Goal: Task Accomplishment & Management: Manage account settings

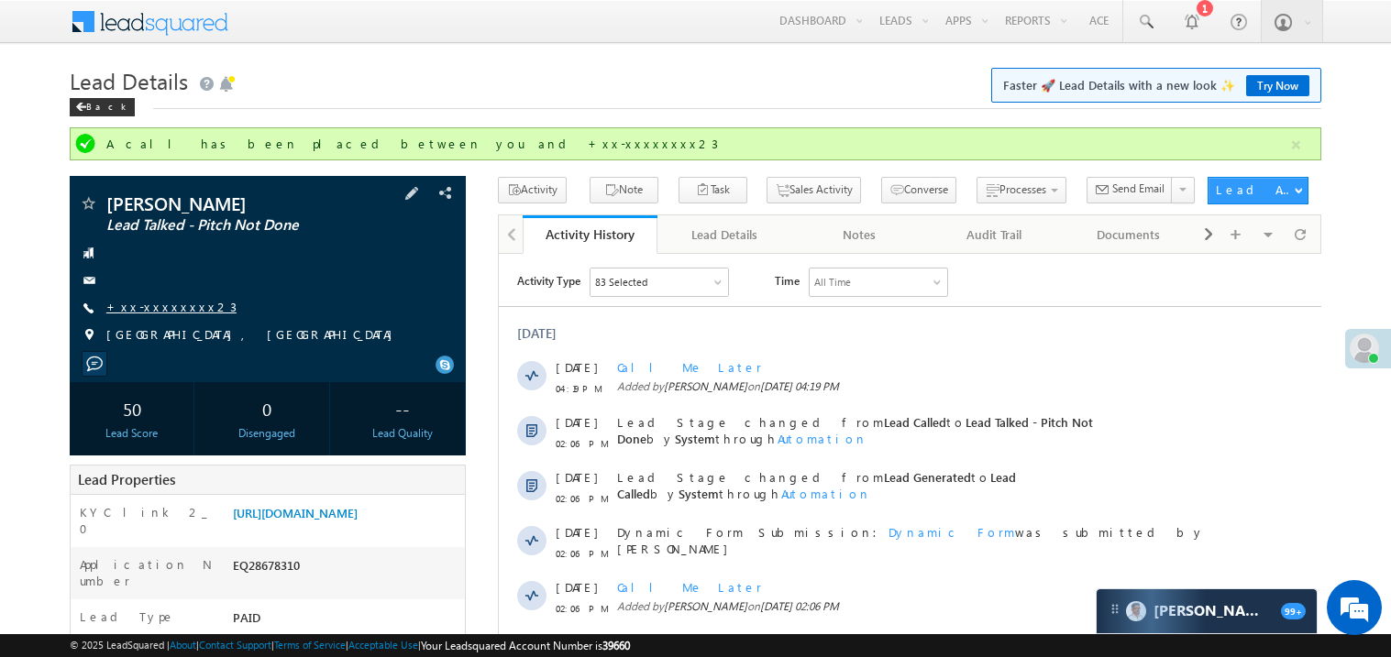
click at [178, 314] on link "+xx-xxxxxxxx23" at bounding box center [171, 307] width 130 height 16
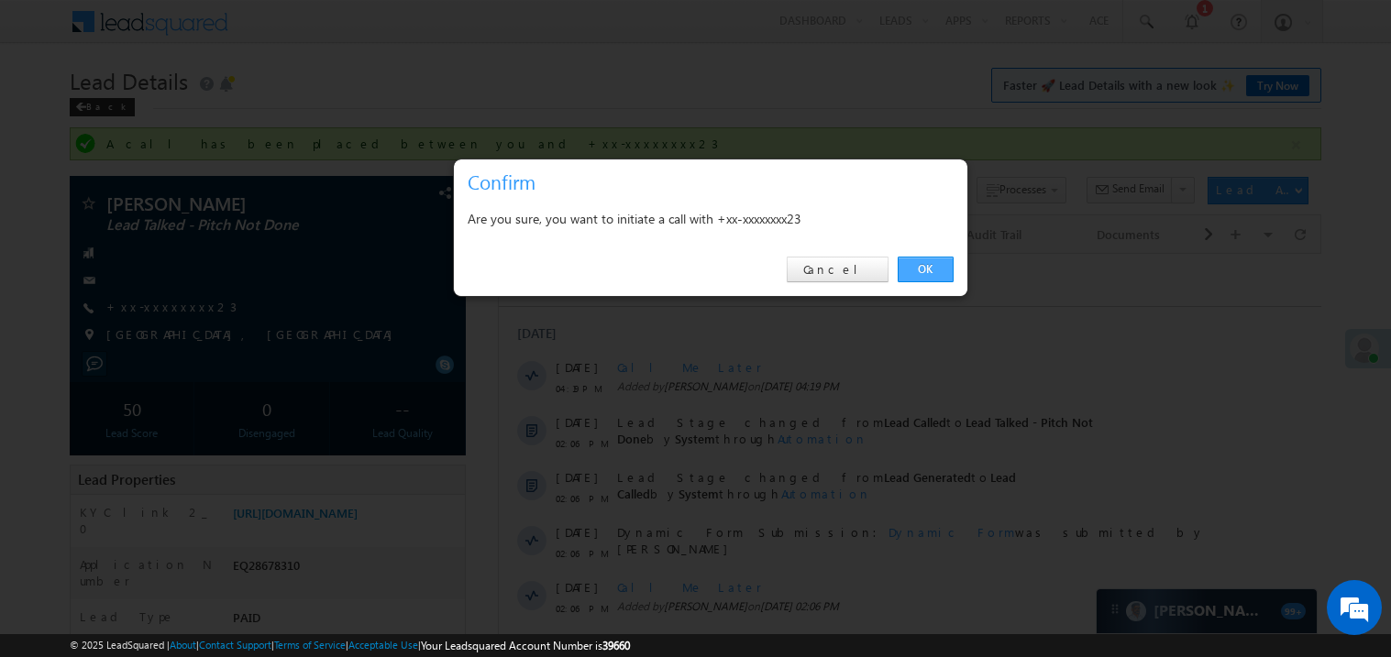
click at [909, 268] on link "OK" at bounding box center [925, 270] width 56 height 26
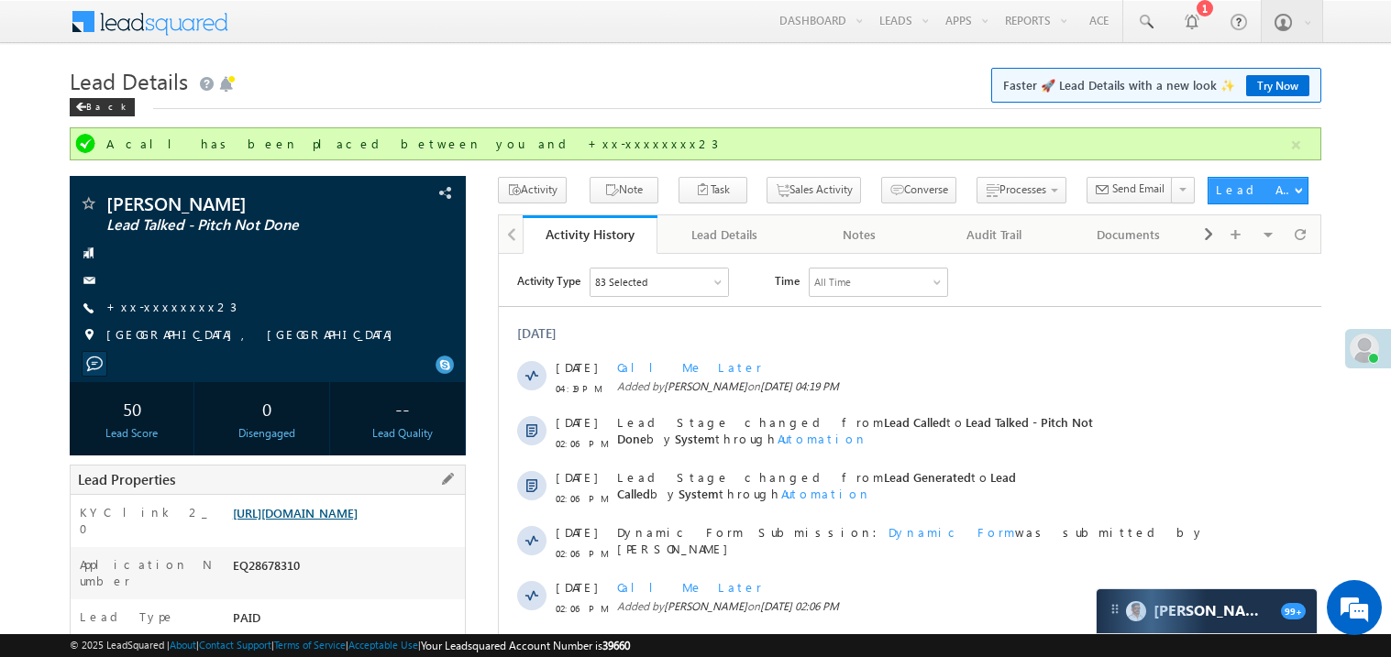
click at [358, 521] on link "https://angelbroking1-pk3em7sa.customui-test.leadsquared.com?leadId=7a65b5d3-5f…" at bounding box center [295, 513] width 125 height 16
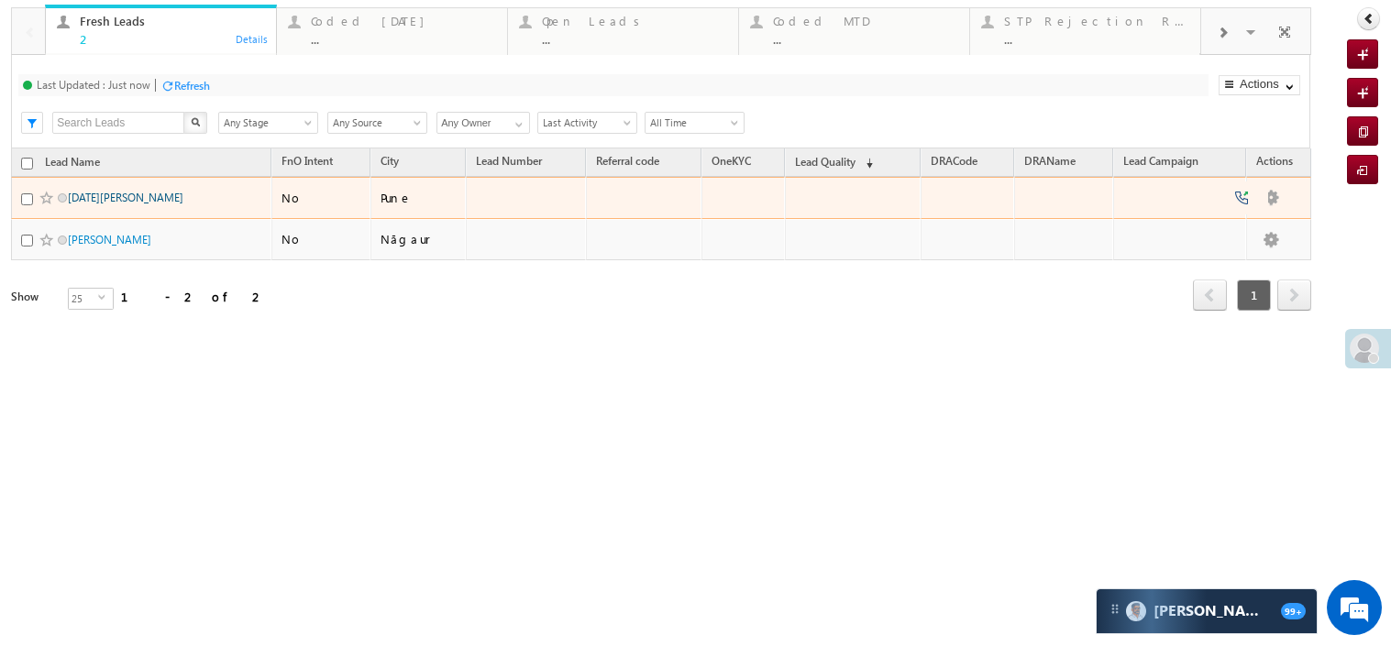
click at [114, 204] on link "Kartik Bhadke" at bounding box center [126, 198] width 116 height 14
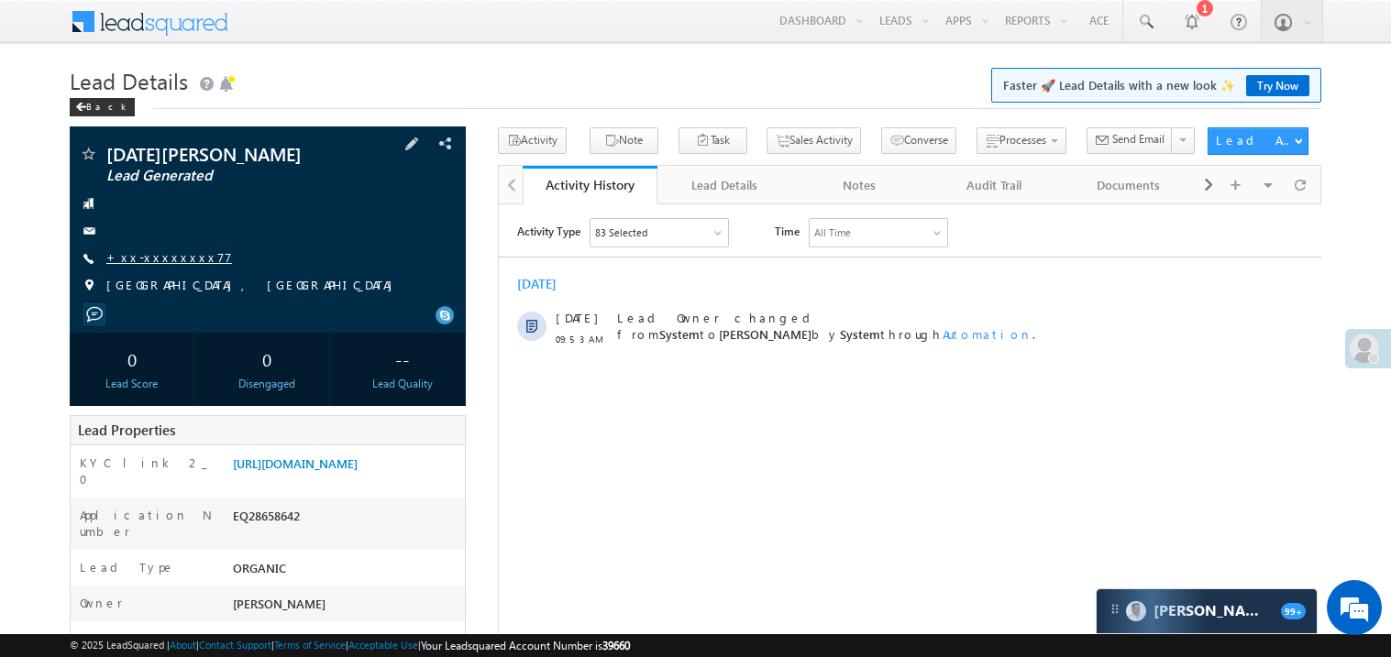
click at [164, 264] on link "+xx-xxxxxxxx77" at bounding box center [169, 257] width 126 height 16
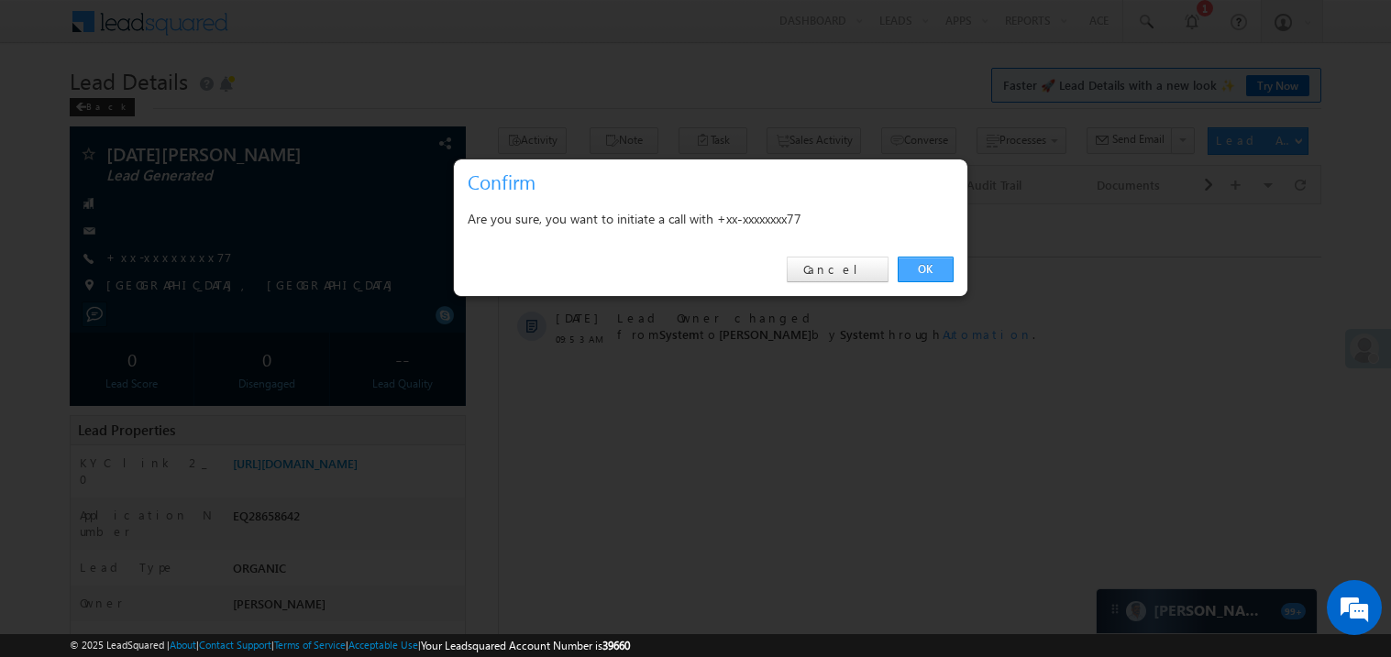
click at [919, 266] on link "OK" at bounding box center [925, 270] width 56 height 26
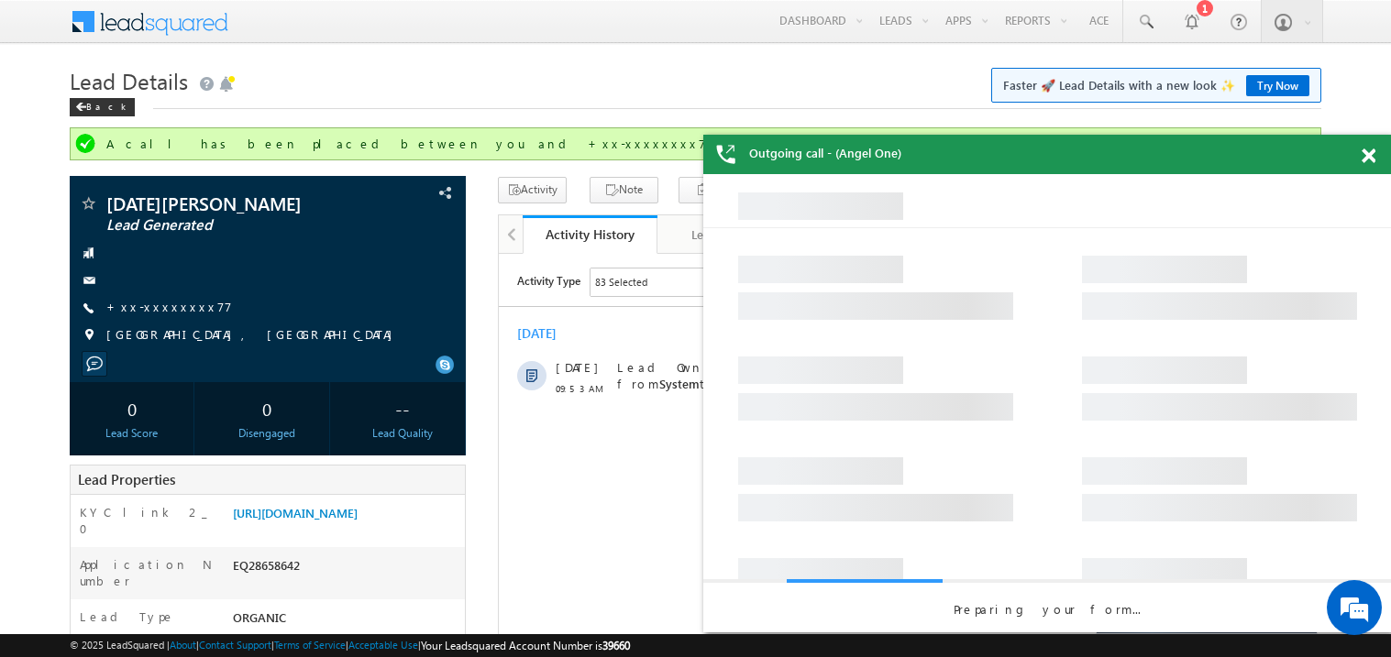
click at [1368, 153] on span at bounding box center [1368, 157] width 14 height 16
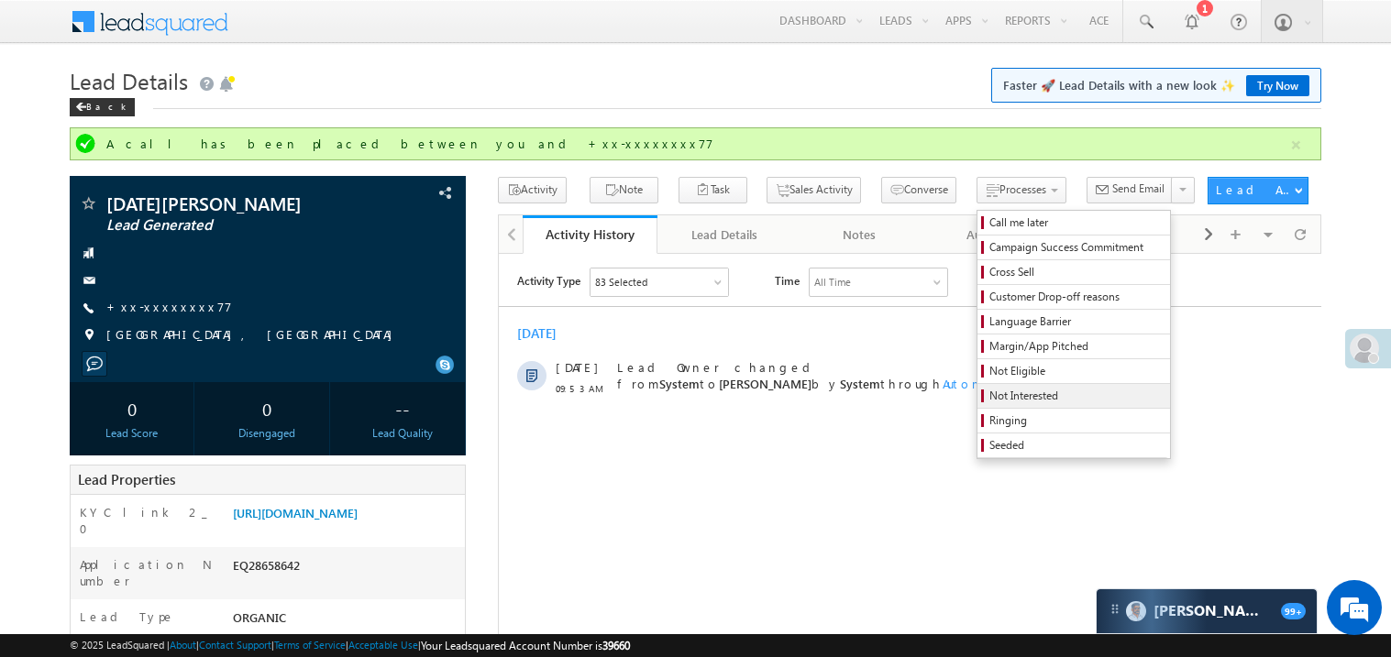
click at [999, 401] on span "Not Interested" at bounding box center [1076, 396] width 174 height 17
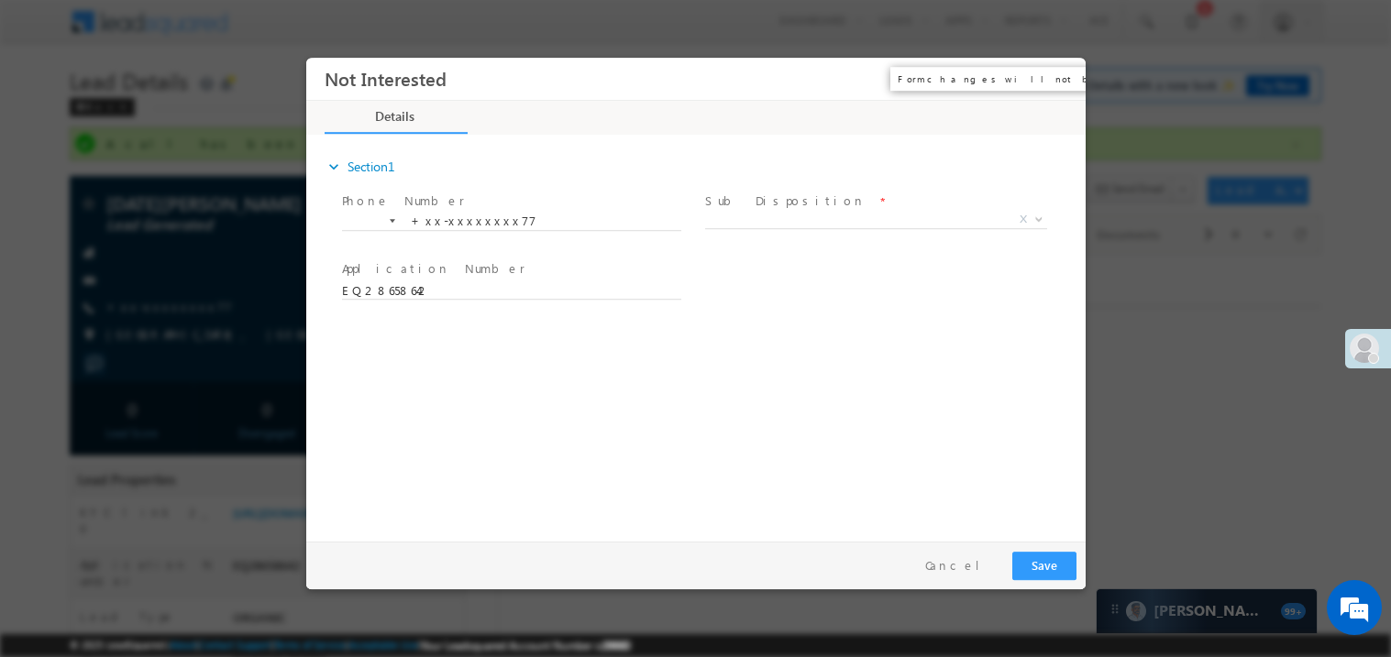
click at [1062, 78] on button "×" at bounding box center [1056, 78] width 31 height 34
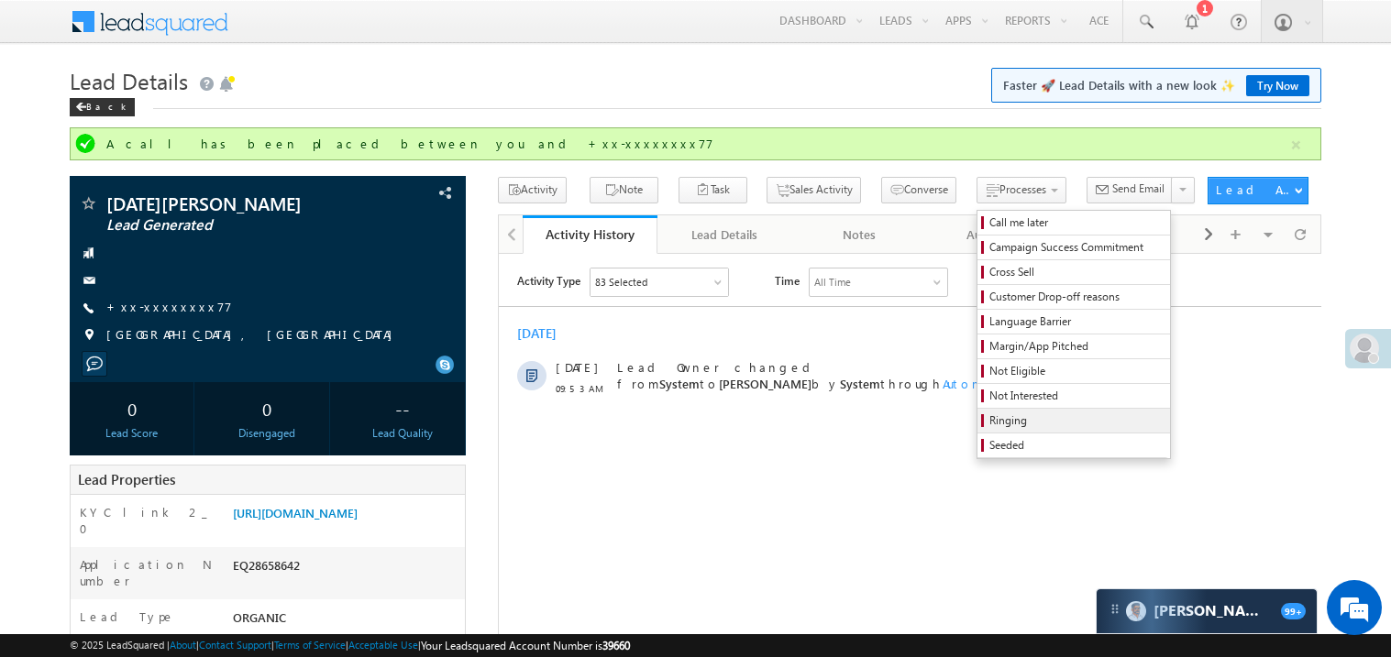
click at [989, 422] on span "Ringing" at bounding box center [1076, 421] width 174 height 17
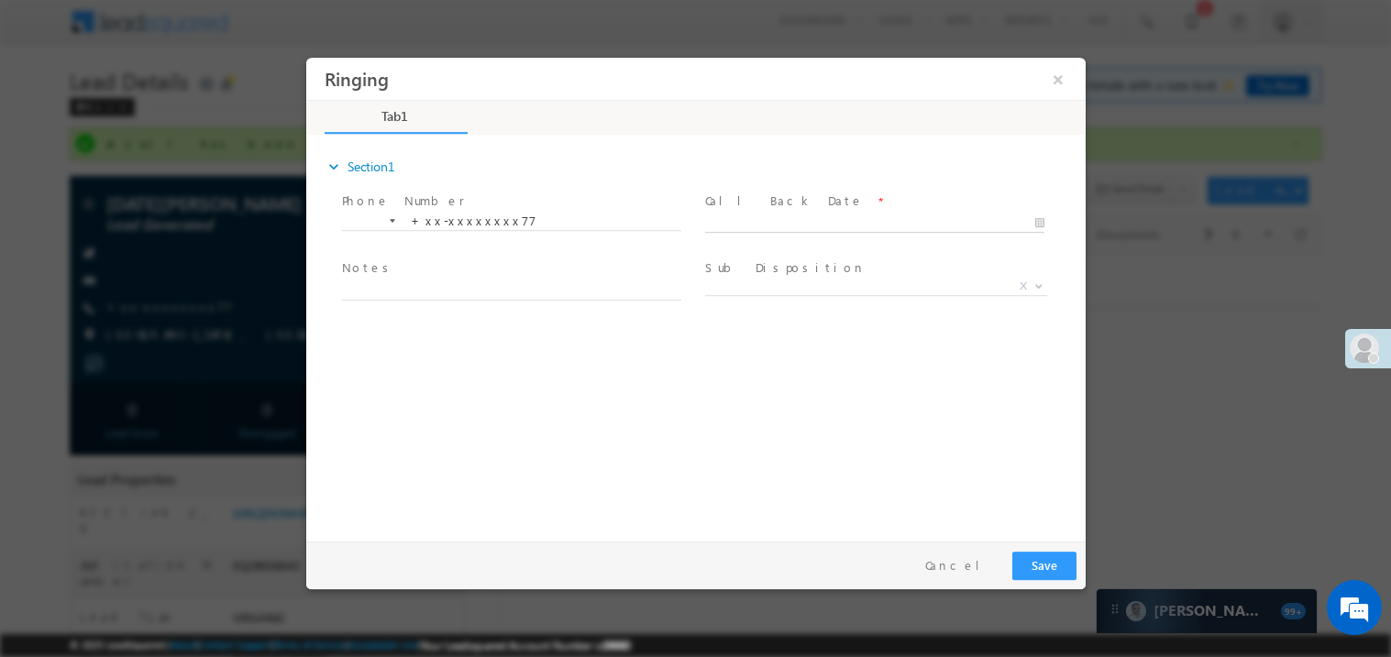
click at [757, 219] on body "Ringing ×" at bounding box center [694, 295] width 779 height 476
type input "09/10/25 7:21 PM"
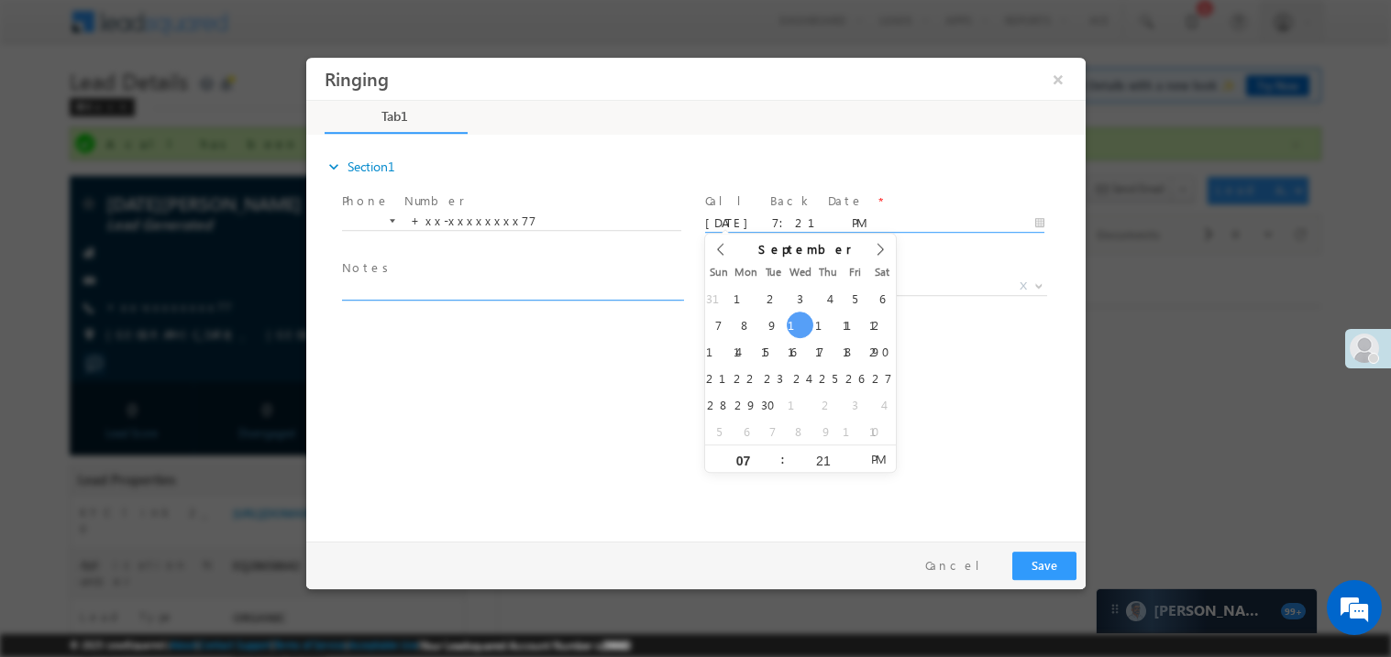
click at [460, 289] on textarea at bounding box center [510, 289] width 339 height 21
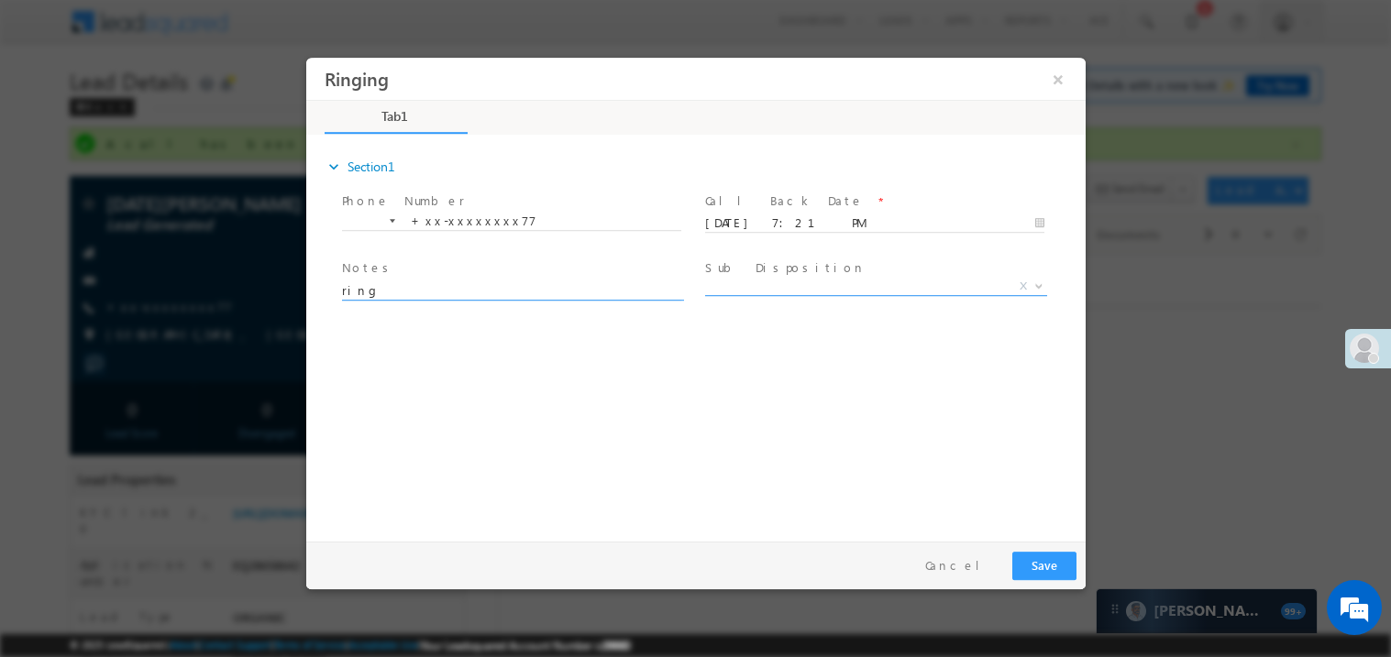
type textarea "ring"
click at [761, 287] on span "X" at bounding box center [875, 286] width 342 height 18
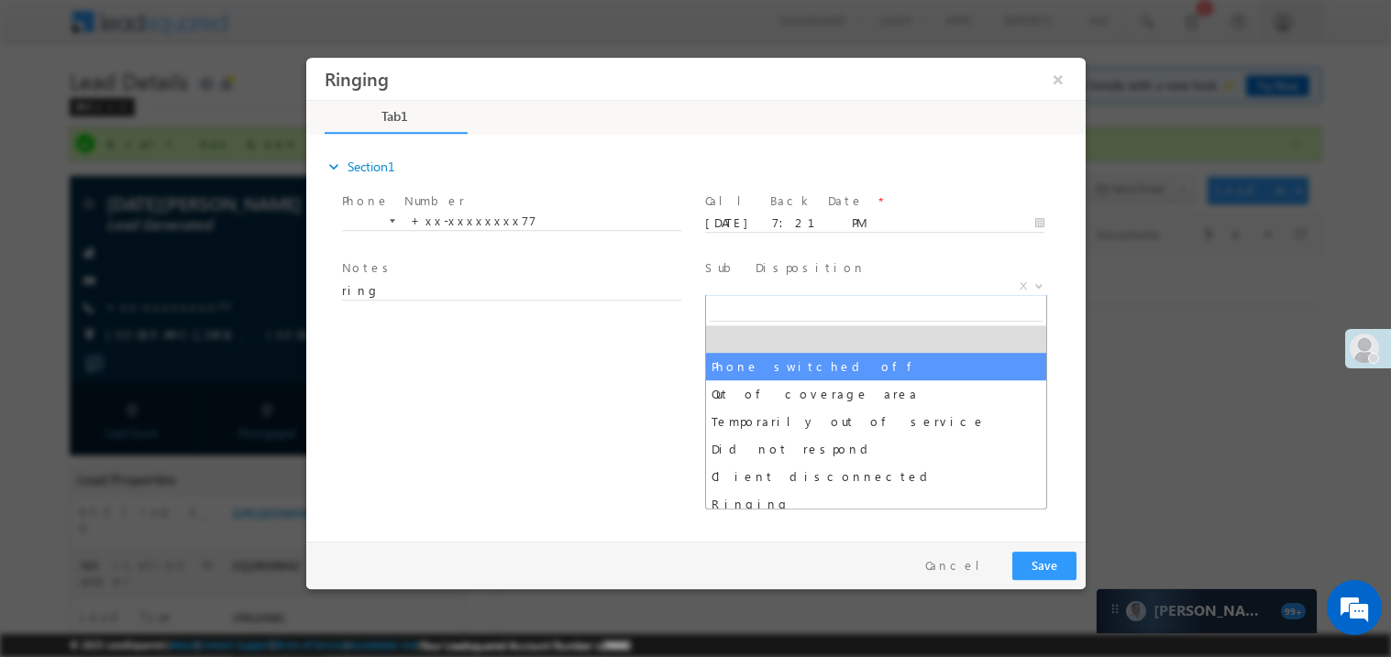
select select "Phone switched off"
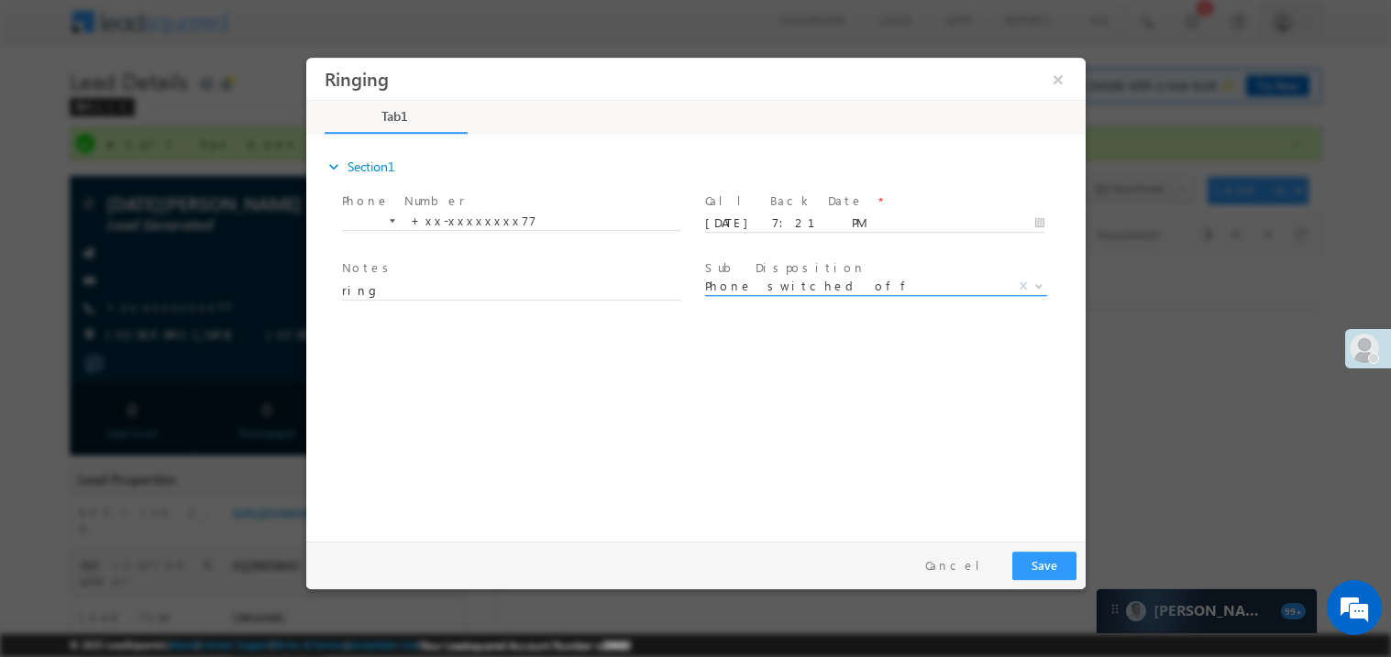
click at [778, 282] on span "Phone switched off" at bounding box center [853, 285] width 298 height 17
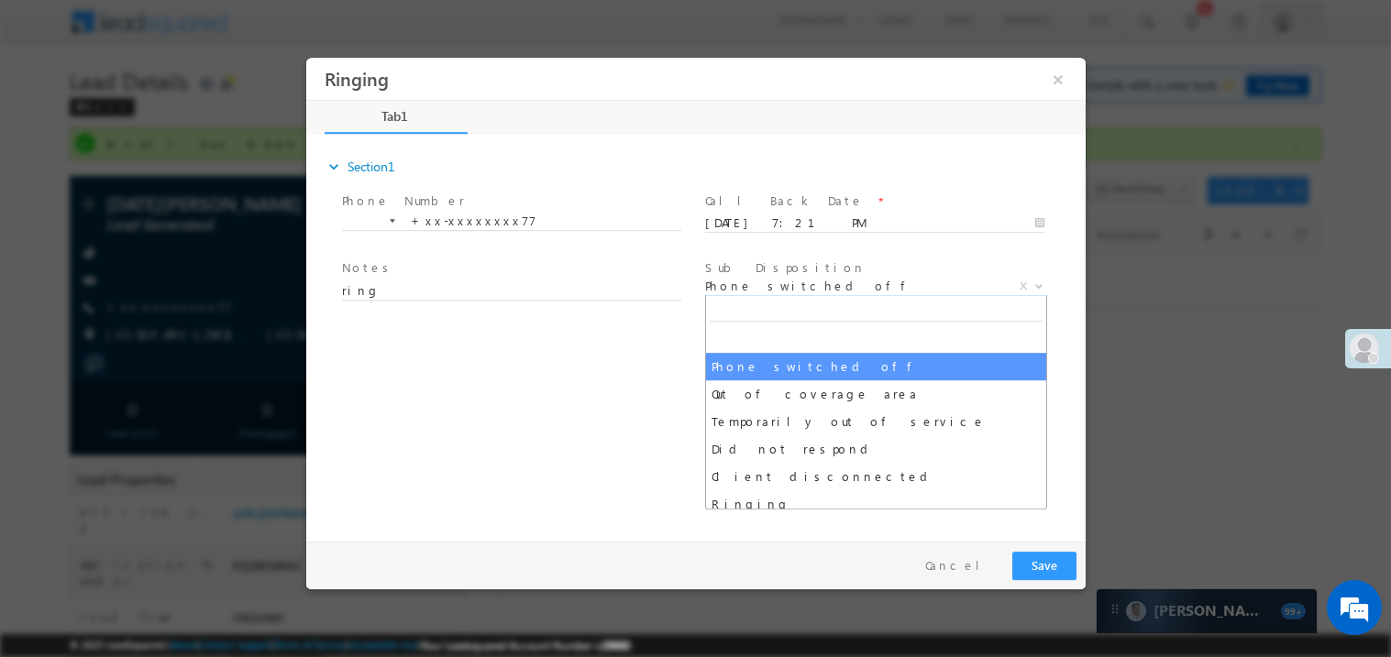
click at [776, 284] on span "Phone switched off" at bounding box center [853, 285] width 298 height 17
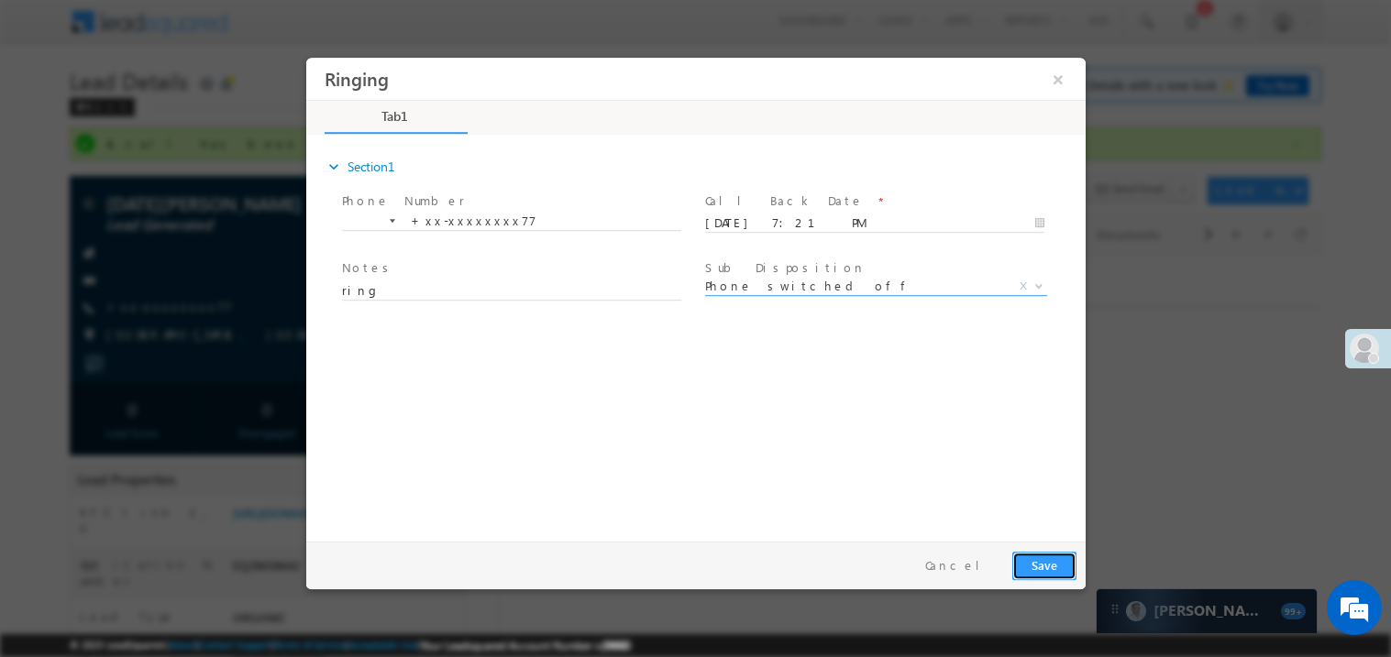
click at [1040, 561] on button "Save" at bounding box center [1043, 565] width 64 height 28
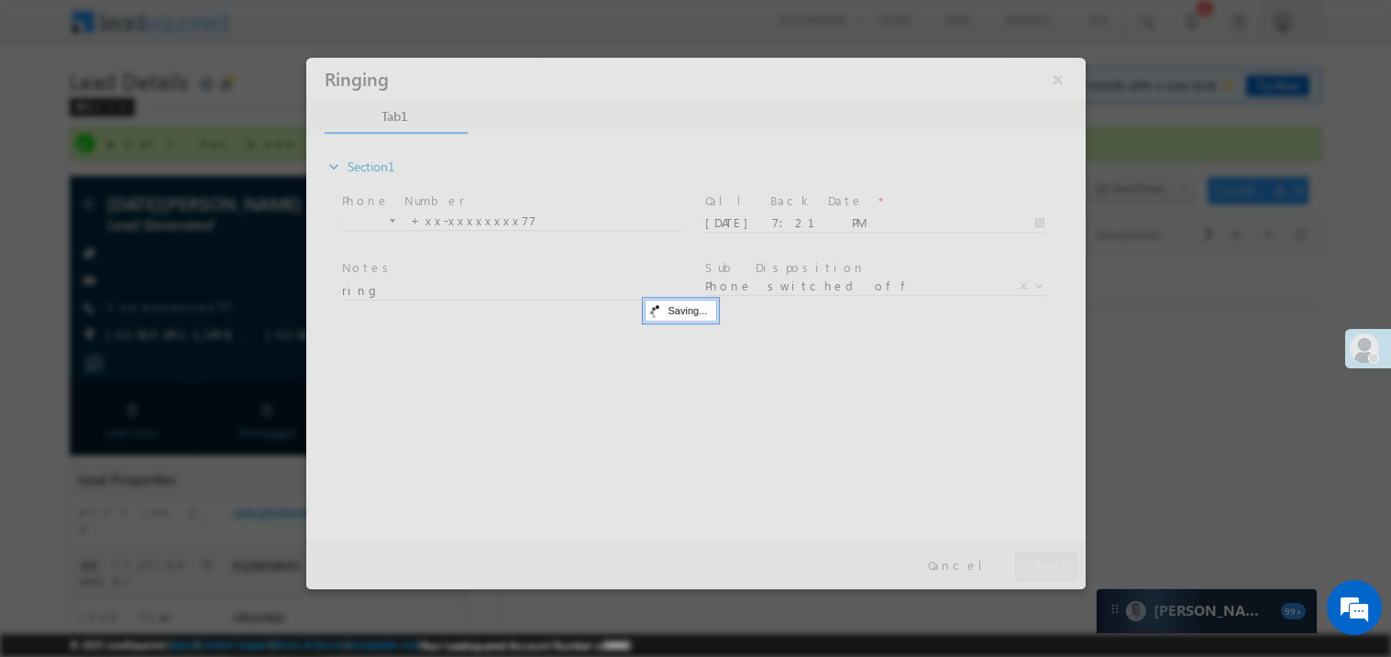
click at [1040, 561] on div at bounding box center [694, 323] width 779 height 532
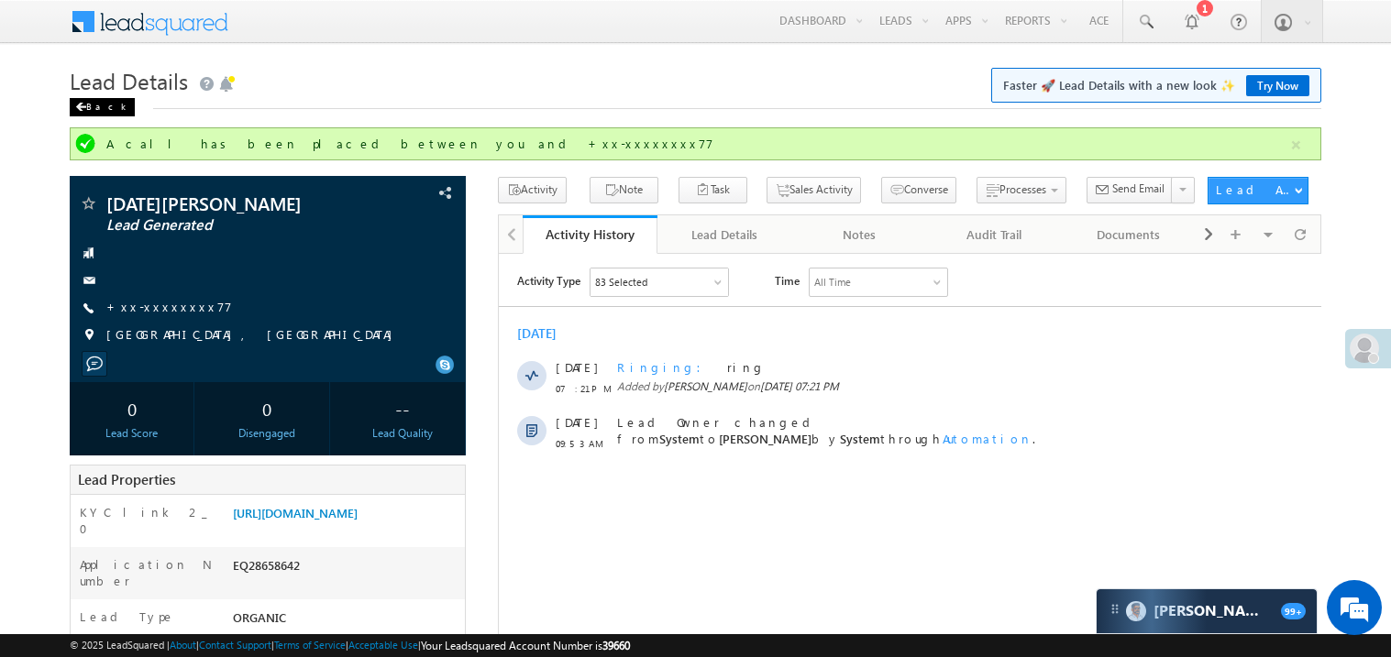
click at [80, 109] on span at bounding box center [80, 107] width 11 height 9
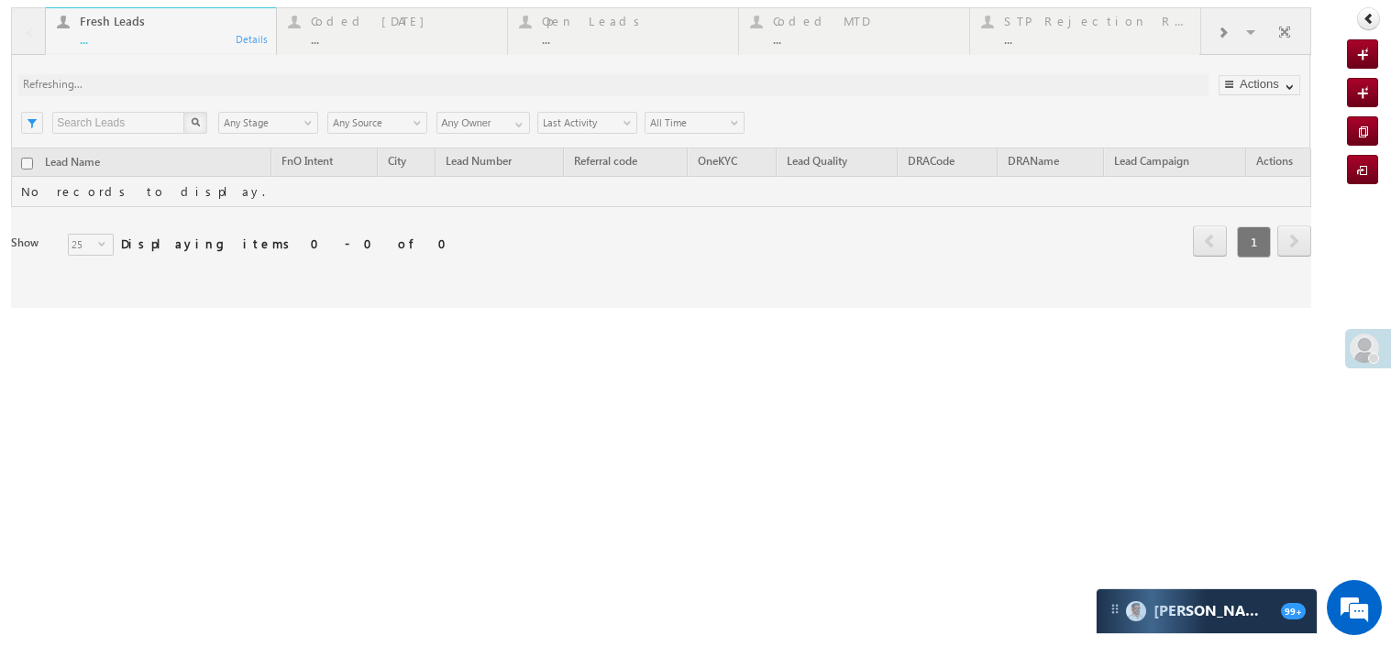
click at [164, 39] on div at bounding box center [661, 157] width 1300 height 301
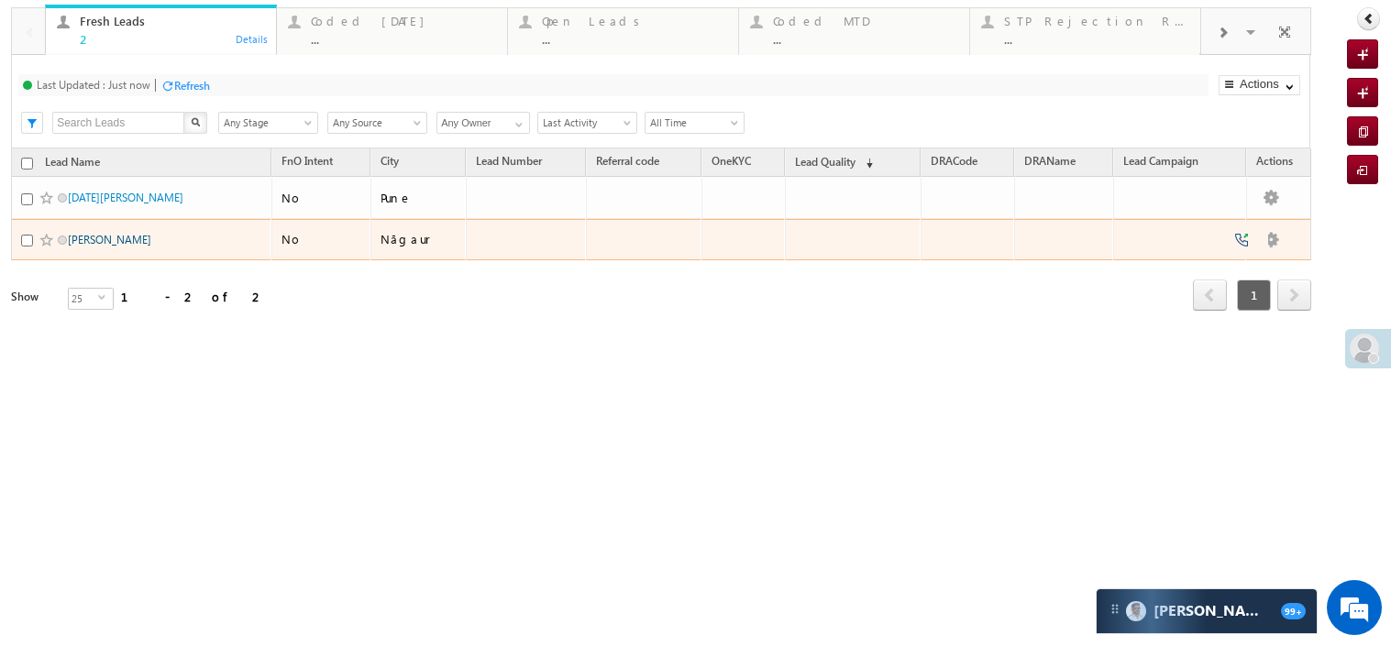
click at [107, 247] on link "[PERSON_NAME]" at bounding box center [109, 240] width 83 height 14
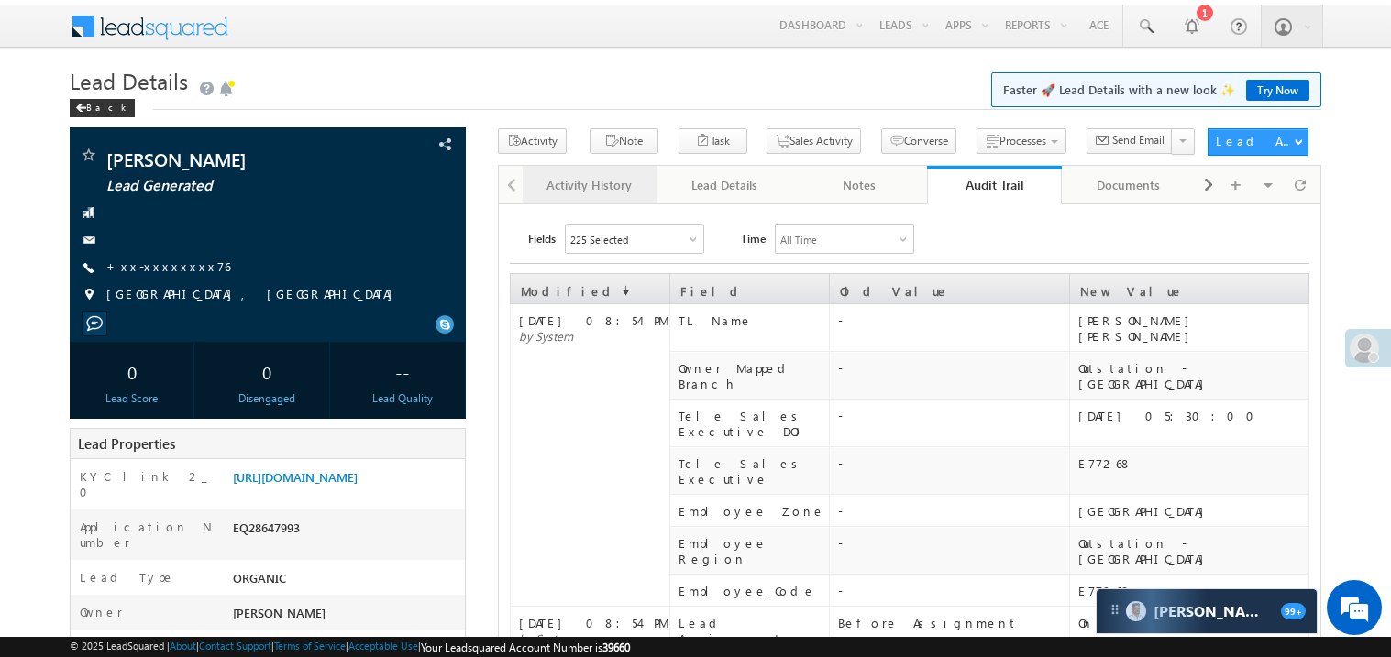
click at [545, 194] on div "Activity History" at bounding box center [589, 185] width 104 height 22
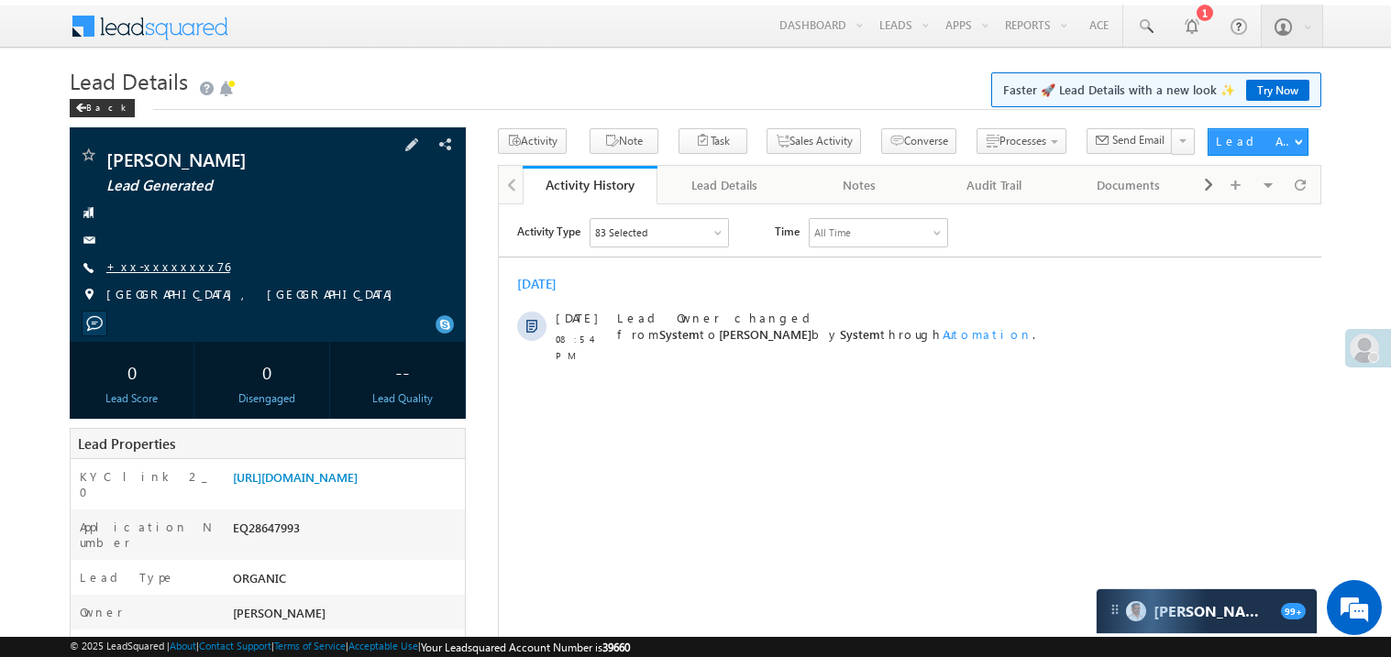
click at [159, 265] on link "+xx-xxxxxxxx76" at bounding box center [168, 267] width 124 height 16
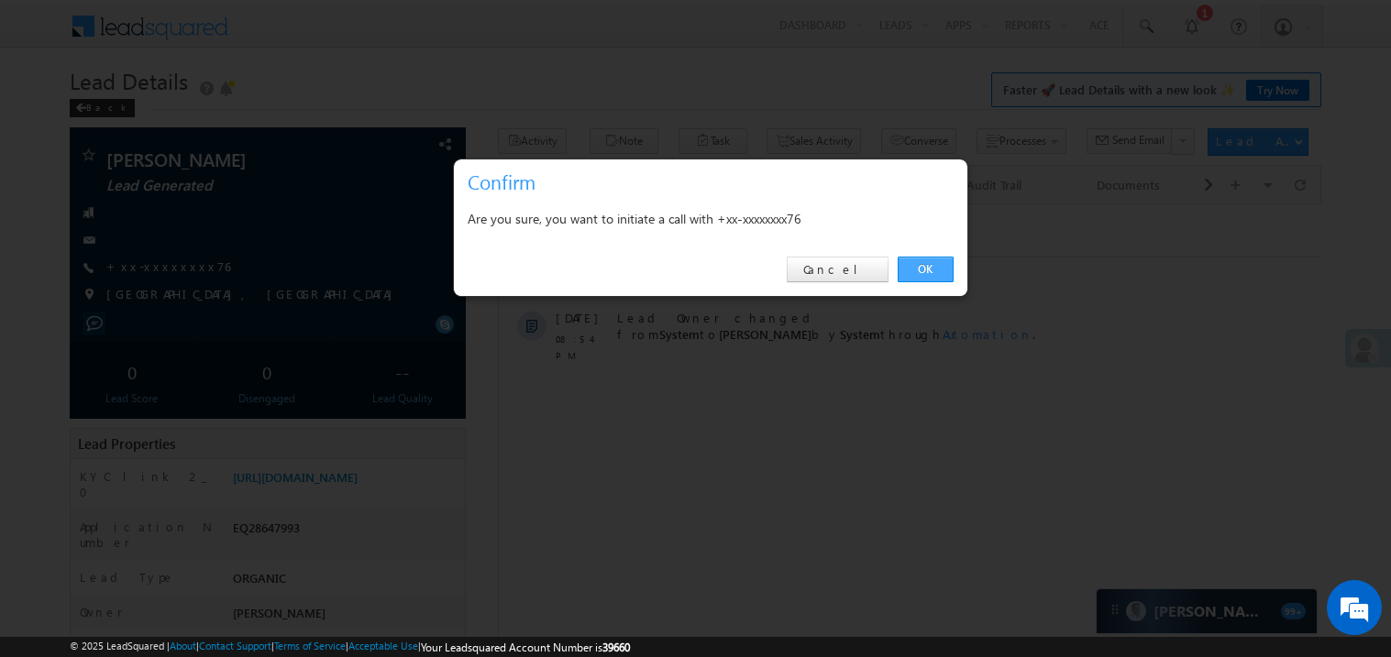
click at [921, 269] on link "OK" at bounding box center [925, 270] width 56 height 26
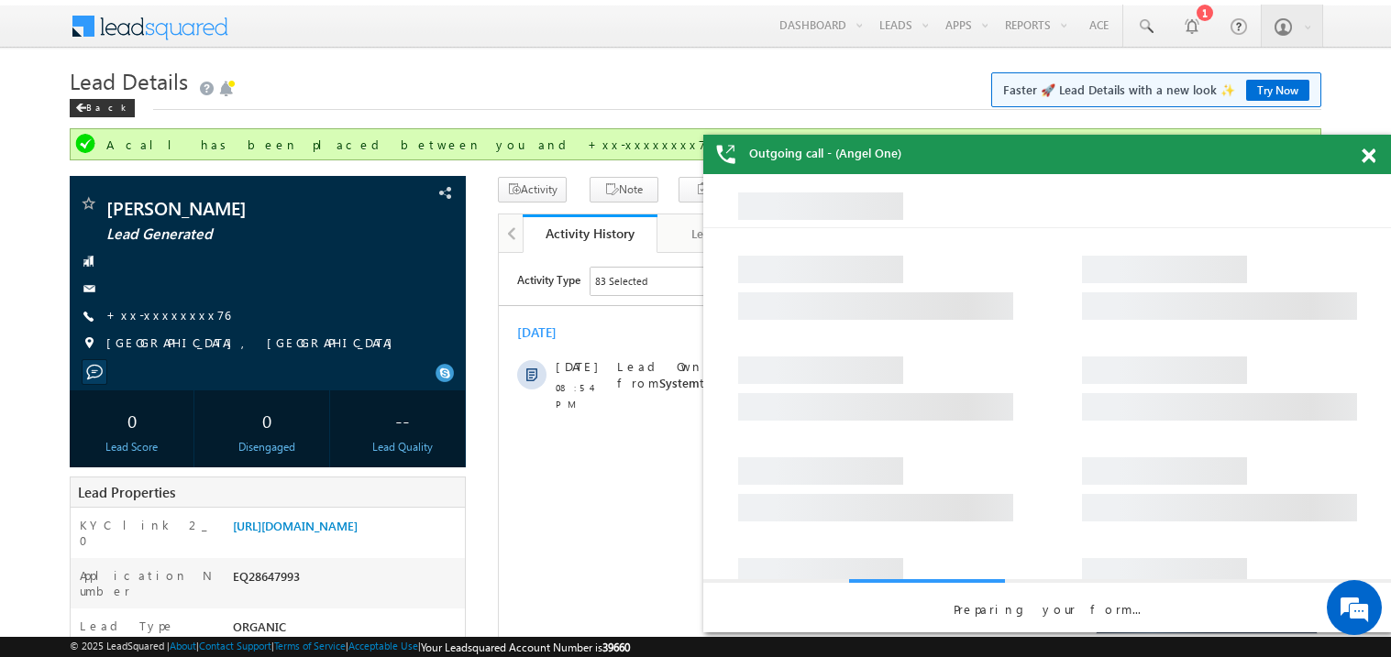
click at [1372, 158] on span at bounding box center [1368, 157] width 14 height 16
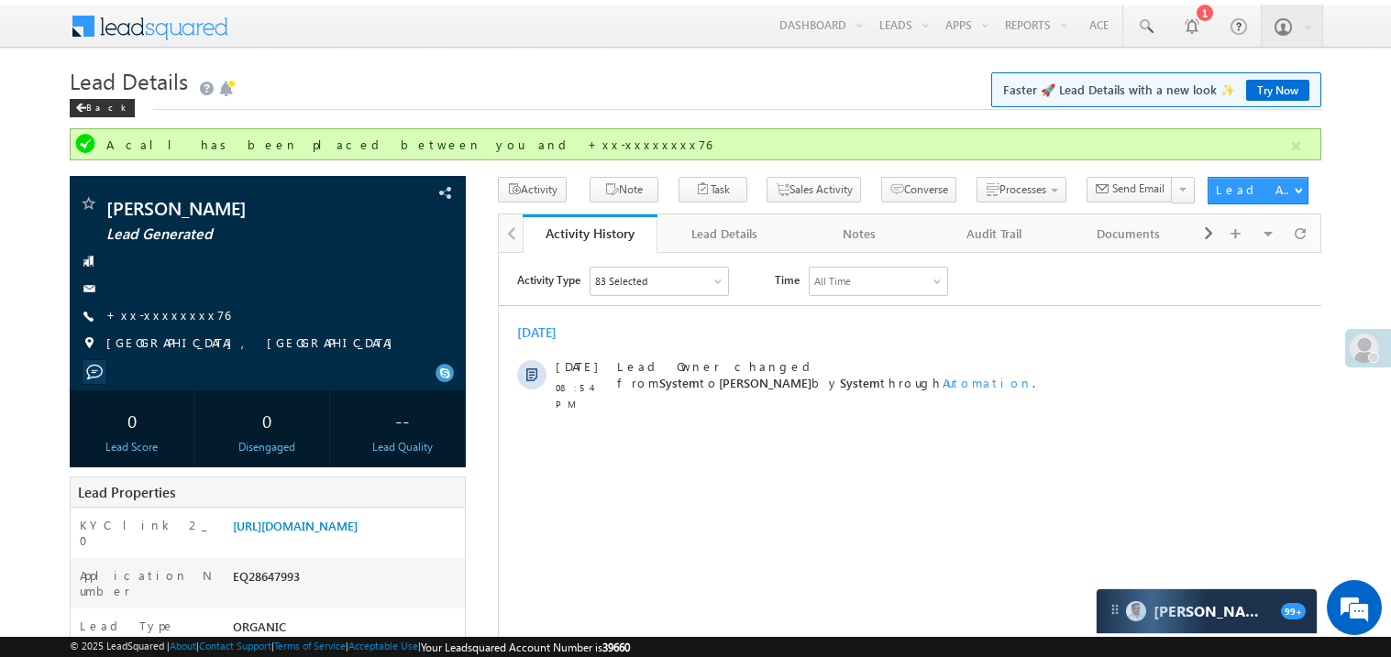
click at [815, 331] on div "[DATE]" at bounding box center [909, 333] width 822 height 17
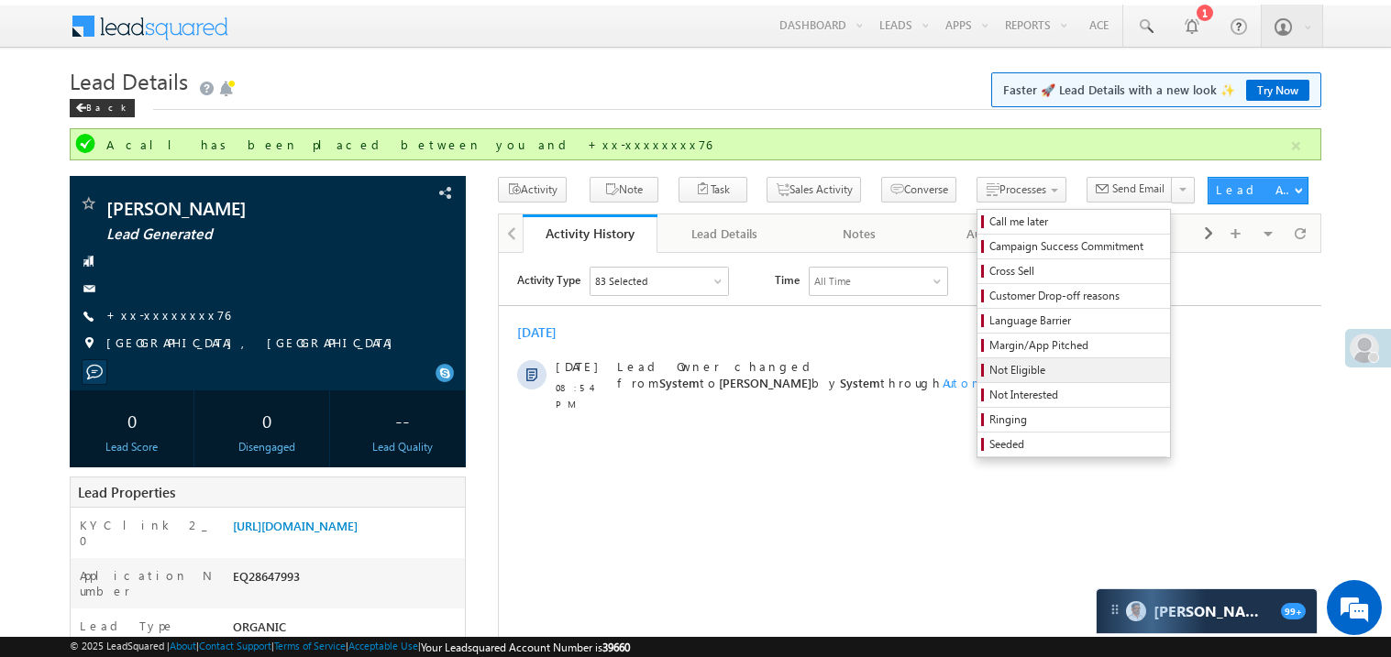
click at [1016, 372] on span "Not Eligible" at bounding box center [1076, 370] width 174 height 17
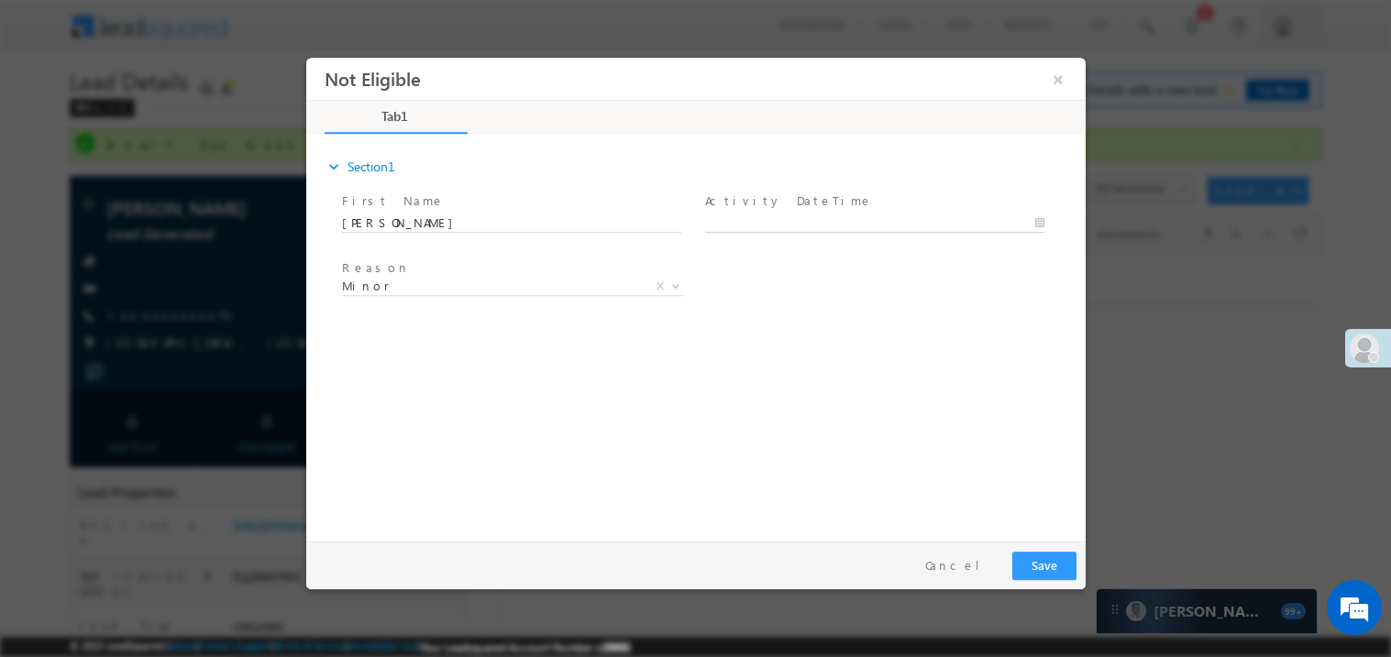
click at [759, 226] on body "Not Eligible ×" at bounding box center [694, 295] width 779 height 476
type input "[DATE] 7:24 PM"
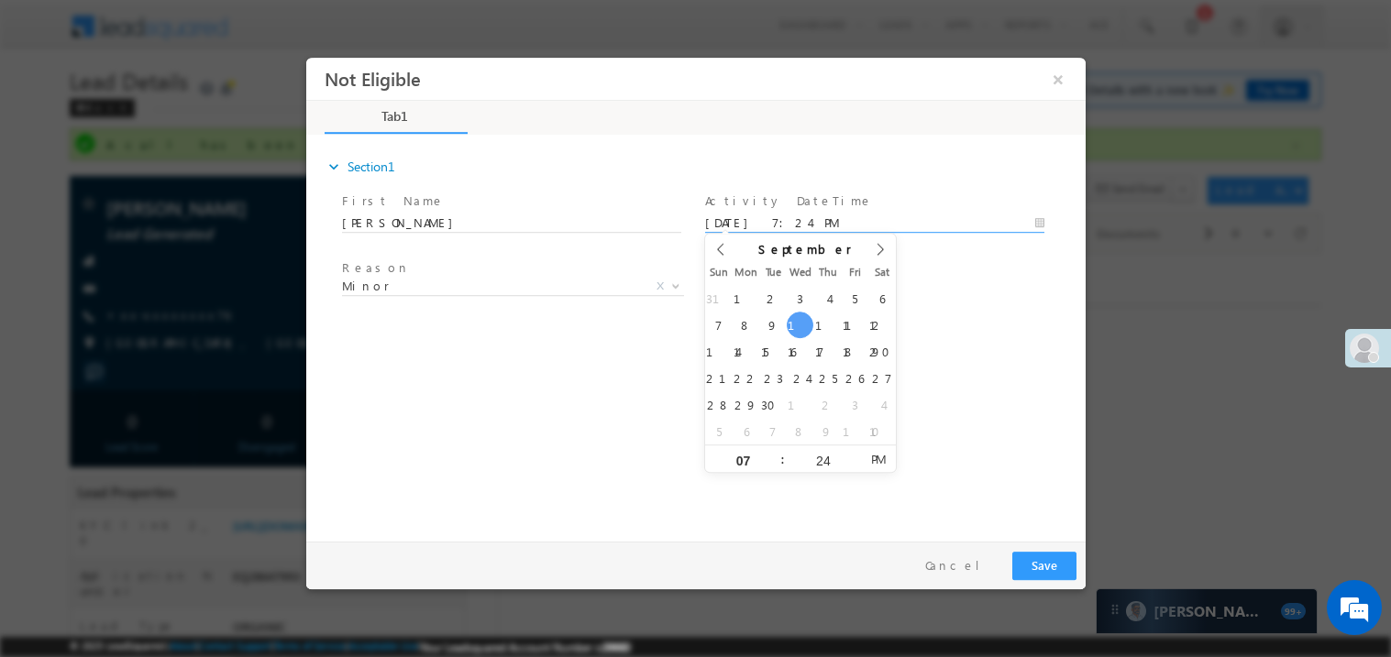
click at [506, 344] on div "expand_more Section1 First Name *" at bounding box center [699, 335] width 770 height 396
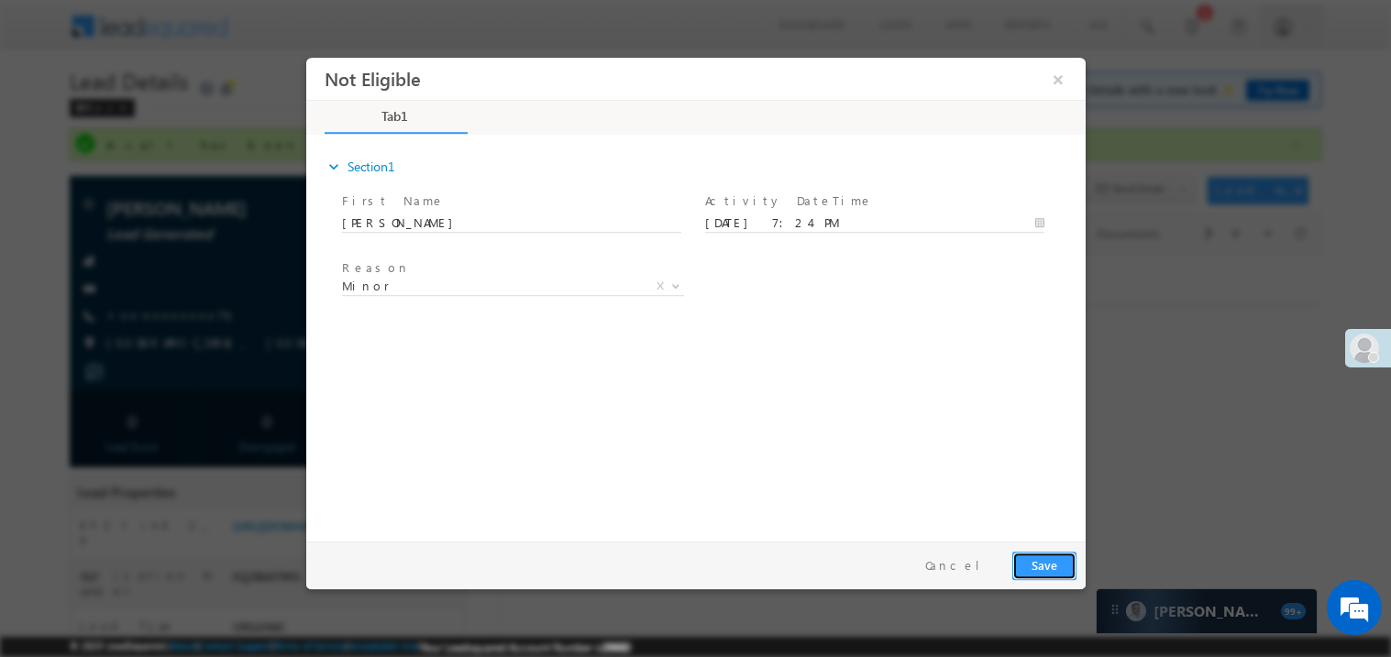
click at [1052, 562] on button "Save" at bounding box center [1043, 565] width 64 height 28
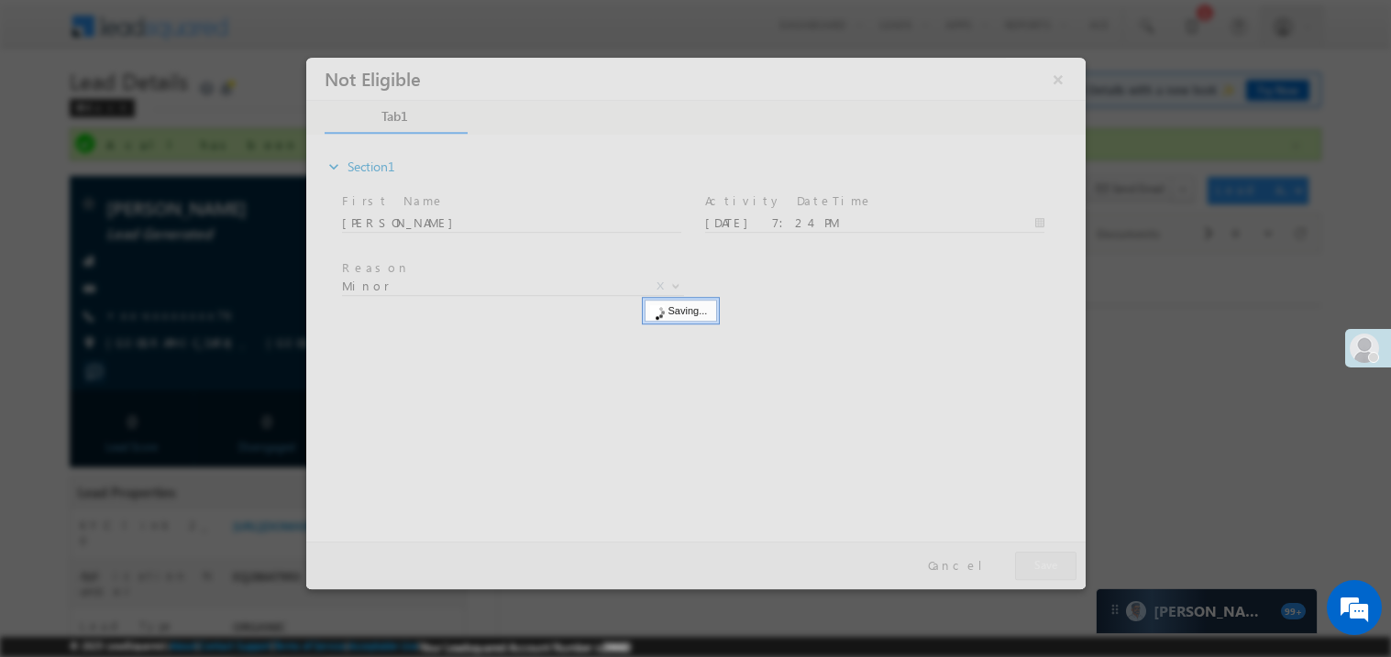
click at [1052, 562] on div at bounding box center [694, 323] width 779 height 532
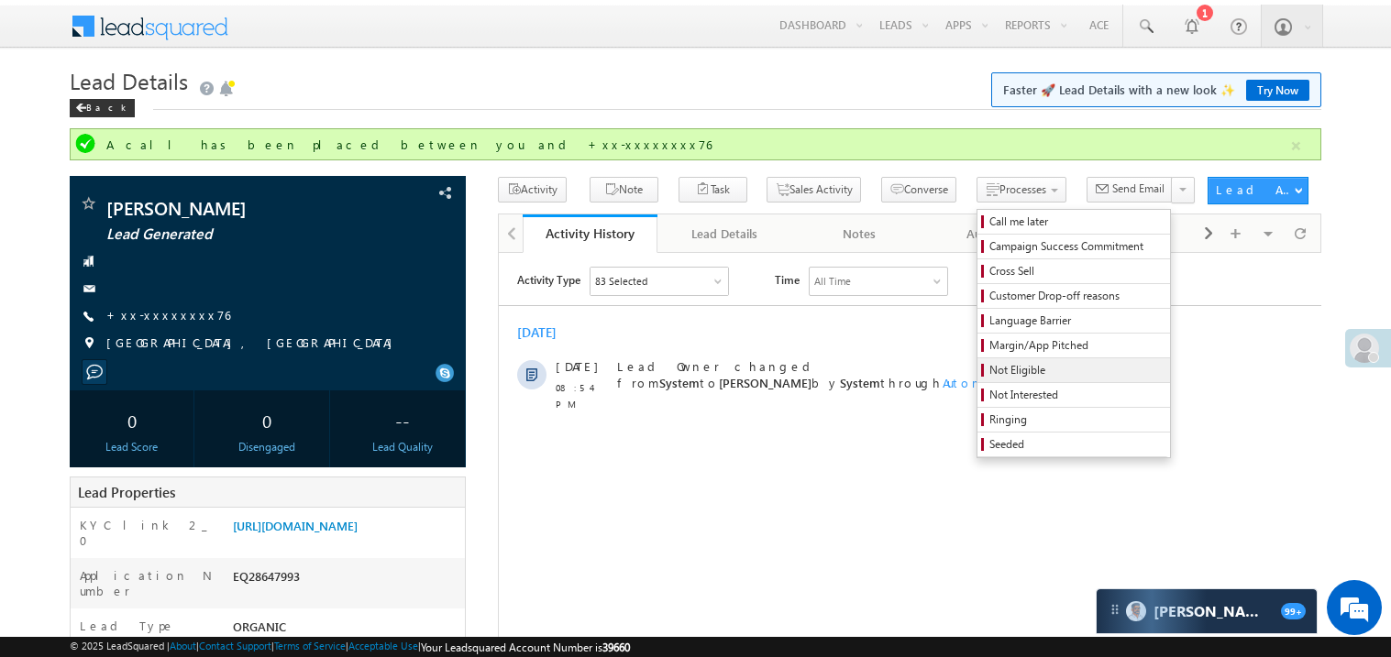
click at [990, 379] on span "Not Eligible" at bounding box center [1076, 370] width 174 height 17
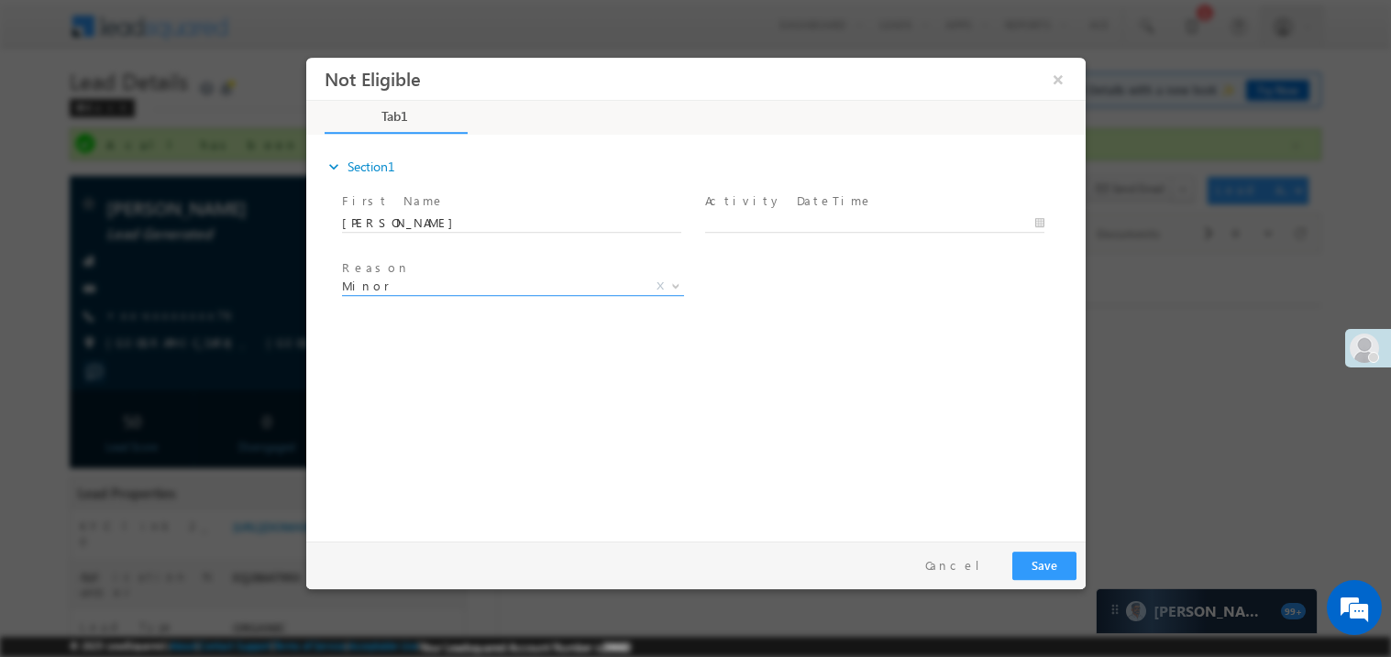
click at [448, 294] on span "Minor X" at bounding box center [512, 290] width 342 height 18
click at [421, 287] on span "Minor" at bounding box center [490, 285] width 298 height 17
click at [774, 220] on body "Not Eligible ×" at bounding box center [694, 295] width 779 height 476
type input "[DATE] 7:25 PM"
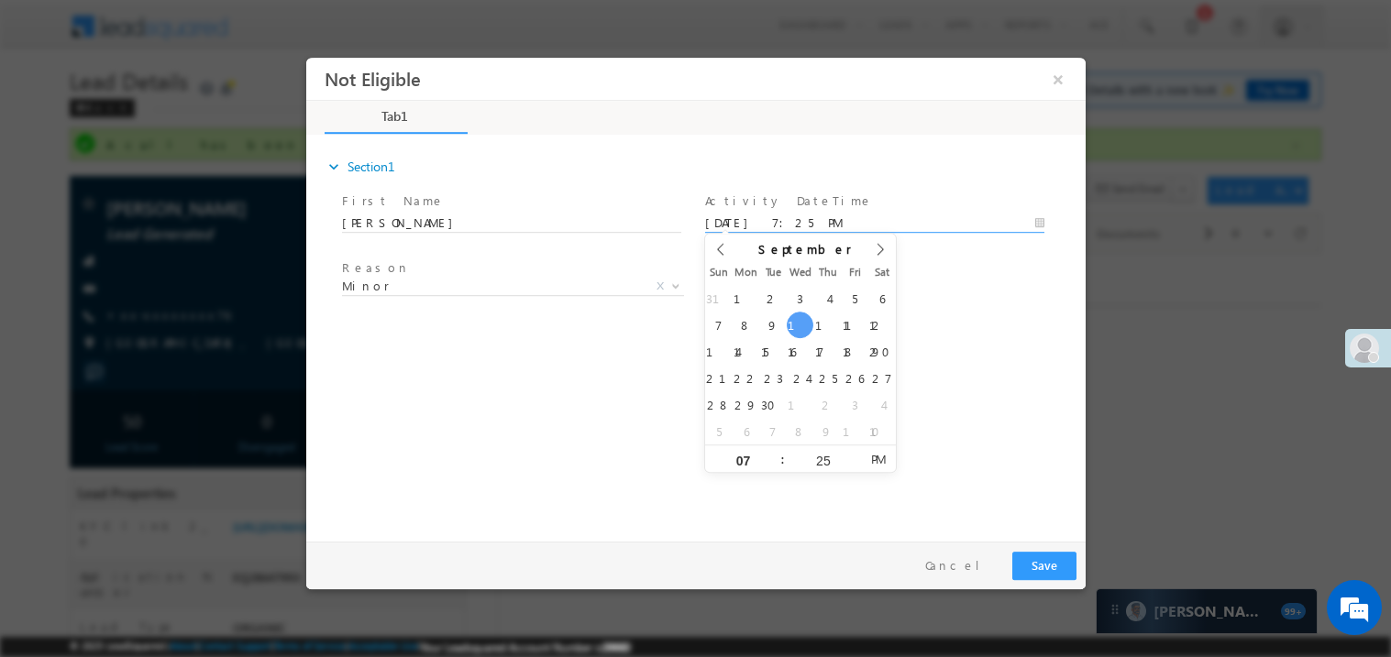
click at [664, 348] on div "expand_more Section1 First Name *" at bounding box center [699, 335] width 770 height 396
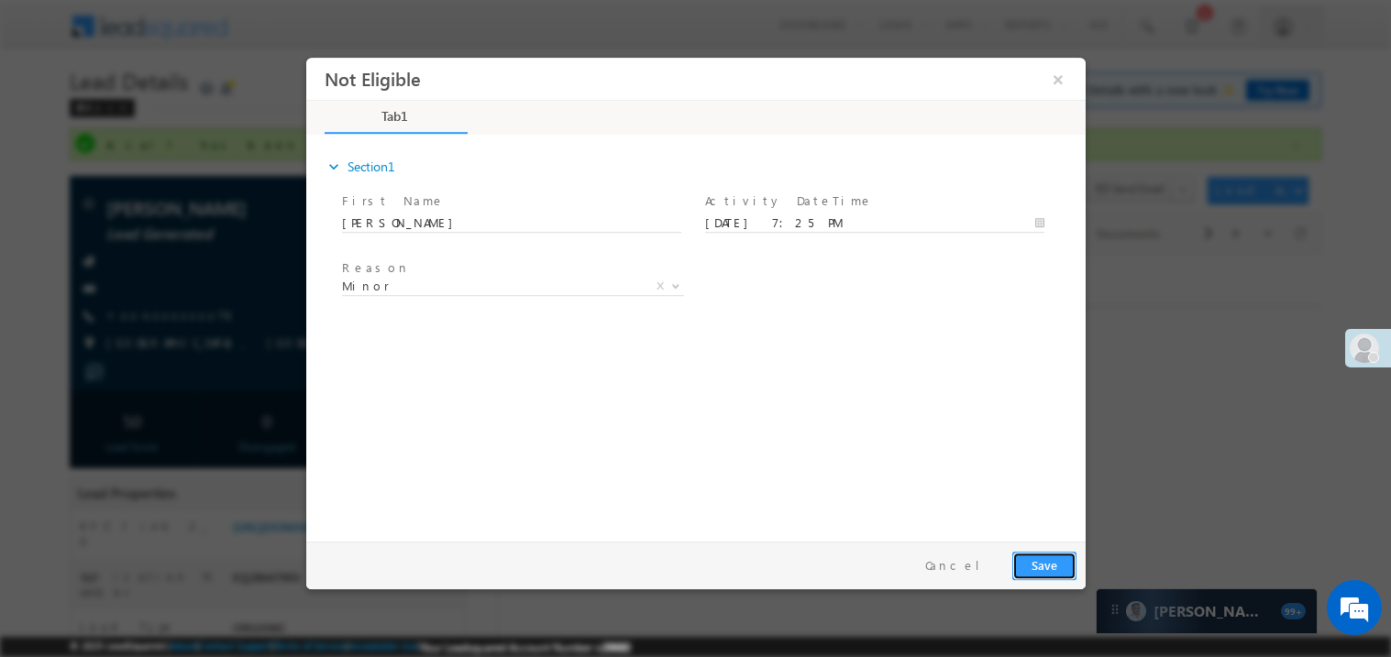
click at [1050, 565] on button "Save" at bounding box center [1043, 565] width 64 height 28
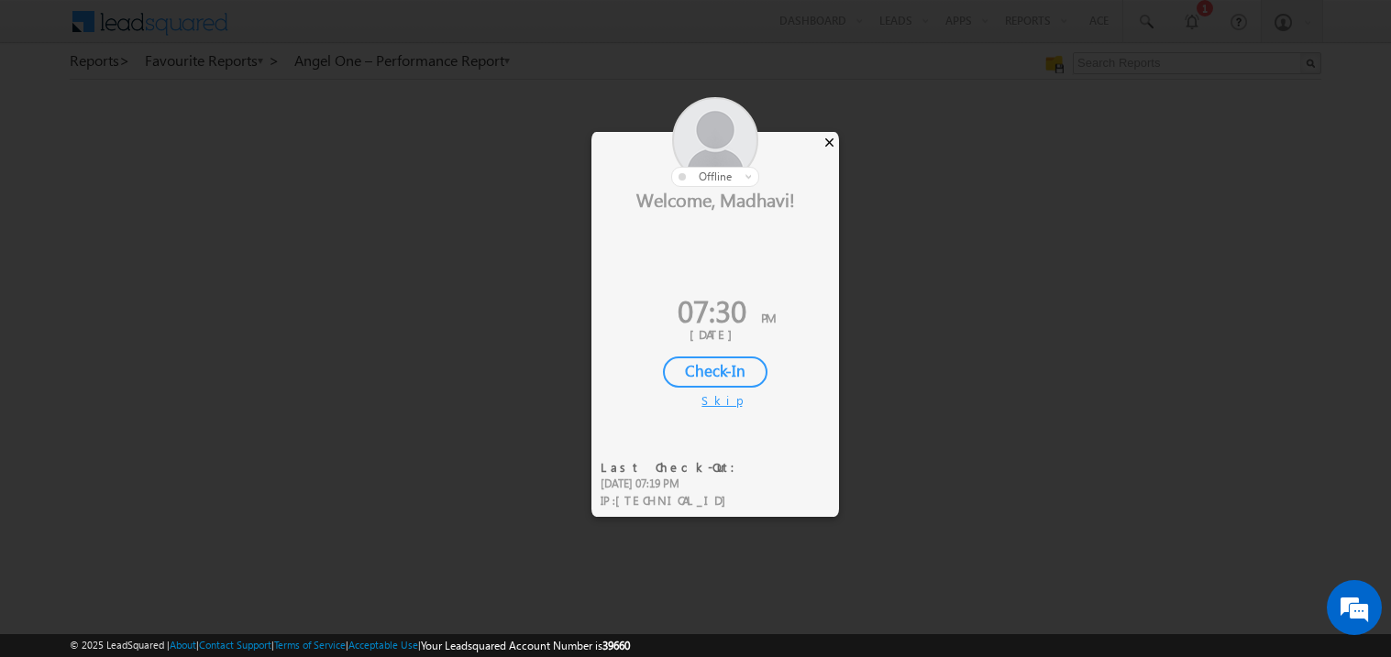
click at [827, 148] on div "×" at bounding box center [829, 142] width 19 height 20
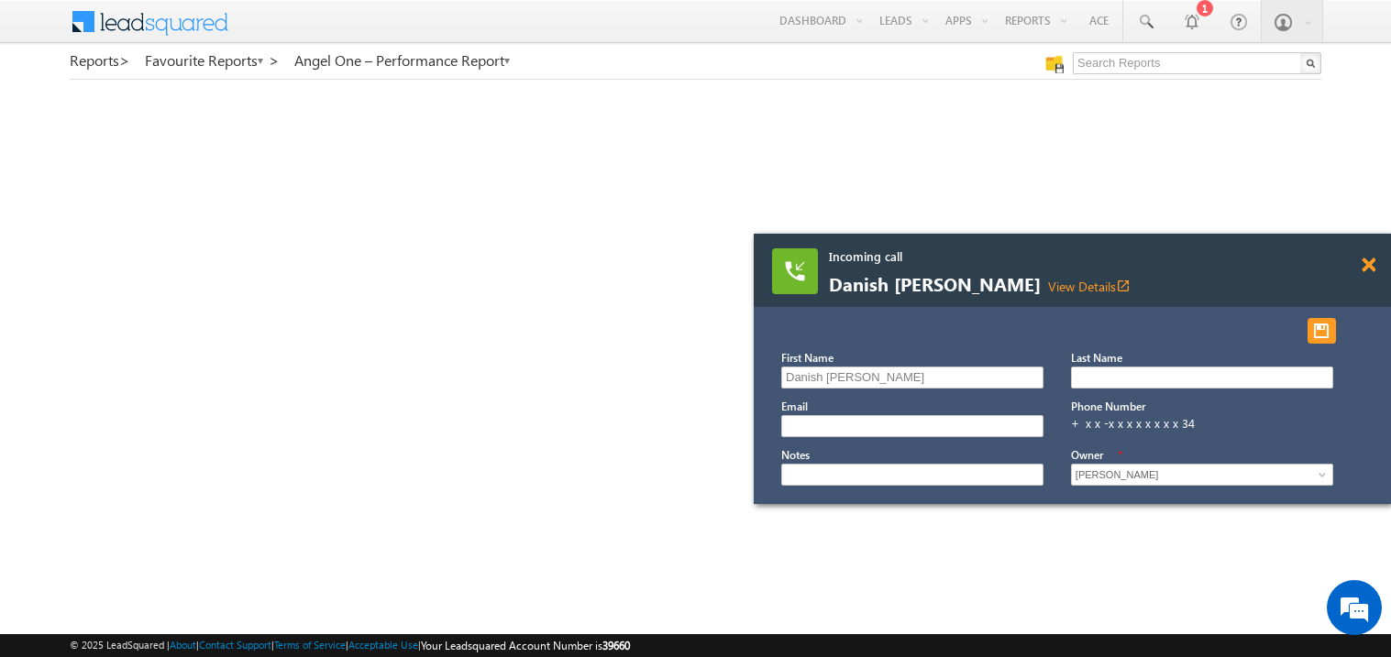
click at [1369, 265] on span at bounding box center [1368, 266] width 14 height 16
click at [1374, 269] on span at bounding box center [1368, 266] width 14 height 16
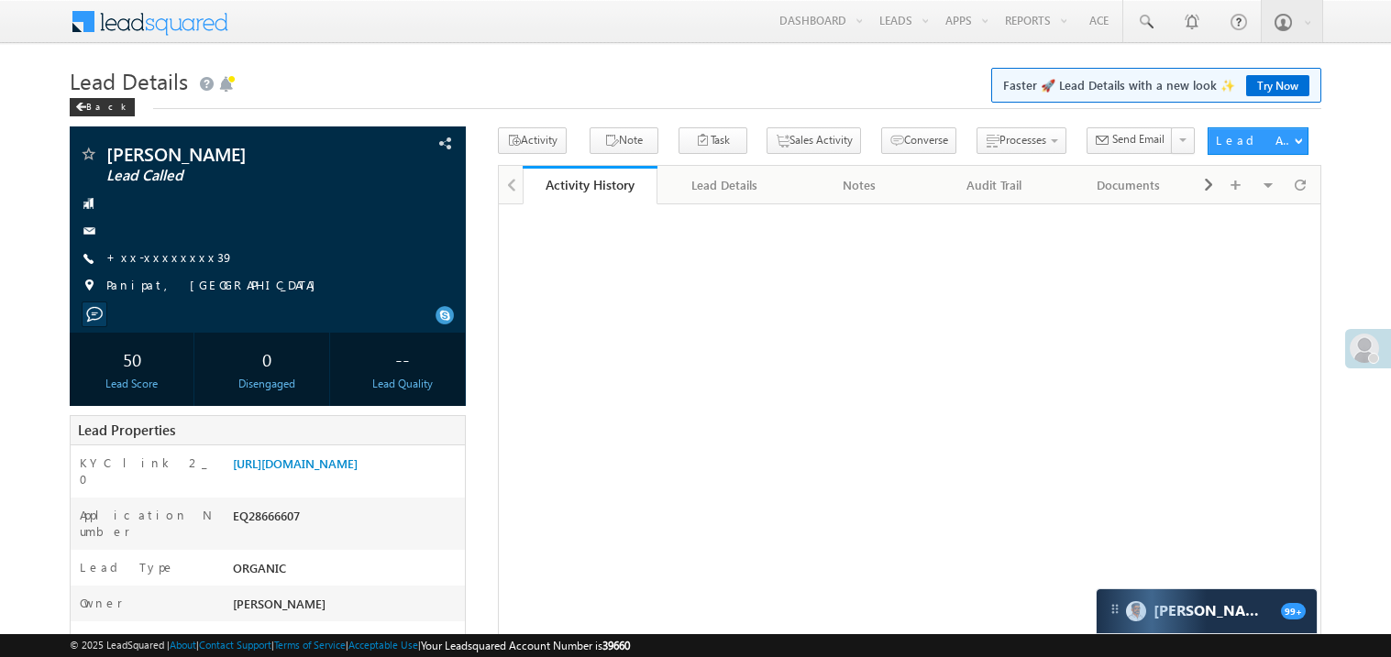
click at [172, 264] on link "+xx-xxxxxxxx39" at bounding box center [169, 257] width 127 height 16
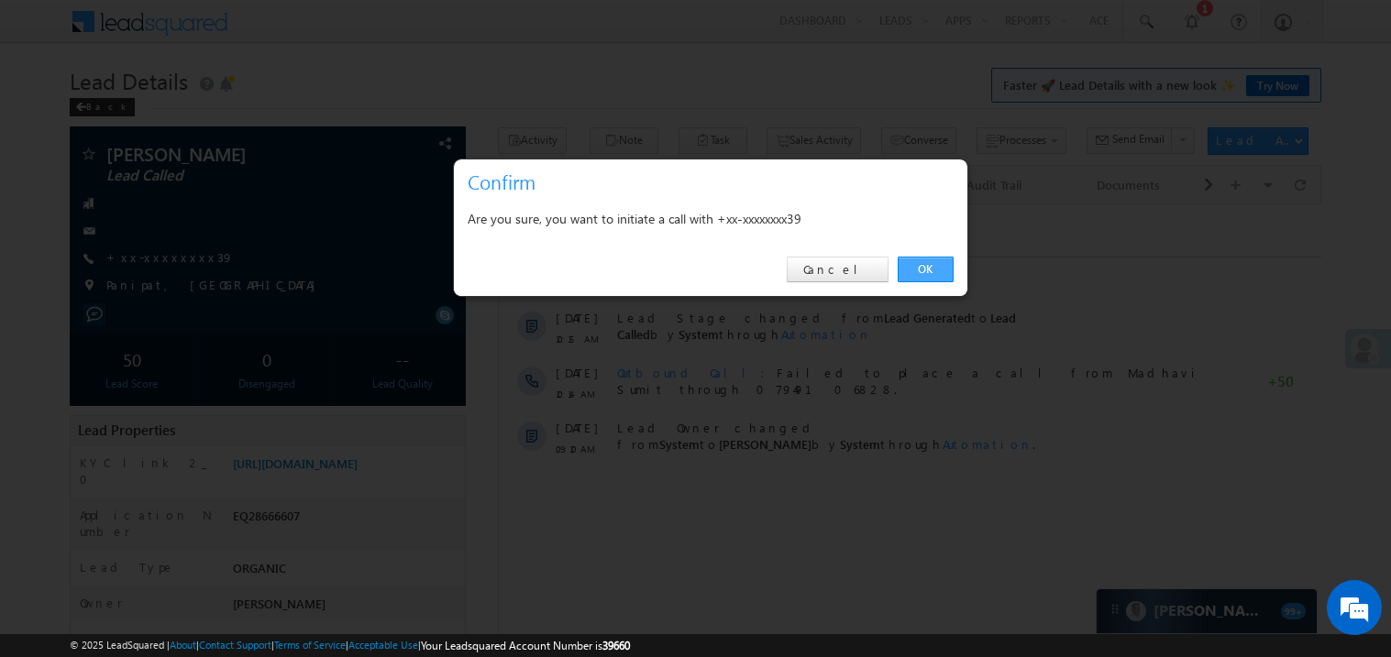
click at [931, 267] on link "OK" at bounding box center [925, 270] width 56 height 26
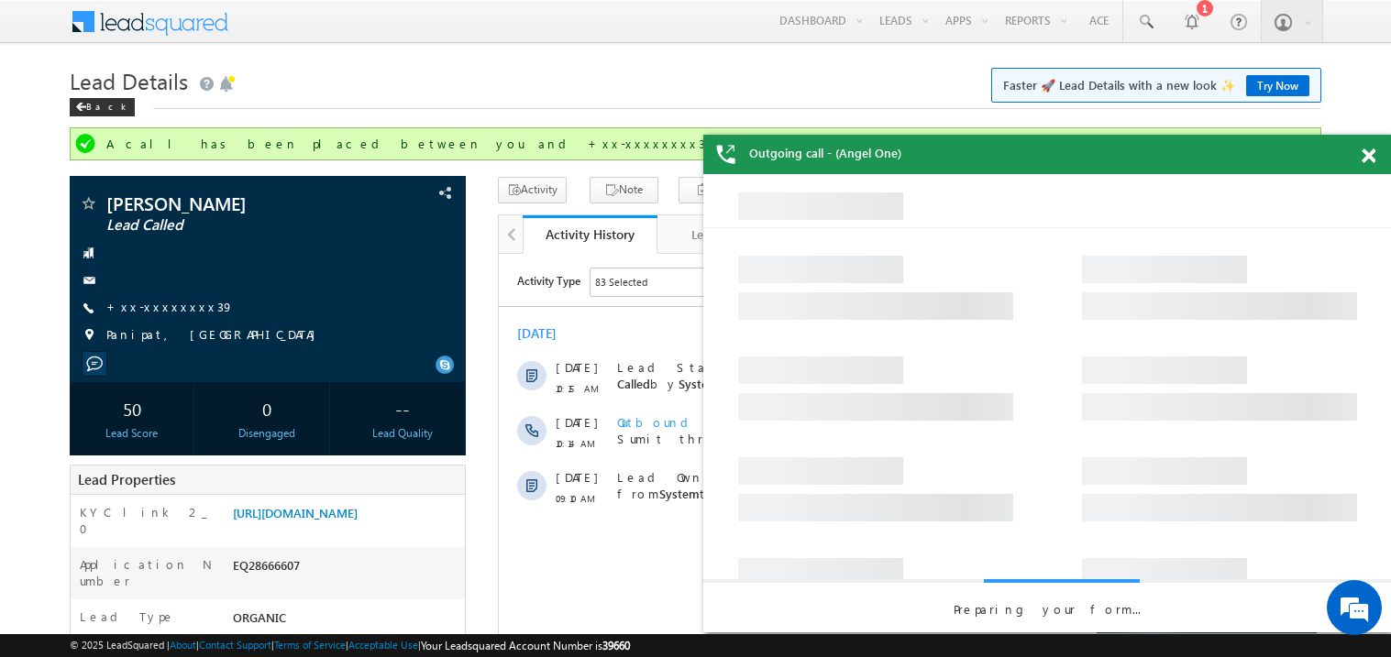
click at [1373, 151] on span at bounding box center [1368, 157] width 14 height 16
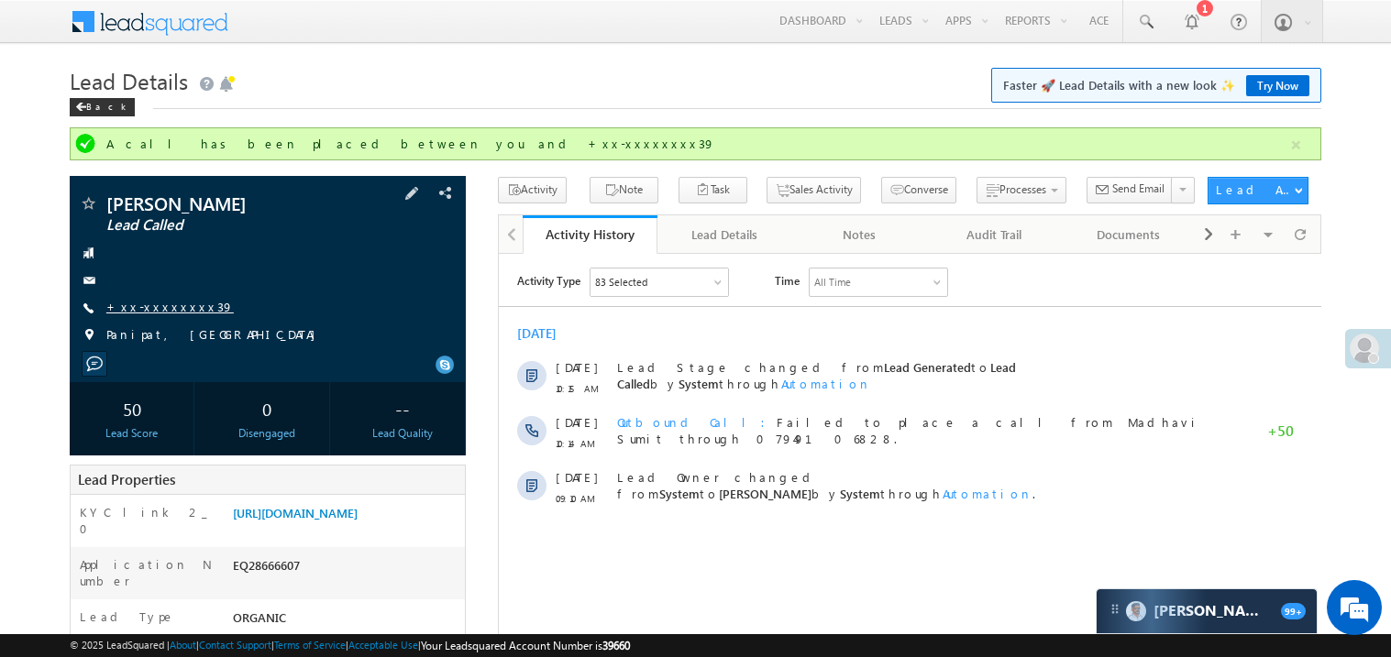
click at [167, 305] on link "+xx-xxxxxxxx39" at bounding box center [169, 307] width 127 height 16
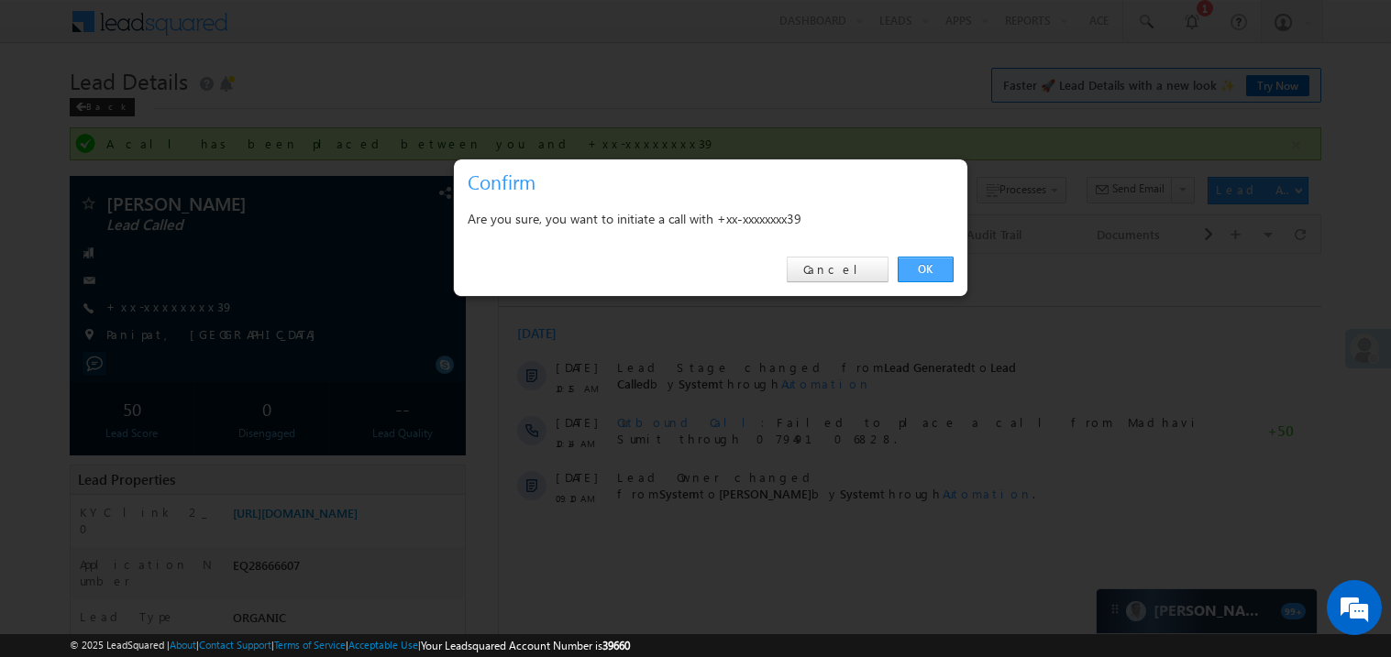
click at [919, 272] on link "OK" at bounding box center [925, 270] width 56 height 26
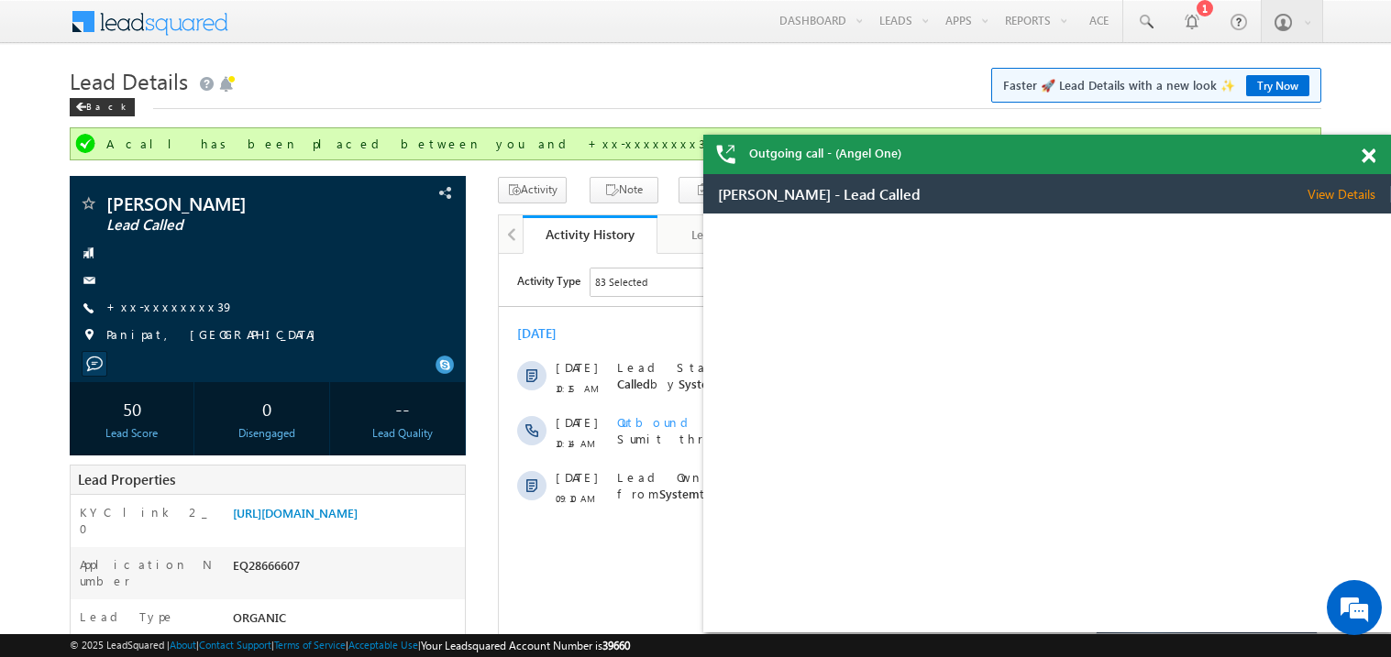
click at [1370, 155] on span at bounding box center [1368, 157] width 14 height 16
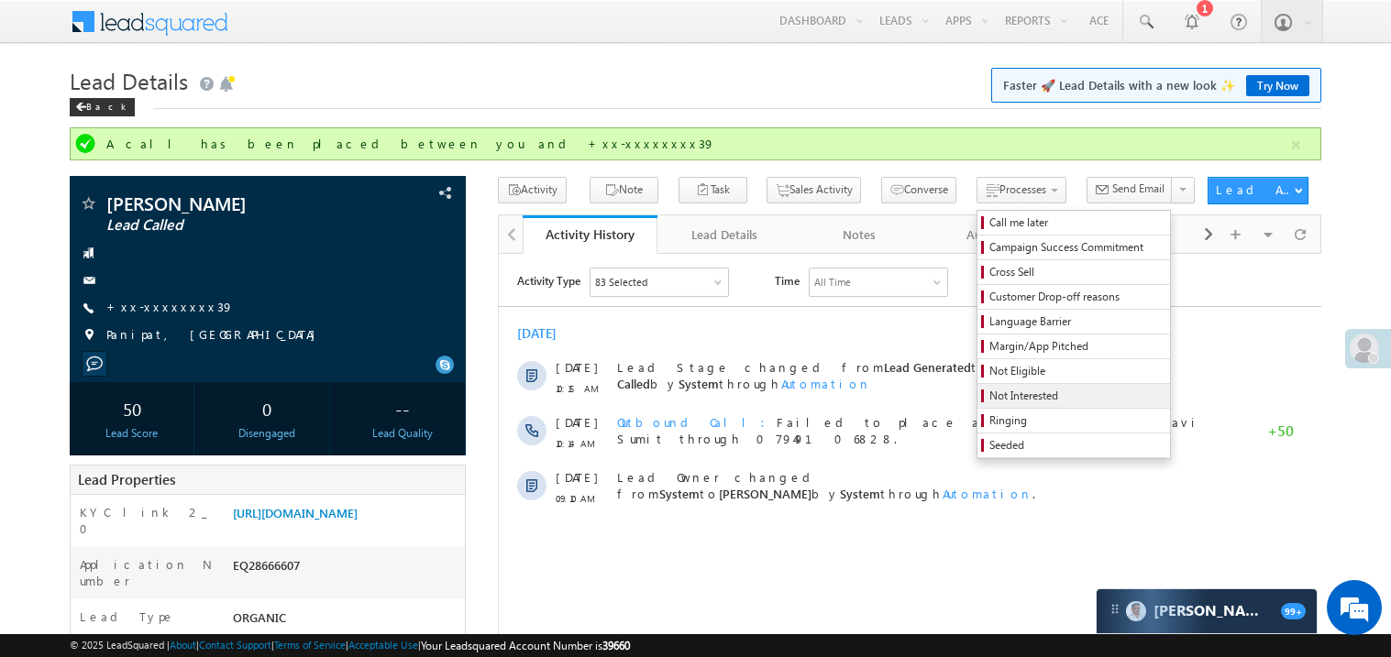
click at [989, 400] on span "Not Interested" at bounding box center [1076, 396] width 174 height 17
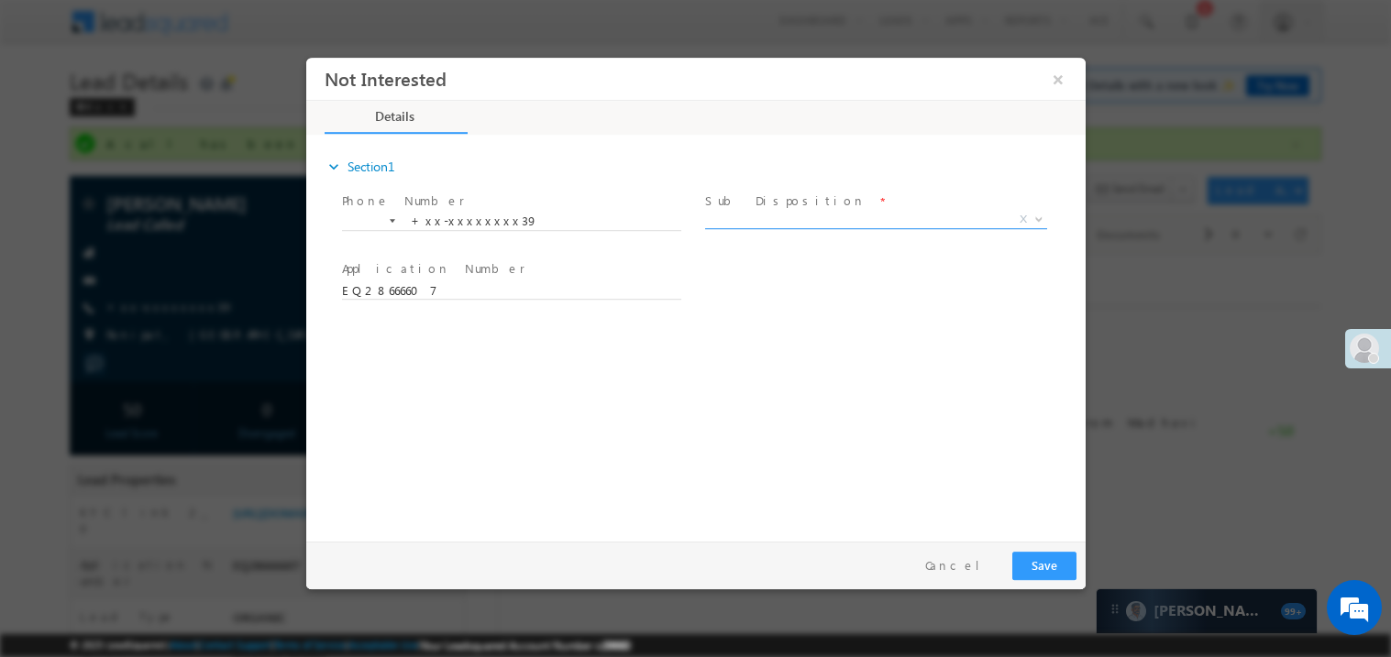
click at [740, 218] on span "X" at bounding box center [875, 219] width 342 height 18
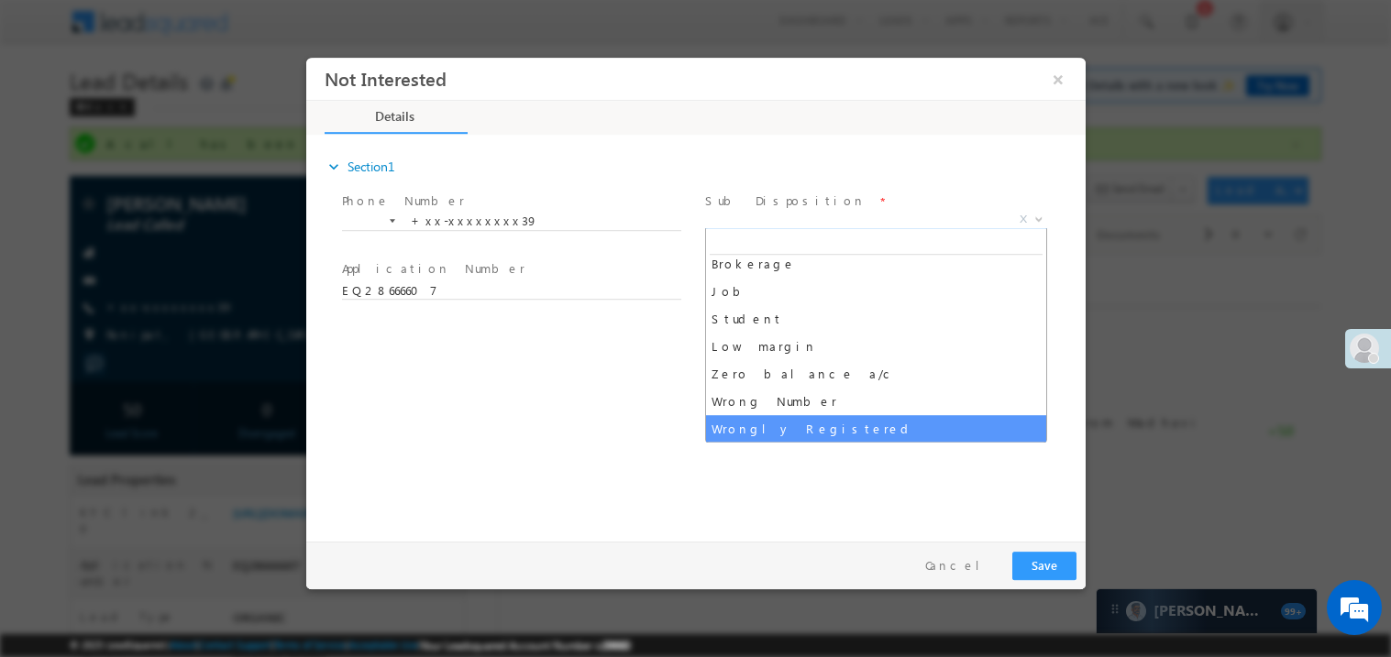
scroll to position [63, 0]
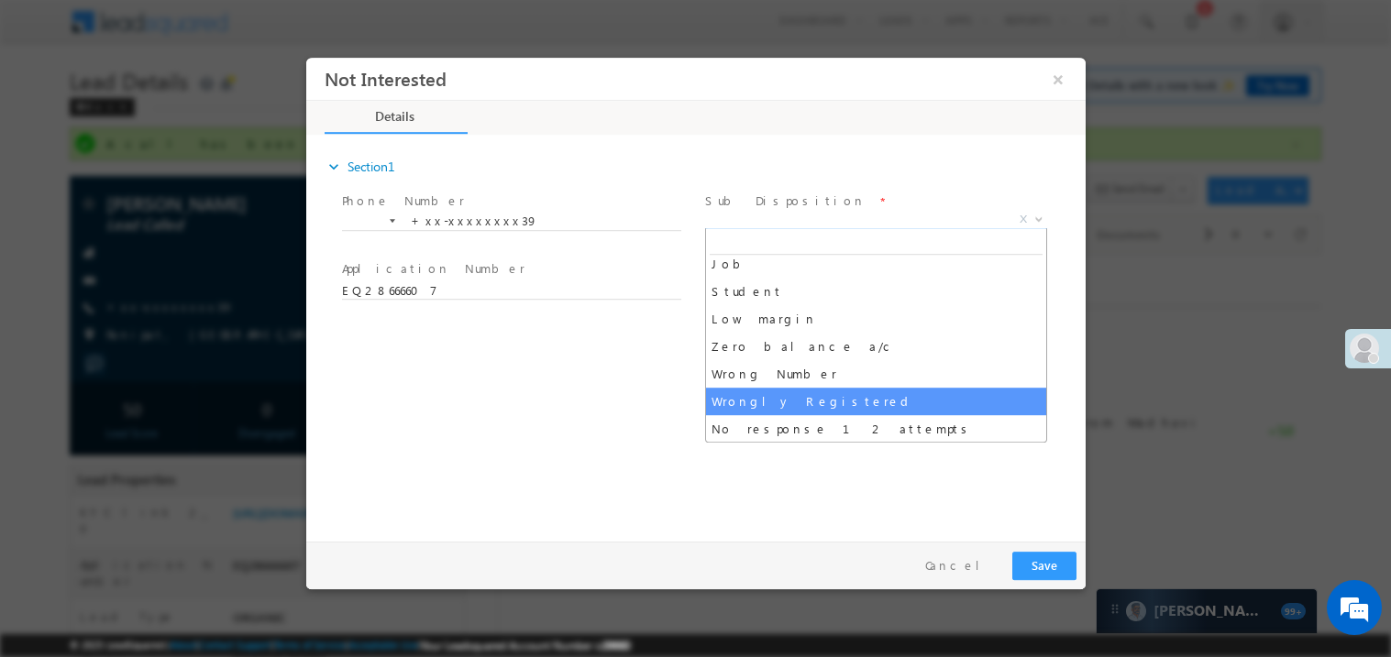
select select "Wrongly Registered"
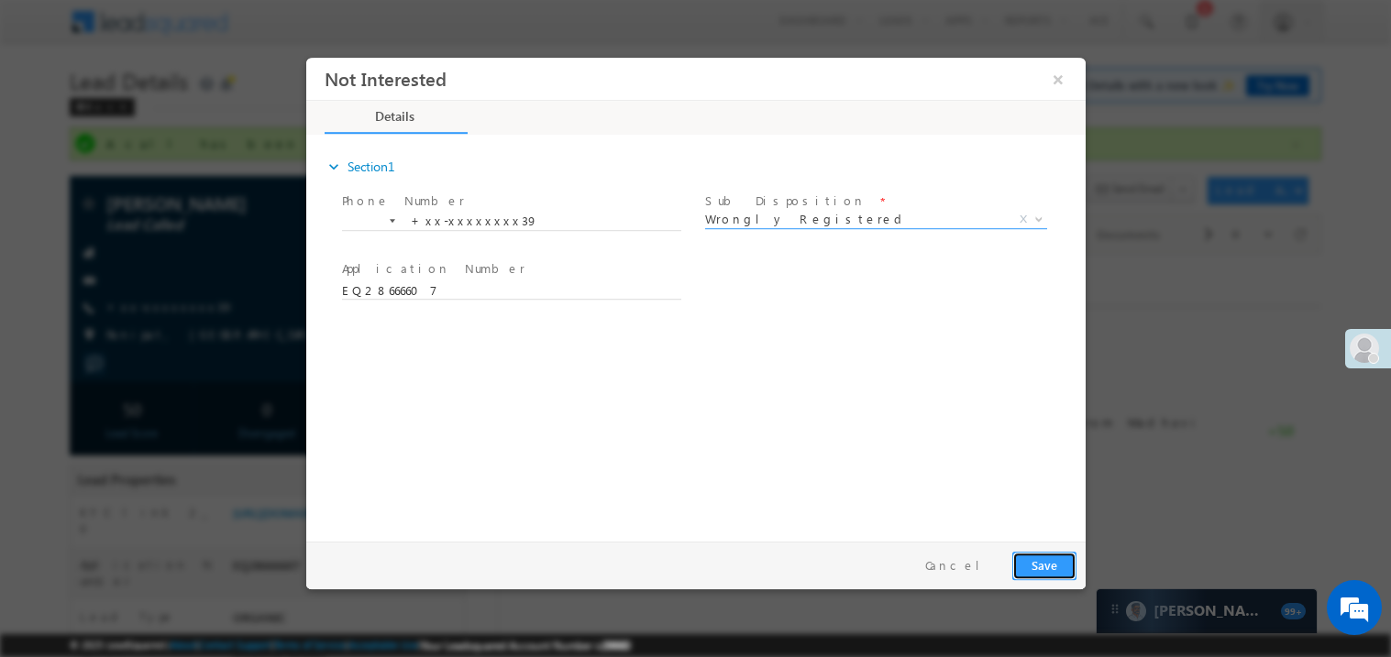
click at [1045, 565] on button "Save" at bounding box center [1043, 565] width 64 height 28
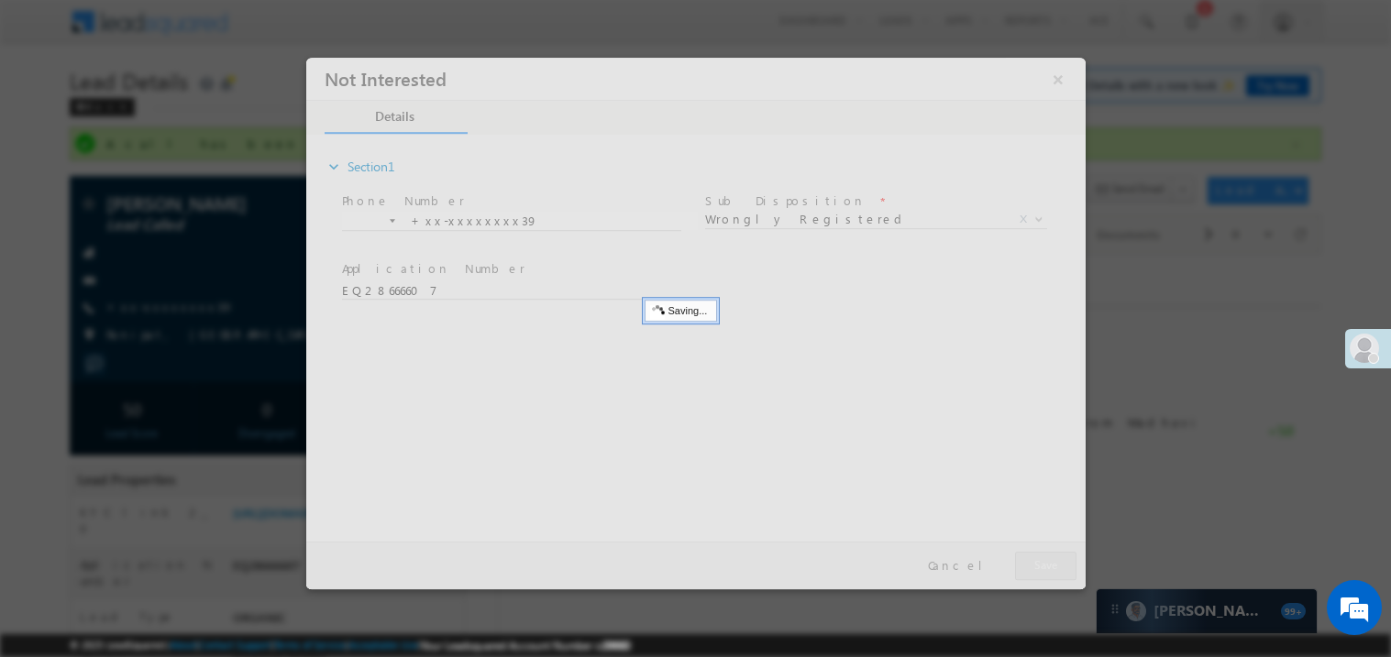
click at [1045, 565] on div at bounding box center [694, 323] width 779 height 532
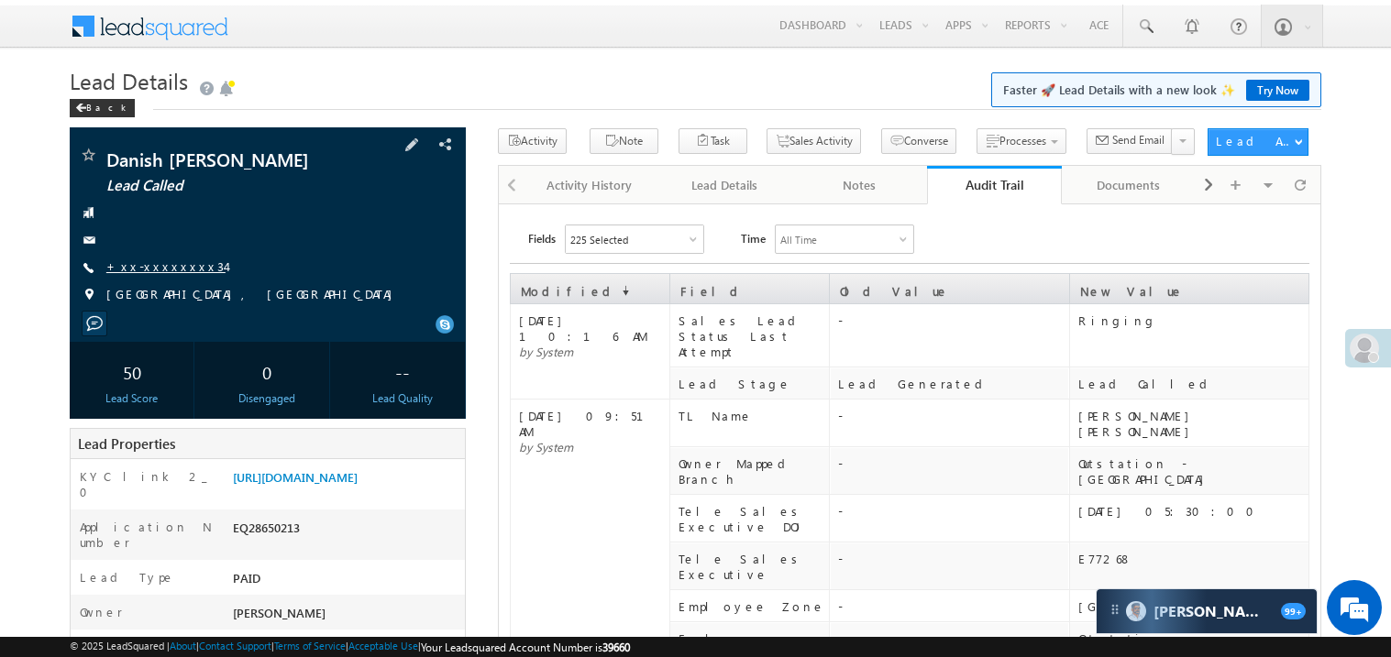
click at [171, 264] on link "+xx-xxxxxxxx34" at bounding box center [165, 267] width 119 height 16
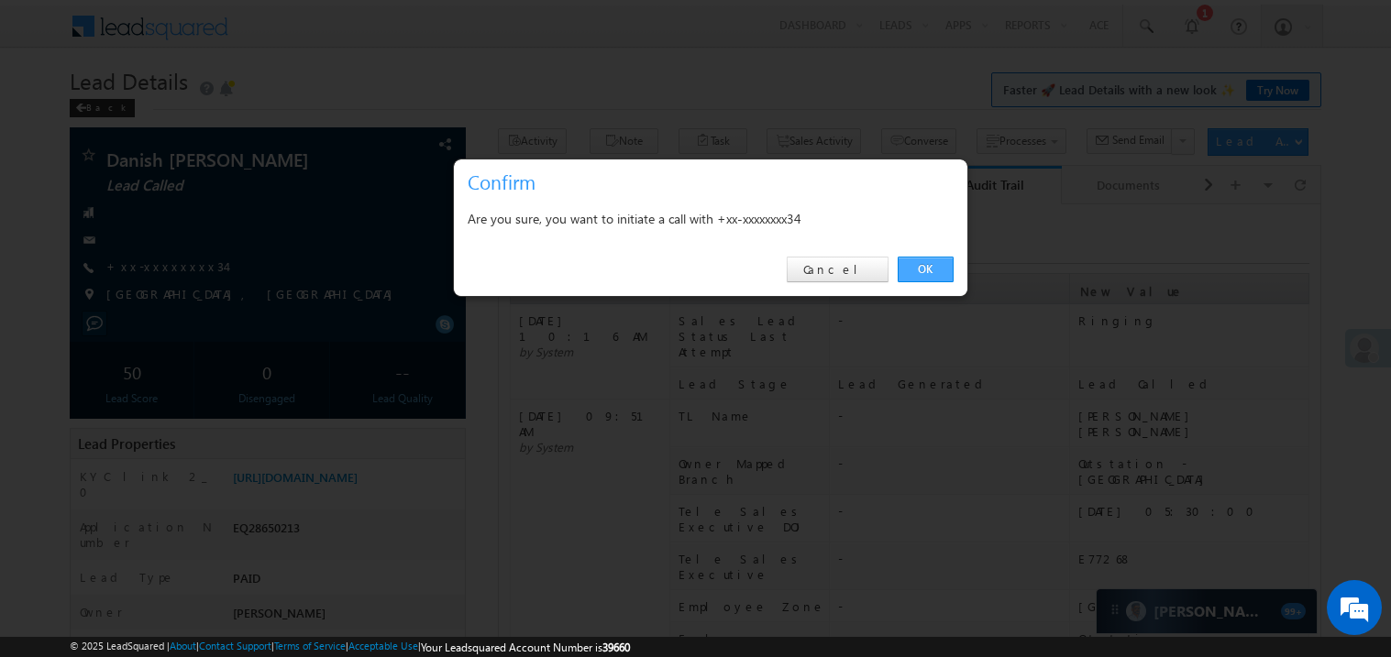
click at [920, 273] on link "OK" at bounding box center [925, 270] width 56 height 26
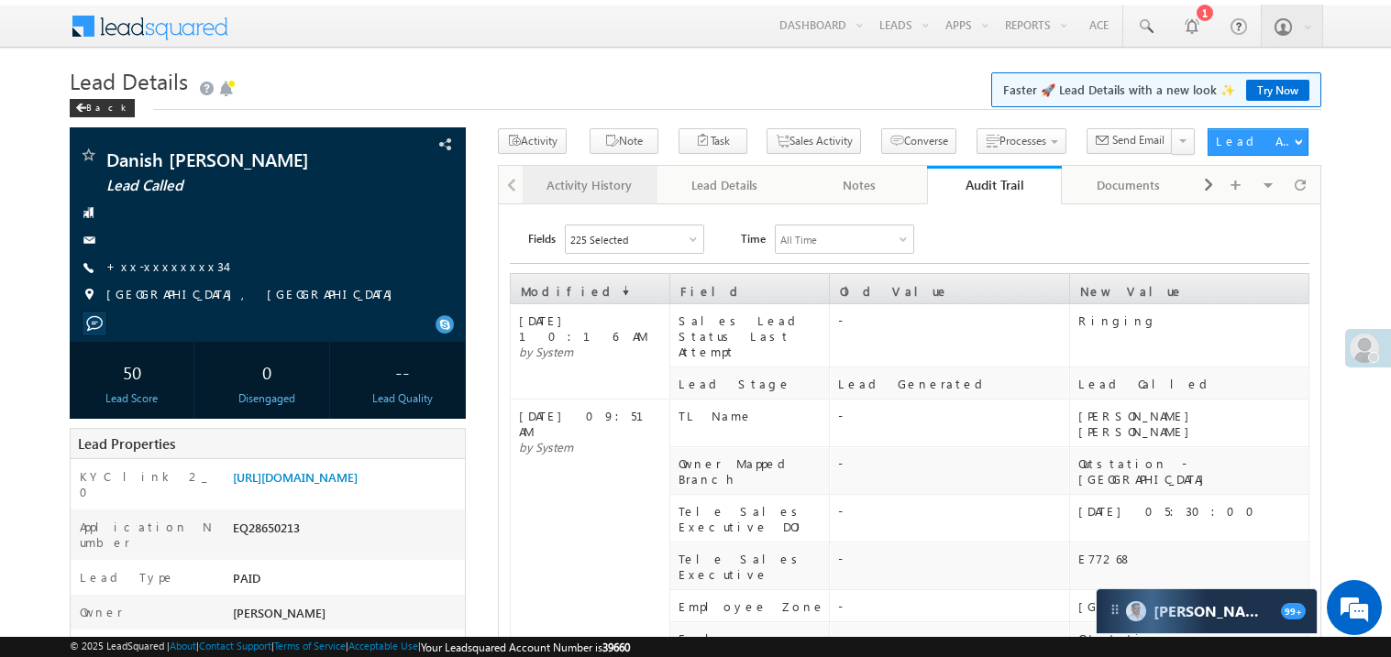
click at [559, 182] on div "Activity History" at bounding box center [589, 185] width 104 height 22
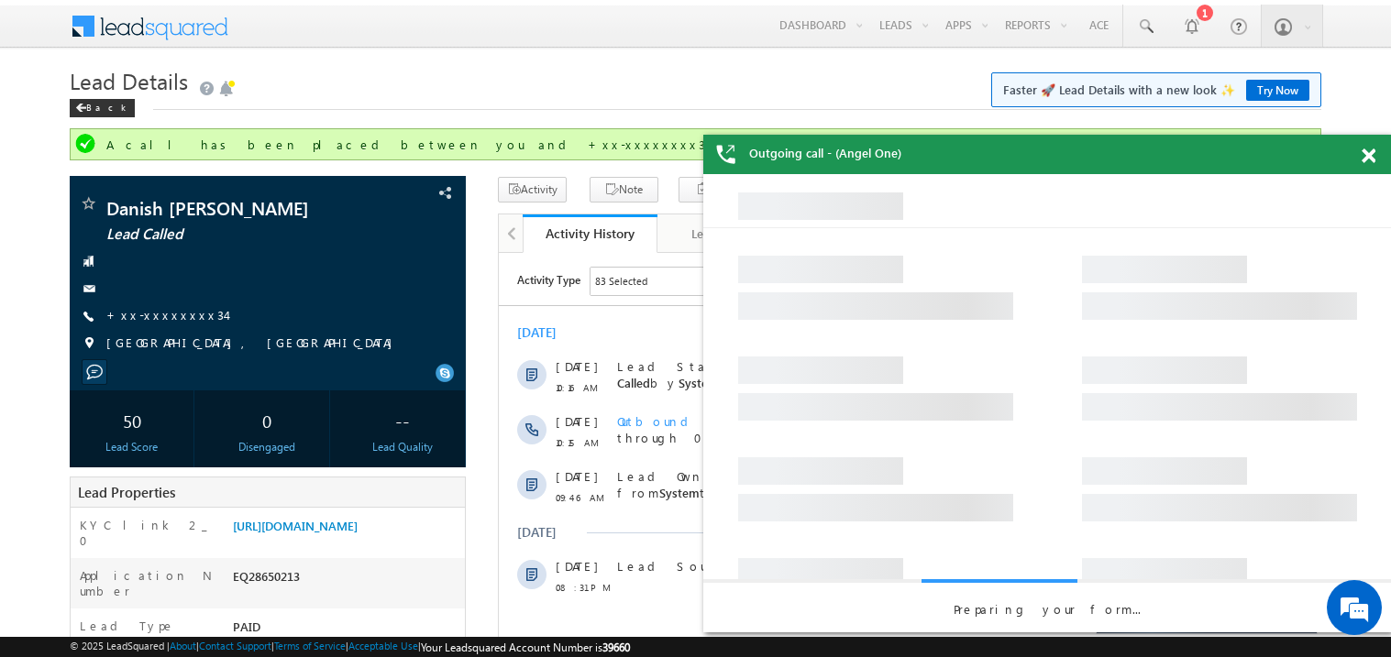
click at [1370, 166] on div at bounding box center [1378, 153] width 25 height 36
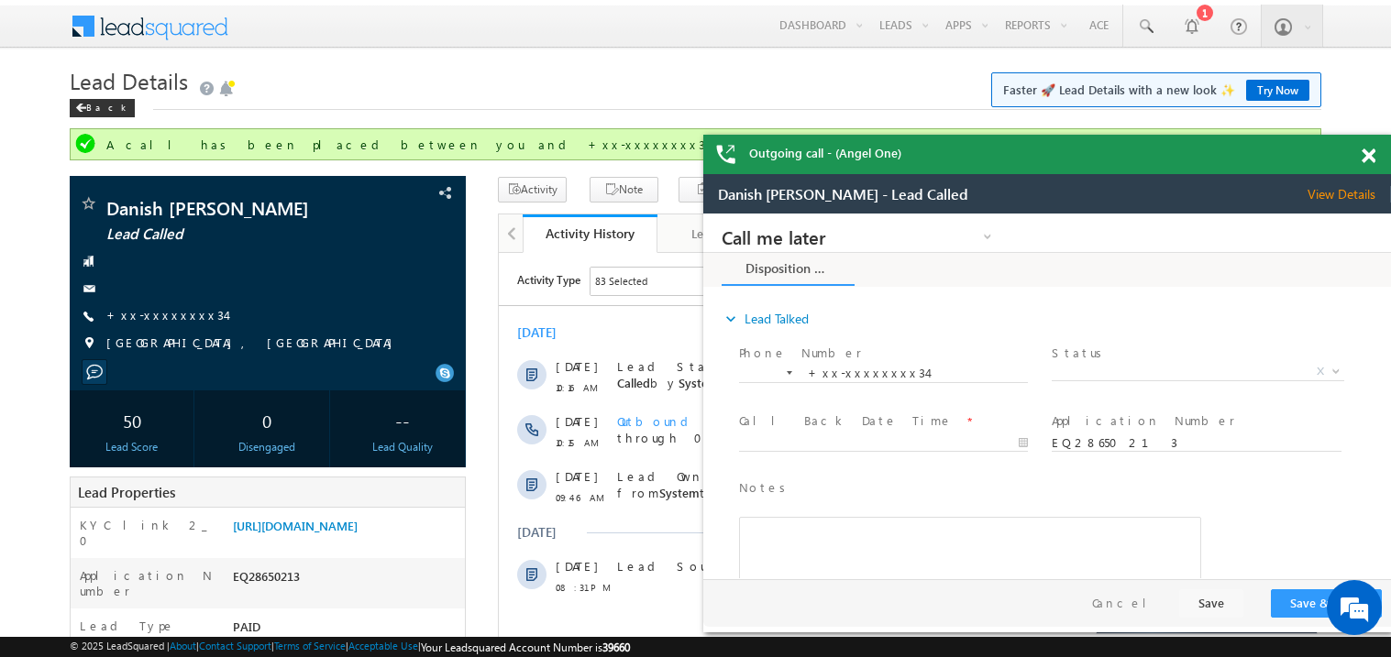
click at [1372, 160] on span at bounding box center [1368, 157] width 14 height 16
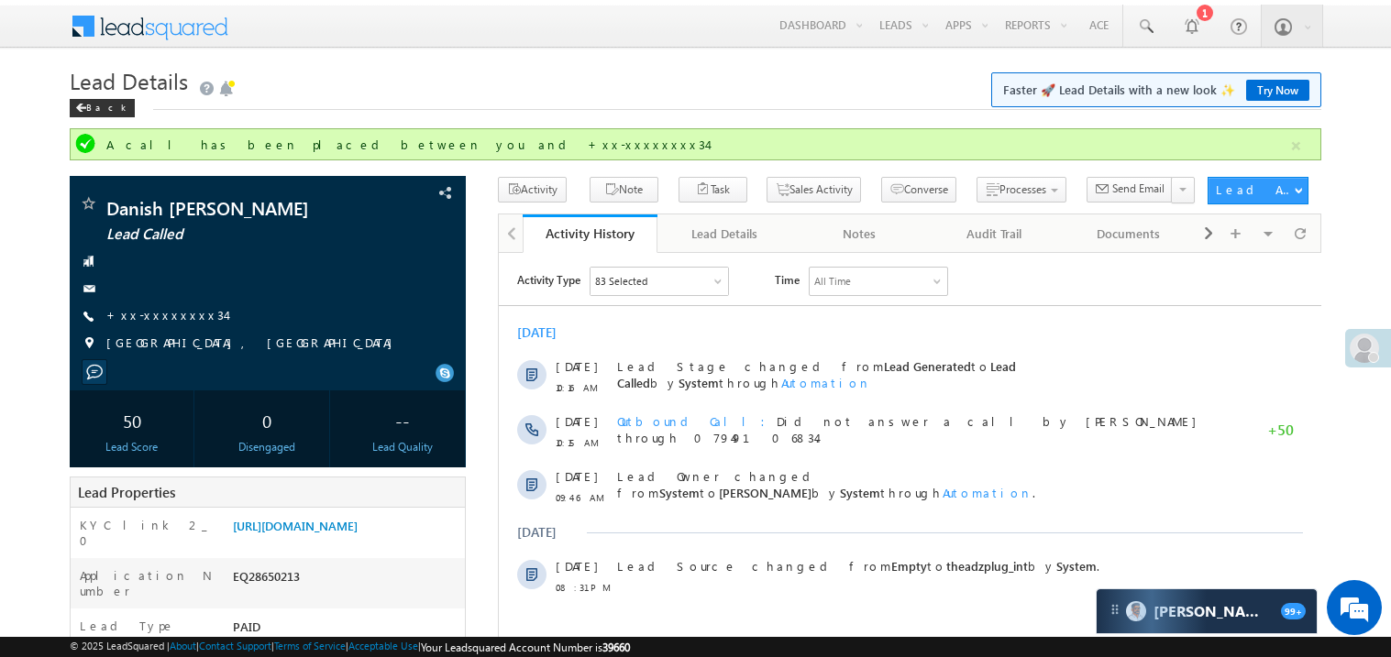
click at [538, 75] on h1 "Lead Details Faster 🚀 Lead Details with a new look ✨ Try Now" at bounding box center [695, 82] width 1251 height 32
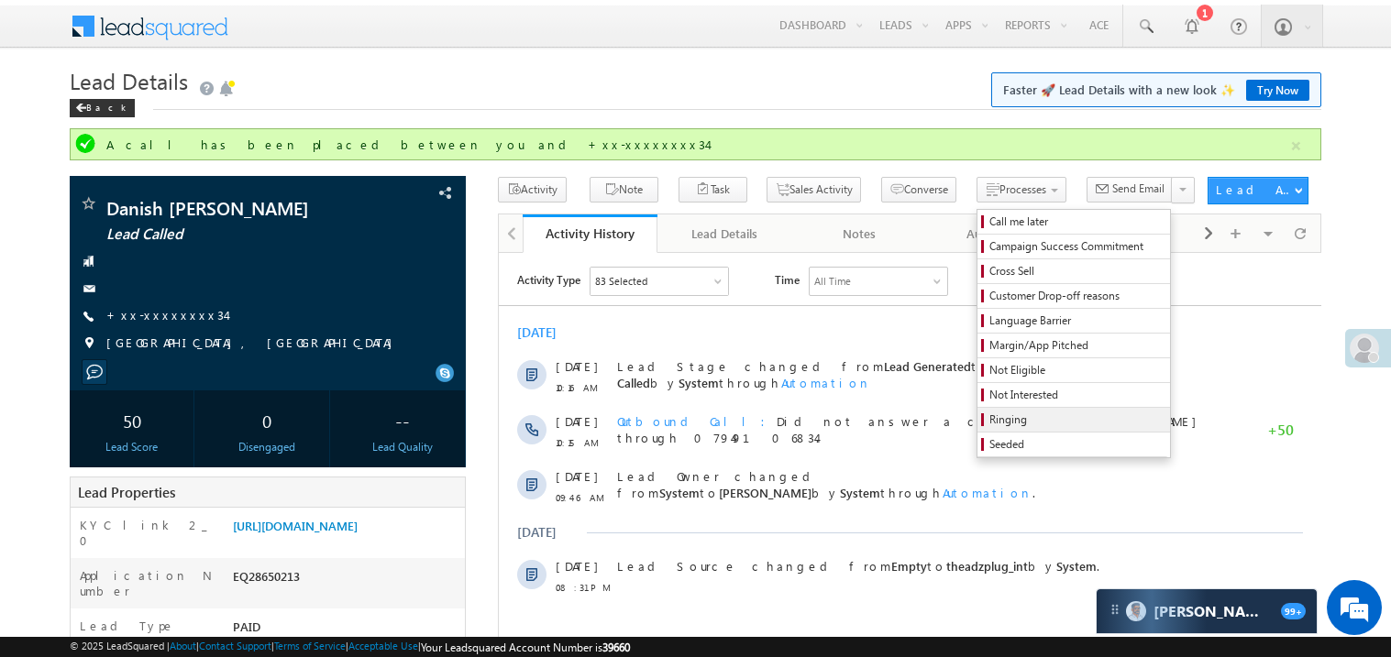
click at [1038, 421] on span "Ringing" at bounding box center [1076, 420] width 174 height 17
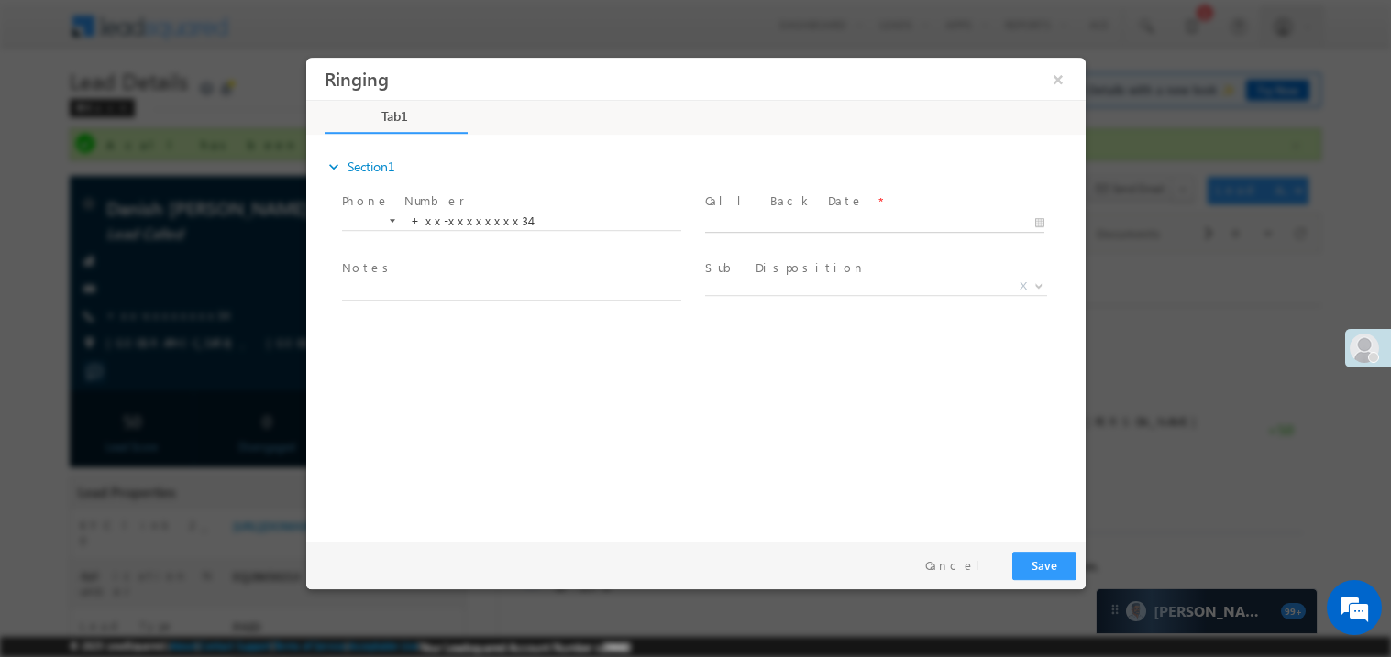
click at [765, 226] on body "Ringing ×" at bounding box center [694, 295] width 779 height 476
type input "[DATE] 7:44 PM"
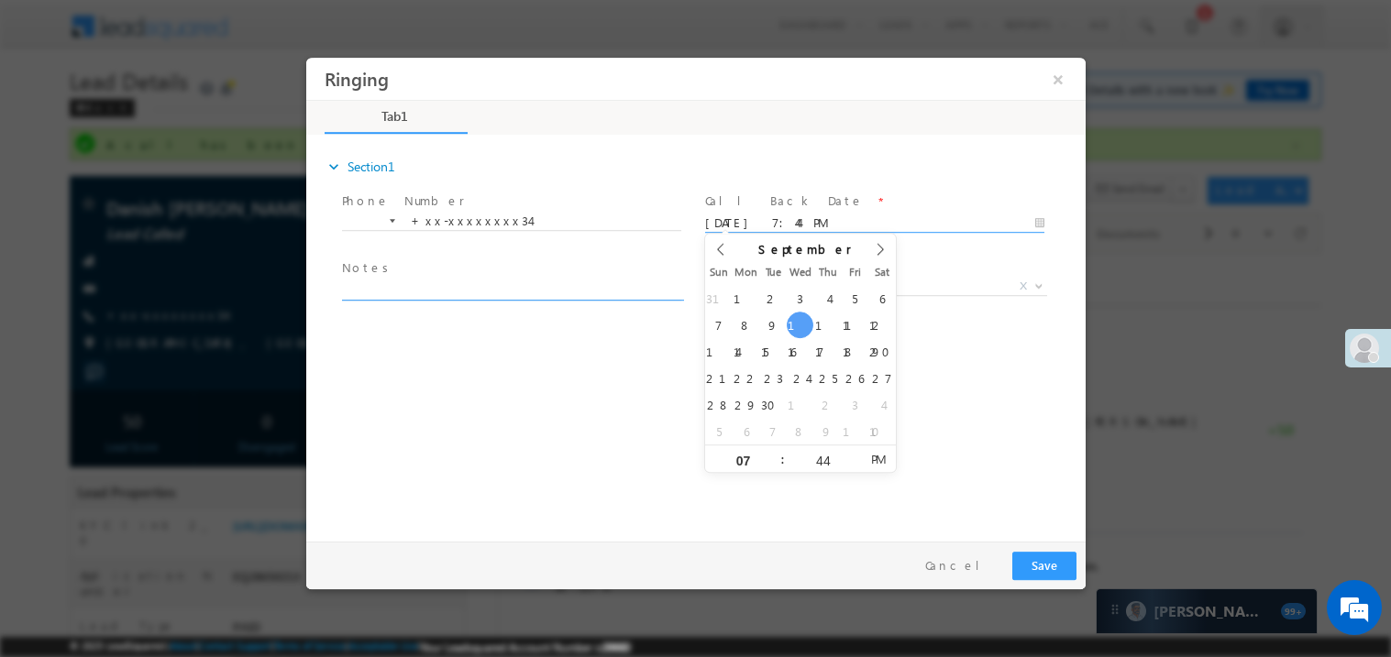
click at [449, 293] on textarea at bounding box center [510, 289] width 339 height 21
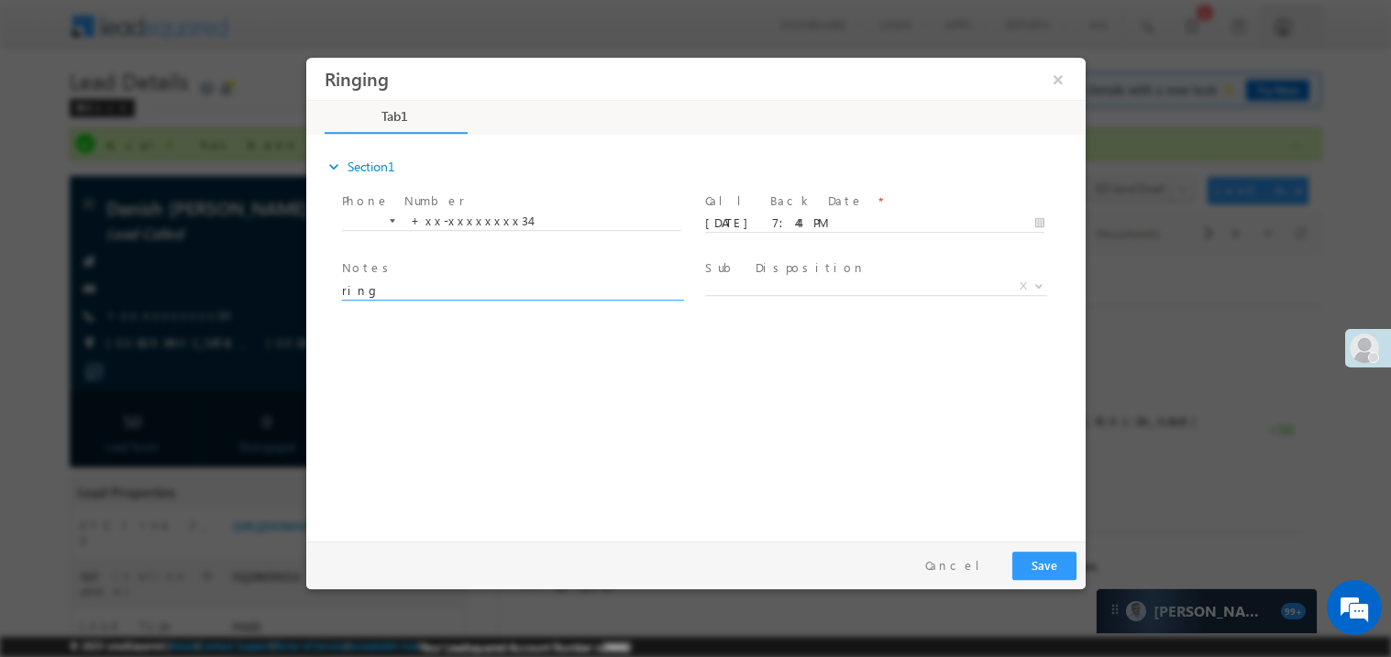
type textarea "ring"
click at [1053, 561] on button "Save" at bounding box center [1043, 565] width 64 height 28
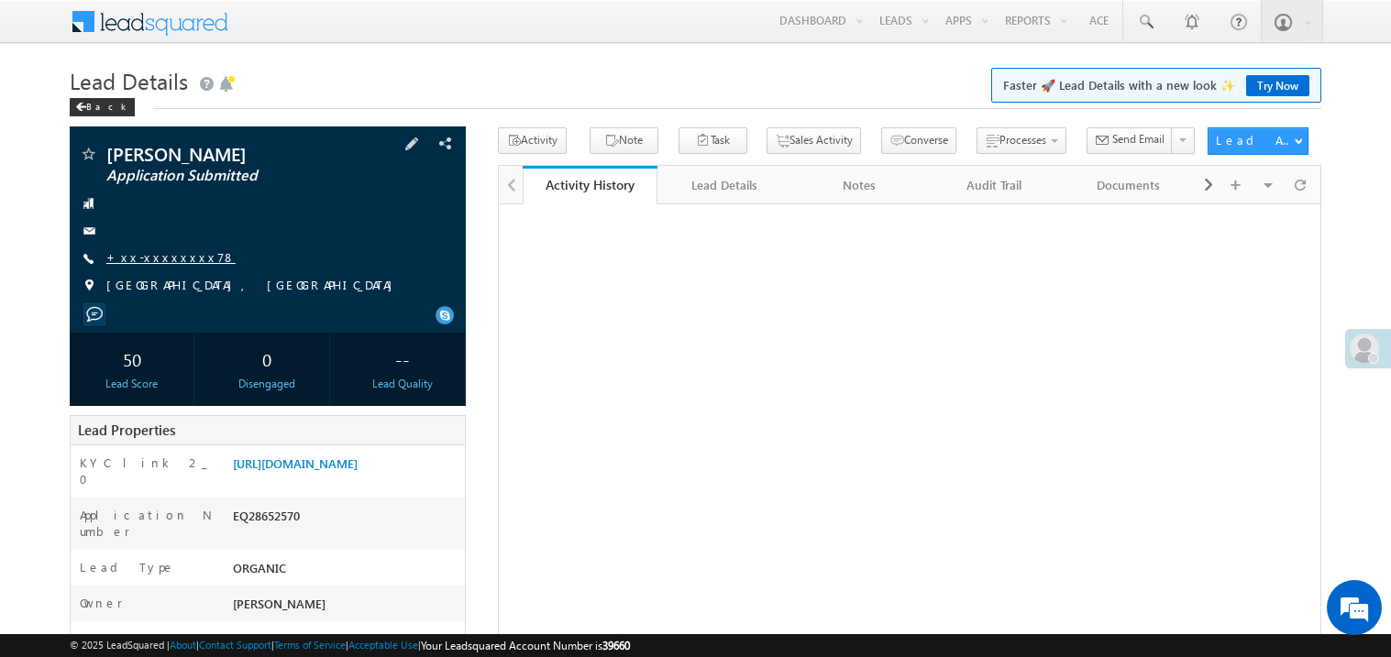
click at [162, 257] on link "+xx-xxxxxxxx78" at bounding box center [170, 257] width 129 height 16
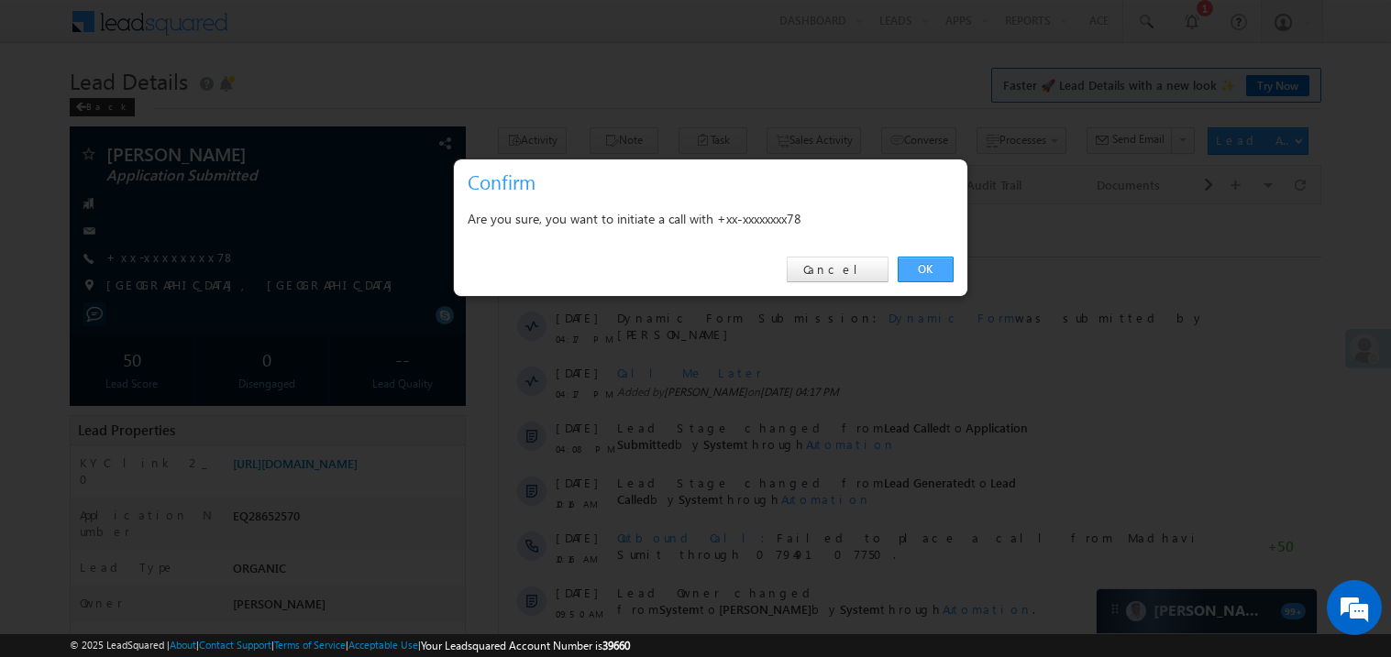
click at [928, 270] on link "OK" at bounding box center [925, 270] width 56 height 26
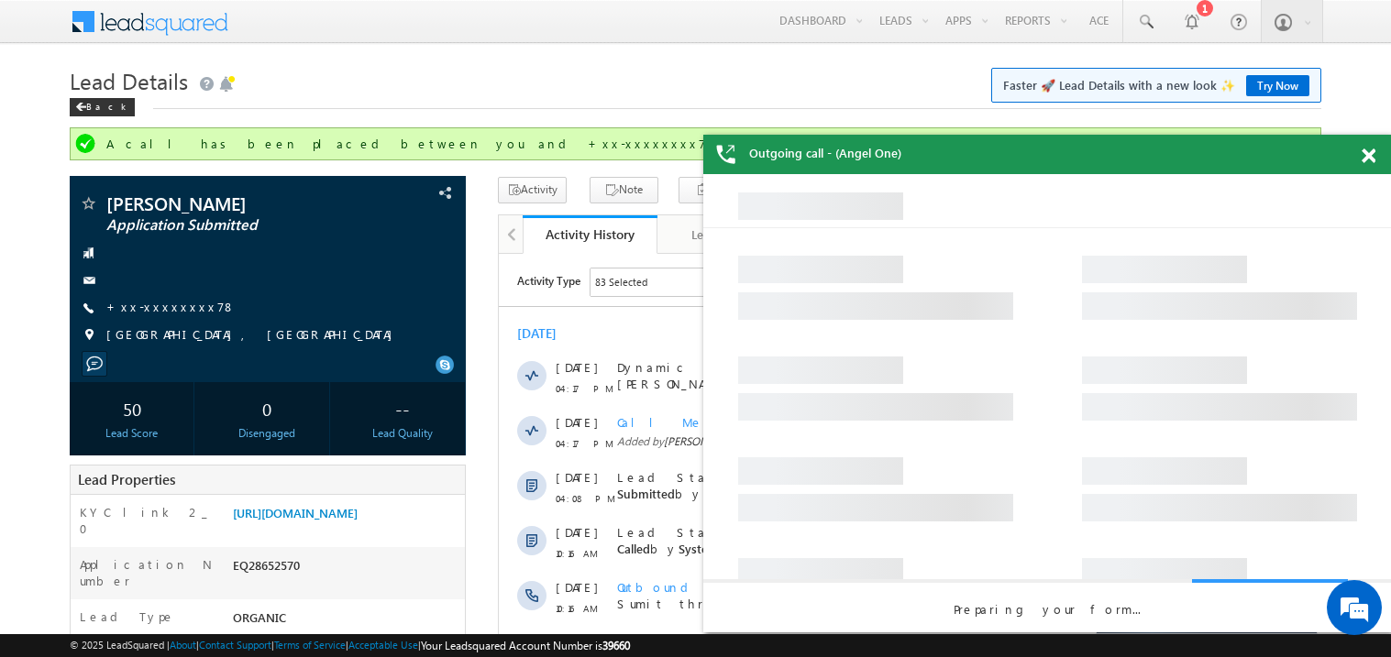
click at [1373, 147] on div at bounding box center [1378, 153] width 25 height 36
click at [1373, 151] on span at bounding box center [1368, 157] width 14 height 16
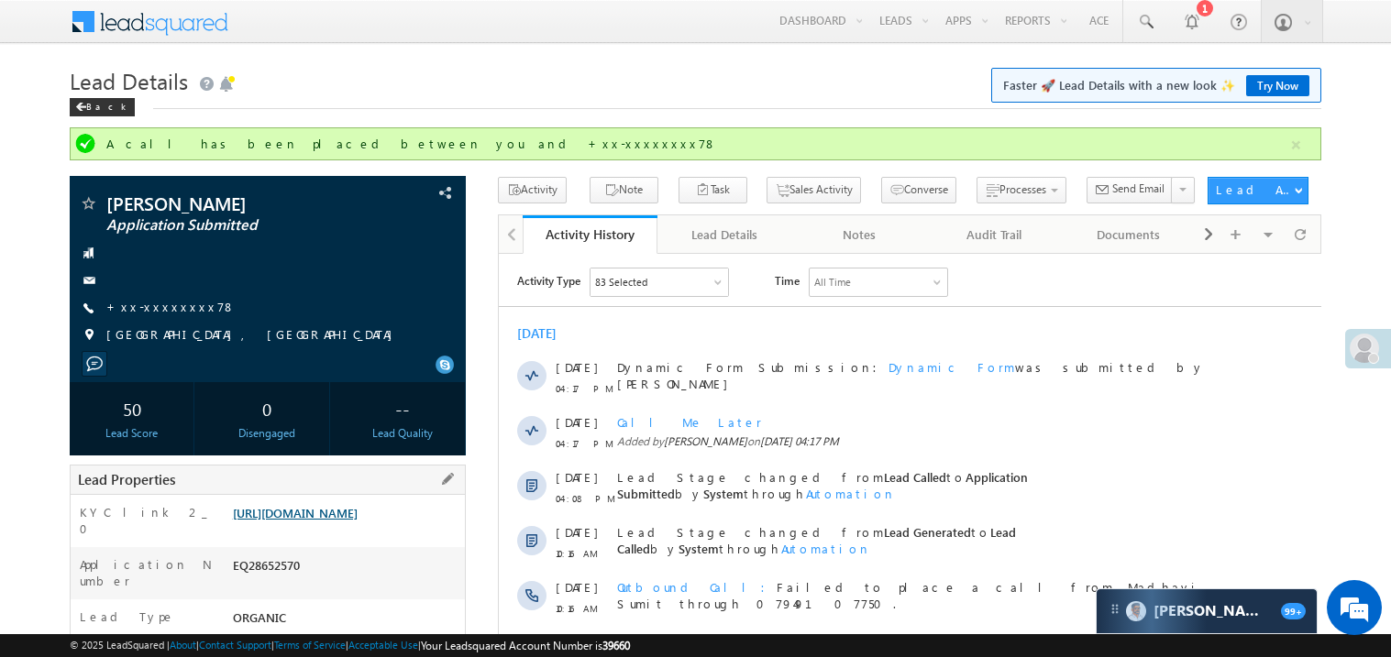
click at [358, 521] on link "https://angelbroking1-pk3em7sa.customui-test.leadsquared.com?leadId=1413a4e4-12…" at bounding box center [295, 513] width 125 height 16
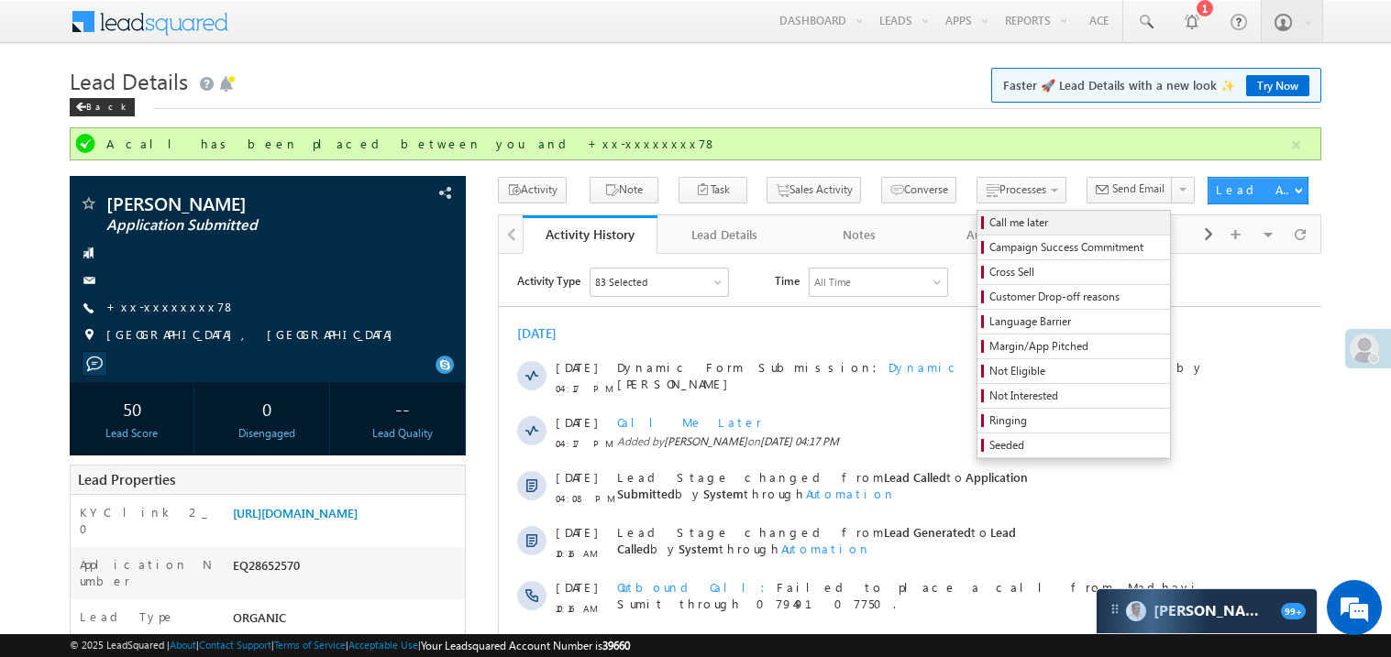
click at [989, 227] on span "Call me later" at bounding box center [1076, 223] width 174 height 17
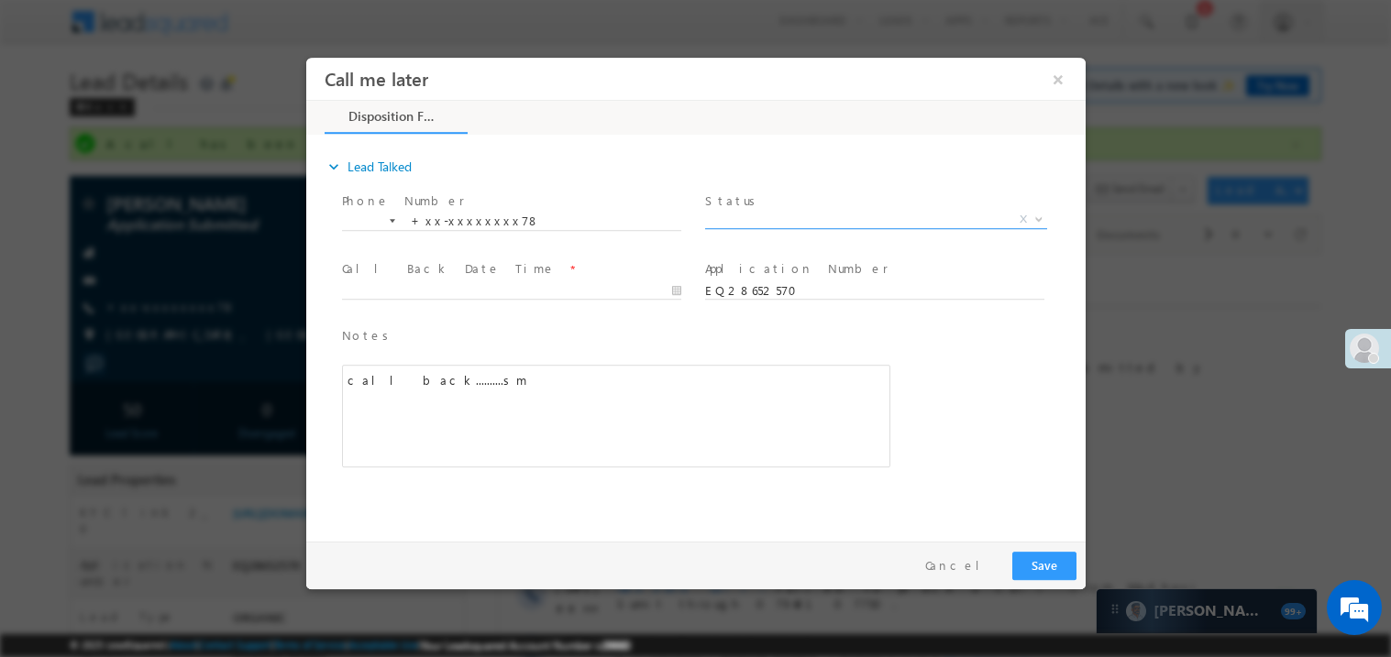
click at [776, 225] on span "X" at bounding box center [875, 219] width 342 height 18
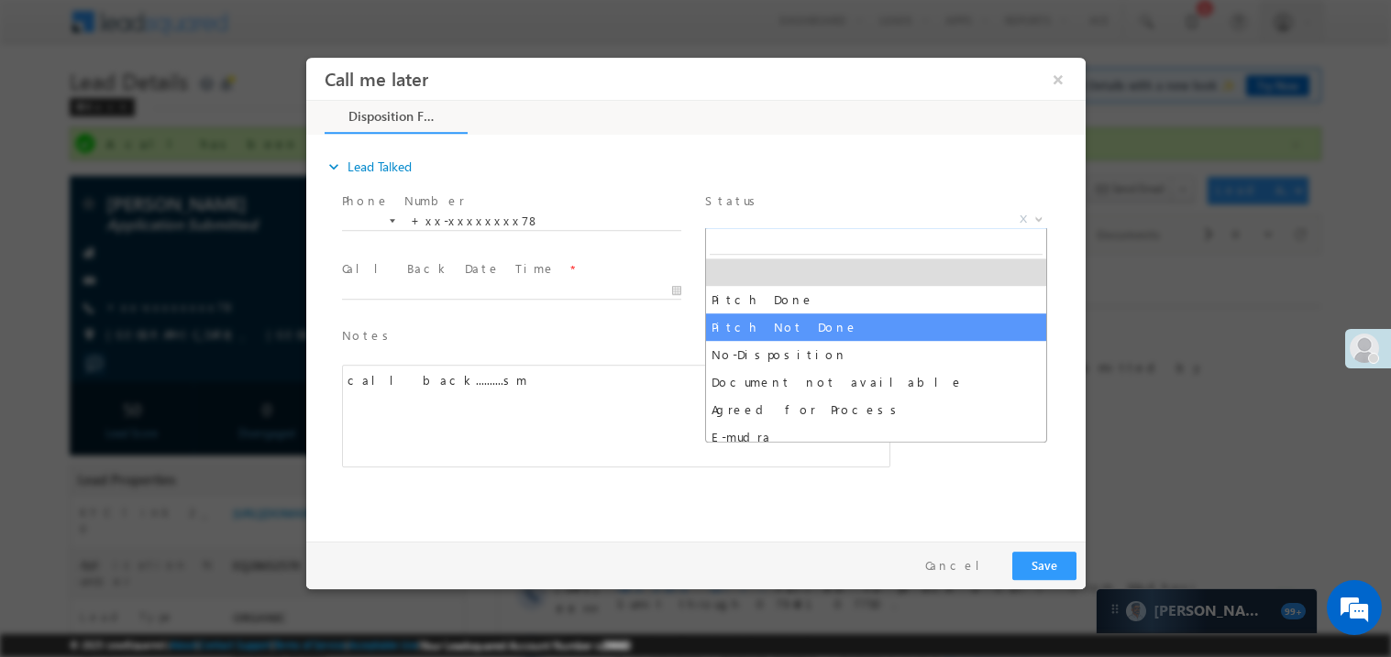
select select "Pitch Not Done"
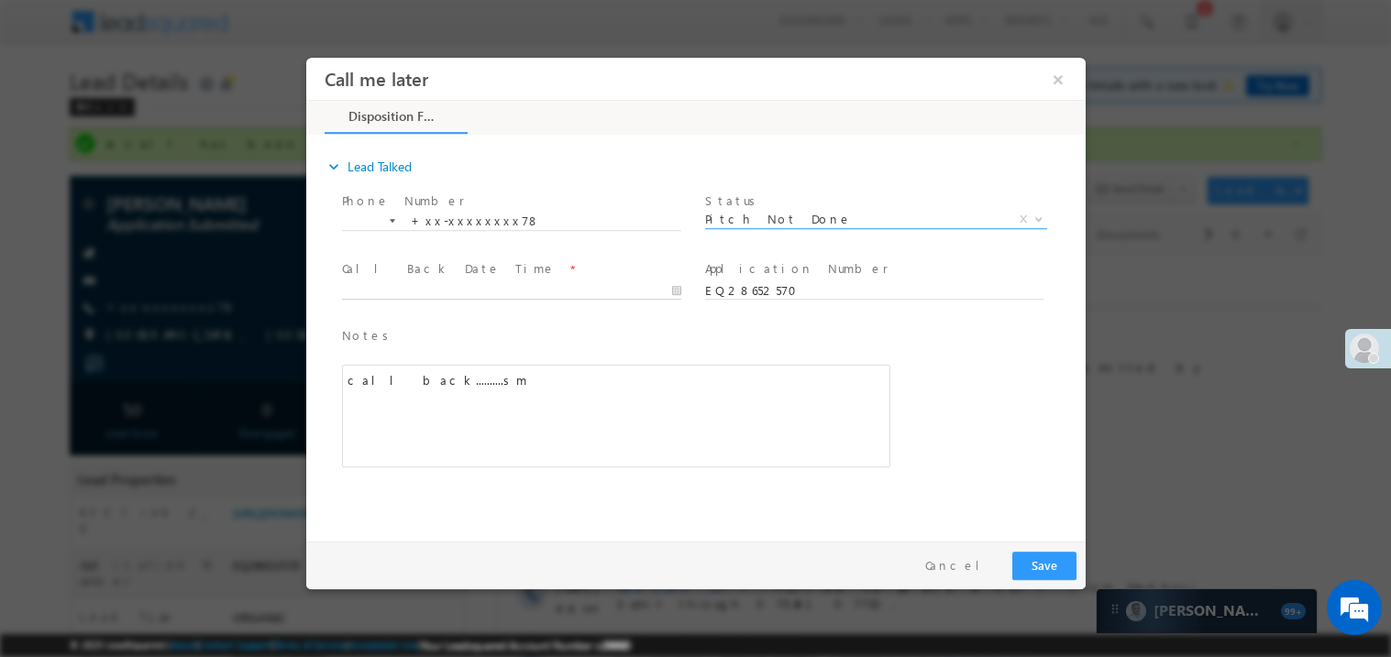
click at [424, 292] on body "Call me later ×" at bounding box center [694, 295] width 779 height 476
type input "09/10/25 7:47 PM"
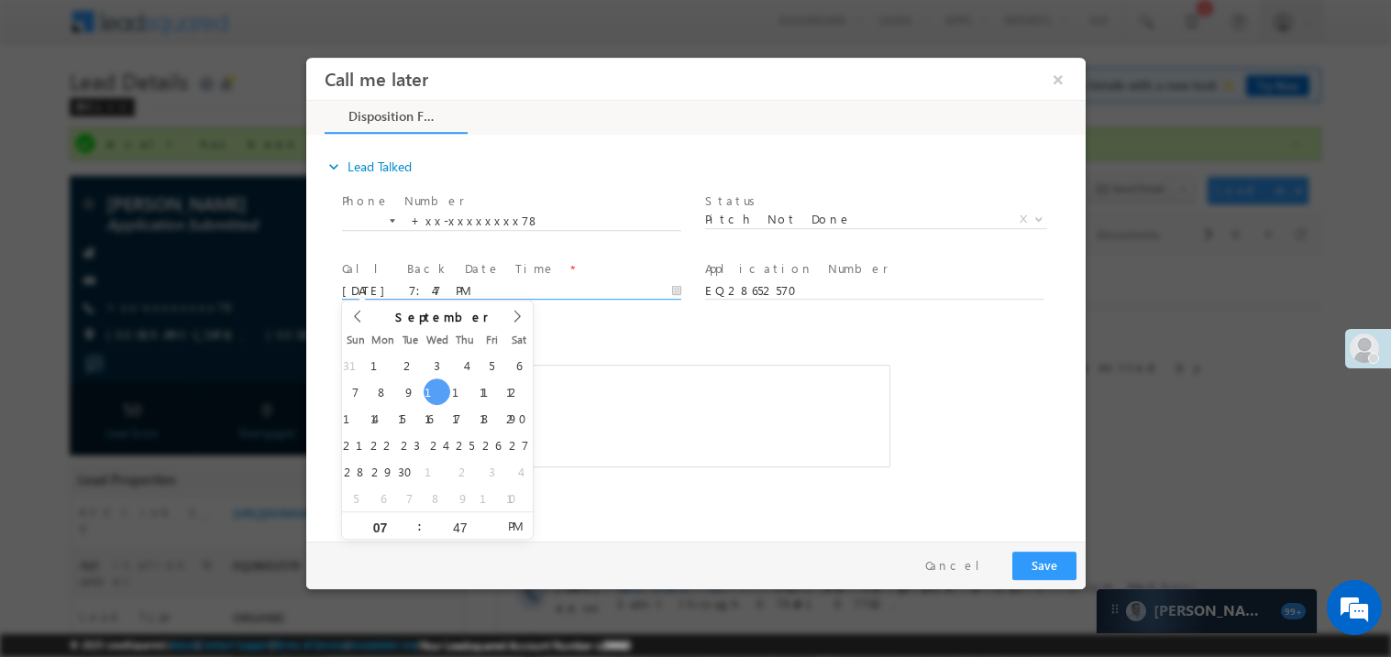
click at [688, 403] on div "call back..........sm" at bounding box center [615, 415] width 548 height 103
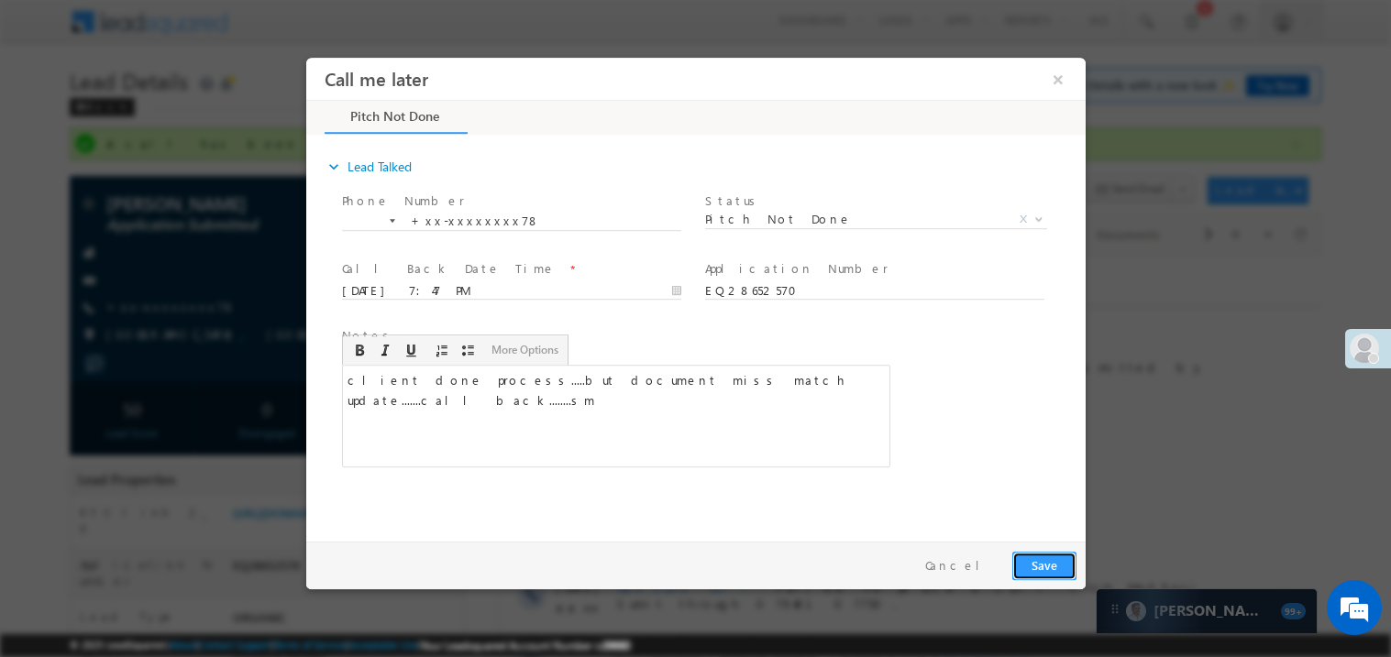
click at [1046, 567] on button "Save" at bounding box center [1043, 565] width 64 height 28
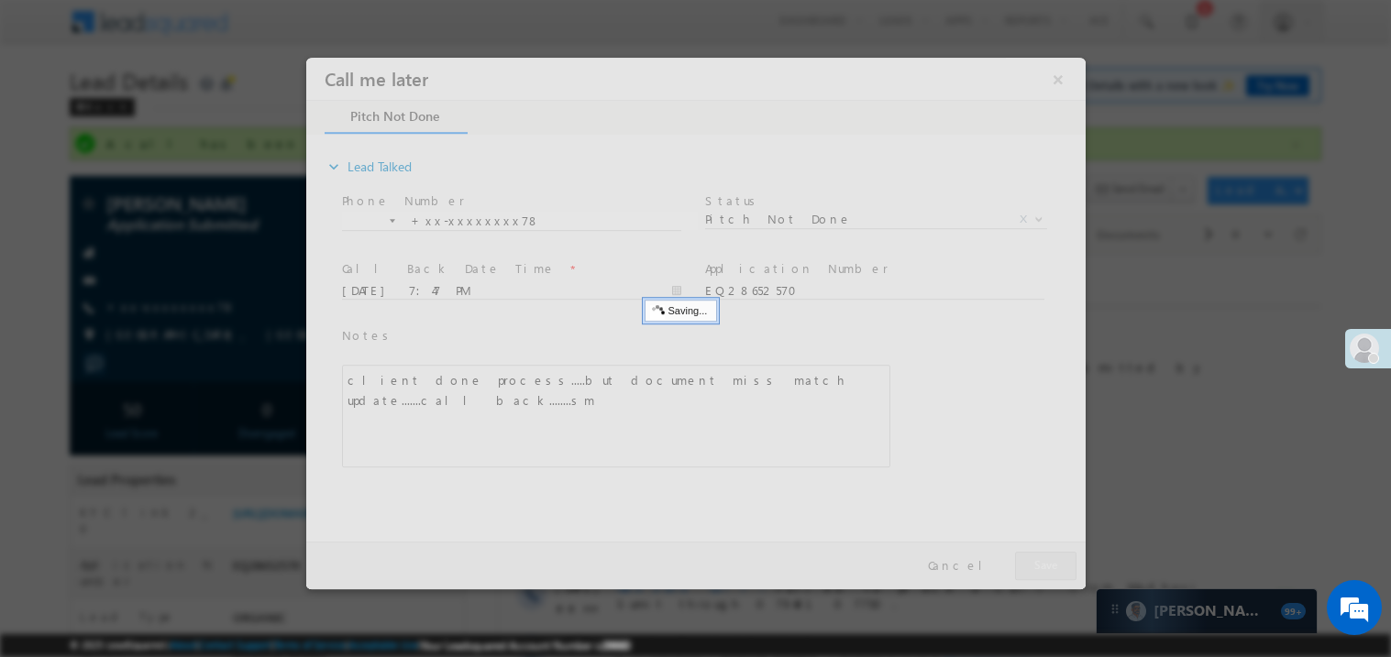
click at [1046, 567] on div at bounding box center [694, 323] width 779 height 532
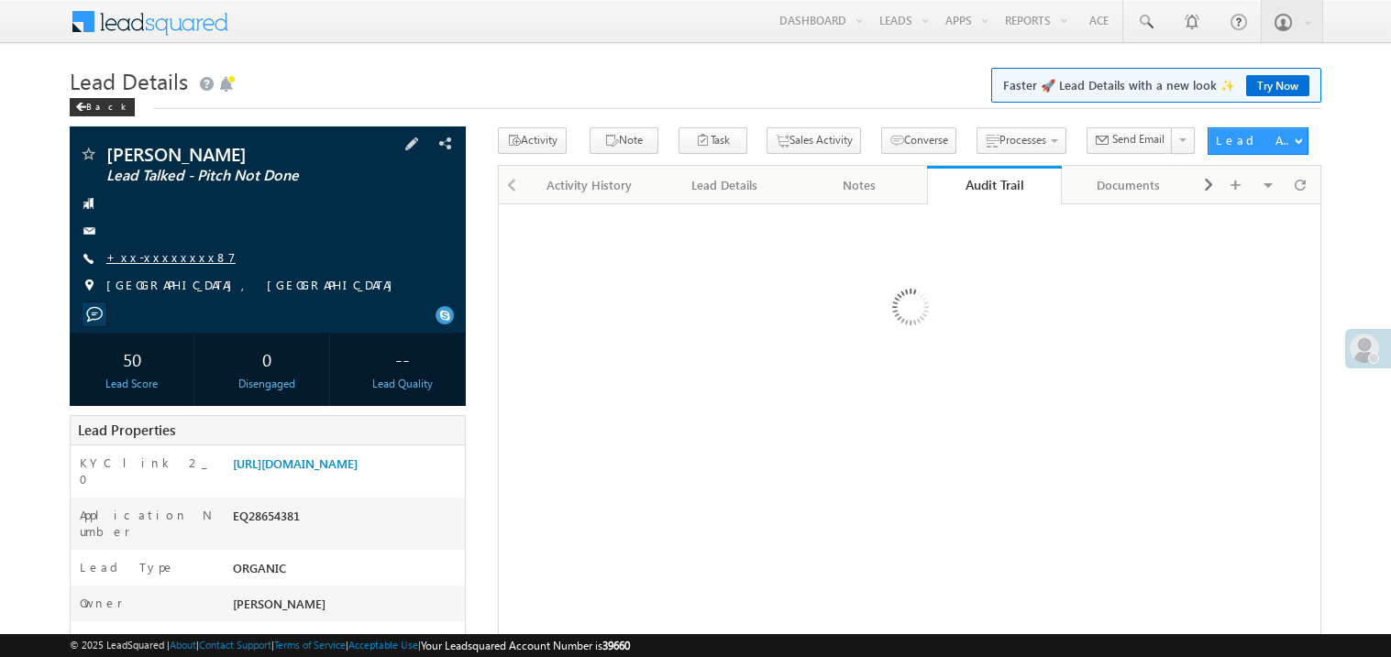
click at [167, 260] on link "+xx-xxxxxxxx87" at bounding box center [170, 257] width 129 height 16
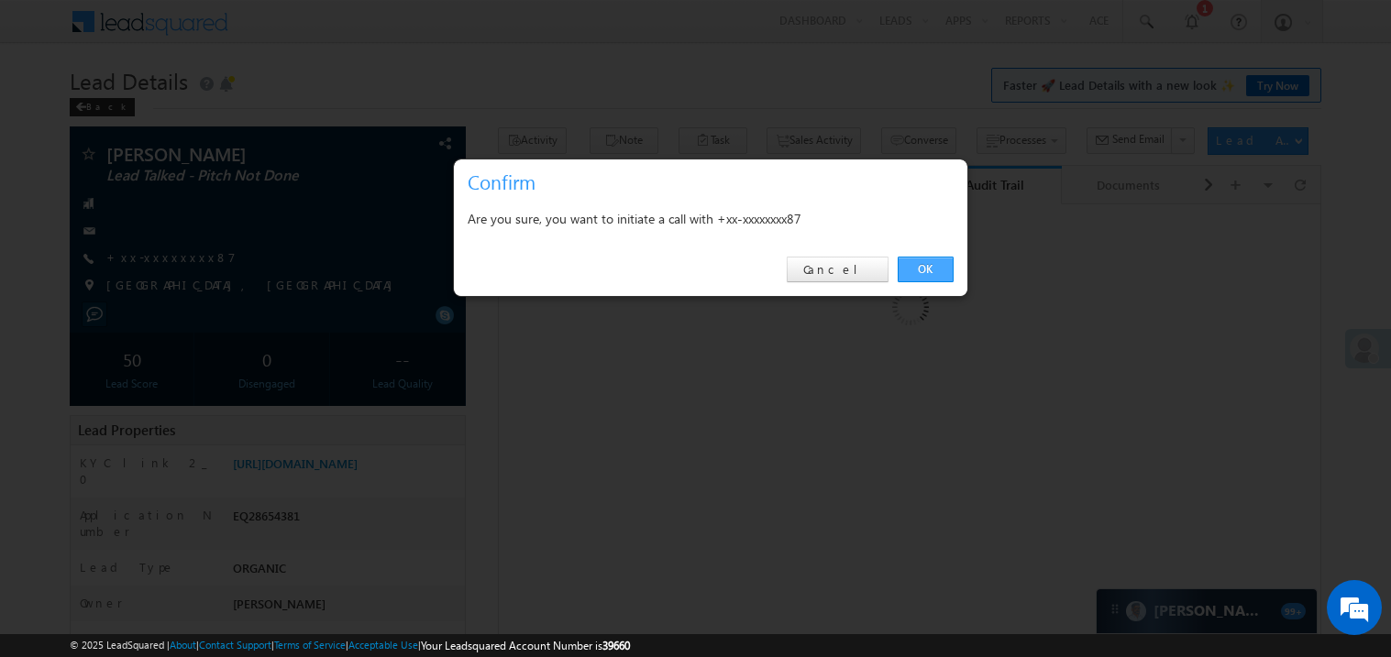
click at [919, 268] on link "OK" at bounding box center [925, 270] width 56 height 26
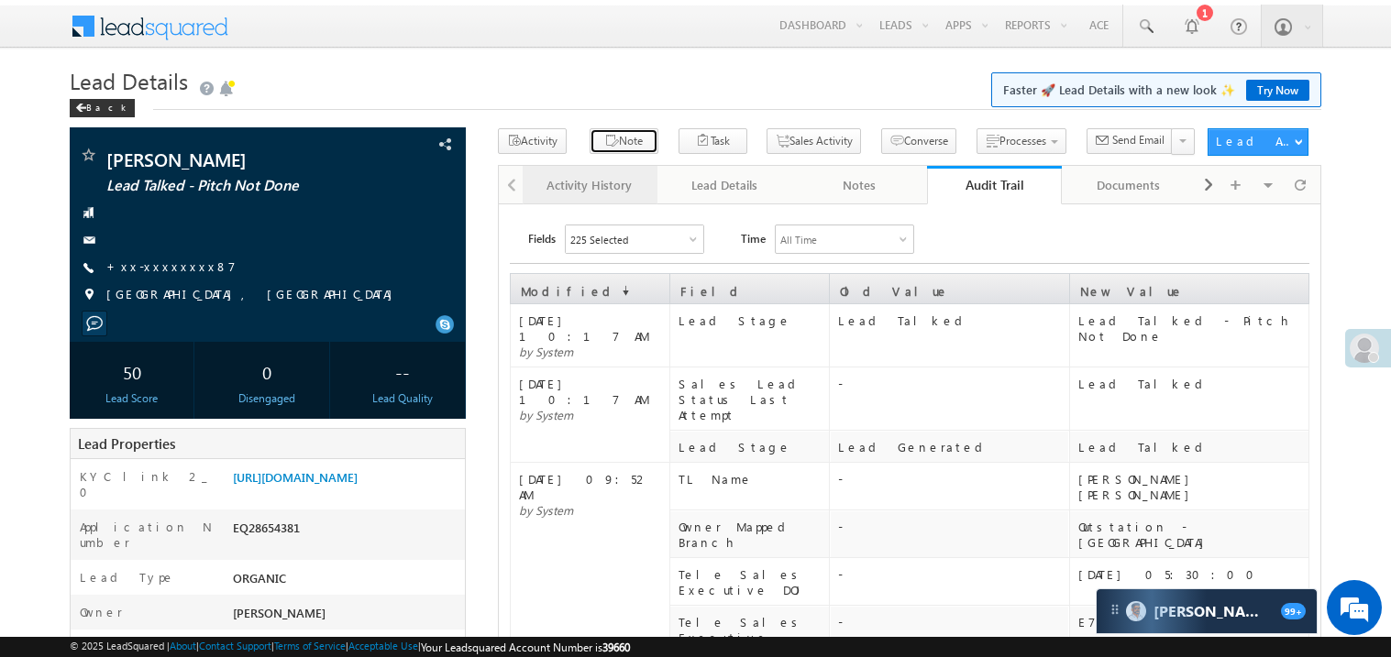
click at [604, 150] on icon "button" at bounding box center [611, 141] width 15 height 17
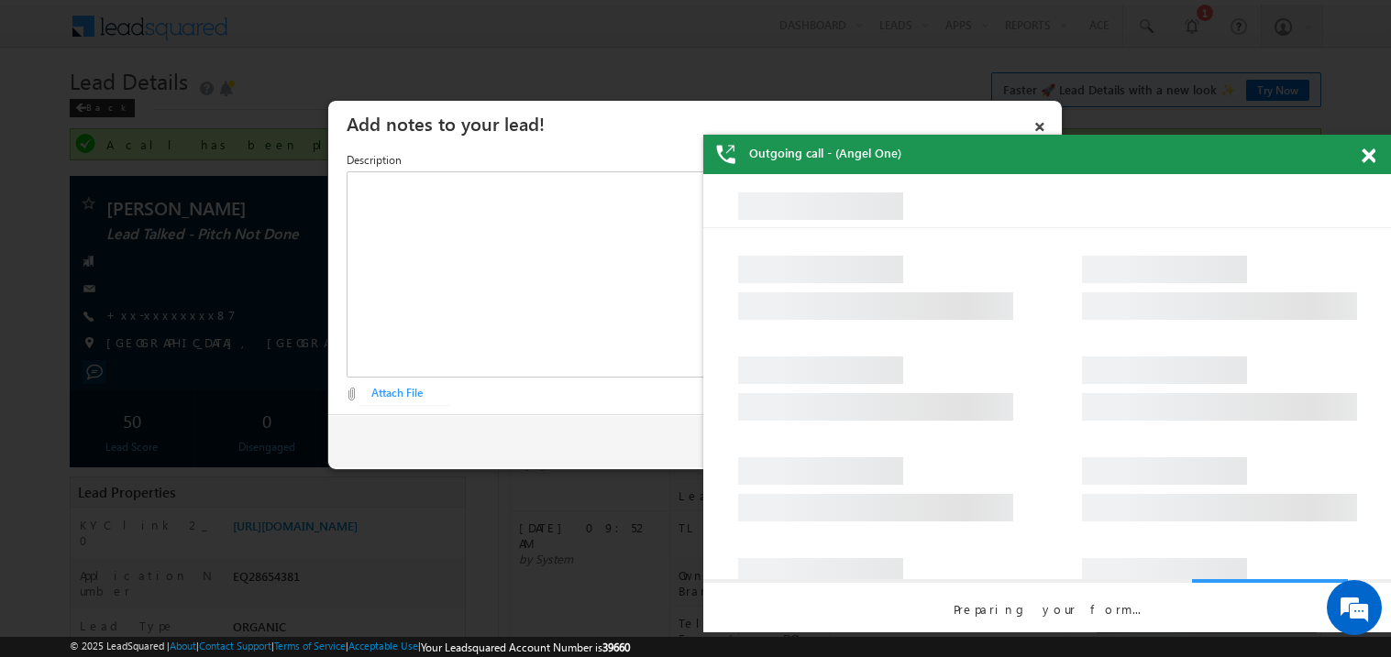
click at [1369, 155] on span at bounding box center [1368, 157] width 14 height 16
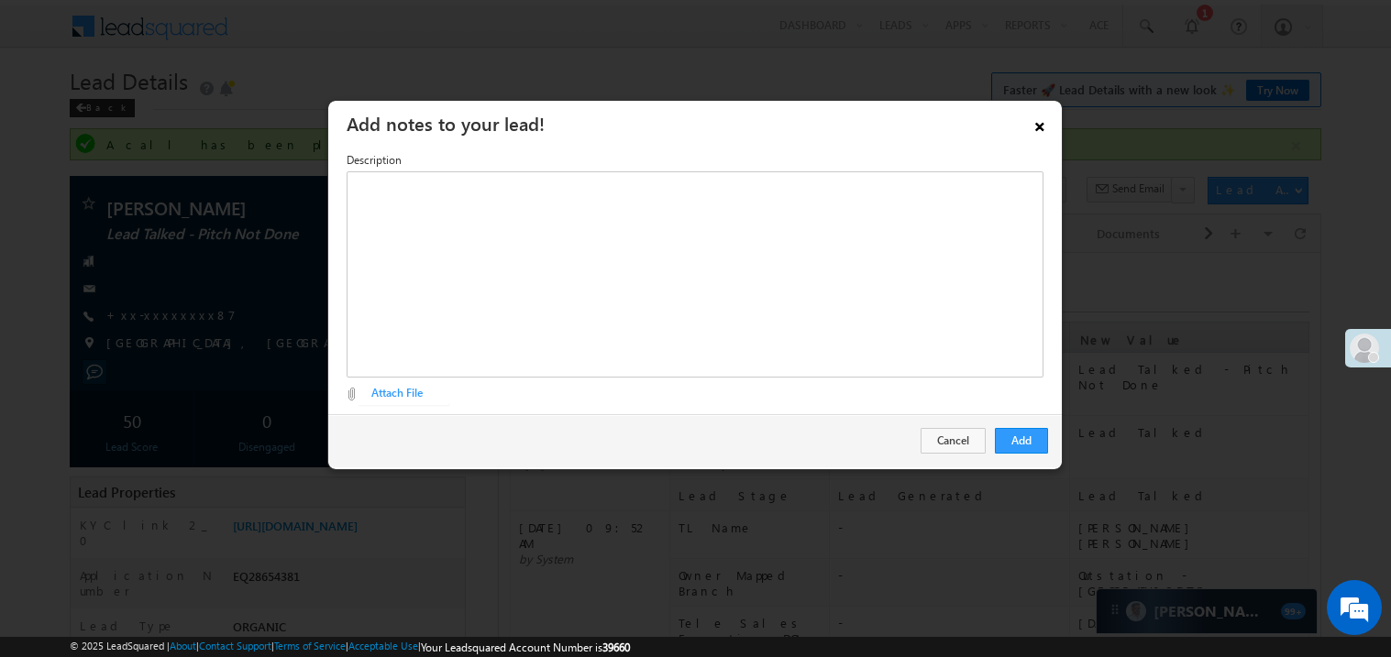
click at [1048, 130] on link "×" at bounding box center [1039, 123] width 31 height 32
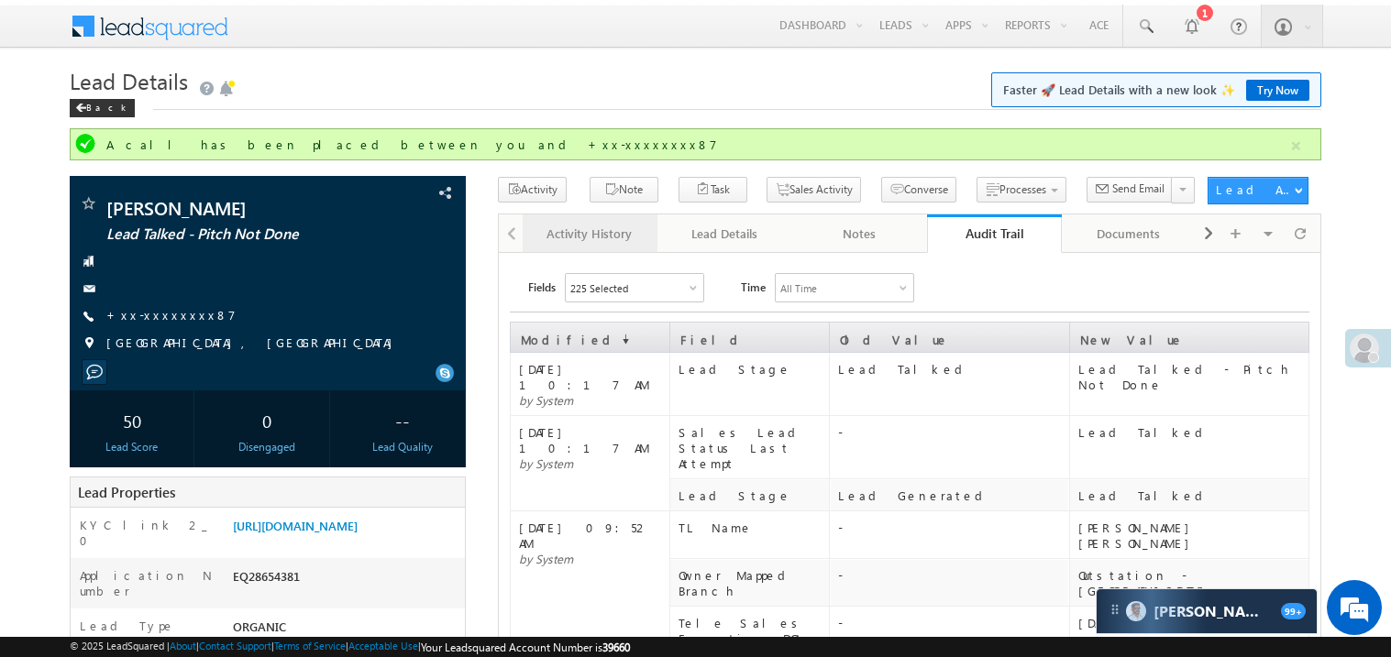
click at [594, 237] on div "Activity History" at bounding box center [589, 234] width 104 height 22
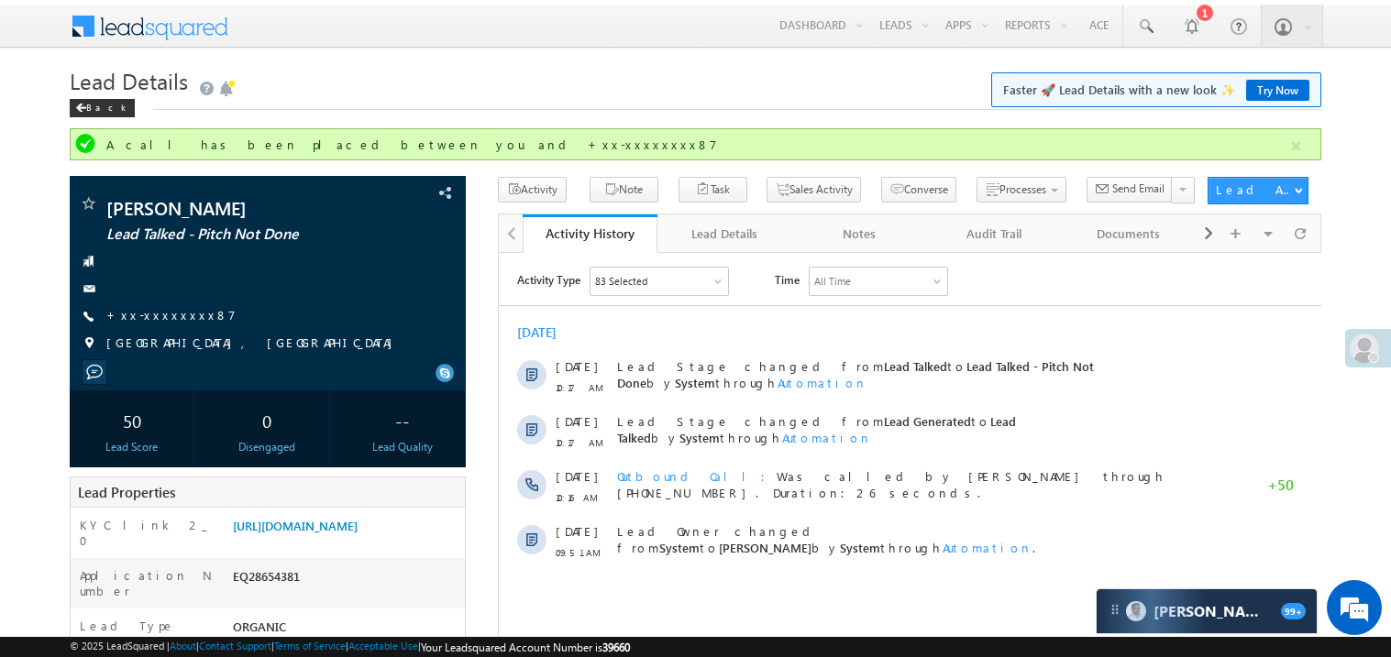
click at [621, 319] on div "[DATE] [DATE] 10:17 AM Lead Stage changed from Lead Talked to Lead Talked - Pit…" at bounding box center [909, 442] width 822 height 255
click at [160, 315] on link "+xx-xxxxxxxx87" at bounding box center [170, 315] width 129 height 16
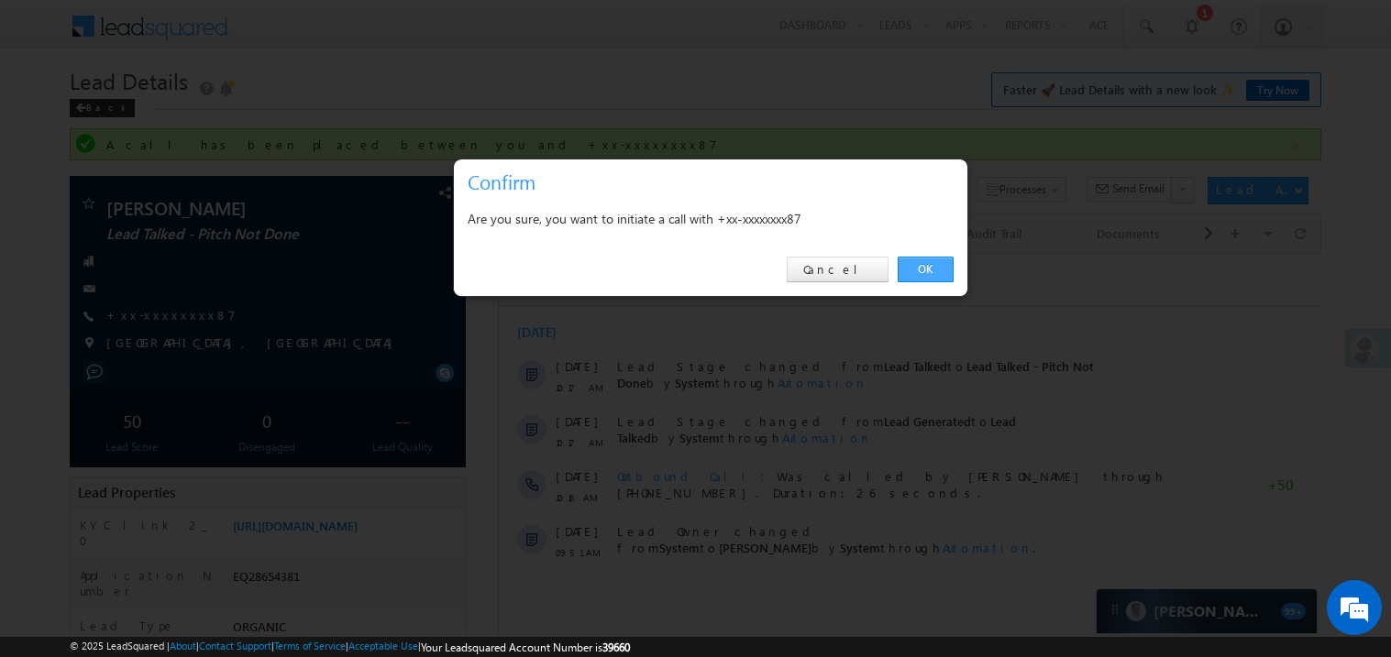
click at [928, 271] on link "OK" at bounding box center [925, 270] width 56 height 26
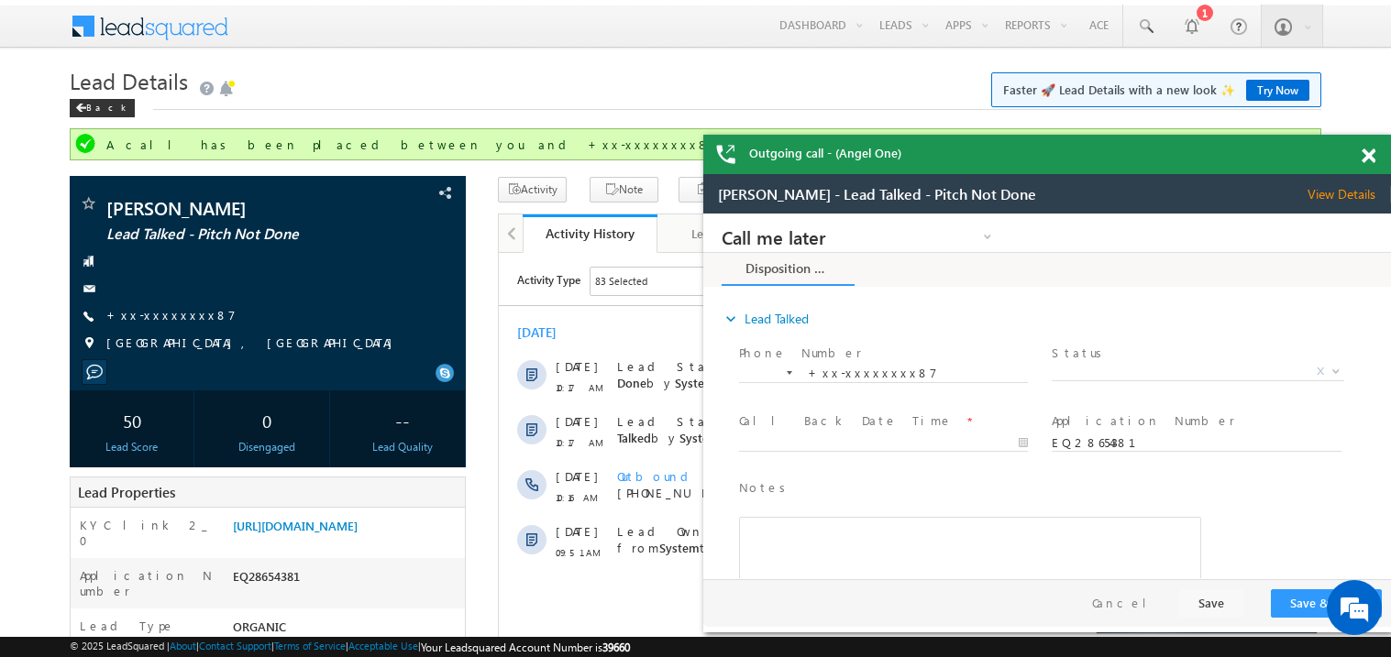
click at [1371, 156] on span at bounding box center [1368, 157] width 14 height 16
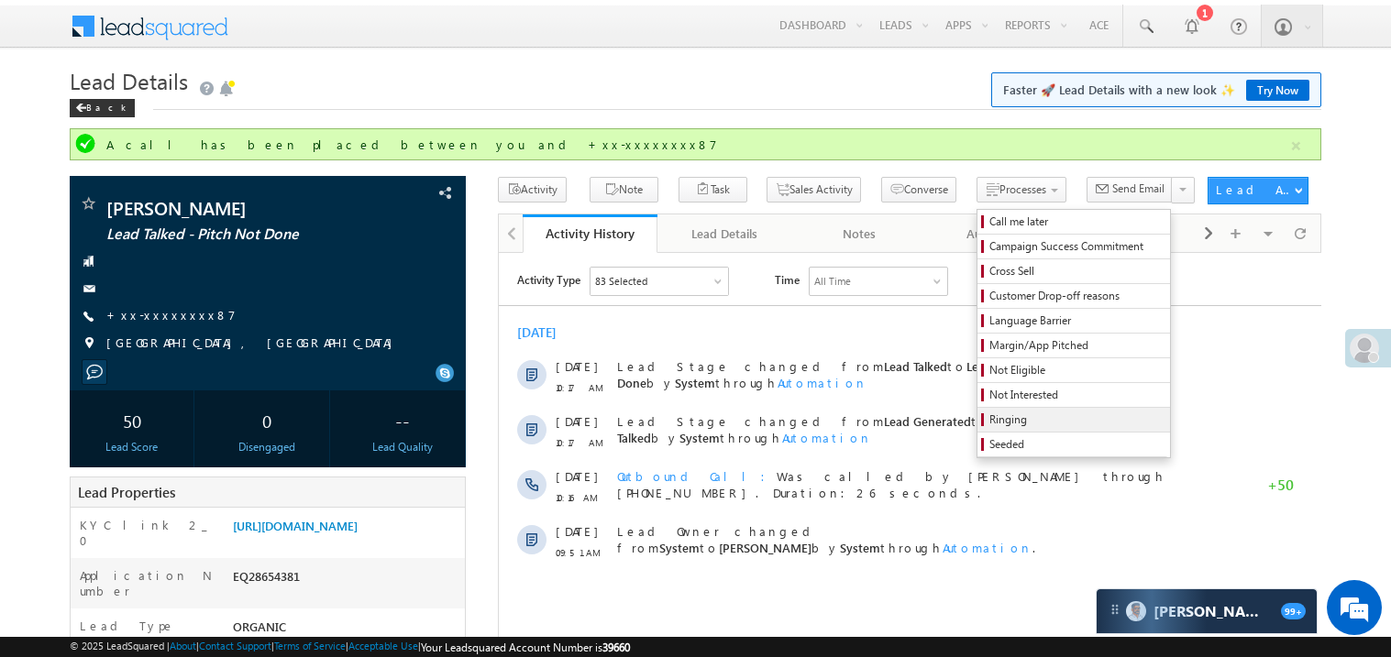
click at [989, 420] on span "Ringing" at bounding box center [1076, 420] width 174 height 17
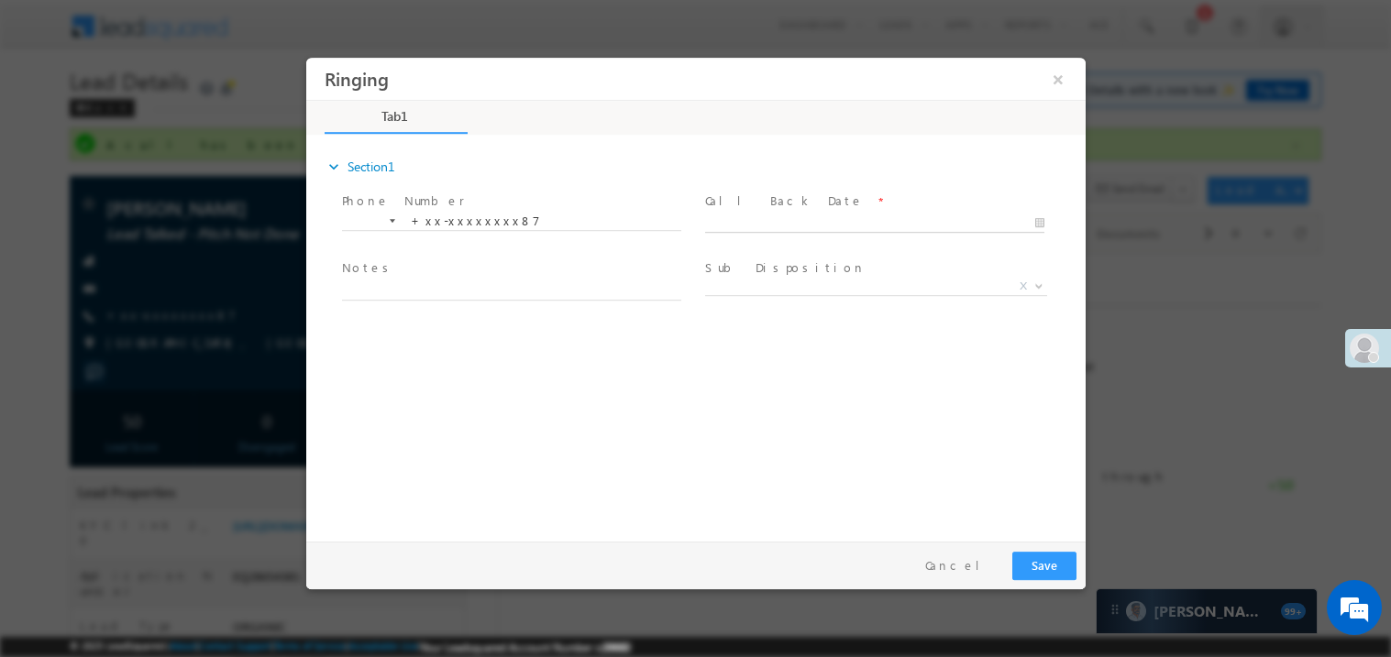
click at [769, 218] on body "Ringing ×" at bounding box center [694, 295] width 779 height 476
type input "09/10/25 7:50 PM"
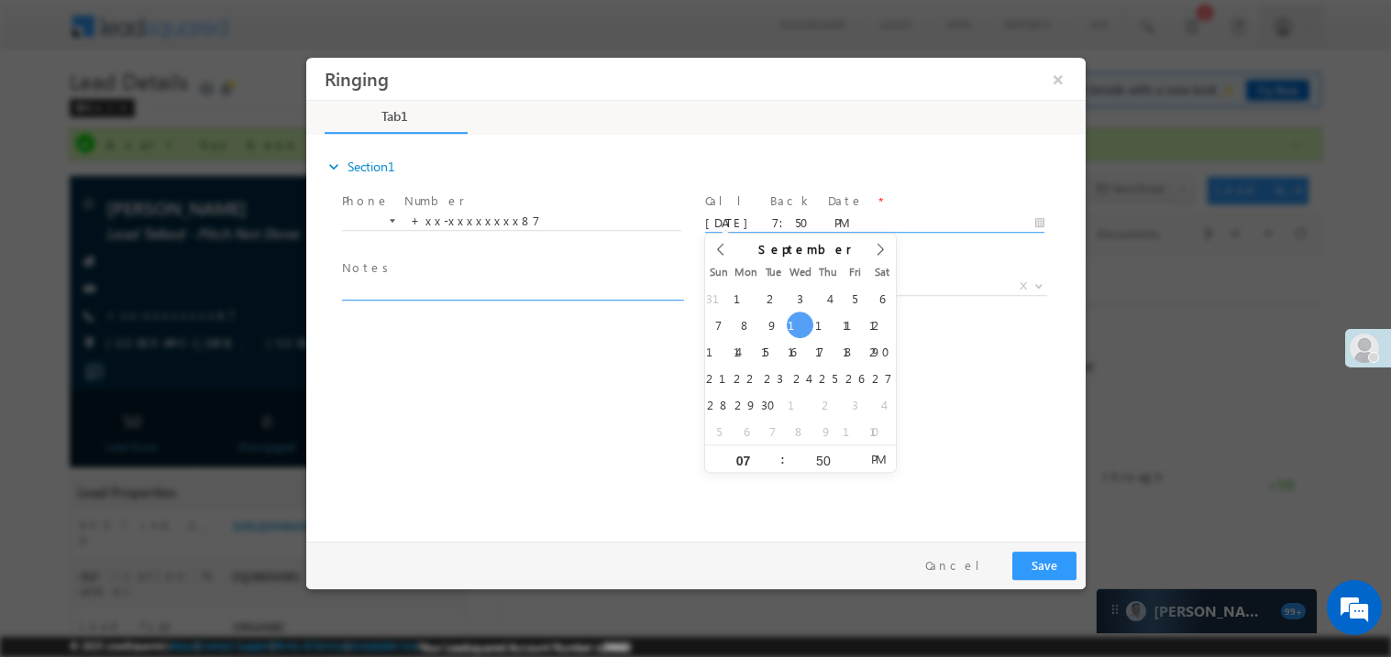
click at [450, 286] on textarea at bounding box center [510, 289] width 339 height 21
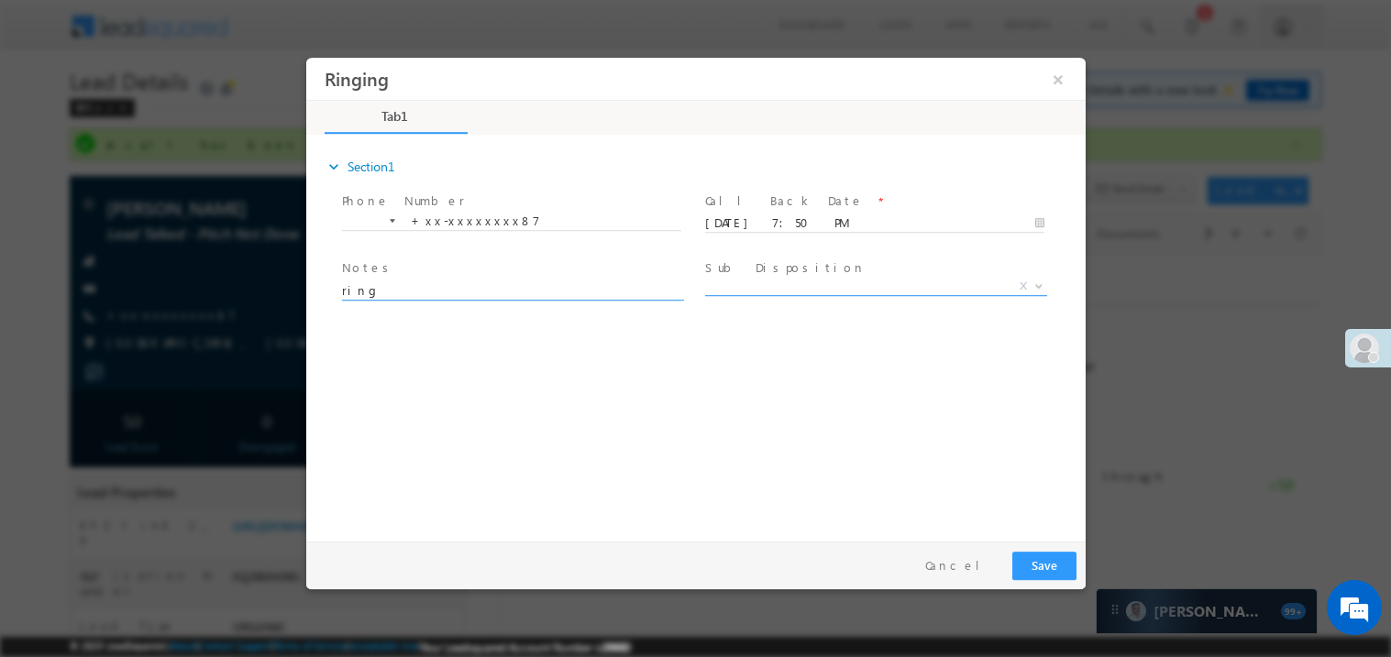
type textarea "ring"
click at [736, 280] on span "X" at bounding box center [875, 286] width 342 height 18
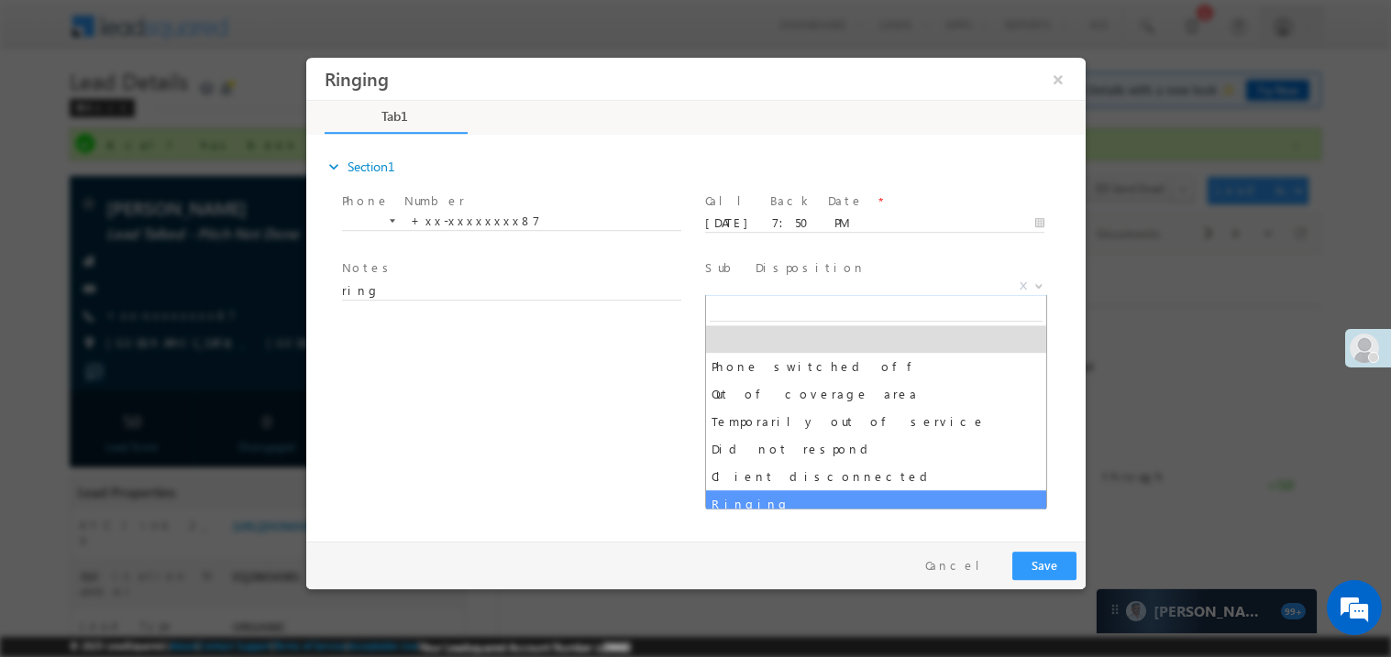
select select "Ringing"
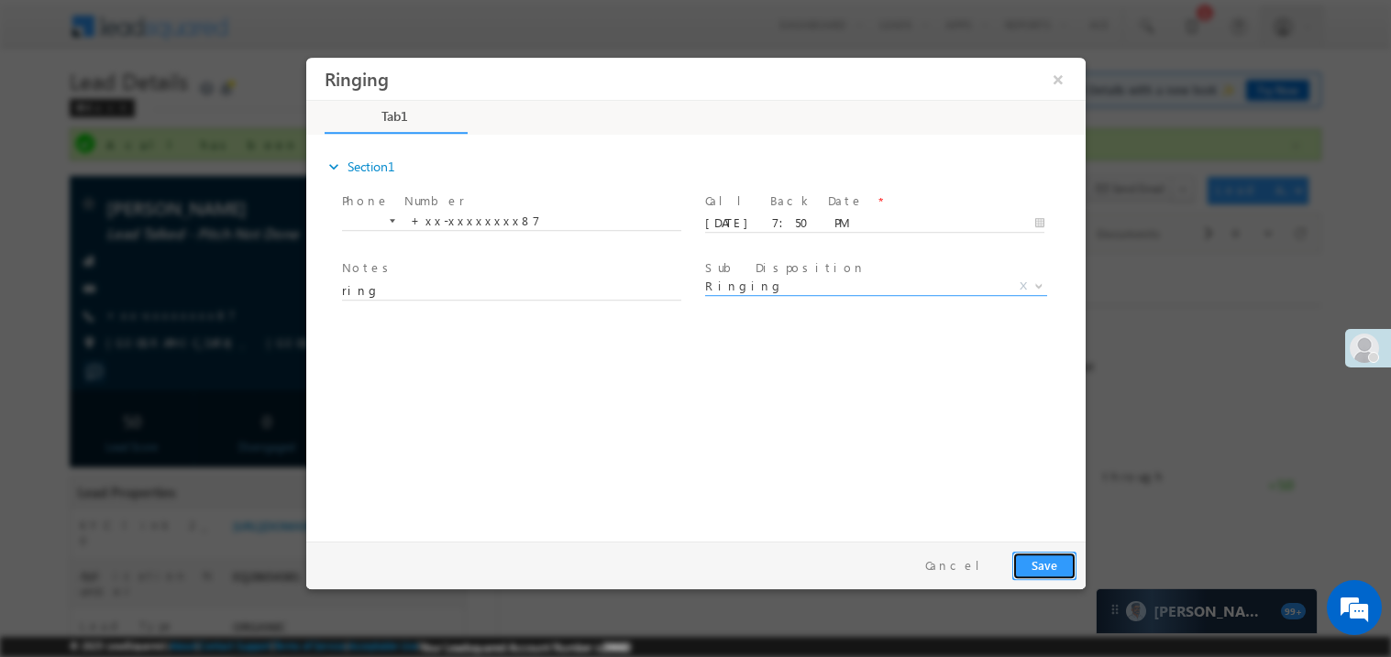
click at [1046, 573] on button "Save" at bounding box center [1043, 565] width 64 height 28
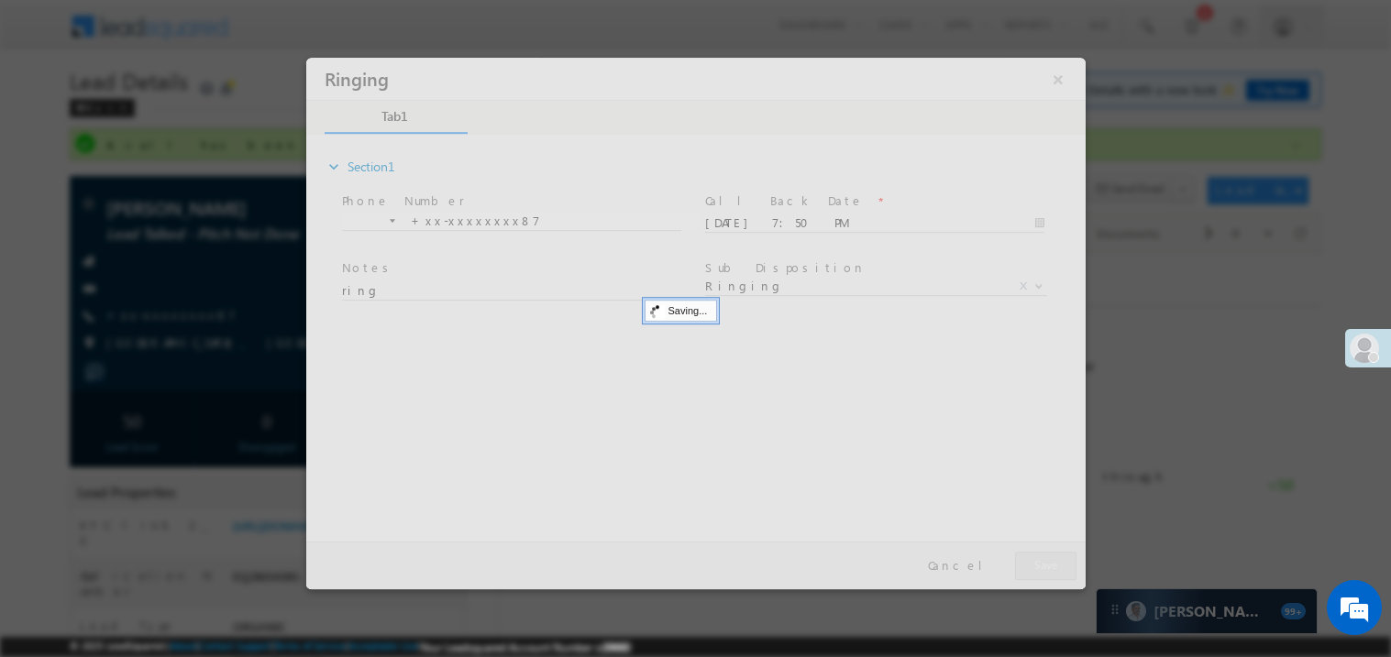
click at [1046, 573] on div at bounding box center [694, 323] width 779 height 532
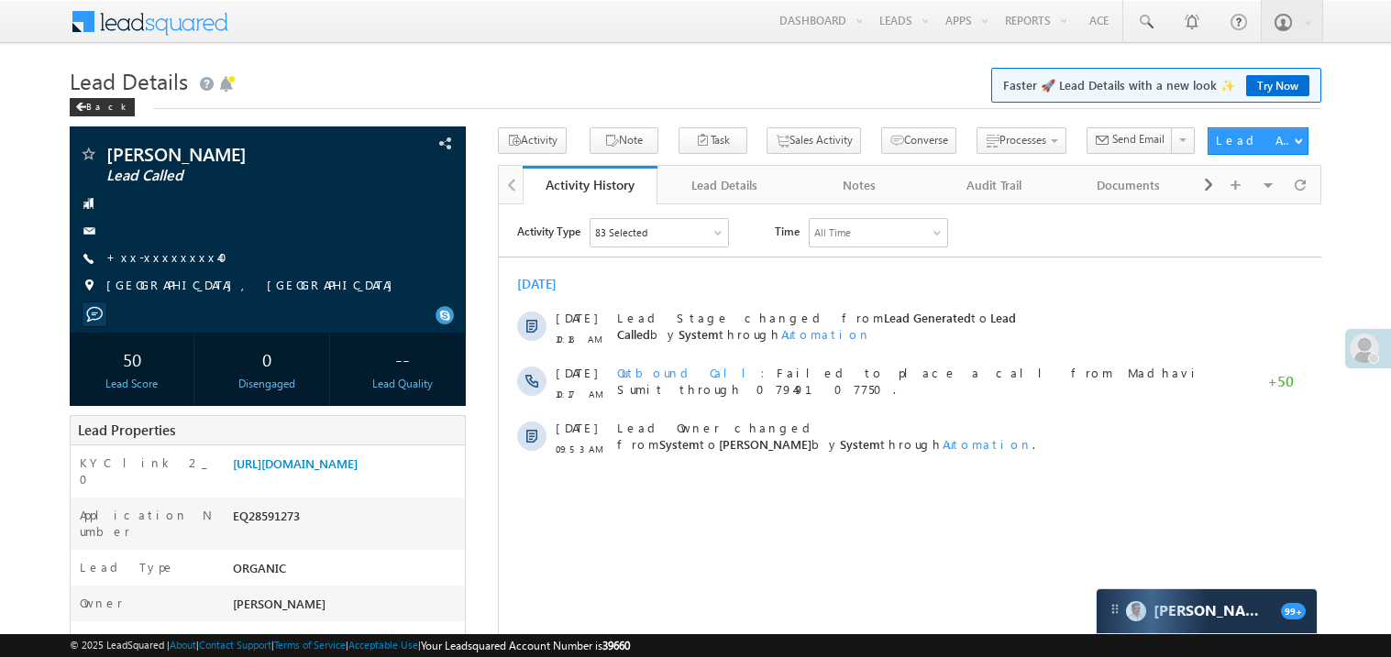
click at [152, 255] on link "+xx-xxxxxxxx40" at bounding box center [172, 257] width 132 height 16
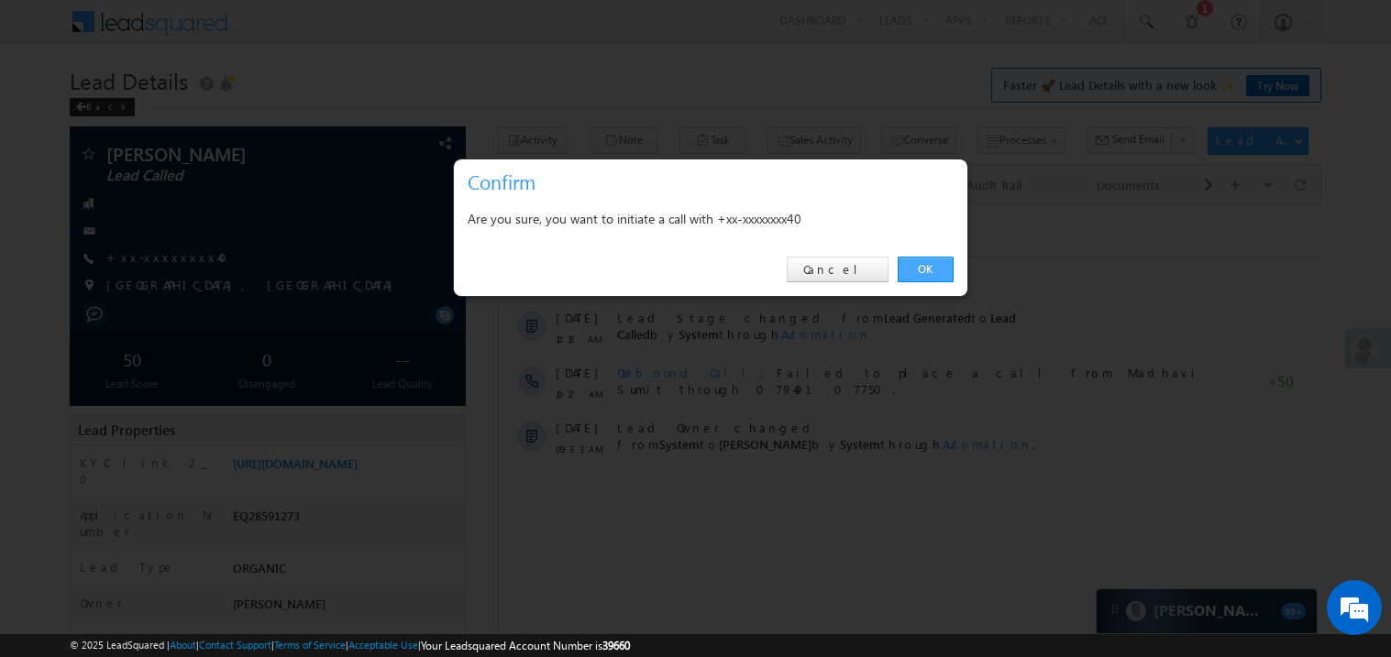
click at [928, 268] on link "OK" at bounding box center [925, 270] width 56 height 26
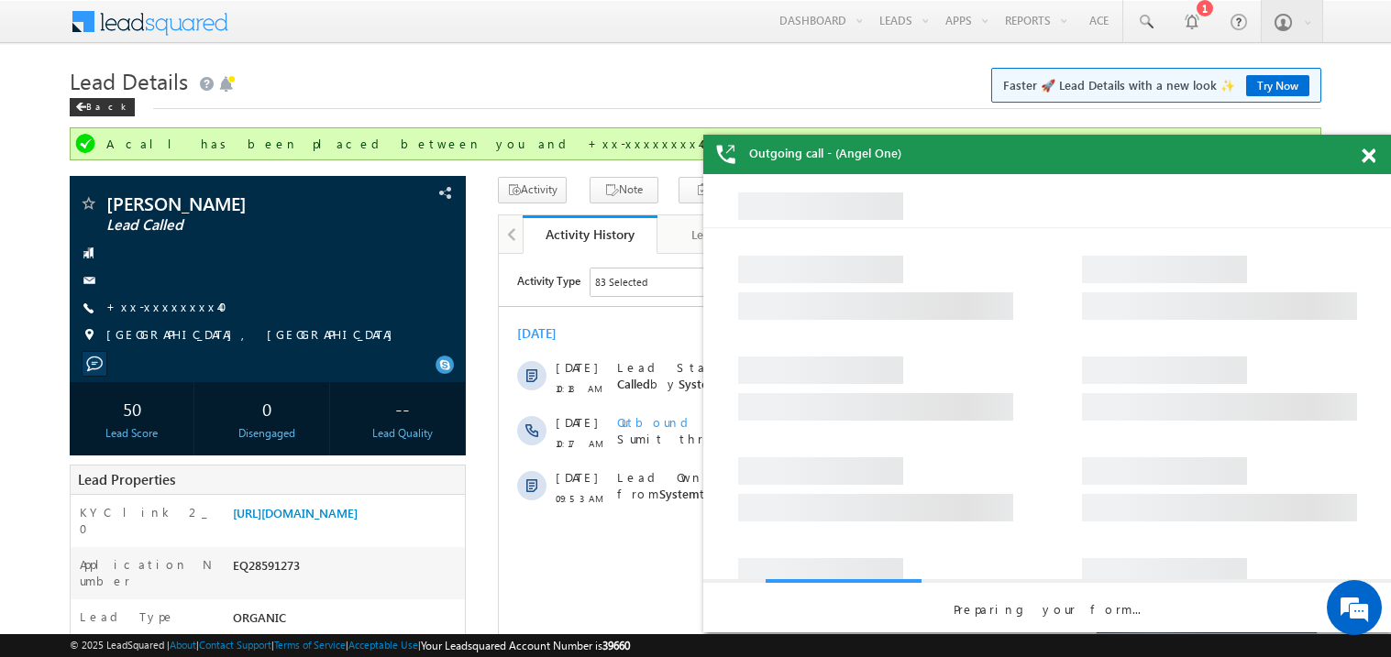
click at [1367, 149] on span at bounding box center [1368, 157] width 14 height 16
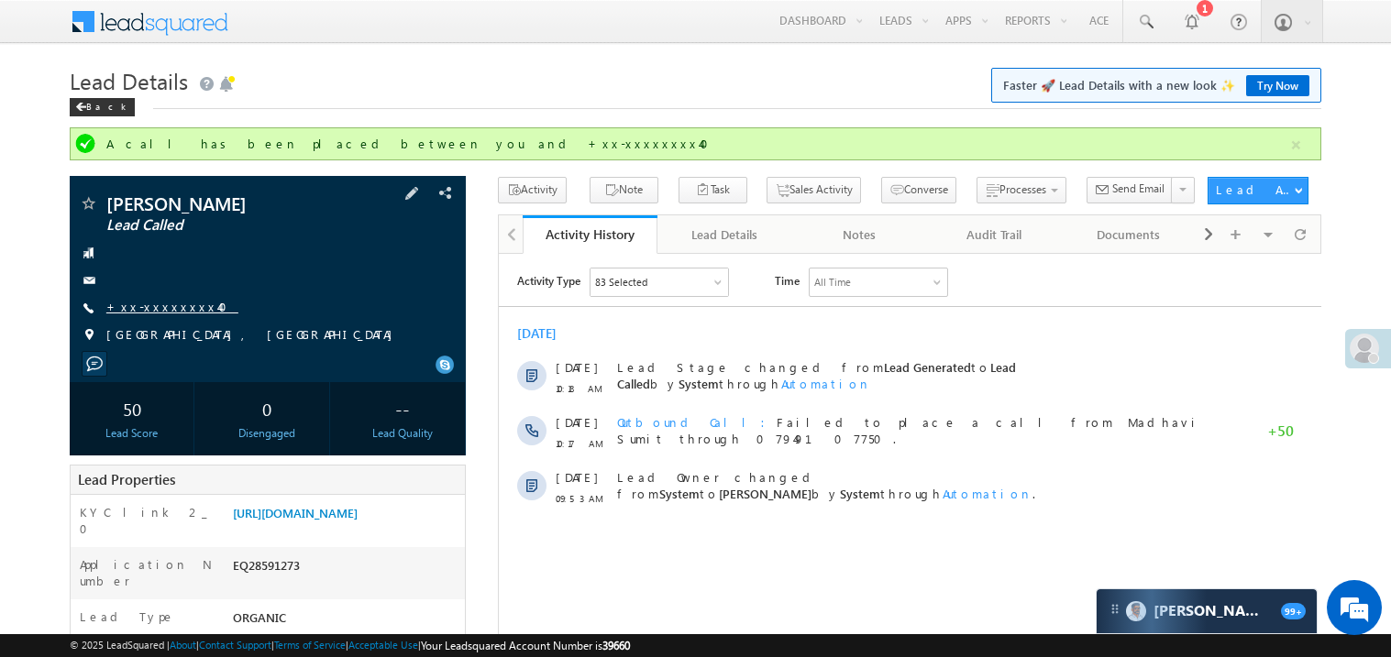
click at [163, 312] on link "+xx-xxxxxxxx40" at bounding box center [172, 307] width 132 height 16
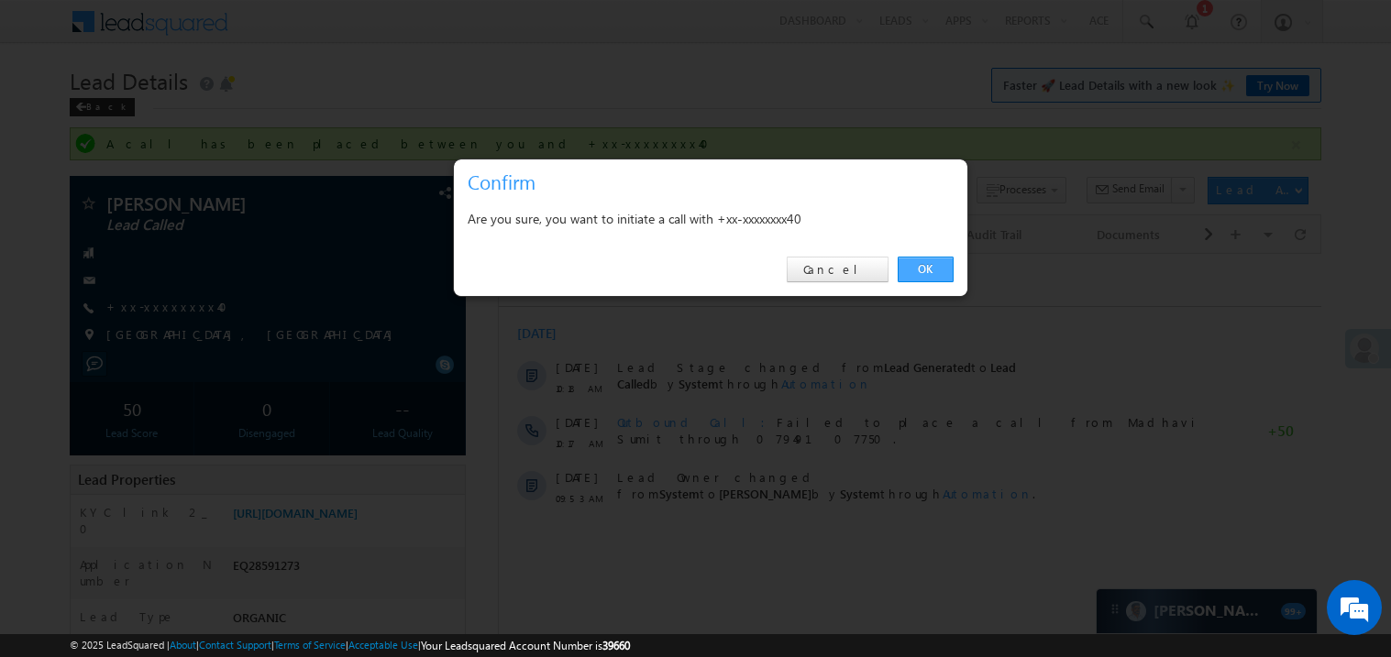
click at [925, 265] on link "OK" at bounding box center [925, 270] width 56 height 26
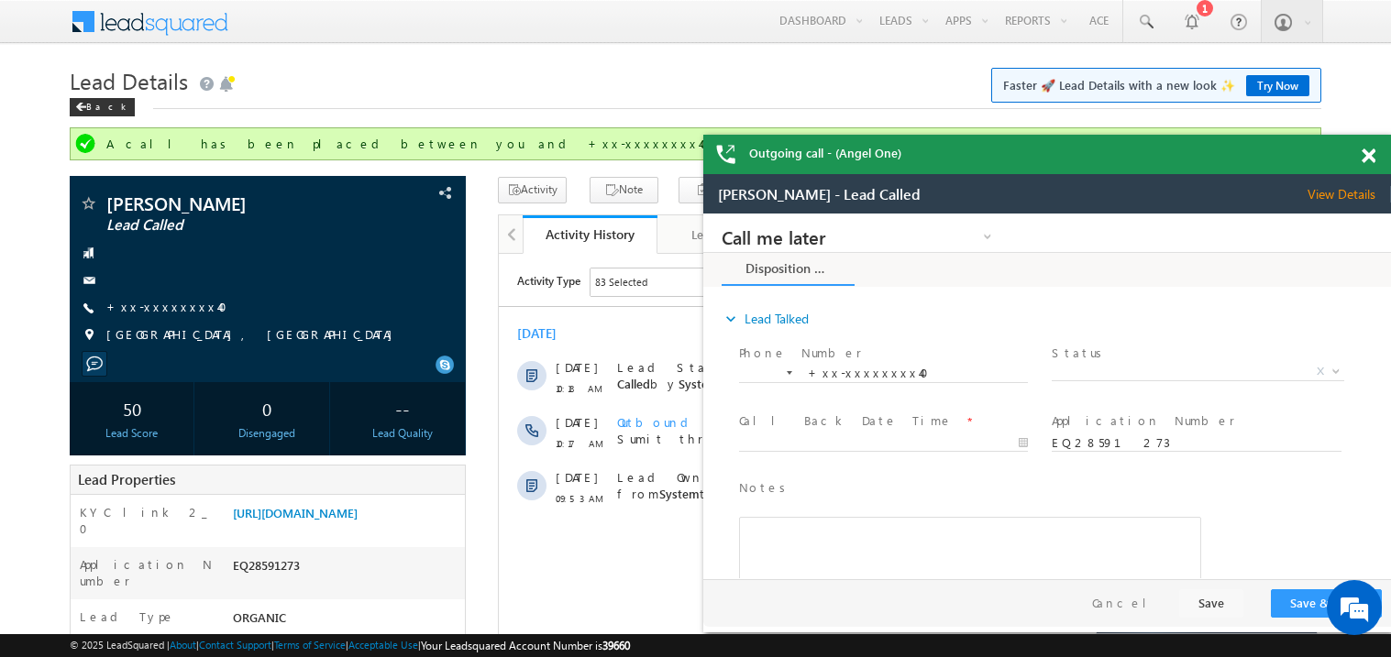
click at [1362, 150] on span at bounding box center [1368, 157] width 14 height 16
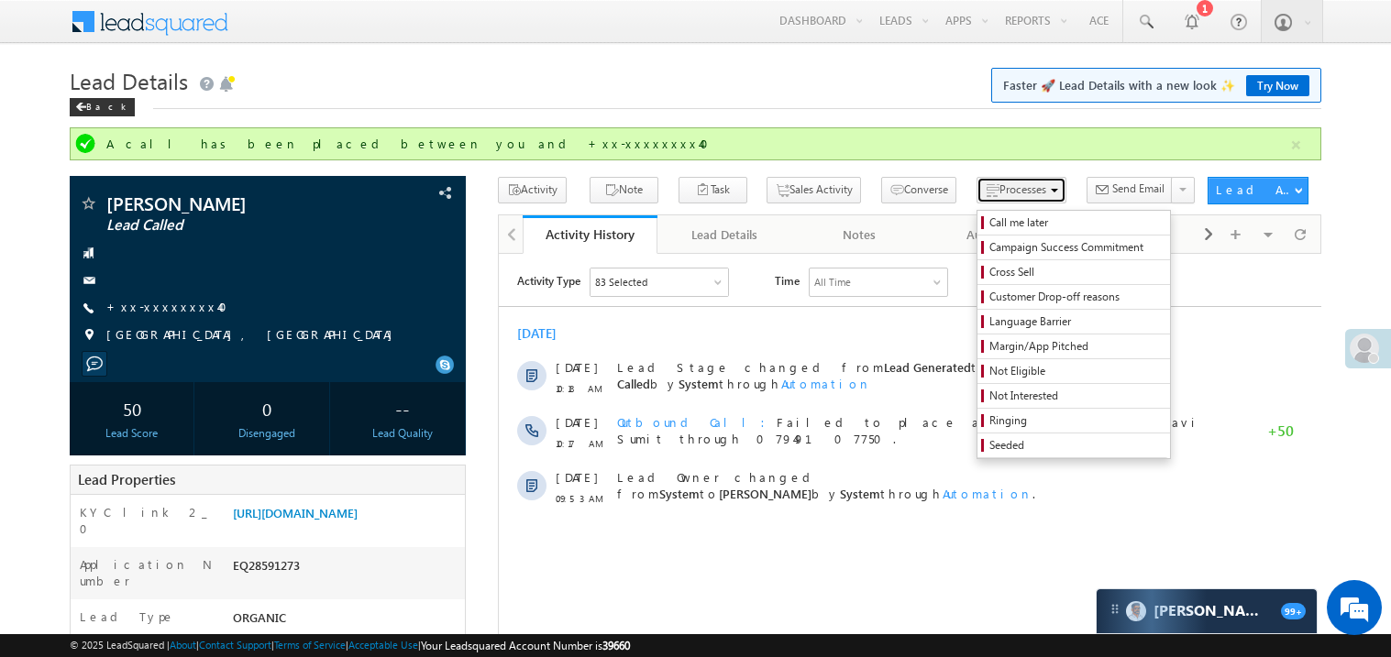
click at [999, 187] on span "Processes" at bounding box center [1022, 189] width 47 height 14
click at [989, 421] on span "Ringing" at bounding box center [1076, 421] width 174 height 17
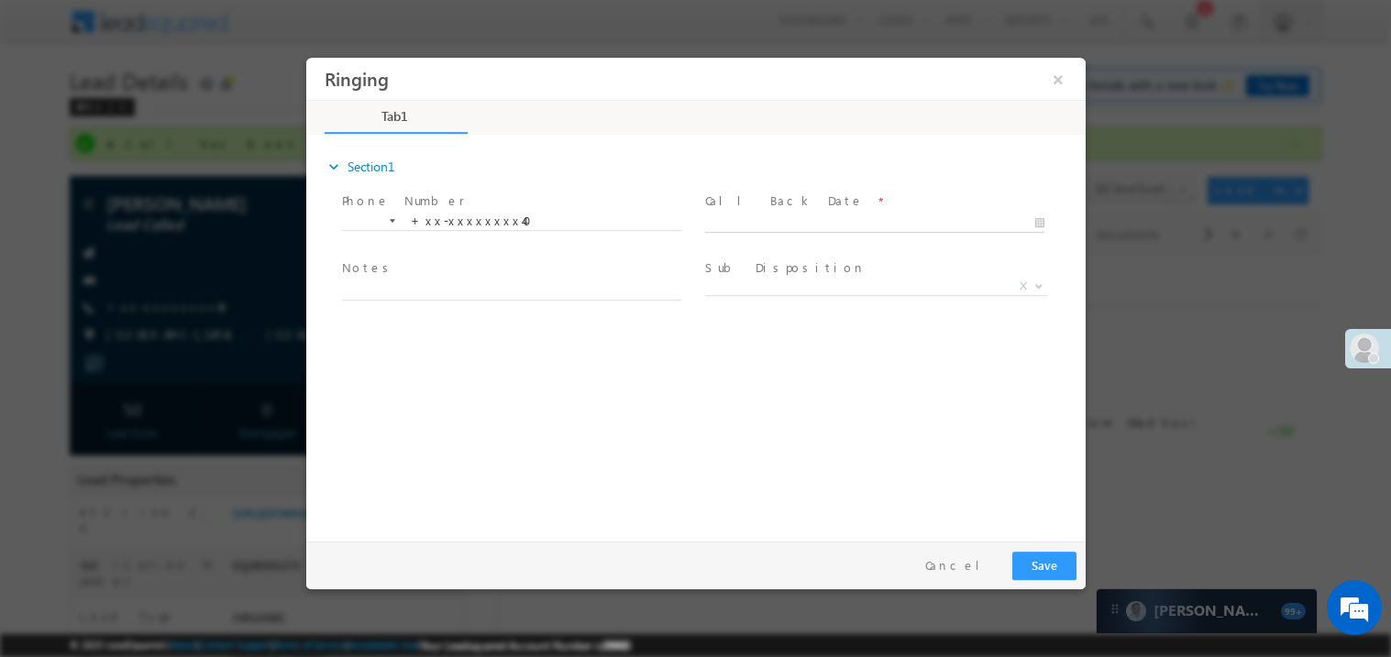
click at [800, 225] on body "Ringing ×" at bounding box center [694, 295] width 779 height 476
type input "09/10/25 7:51 PM"
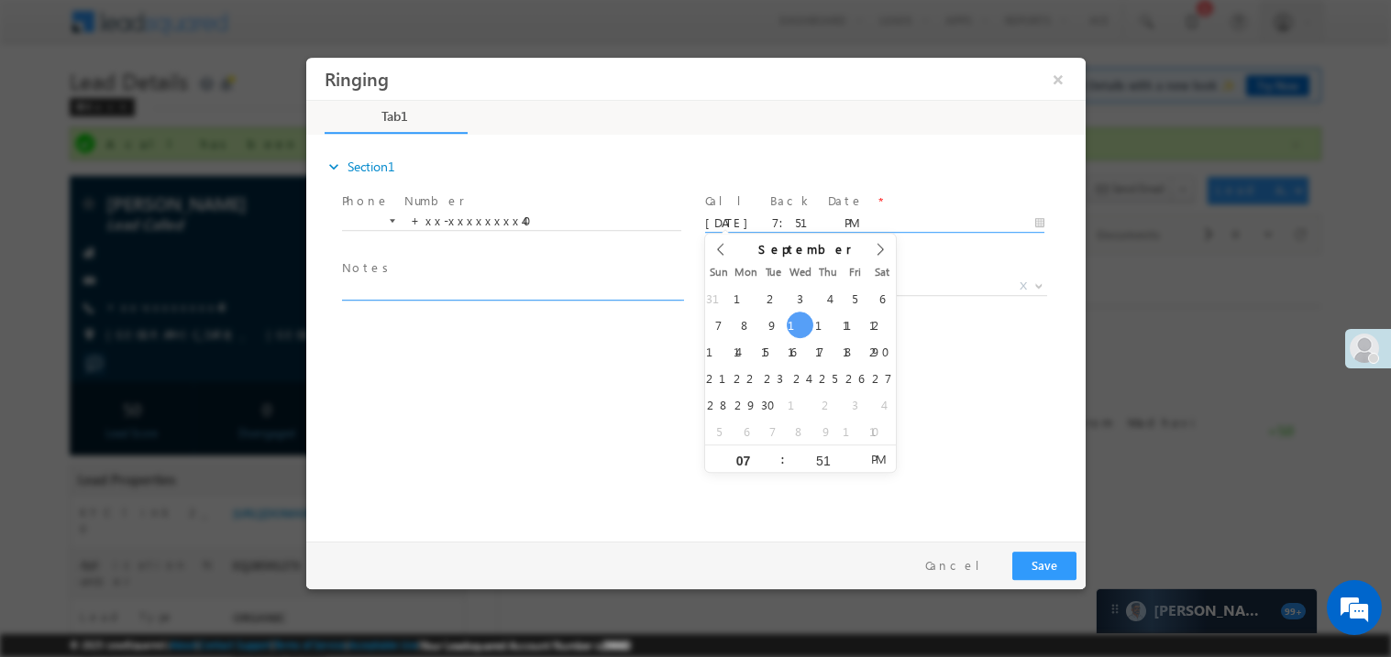
click at [501, 287] on textarea at bounding box center [510, 289] width 339 height 21
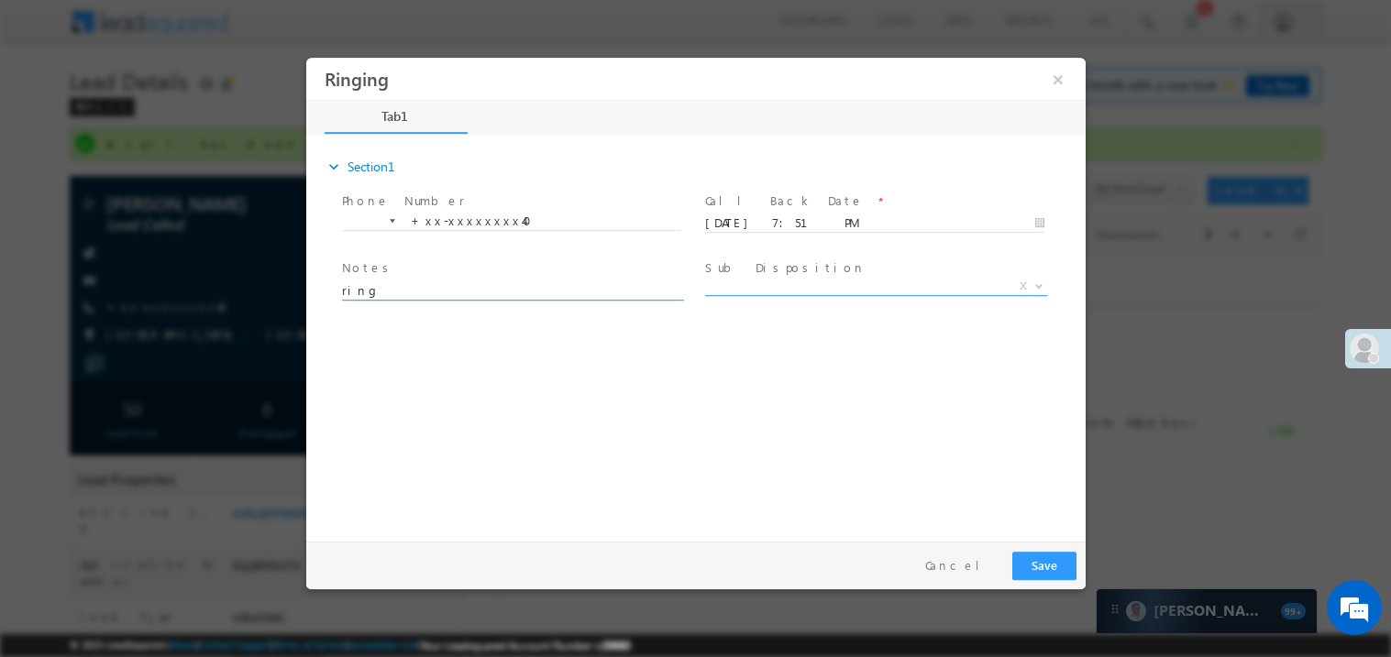
type textarea "ring"
click at [766, 284] on span "X" at bounding box center [875, 286] width 342 height 18
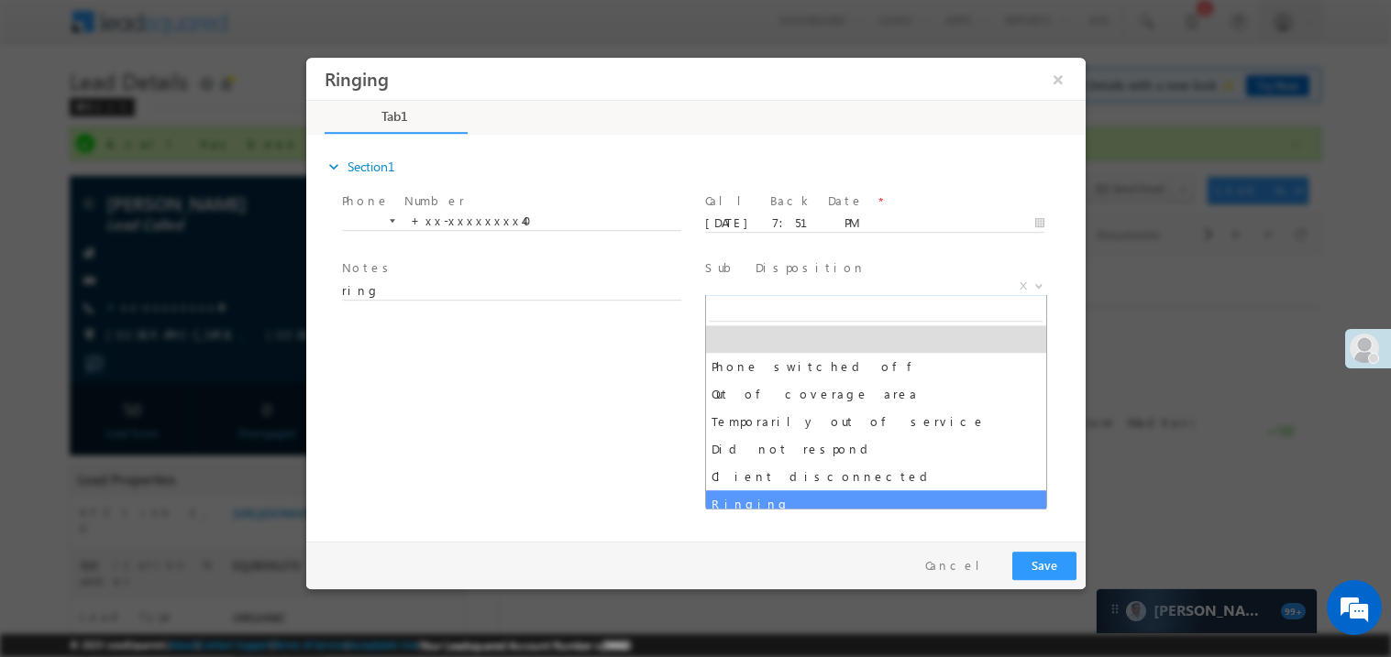
select select "Ringing"
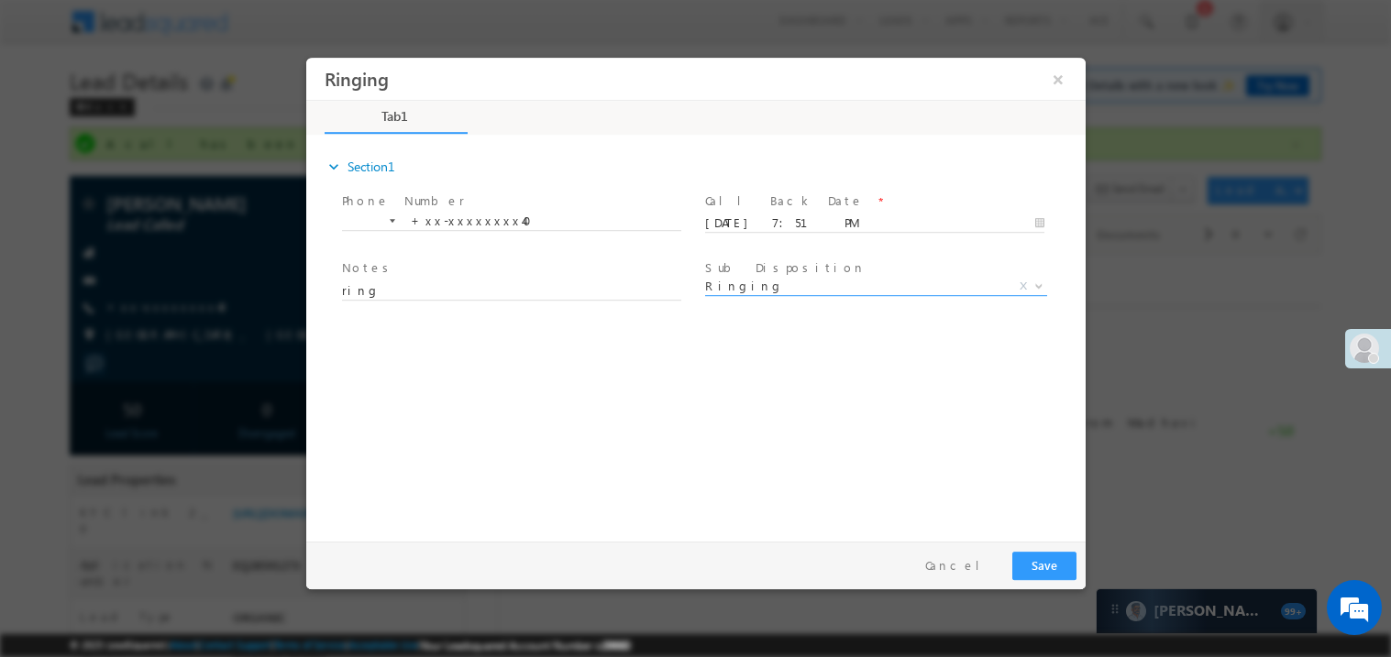
click at [599, 448] on div "expand_more Section1 Phone Number *" at bounding box center [699, 335] width 770 height 396
click at [1045, 567] on button "Save" at bounding box center [1043, 565] width 64 height 28
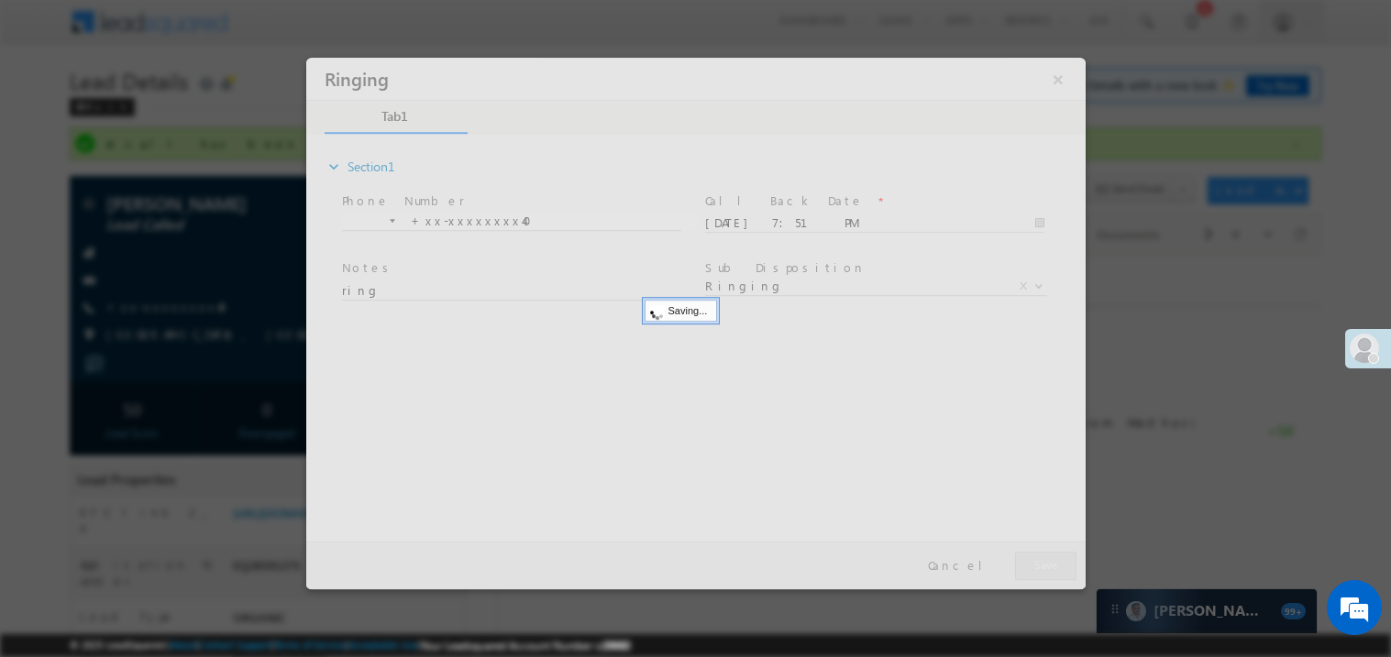
click at [1045, 567] on div at bounding box center [694, 323] width 779 height 532
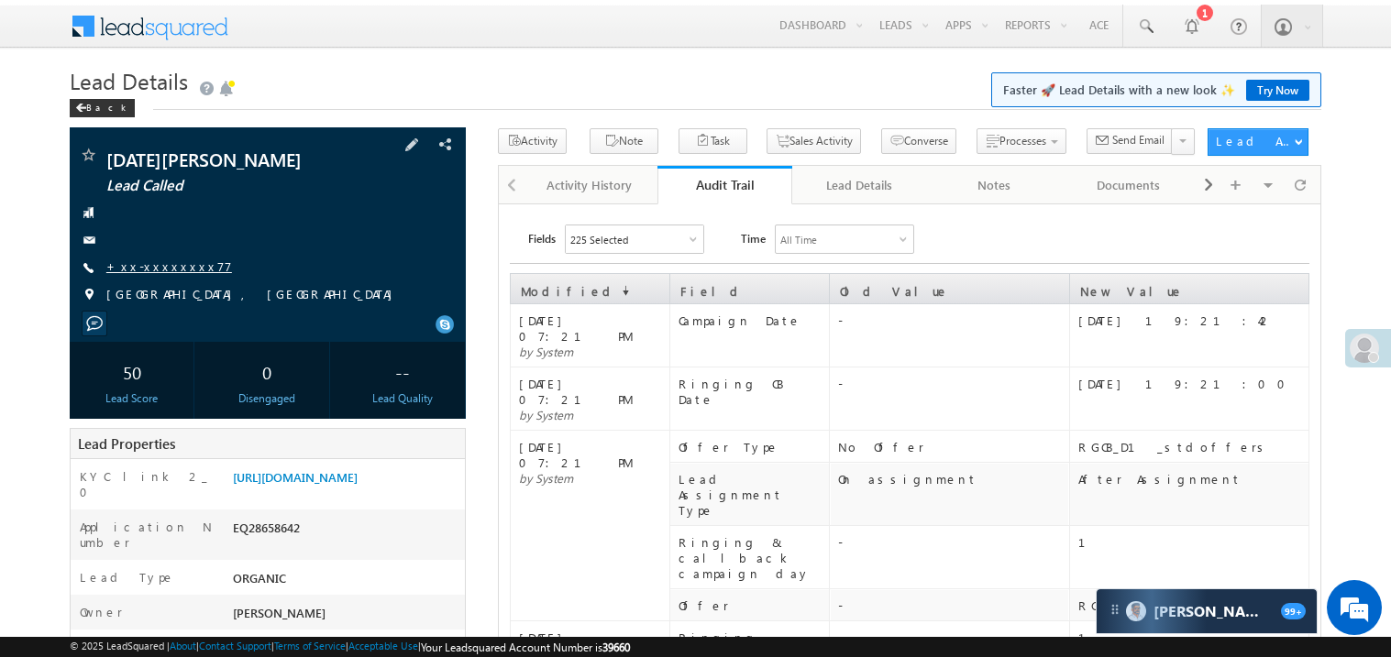
click at [171, 264] on link "+xx-xxxxxxxx77" at bounding box center [169, 267] width 126 height 16
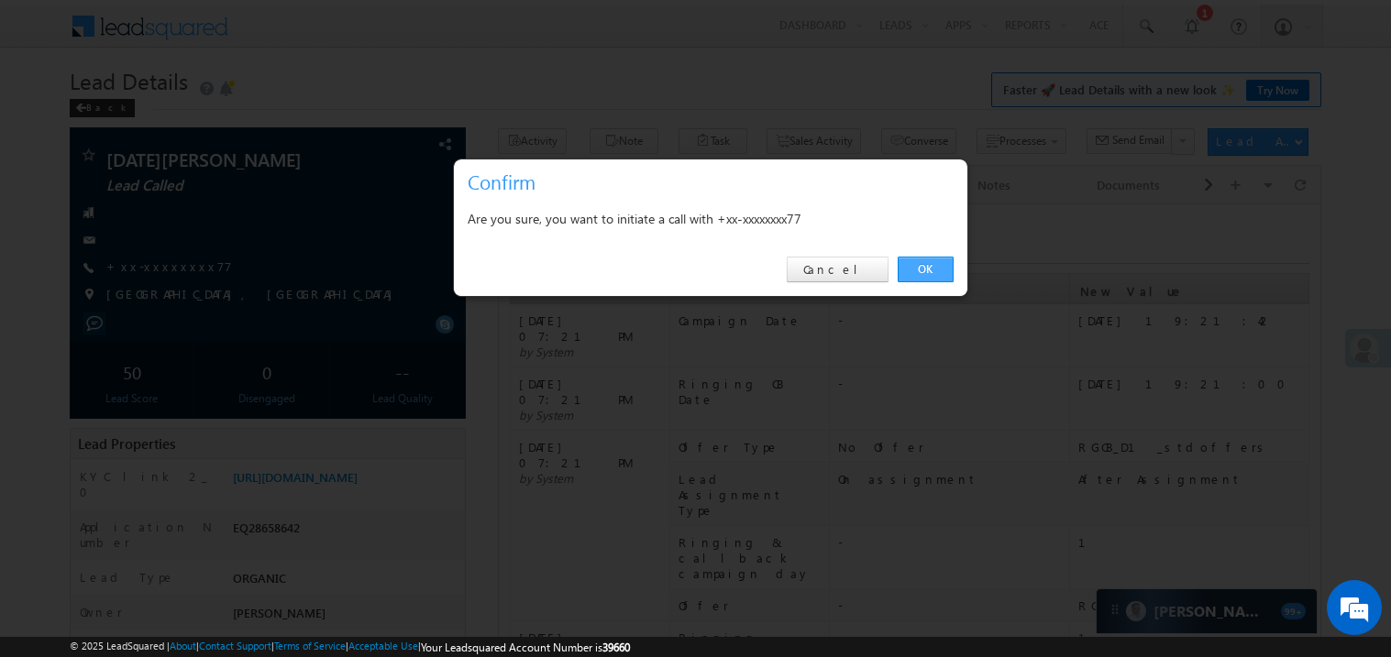
click at [922, 261] on link "OK" at bounding box center [925, 270] width 56 height 26
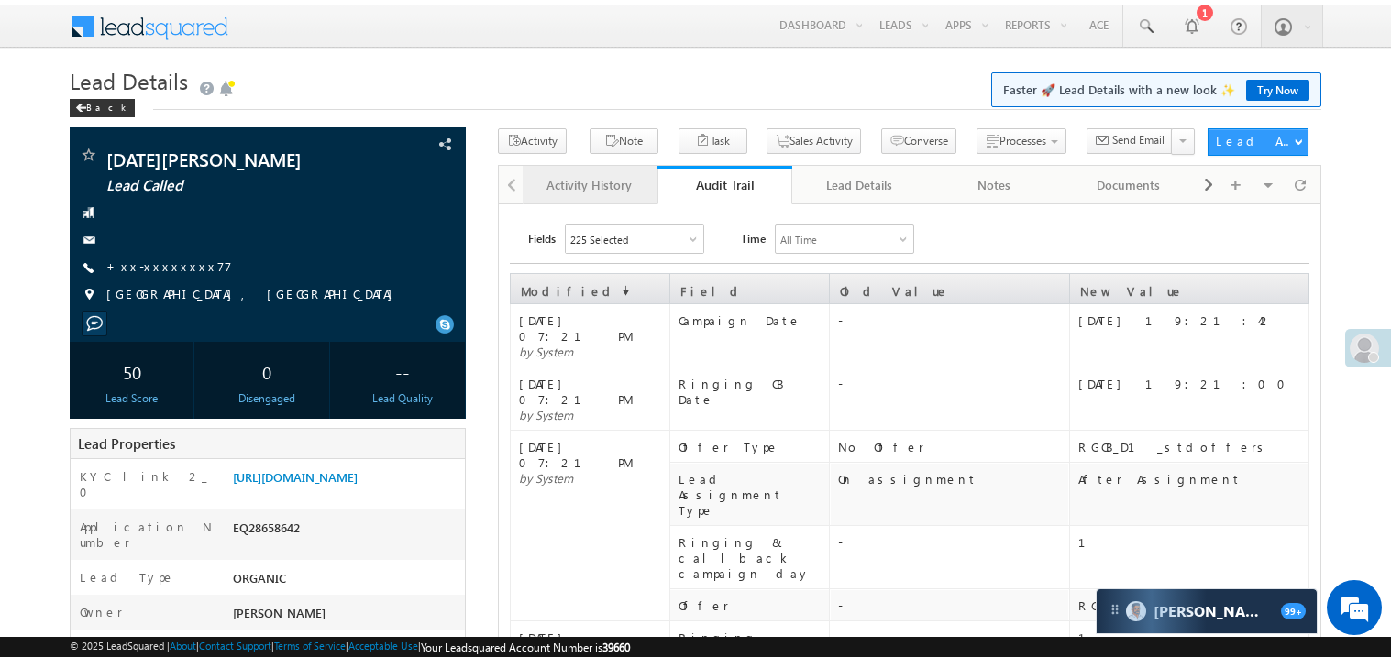
click at [574, 190] on div "Activity History" at bounding box center [589, 185] width 104 height 22
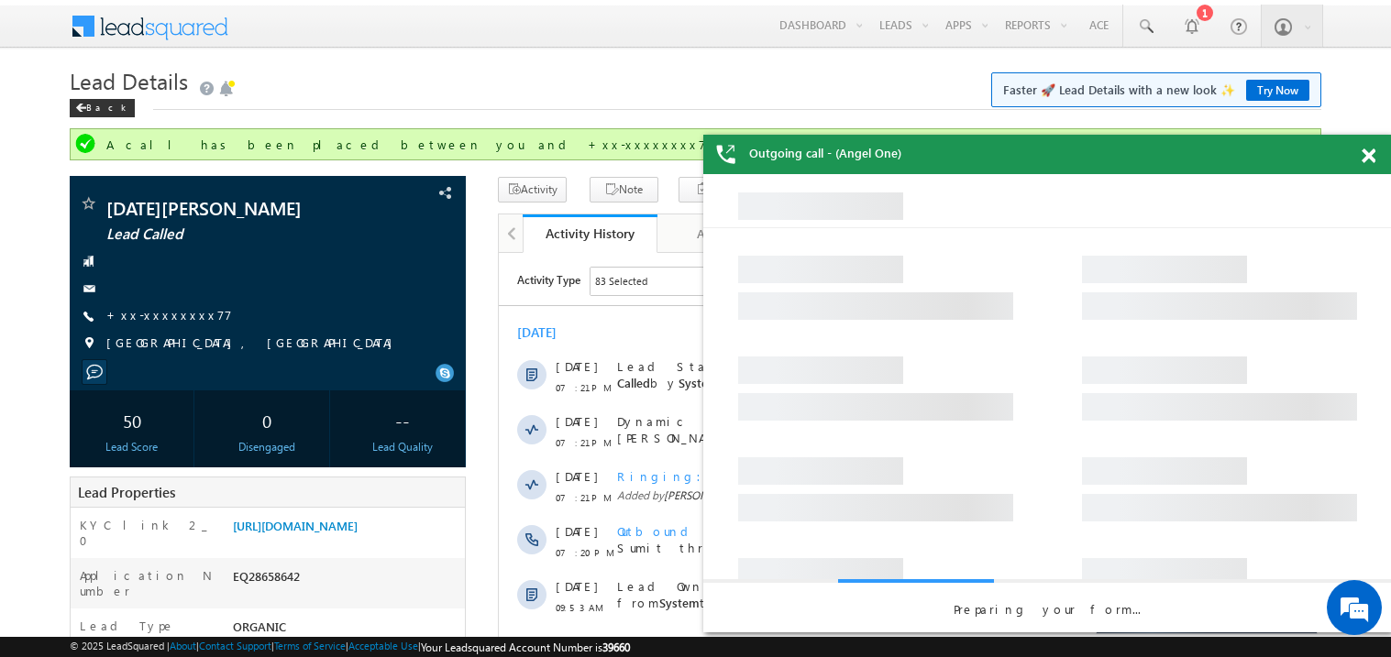
click at [1370, 159] on span at bounding box center [1368, 157] width 14 height 16
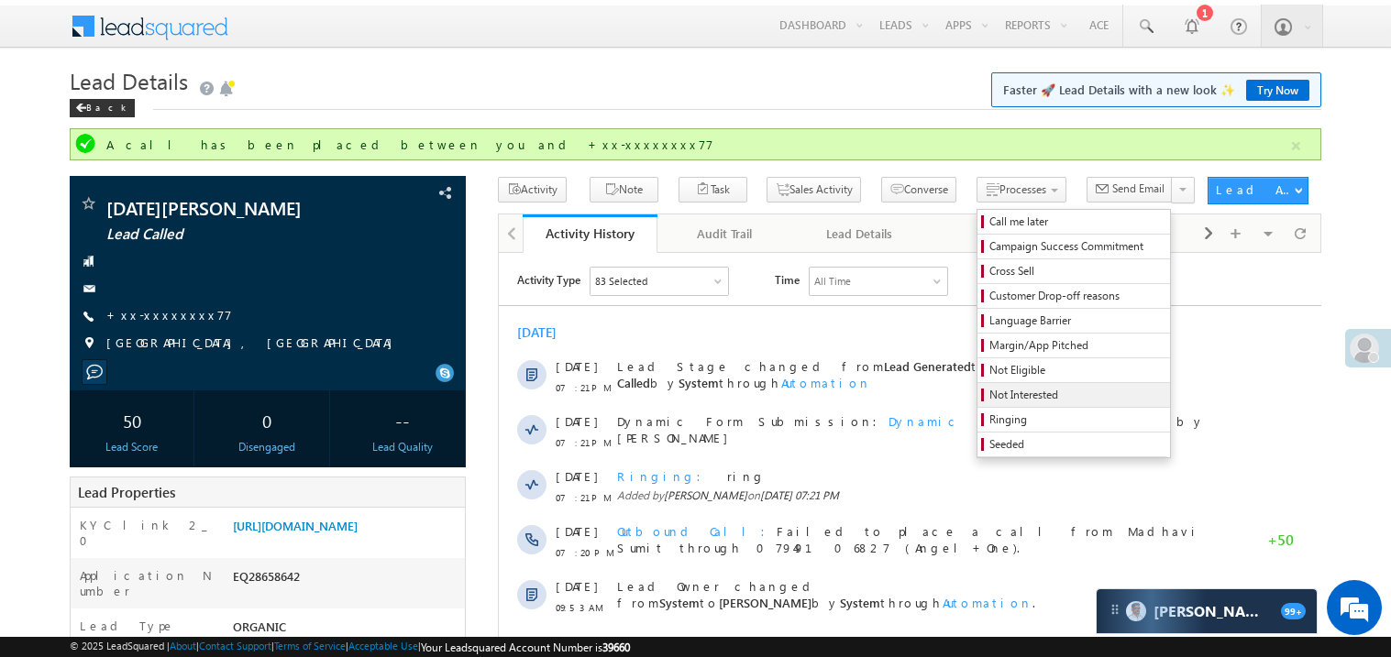
click at [989, 401] on span "Not Interested" at bounding box center [1076, 395] width 174 height 17
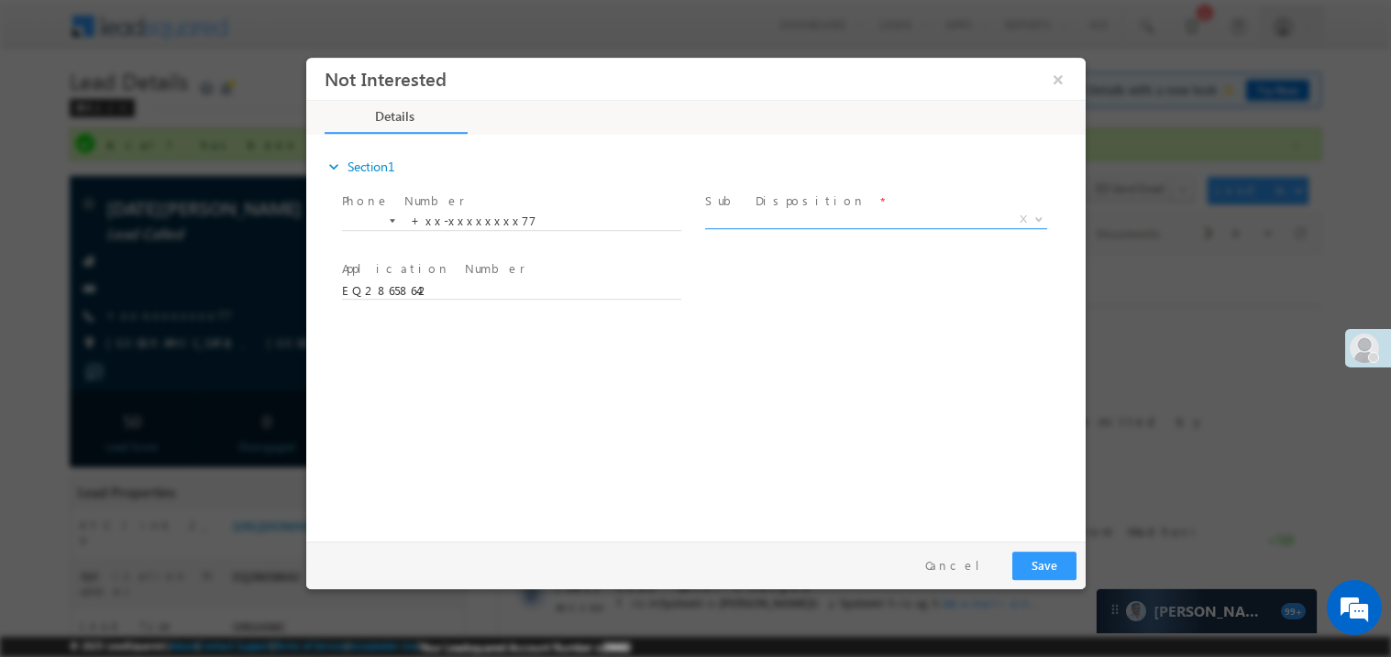
click at [776, 212] on span "X" at bounding box center [875, 219] width 342 height 18
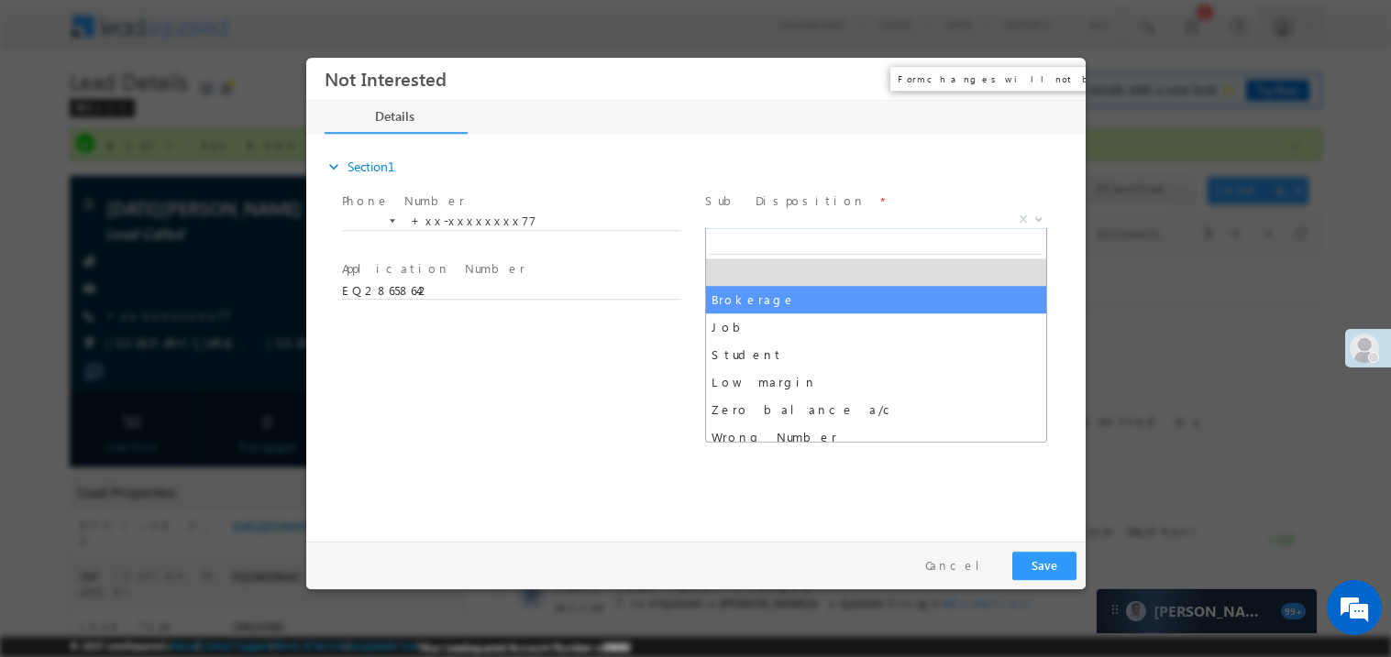
click at [1055, 82] on button "×" at bounding box center [1056, 78] width 31 height 34
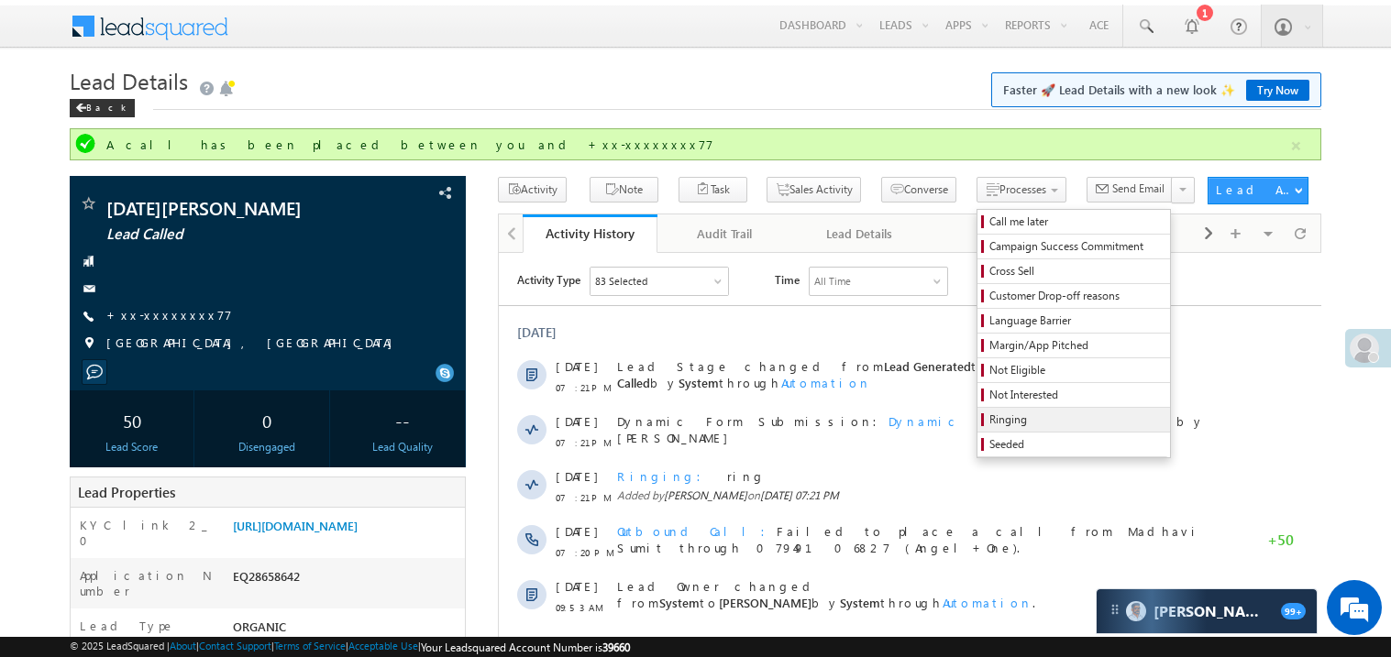
click at [989, 421] on span "Ringing" at bounding box center [1076, 420] width 174 height 17
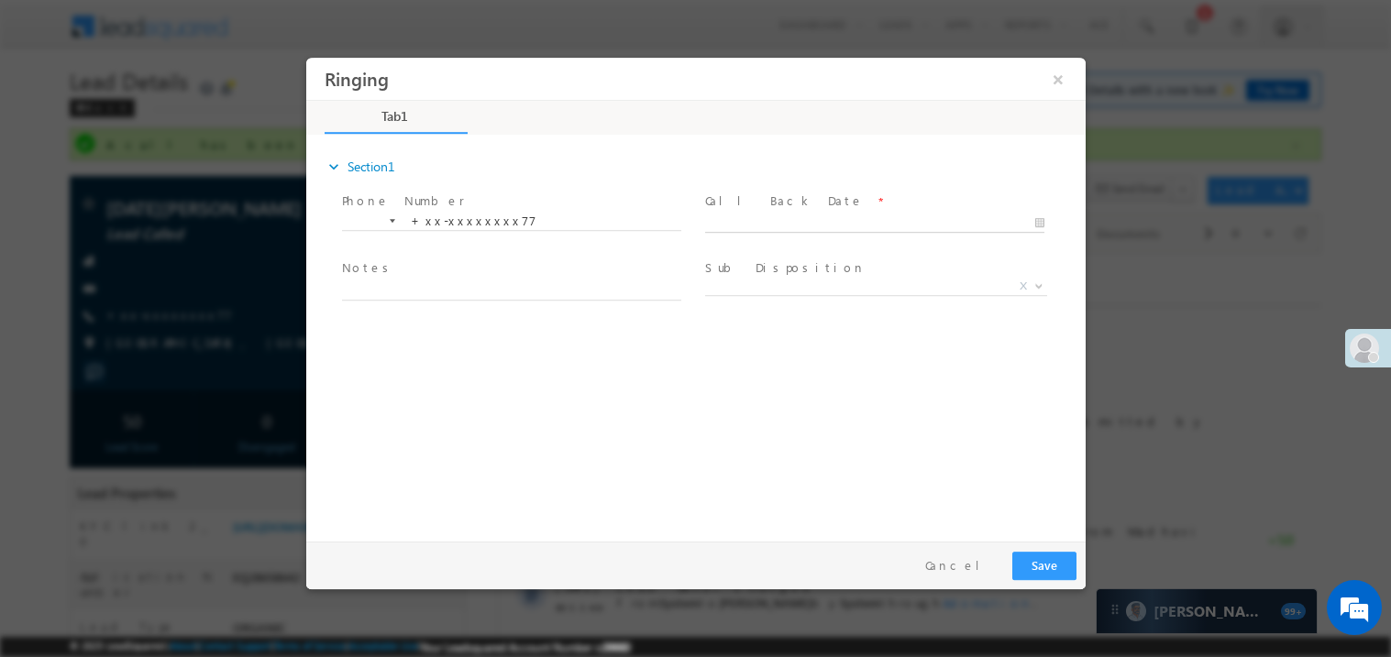
click at [731, 218] on body "Ringing ×" at bounding box center [694, 295] width 779 height 476
type input "[DATE] 7:53 PM"
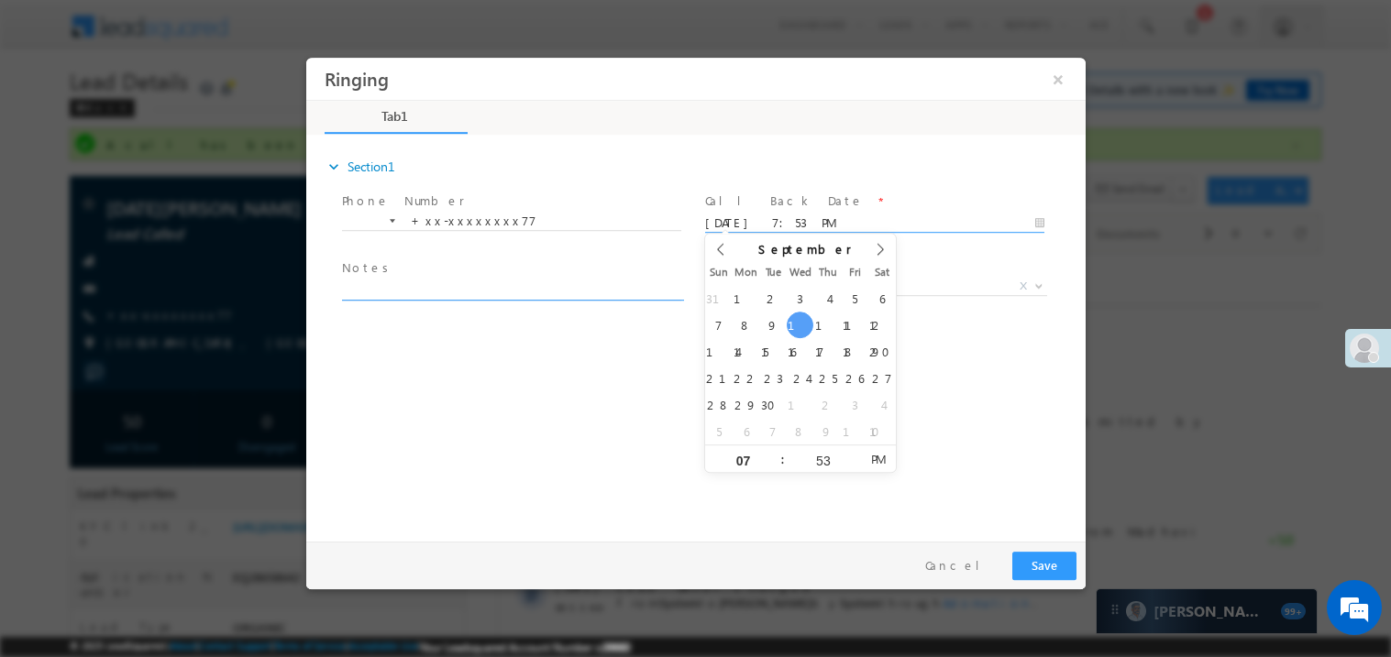
click at [420, 290] on textarea at bounding box center [510, 289] width 339 height 21
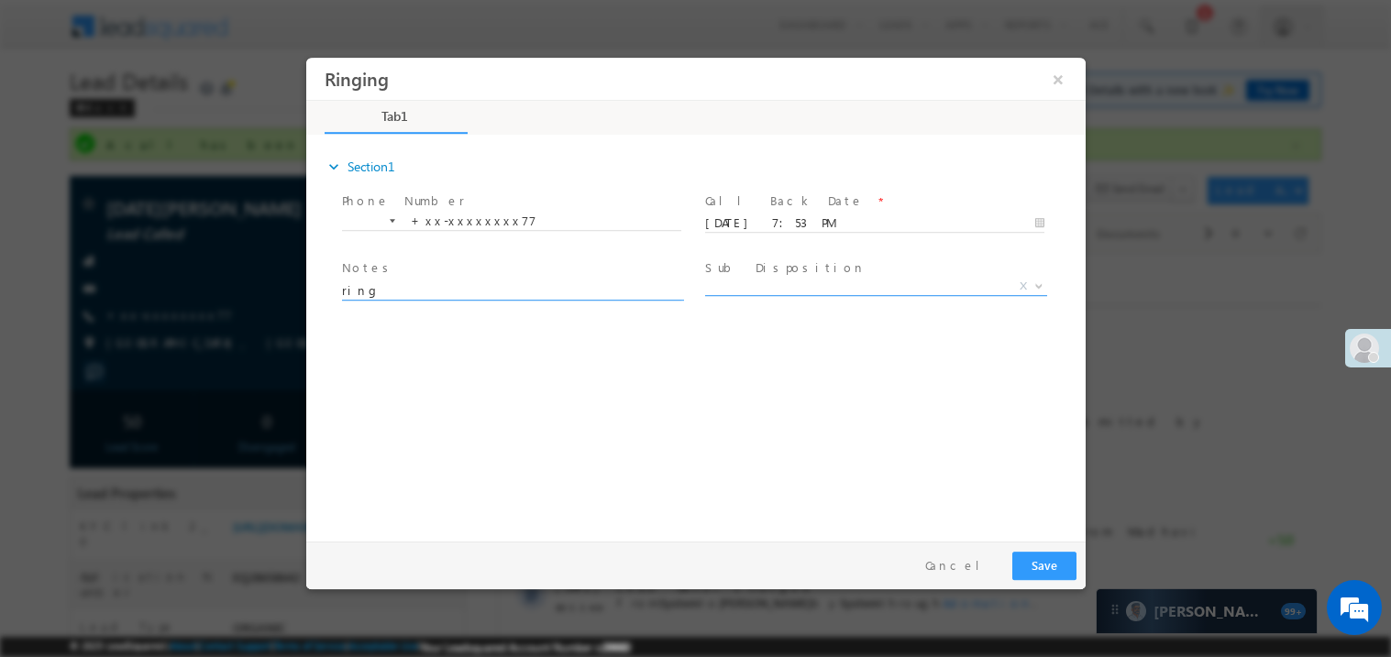
type textarea "ring"
click at [764, 279] on span "X" at bounding box center [875, 286] width 342 height 18
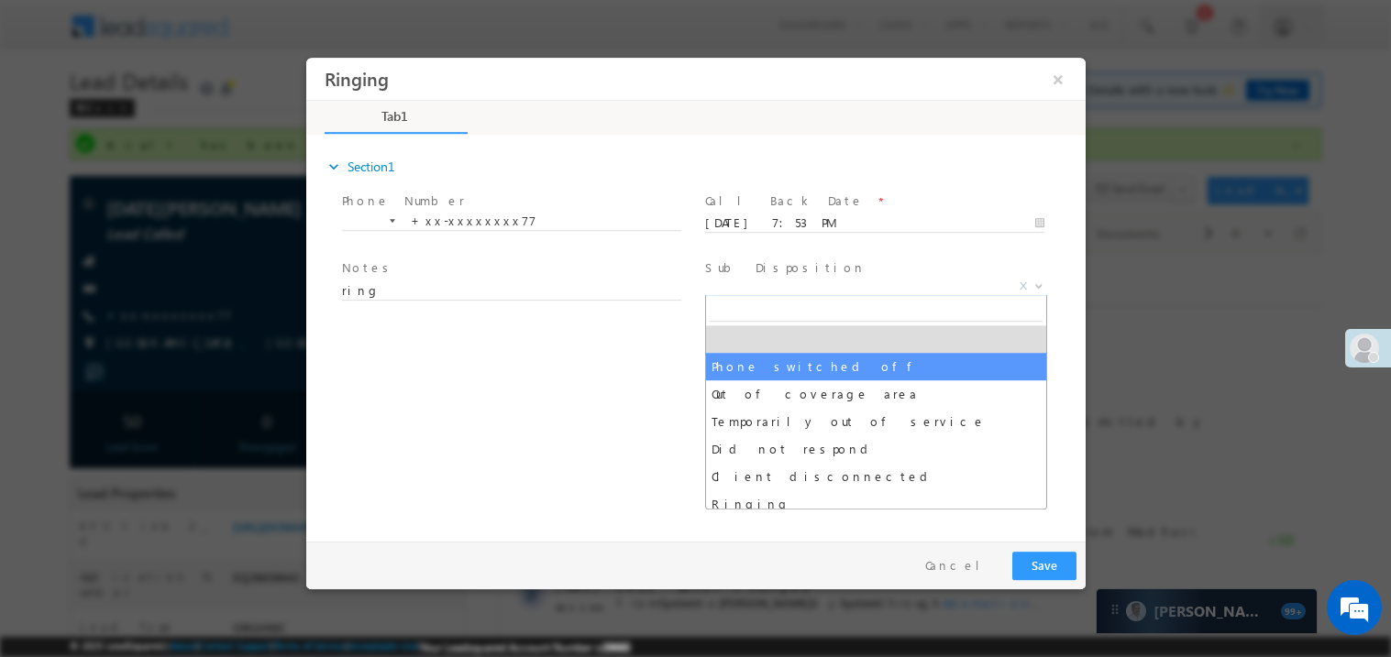
select select "Phone switched off"
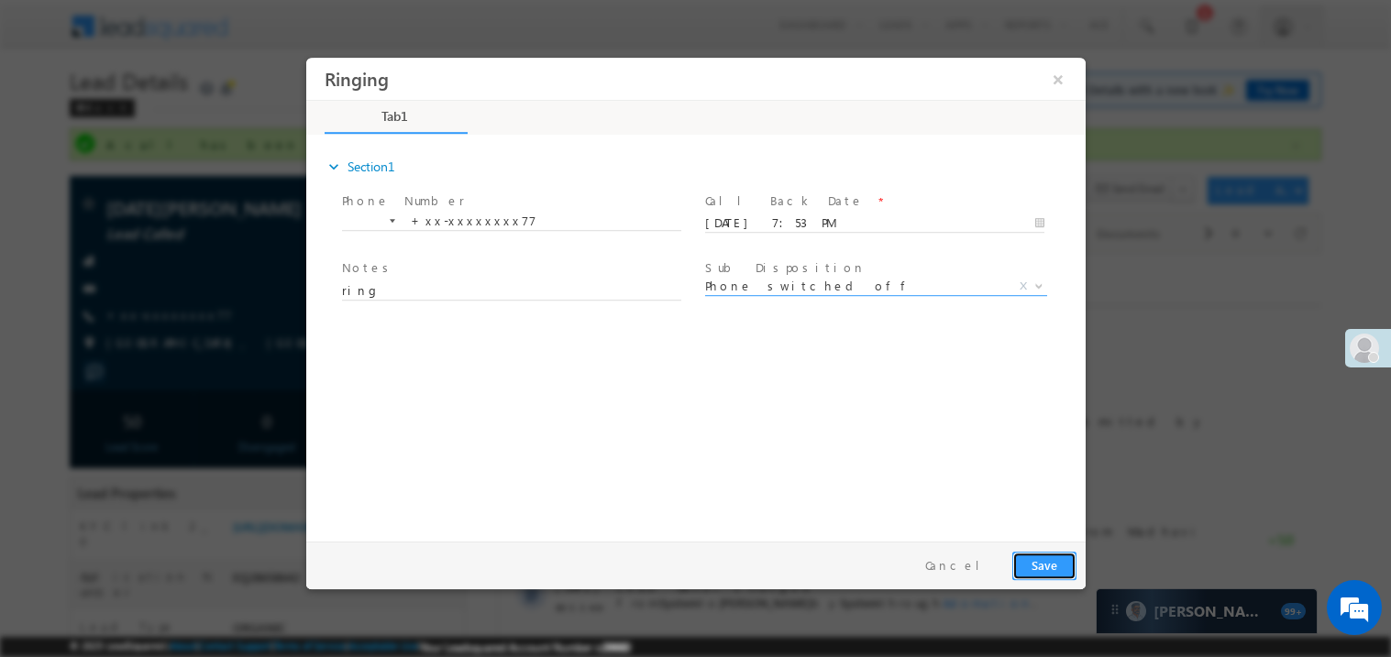
click at [1062, 568] on button "Save" at bounding box center [1043, 565] width 64 height 28
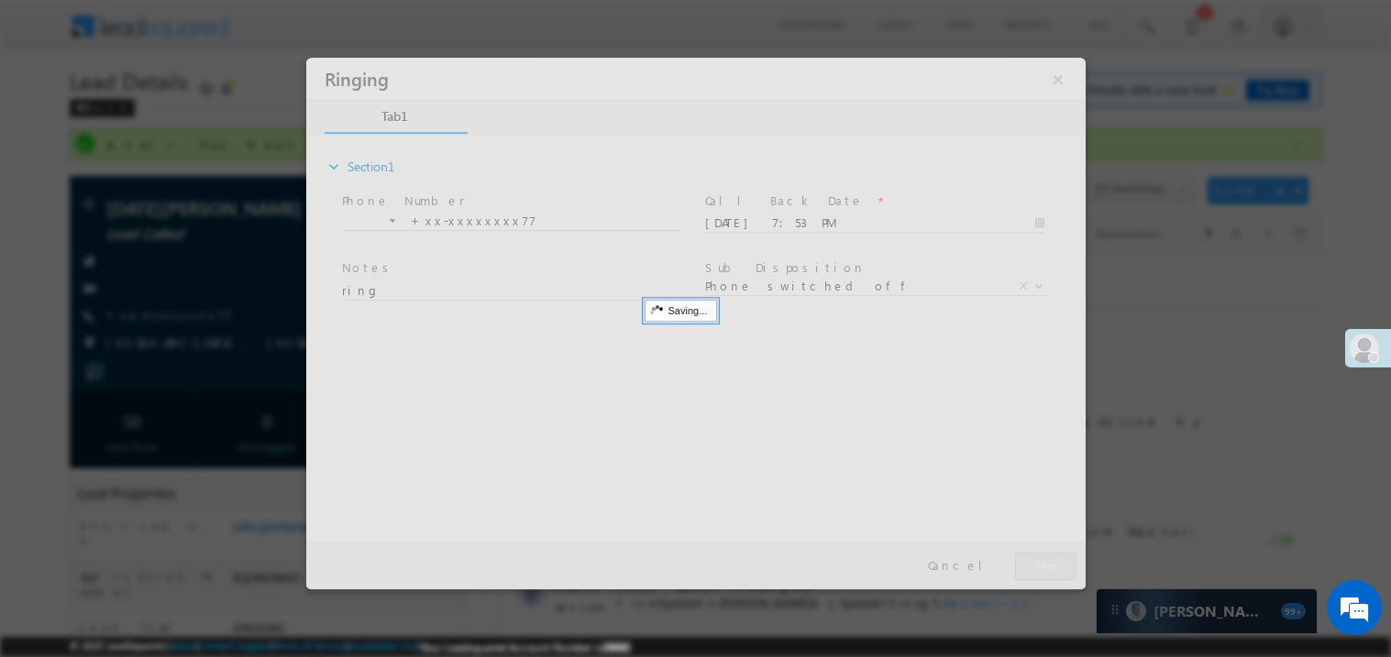
click at [1062, 568] on div at bounding box center [694, 323] width 779 height 532
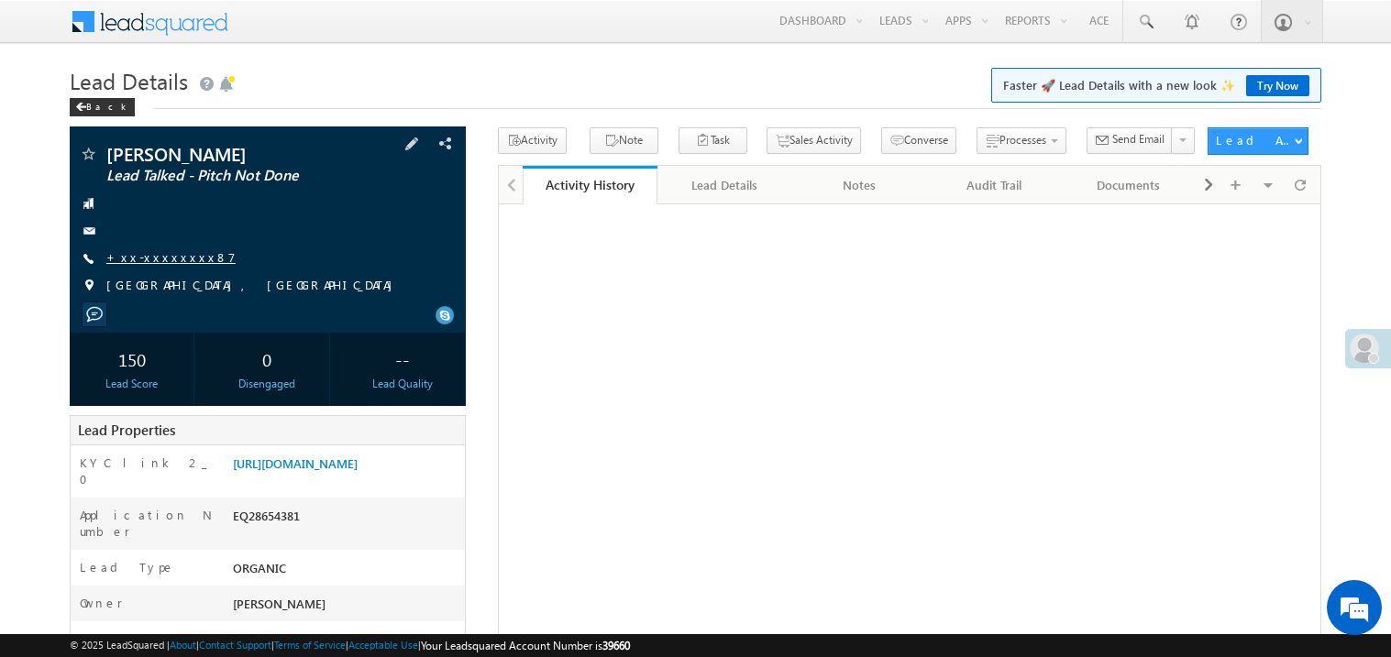
click at [174, 260] on link "+xx-xxxxxxxx87" at bounding box center [170, 257] width 129 height 16
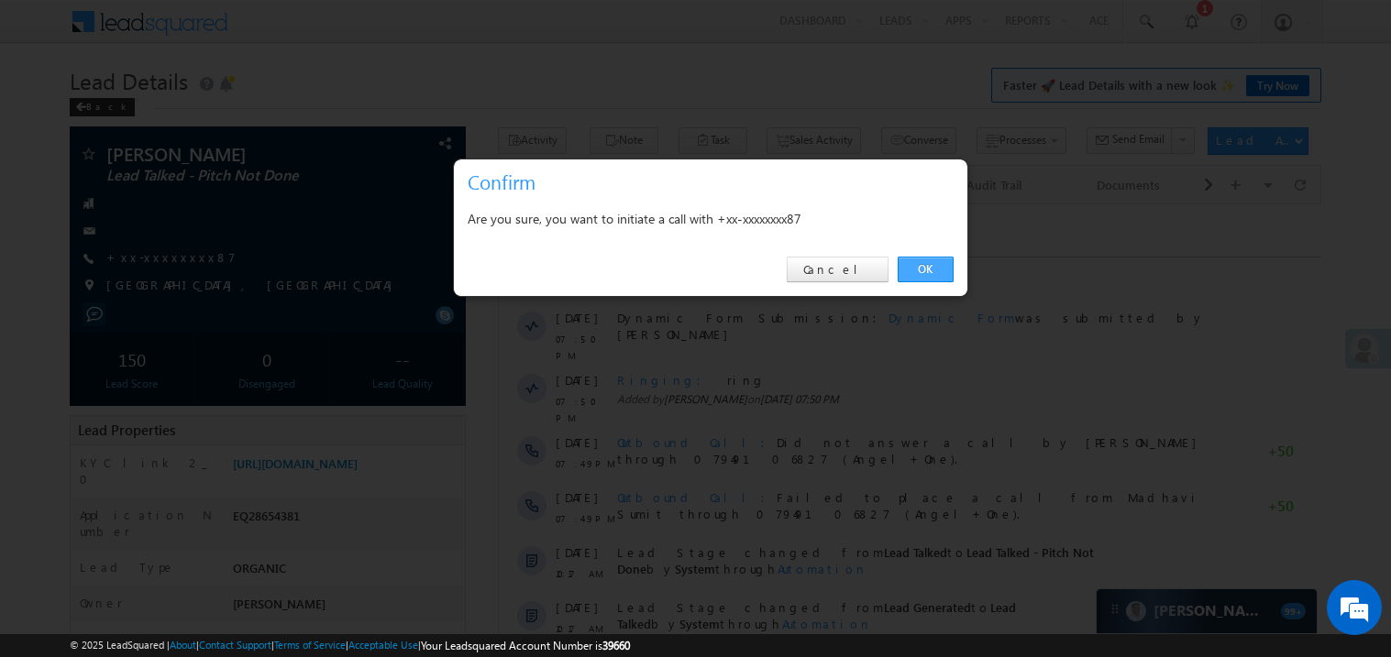
click at [919, 269] on link "OK" at bounding box center [925, 270] width 56 height 26
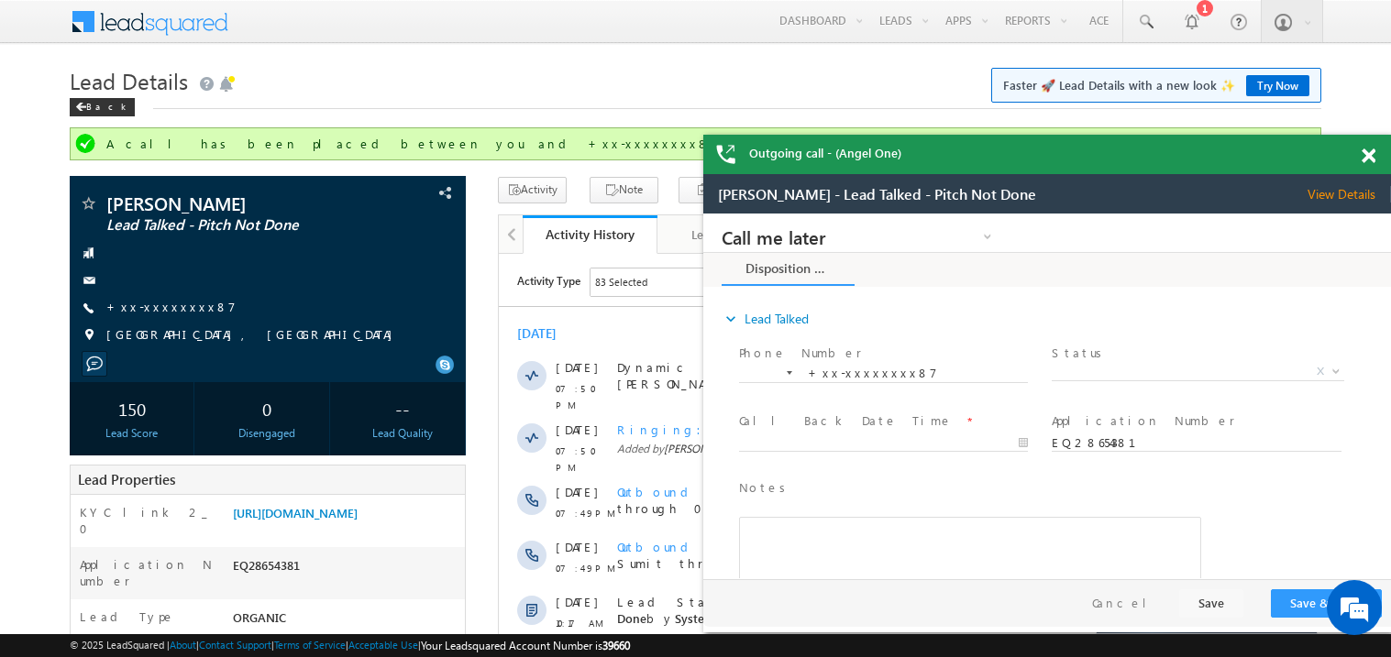
click at [1366, 159] on span at bounding box center [1368, 157] width 14 height 16
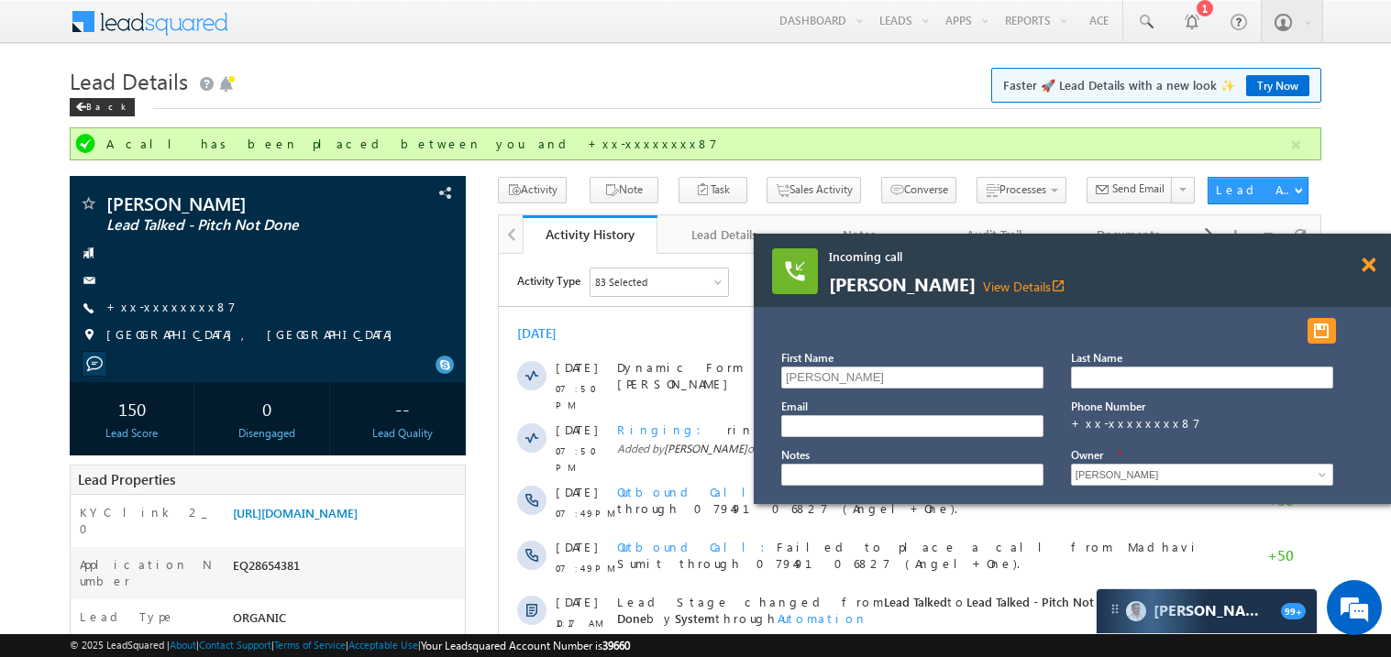
click at [1371, 268] on span at bounding box center [1368, 266] width 14 height 16
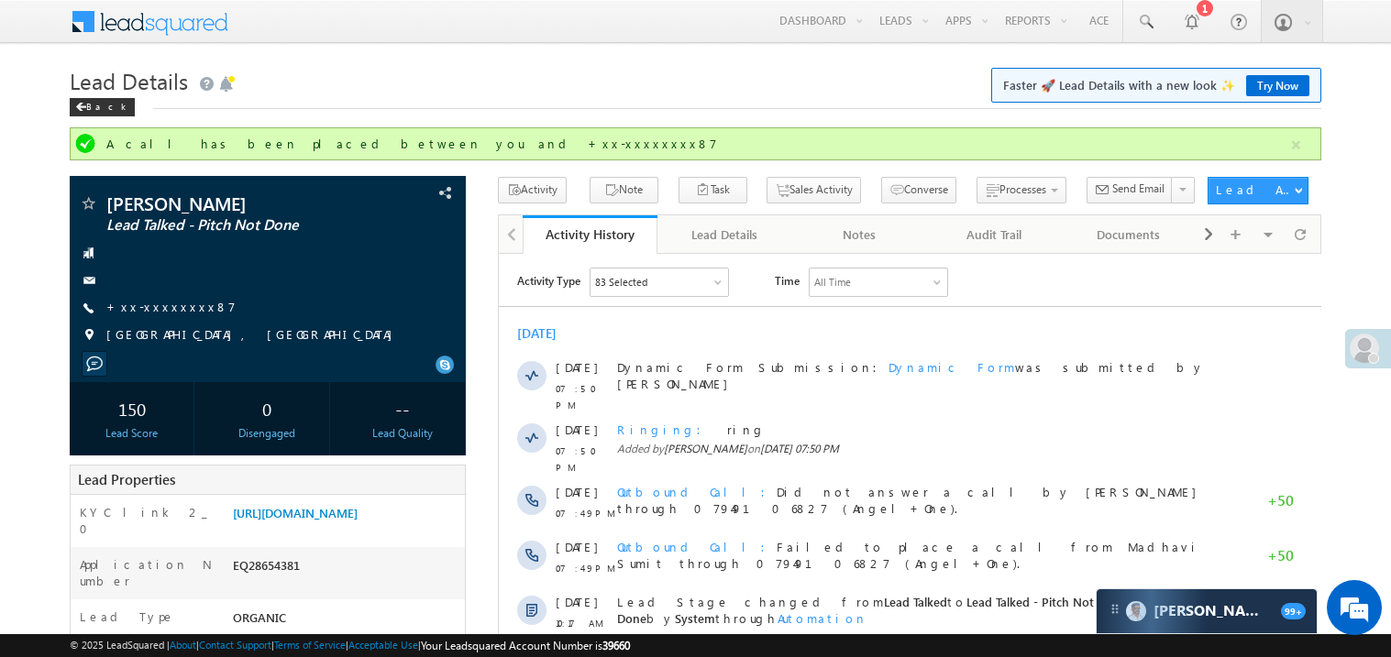
click at [758, 336] on div "[DATE]" at bounding box center [909, 333] width 822 height 17
click at [154, 310] on link "+xx-xxxxxxxx87" at bounding box center [170, 307] width 129 height 16
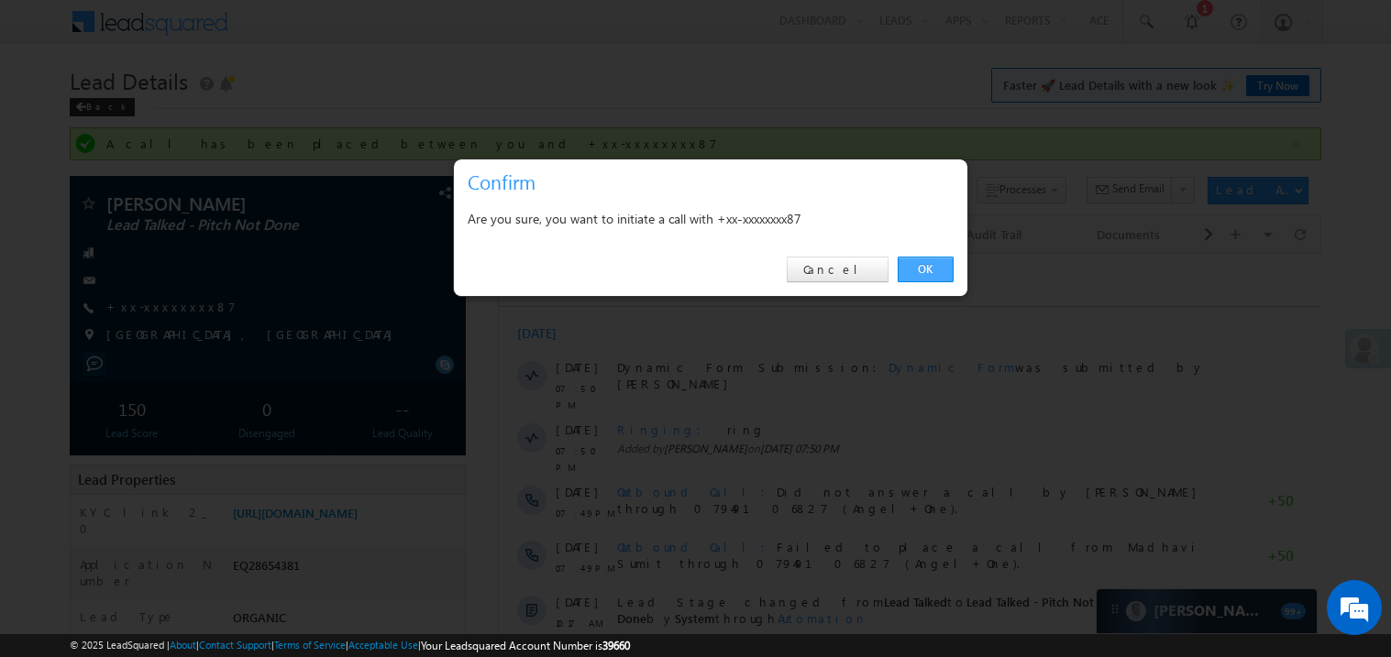
click at [924, 272] on link "OK" at bounding box center [925, 270] width 56 height 26
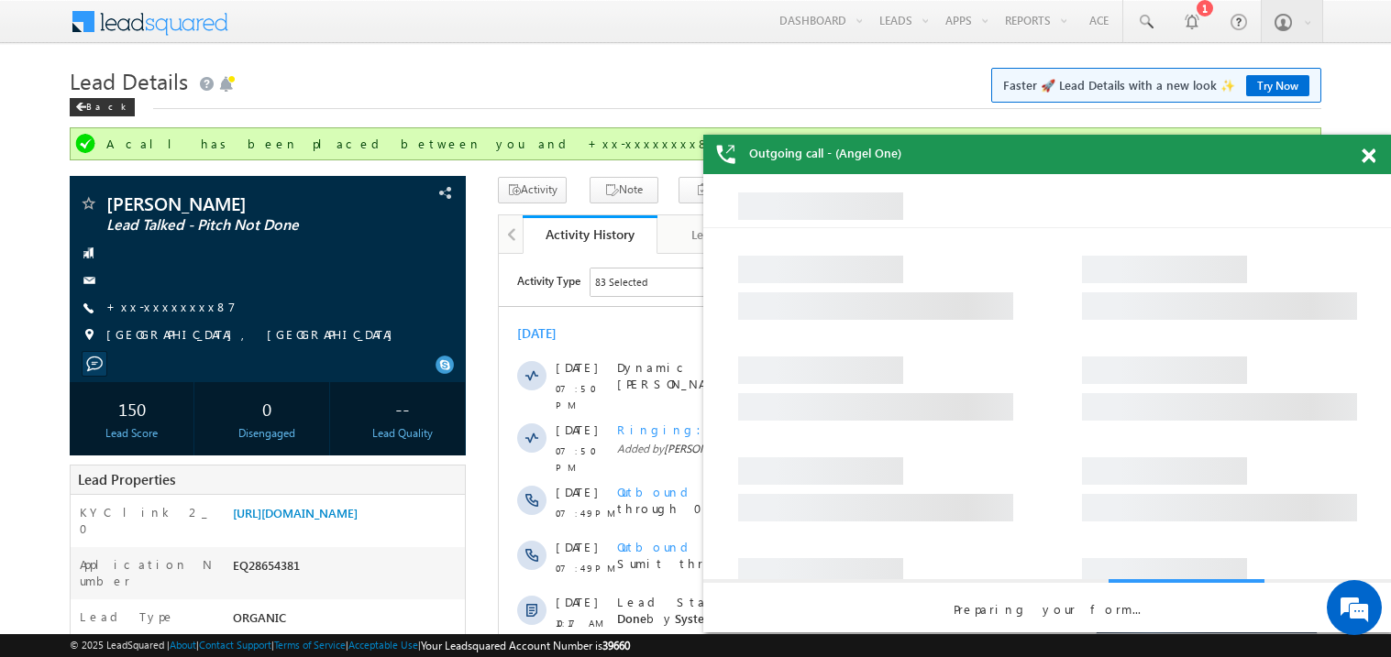
click at [1368, 153] on span at bounding box center [1368, 157] width 14 height 16
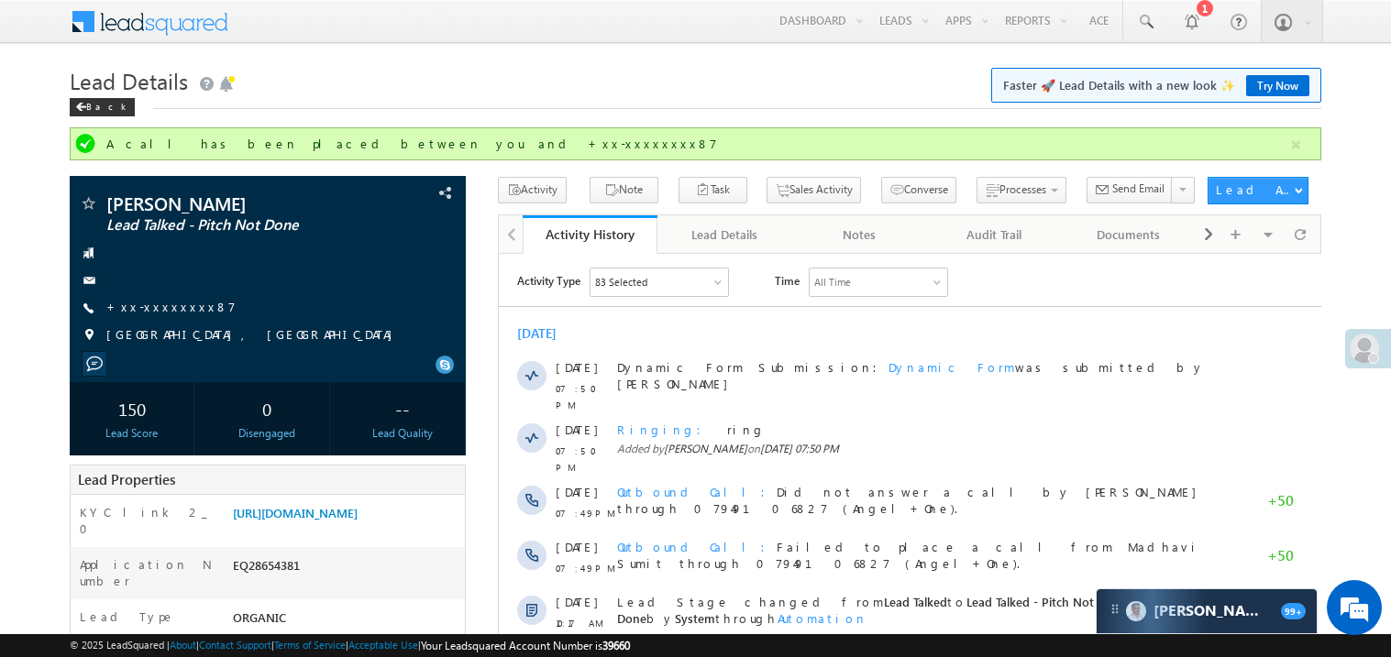
click at [1099, 330] on div "[DATE]" at bounding box center [909, 333] width 822 height 17
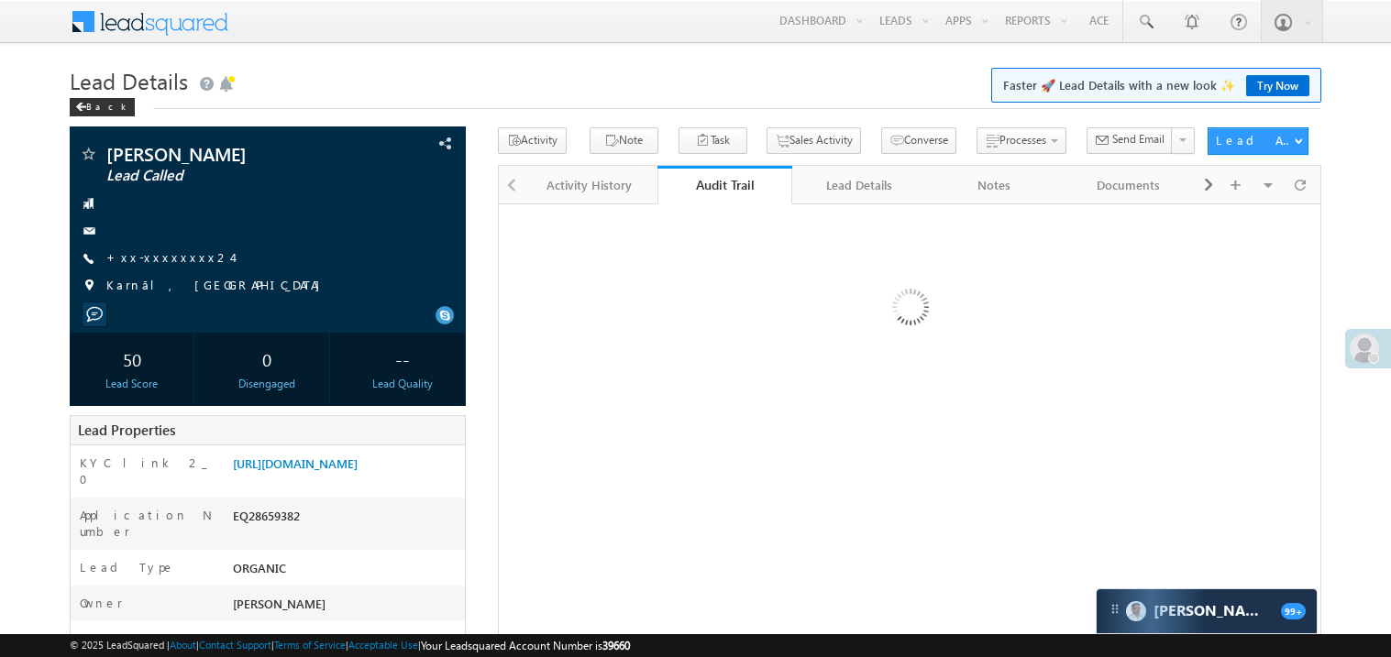
click at [170, 262] on link "+xx-xxxxxxxx24" at bounding box center [169, 257] width 126 height 16
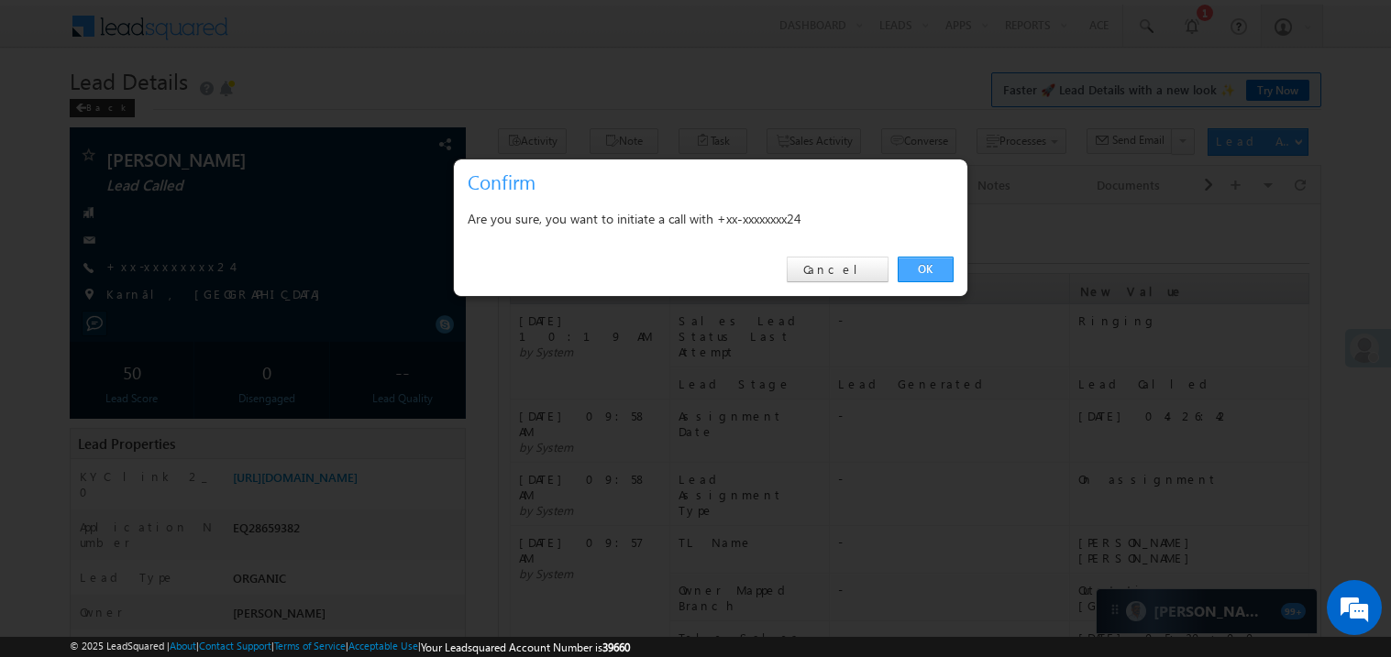
click at [920, 268] on link "OK" at bounding box center [925, 270] width 56 height 26
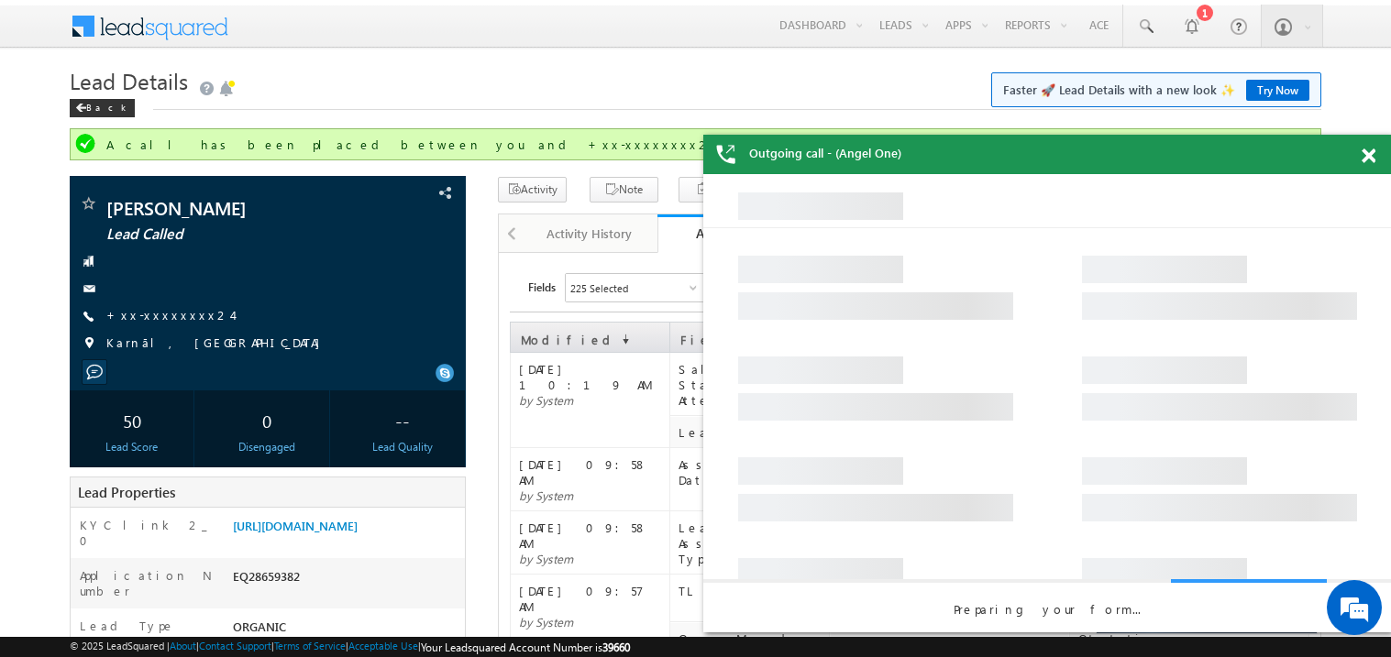
click at [1373, 160] on span at bounding box center [1368, 157] width 14 height 16
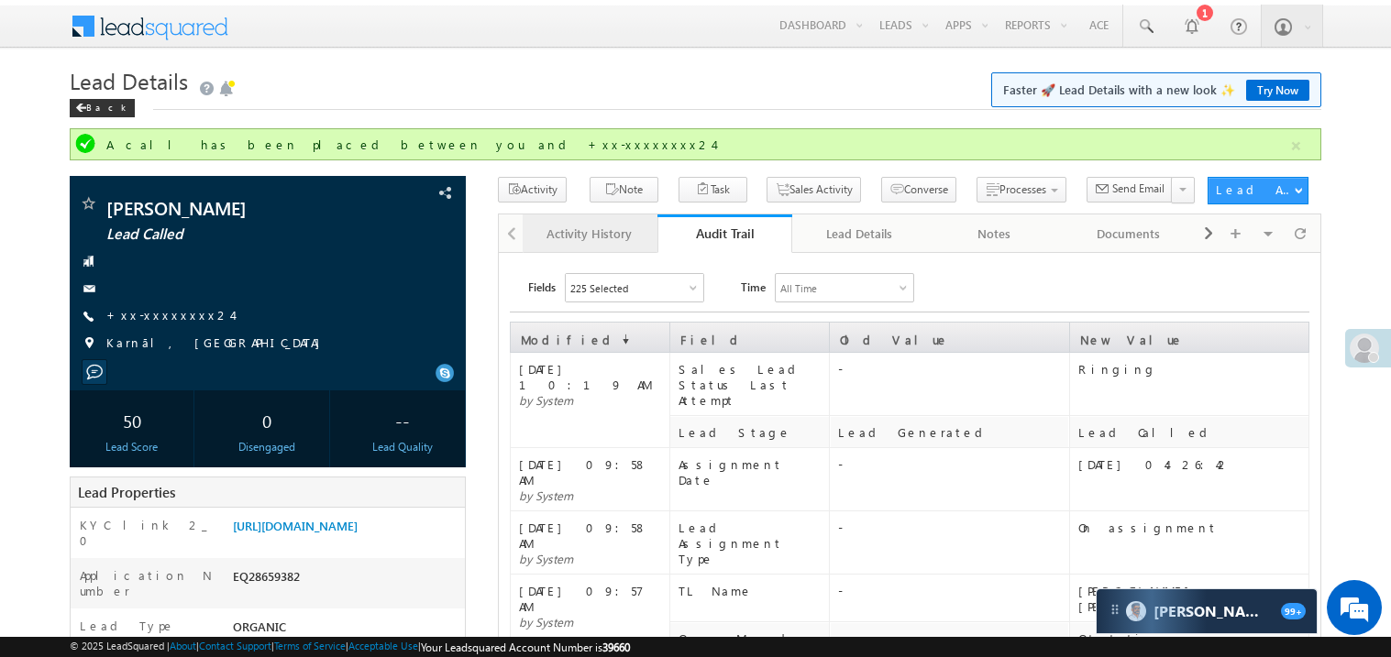
click at [594, 233] on div "Activity History" at bounding box center [589, 234] width 104 height 22
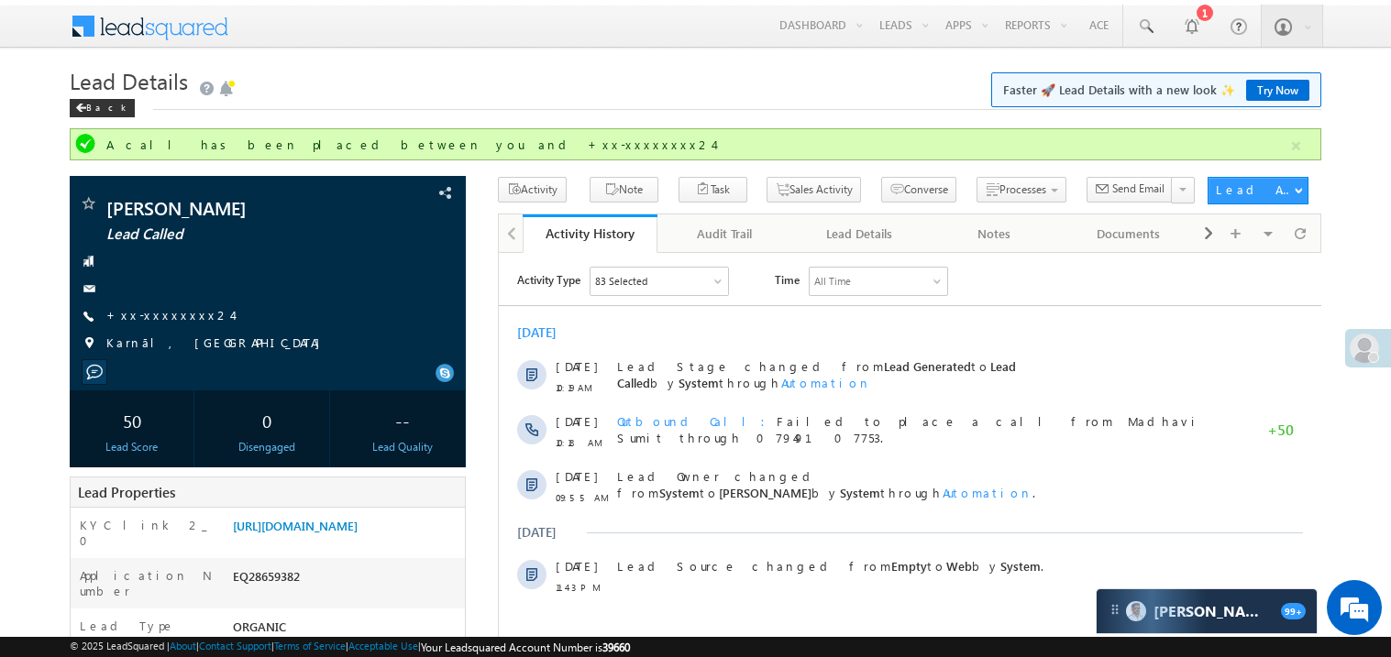
click at [594, 233] on div "Activity History" at bounding box center [589, 233] width 107 height 17
click at [157, 322] on link "+xx-xxxxxxxx24" at bounding box center [169, 315] width 126 height 16
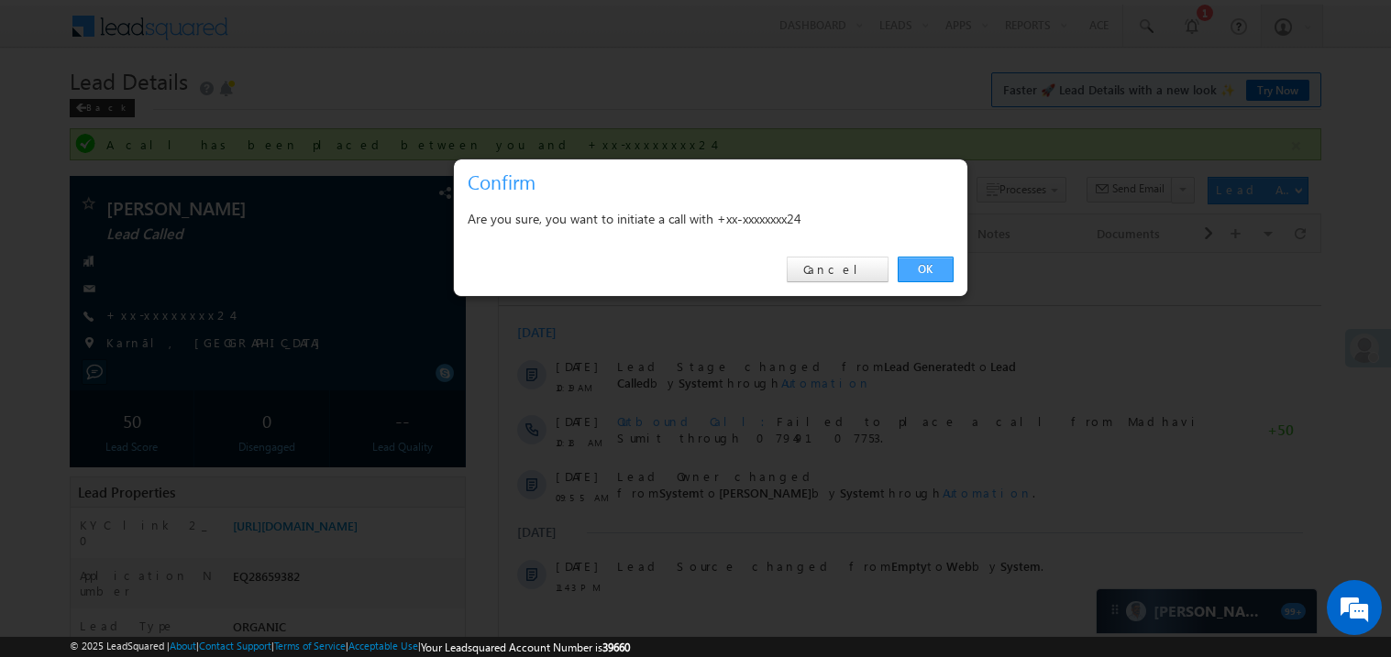
click at [919, 272] on link "OK" at bounding box center [925, 270] width 56 height 26
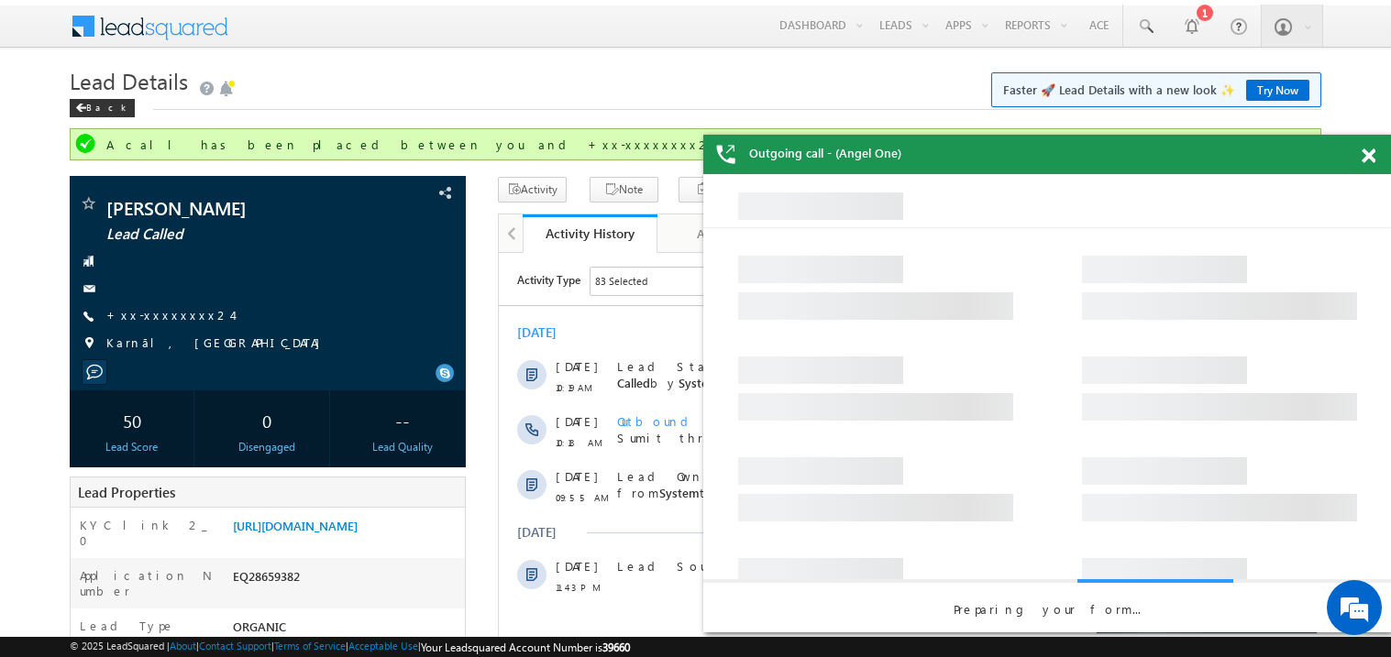
click at [1369, 161] on span at bounding box center [1368, 157] width 14 height 16
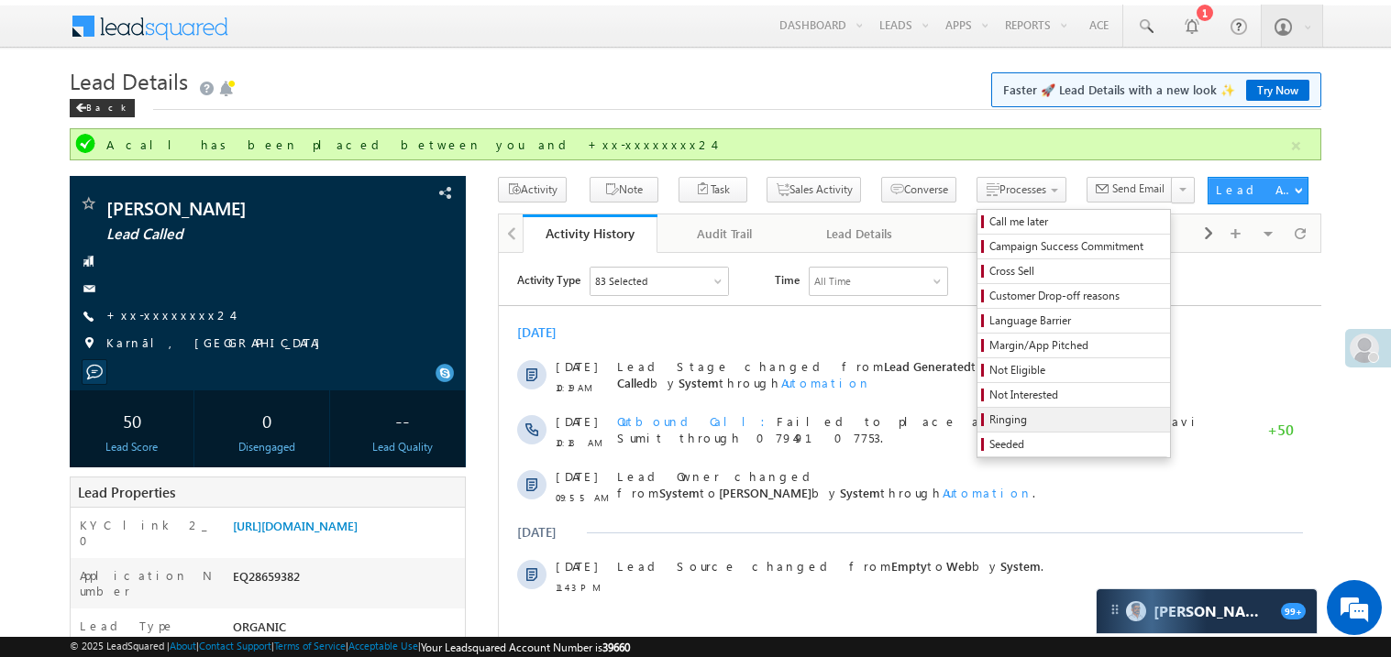
click at [987, 414] on link "Ringing" at bounding box center [1073, 420] width 193 height 24
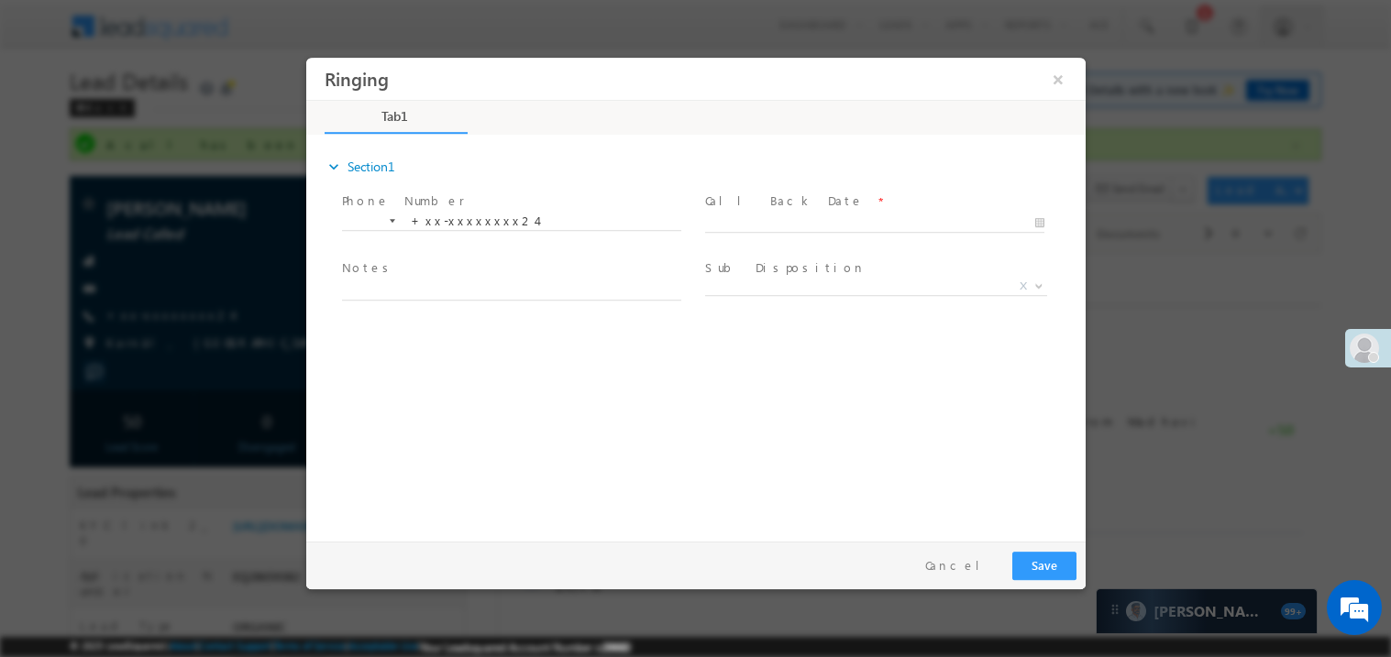
click at [755, 213] on span at bounding box center [882, 223] width 356 height 20
click at [735, 228] on body "Ringing ×" at bounding box center [694, 295] width 779 height 476
type input "09/10/25 7:57 PM"
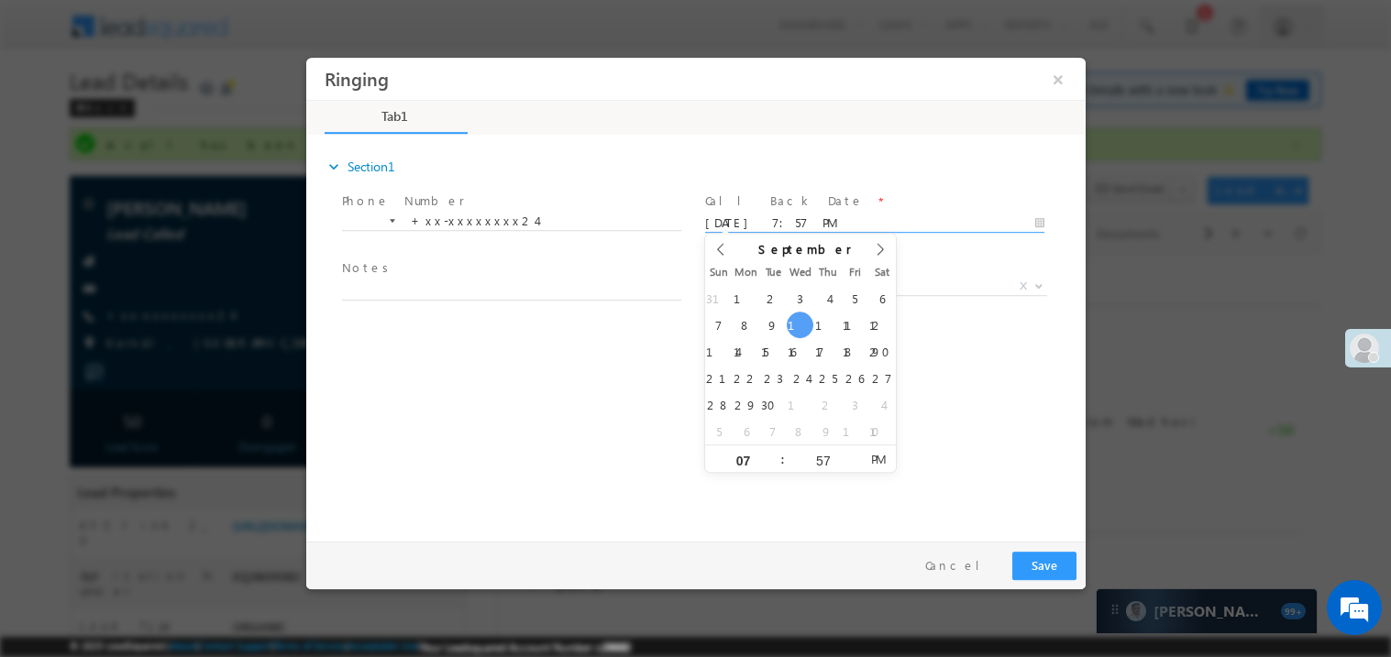
click at [501, 273] on span "Notes *" at bounding box center [510, 269] width 338 height 20
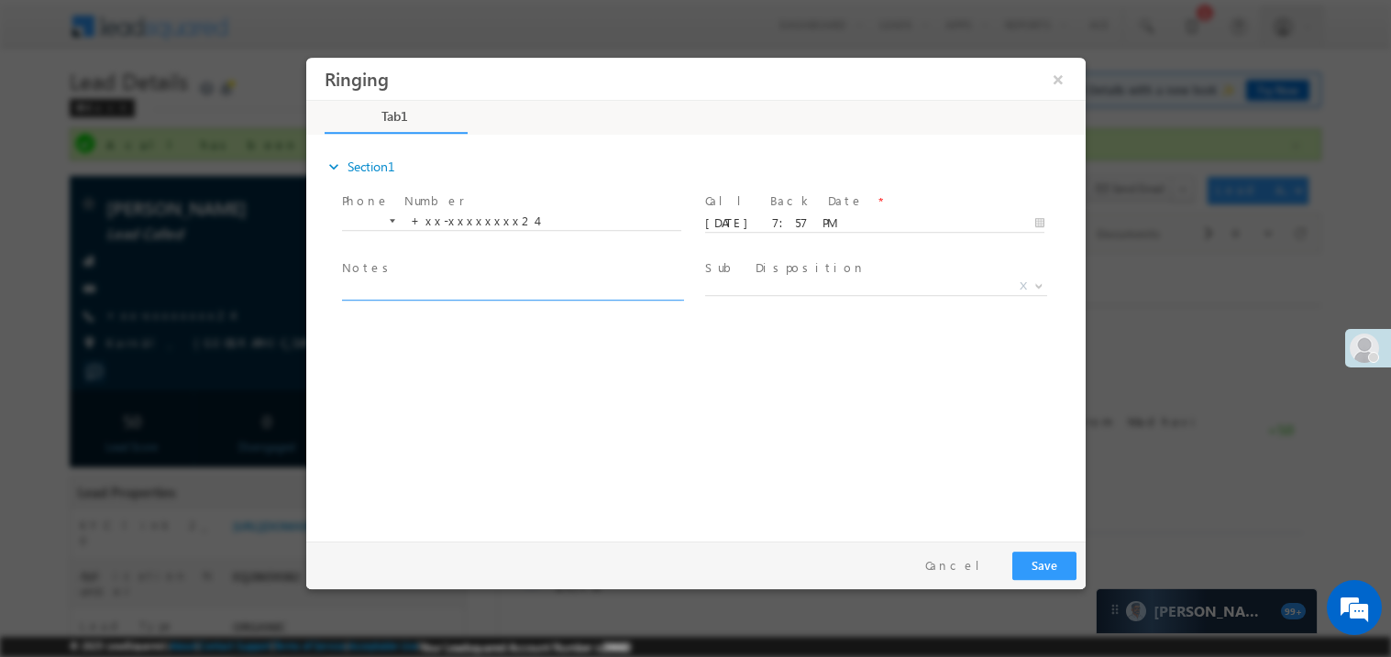
click at [433, 292] on textarea at bounding box center [510, 289] width 339 height 21
type textarea "ring"
click at [1042, 565] on button "Save" at bounding box center [1043, 565] width 64 height 28
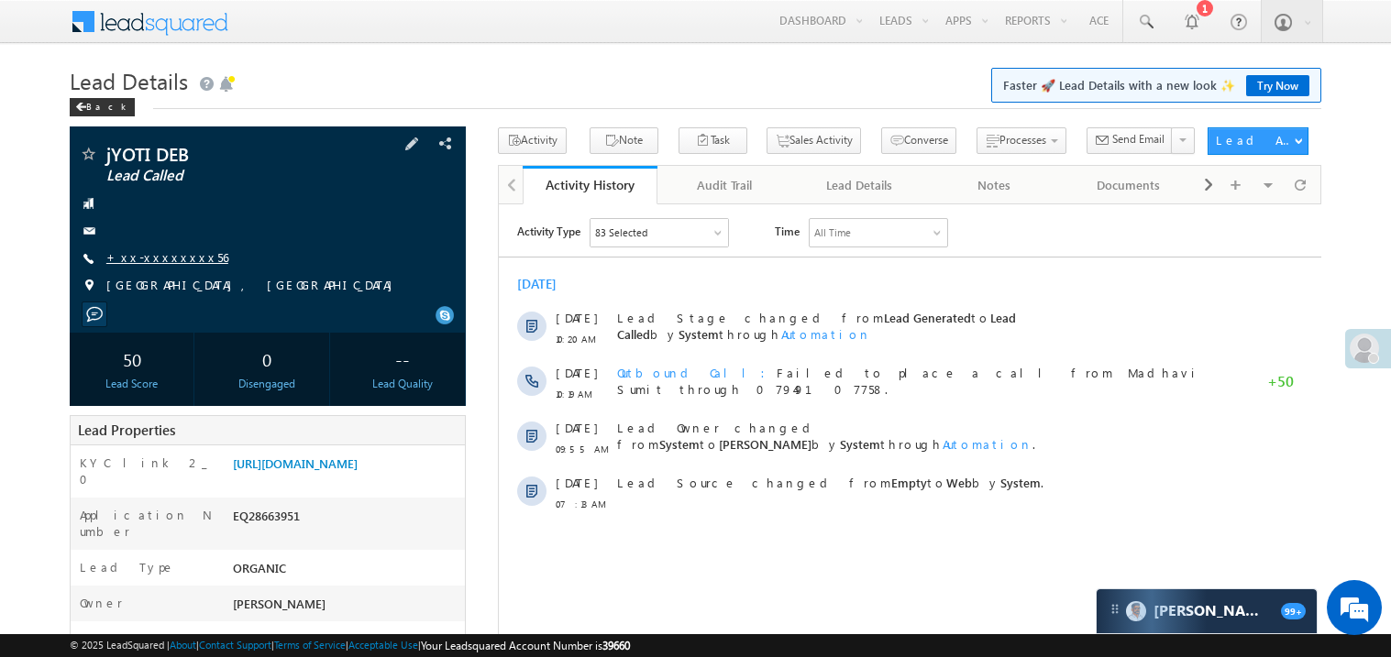
click at [163, 260] on link "+xx-xxxxxxxx56" at bounding box center [167, 257] width 122 height 16
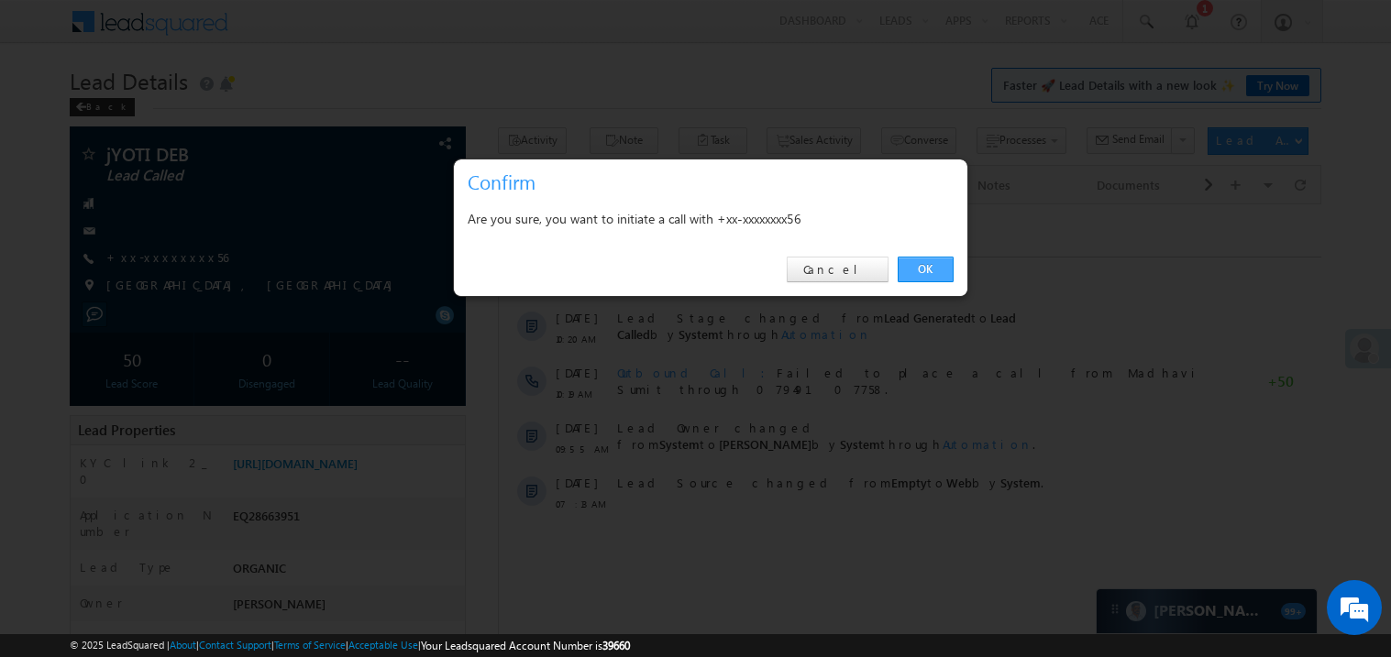
click at [927, 266] on link "OK" at bounding box center [925, 270] width 56 height 26
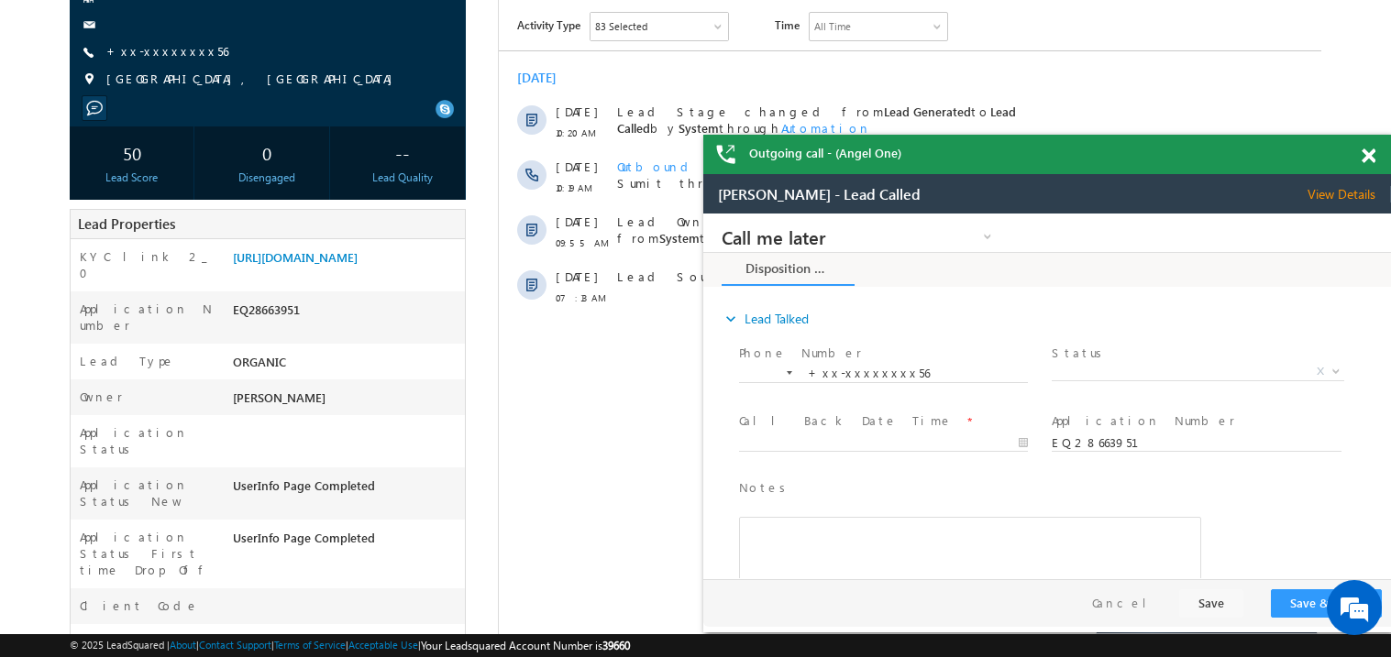
click at [1367, 158] on span at bounding box center [1368, 157] width 14 height 16
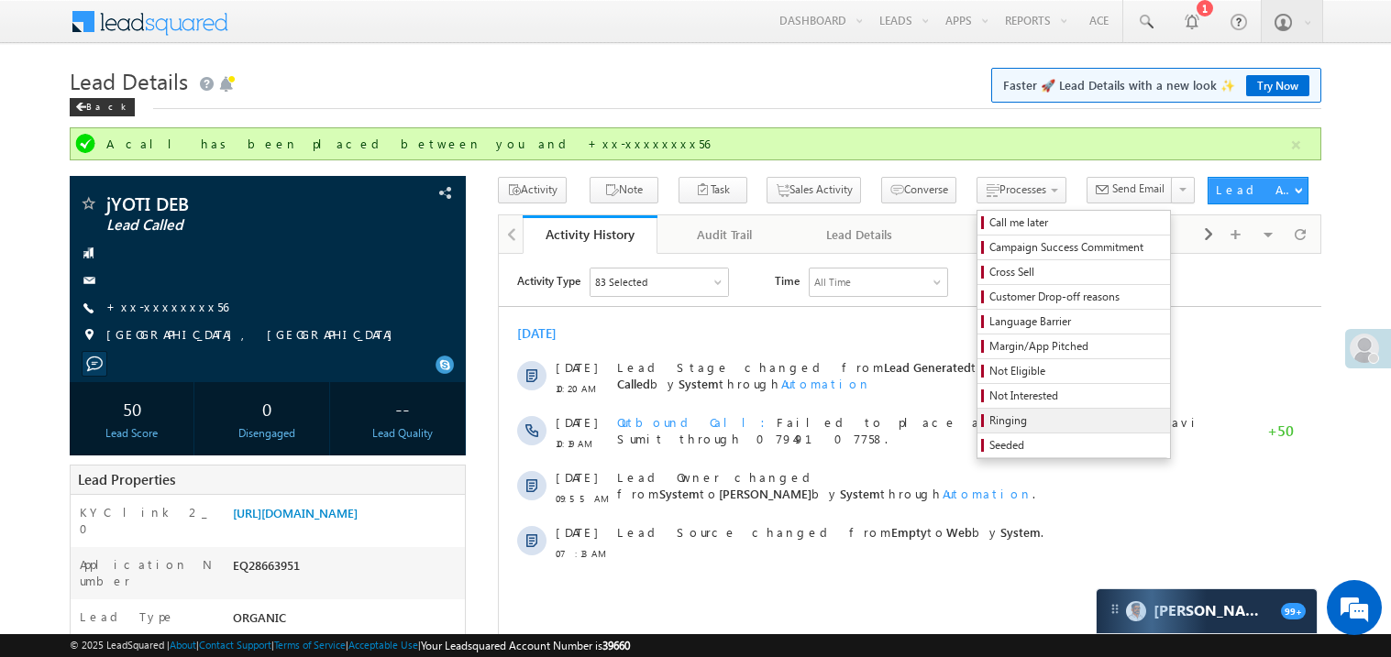
click at [994, 427] on span "Ringing" at bounding box center [1076, 421] width 174 height 17
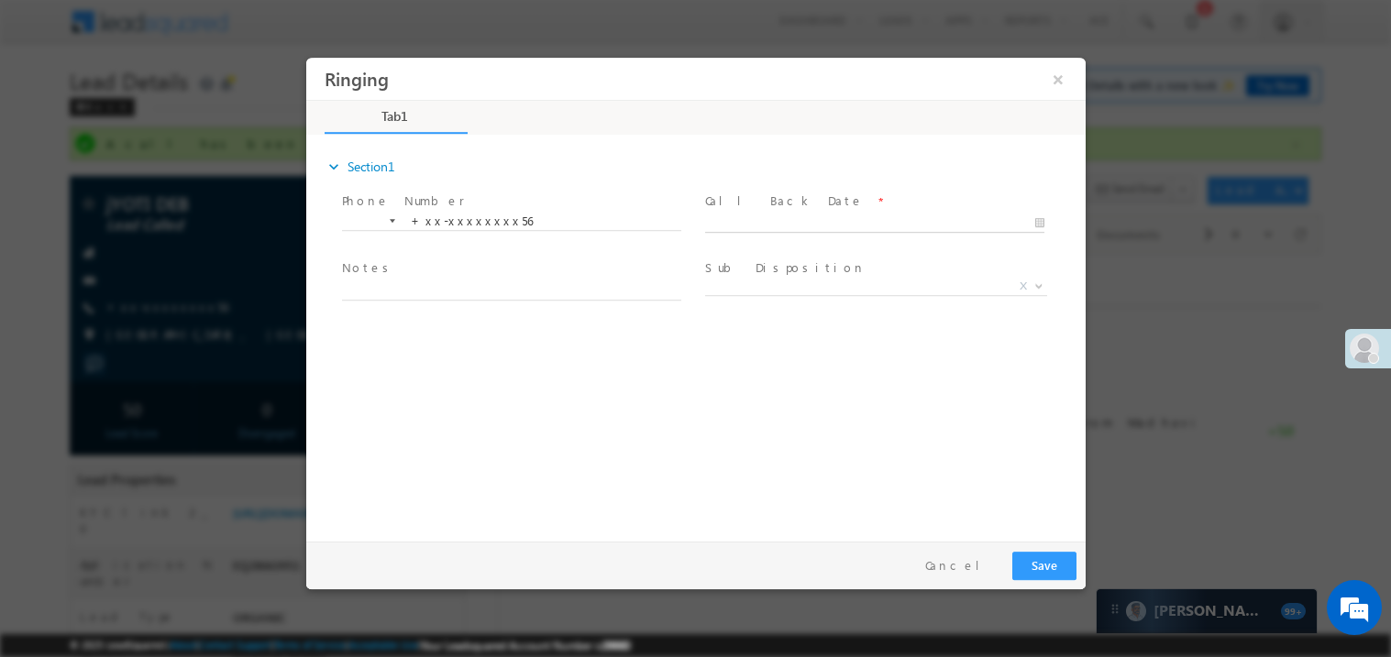
click at [762, 220] on body "Ringing ×" at bounding box center [694, 295] width 779 height 476
type input "[DATE] 7:59 PM"
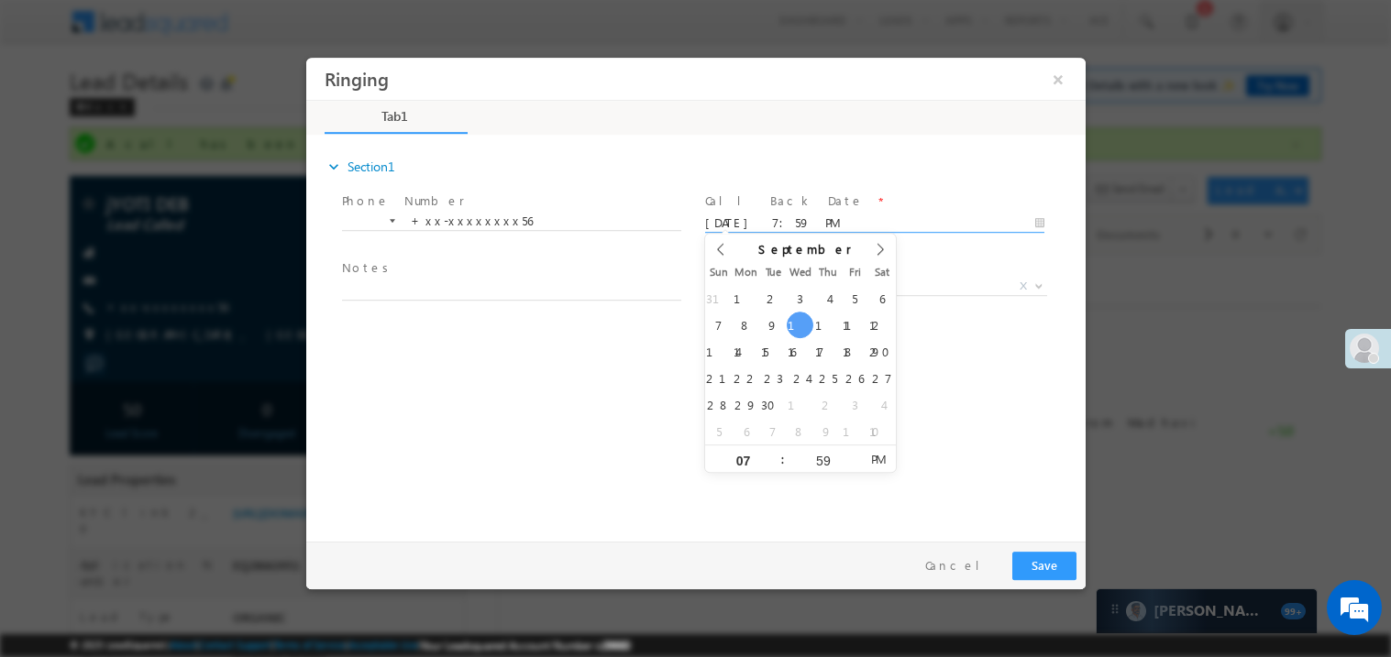
click at [498, 276] on span "Notes *" at bounding box center [510, 269] width 338 height 20
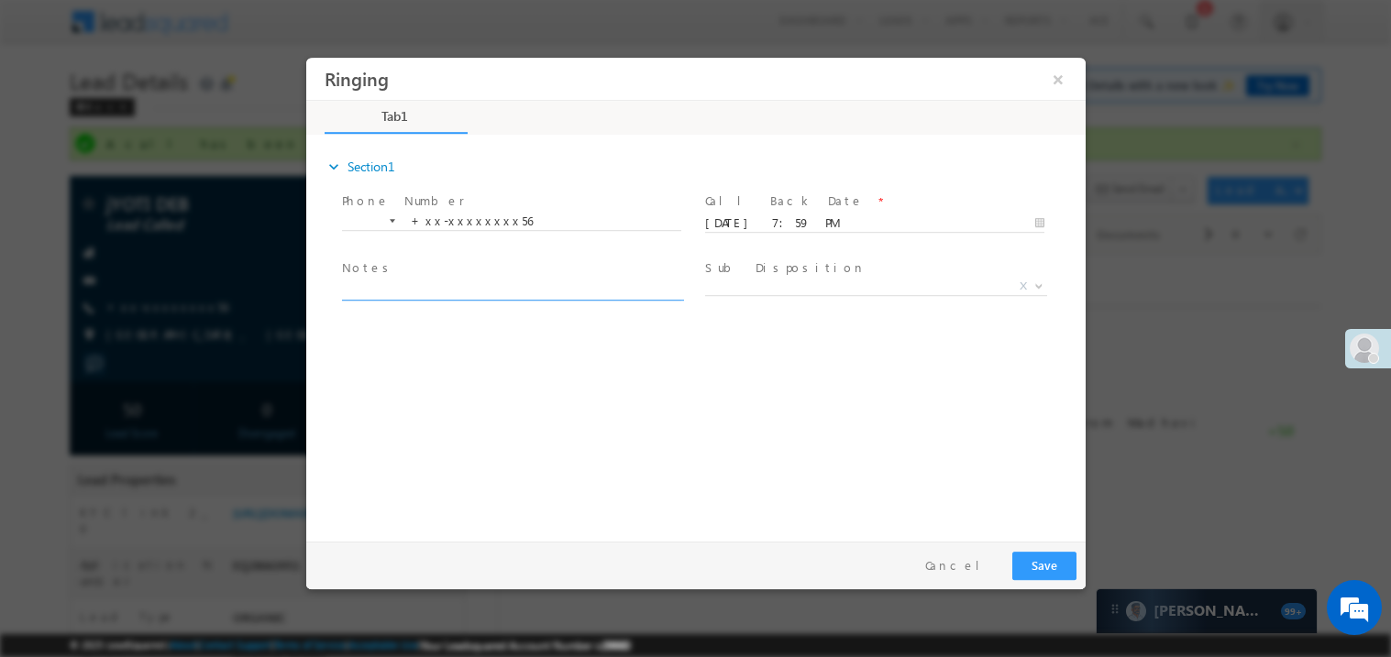
click at [460, 287] on textarea at bounding box center [510, 289] width 339 height 21
type textarea "ring"
click at [1054, 574] on button "Save" at bounding box center [1043, 565] width 64 height 28
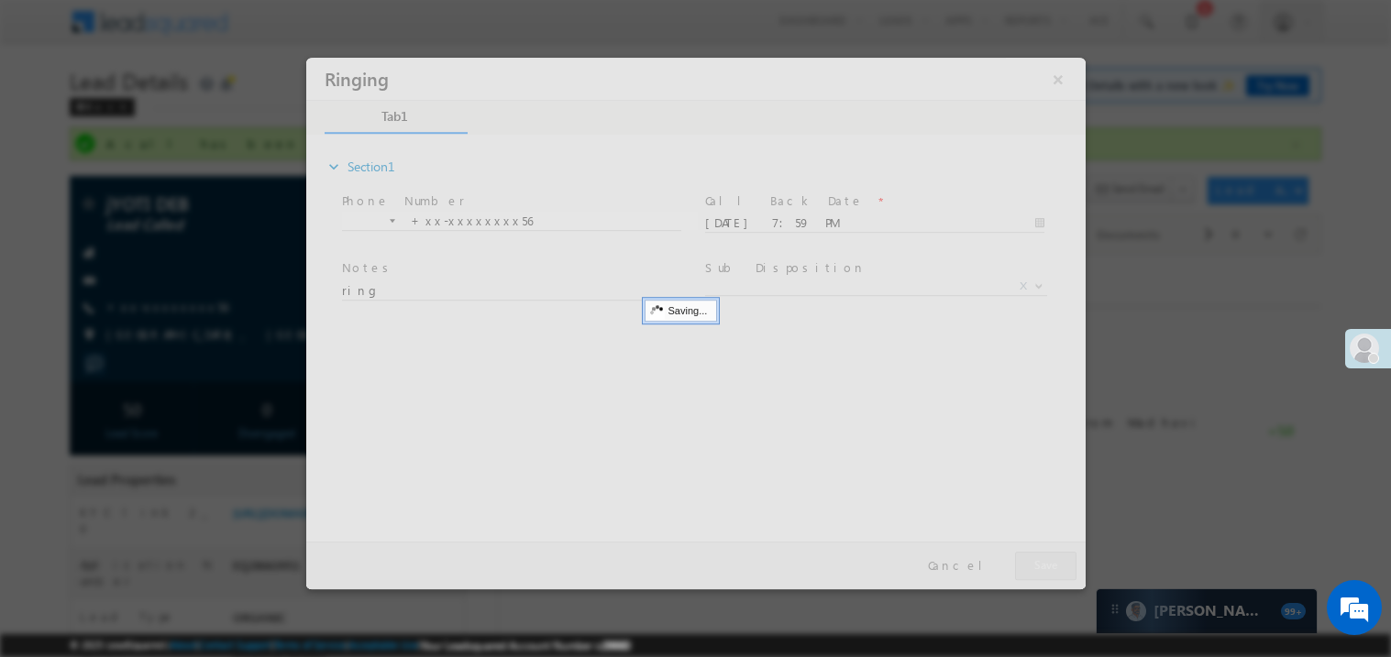
click at [1054, 574] on div at bounding box center [694, 323] width 779 height 532
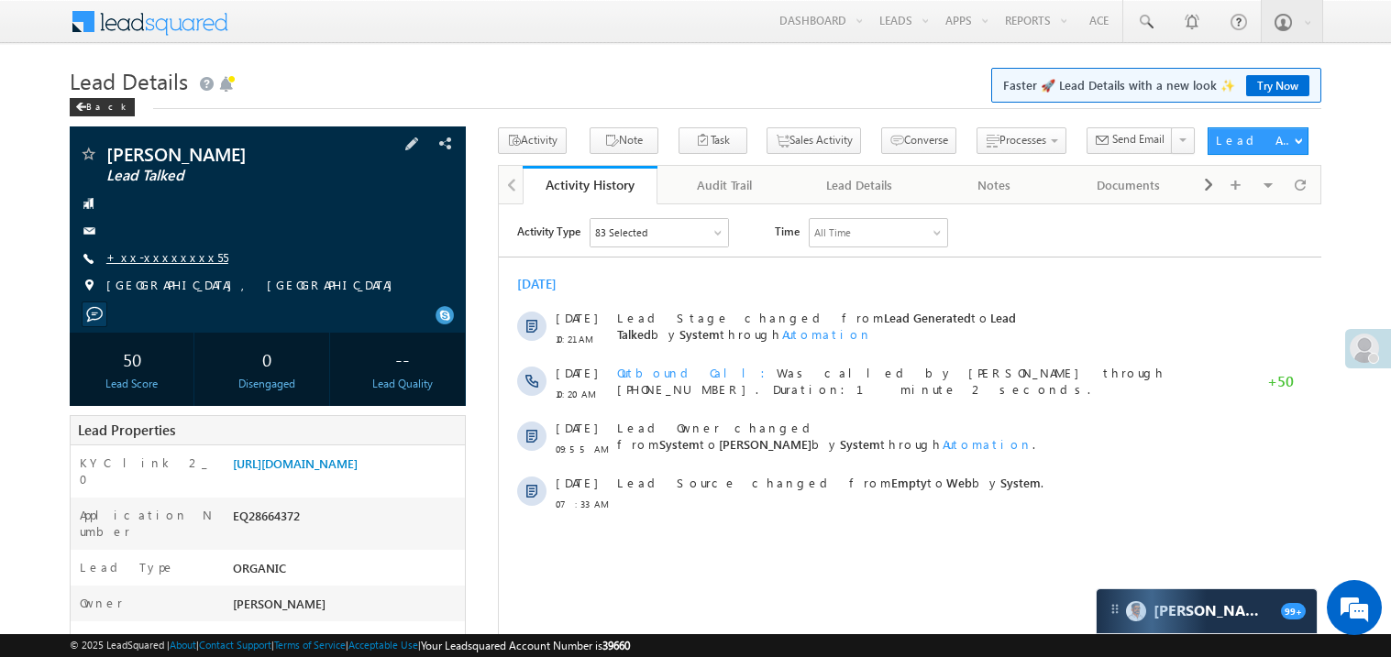
click at [171, 259] on link "+xx-xxxxxxxx55" at bounding box center [167, 257] width 122 height 16
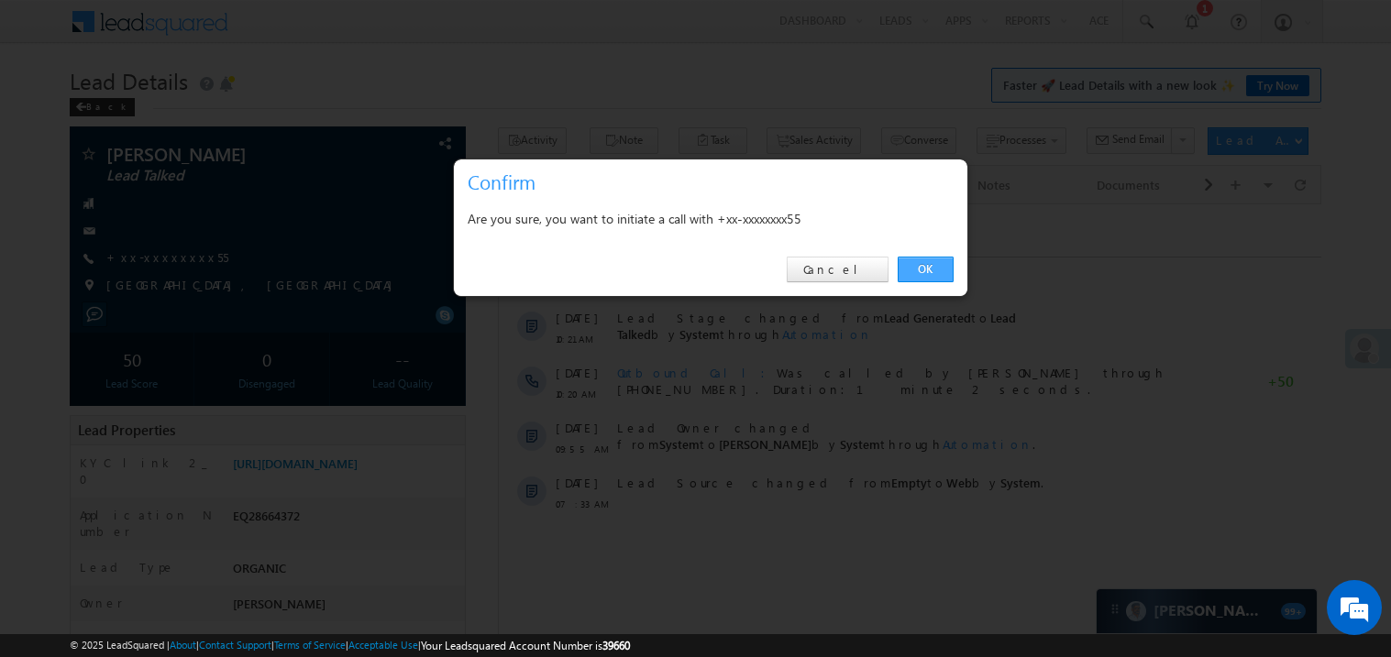
click at [910, 265] on link "OK" at bounding box center [925, 270] width 56 height 26
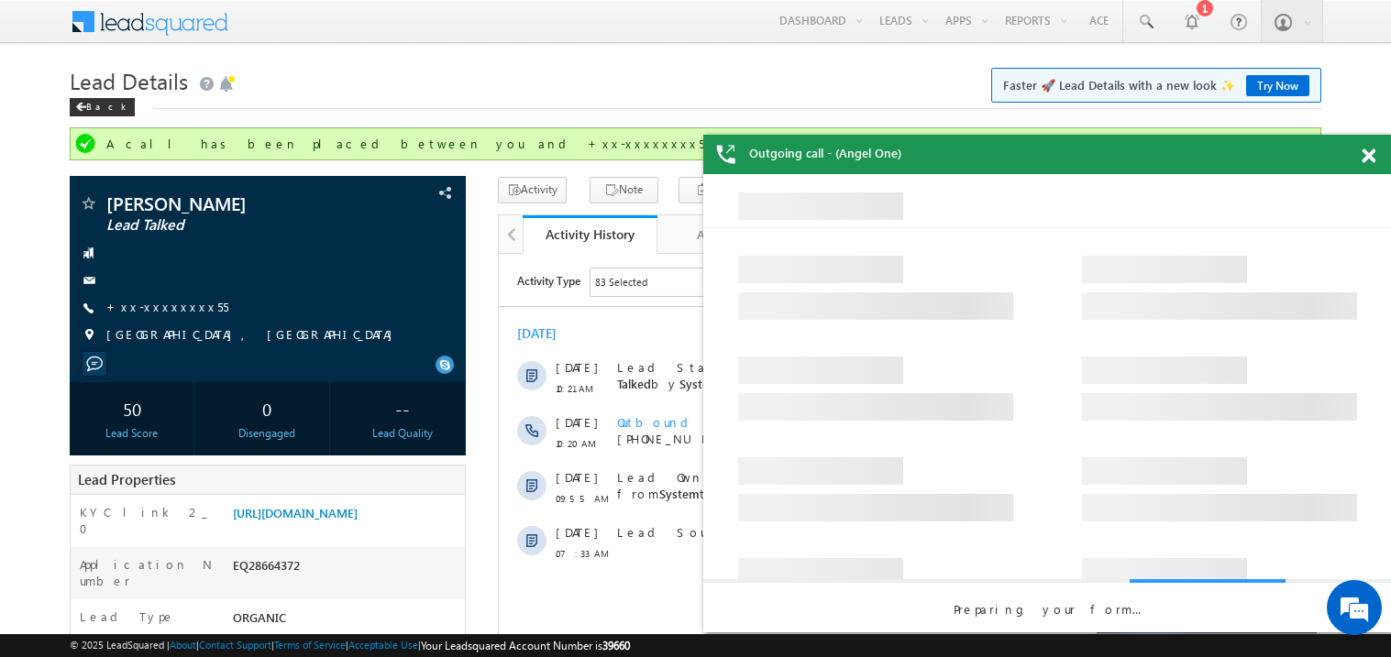
click at [1372, 151] on span at bounding box center [1368, 157] width 14 height 16
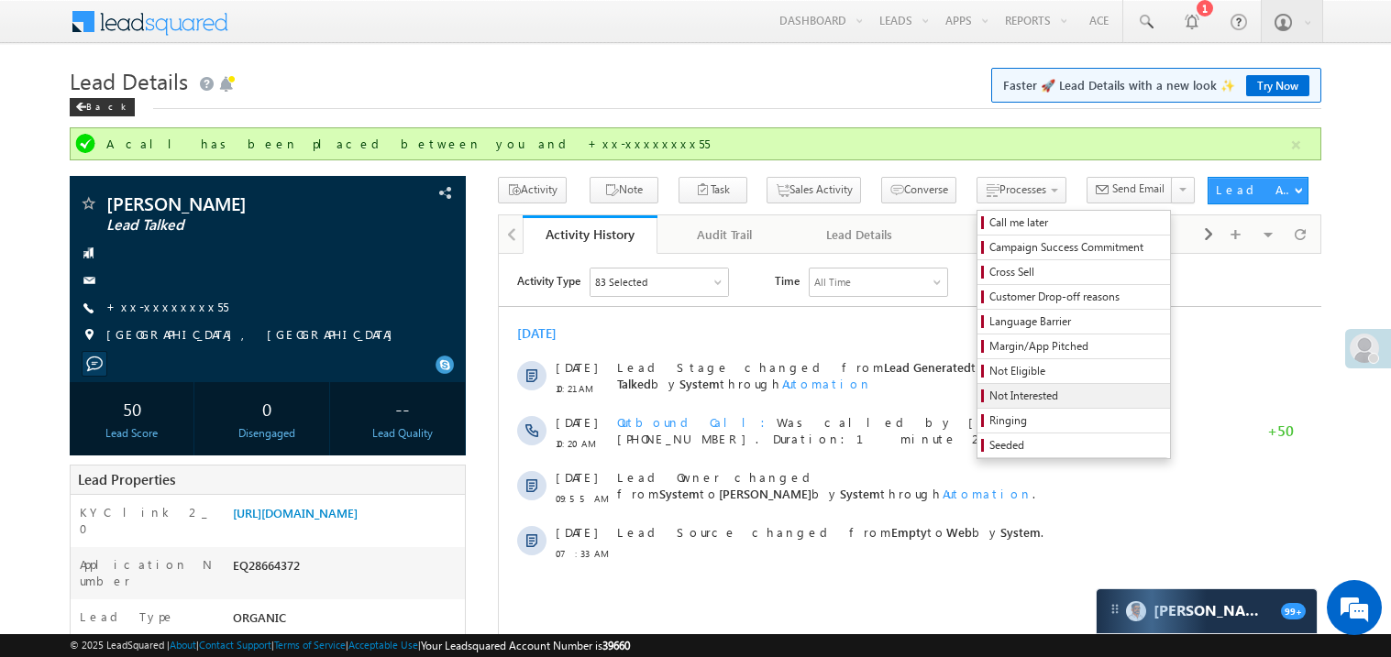
click at [989, 394] on span "Not Interested" at bounding box center [1076, 396] width 174 height 17
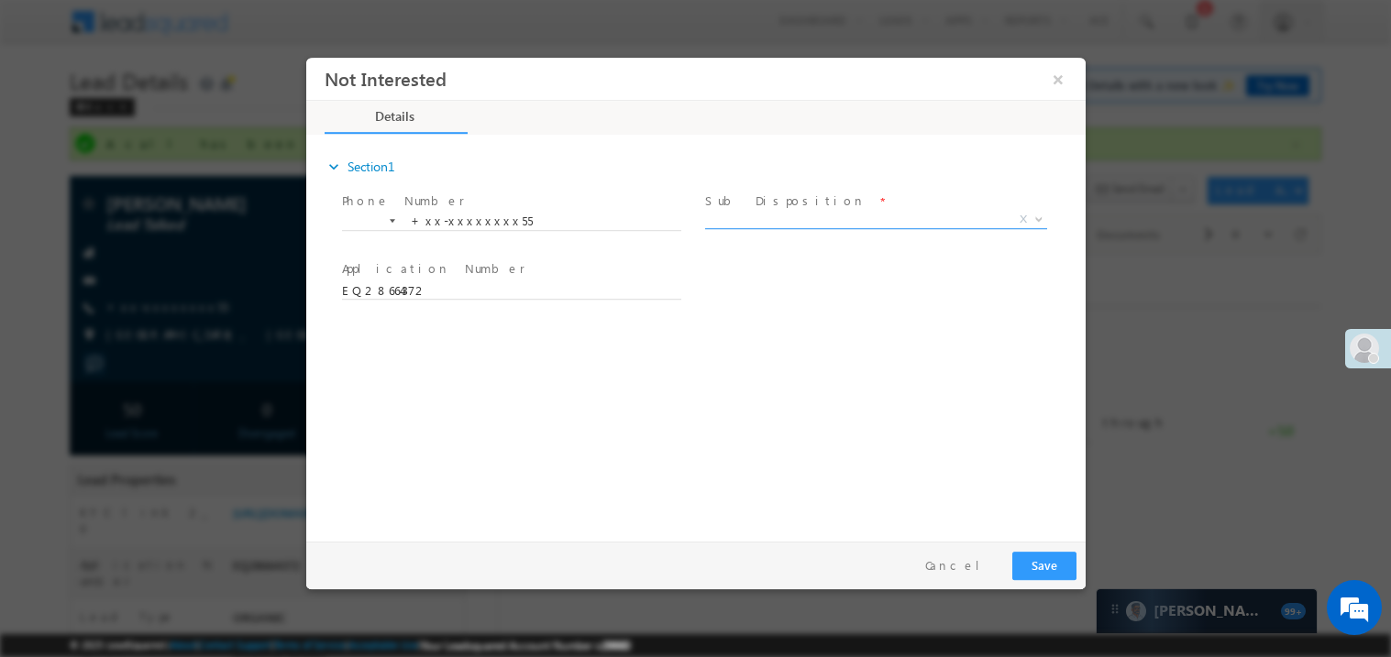
click at [742, 223] on span "X" at bounding box center [875, 219] width 342 height 18
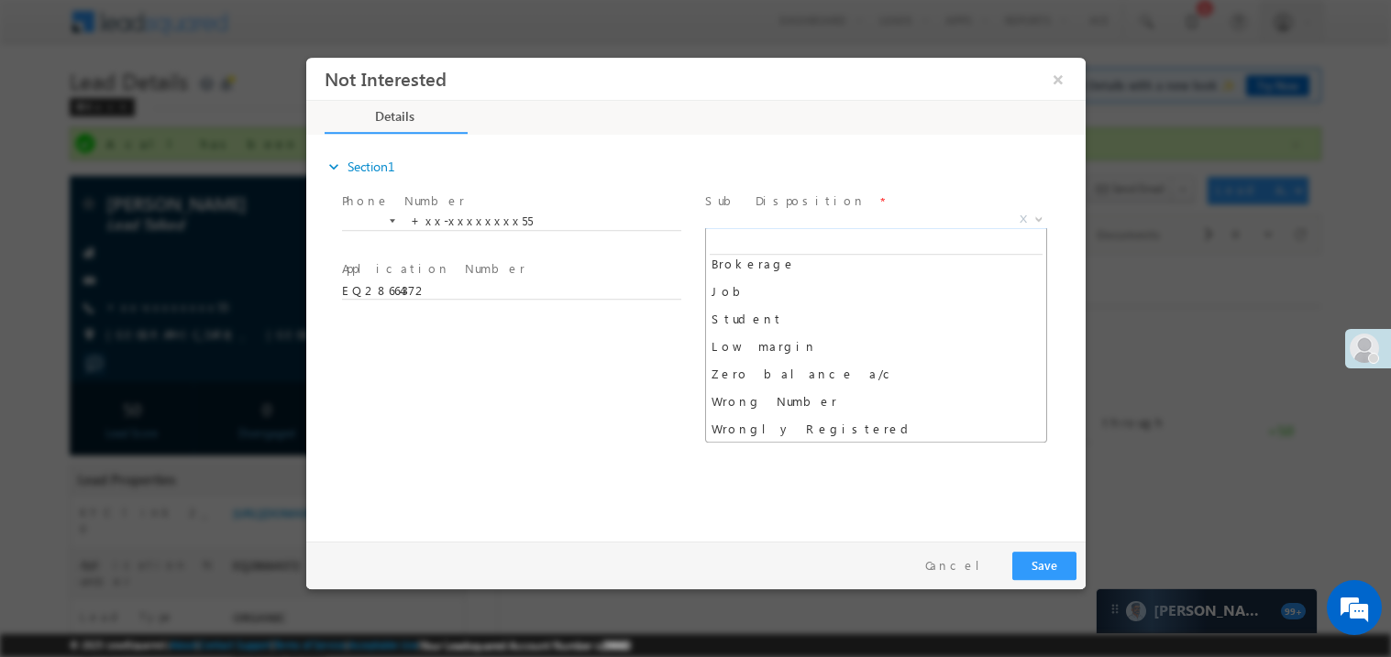
scroll to position [63, 0]
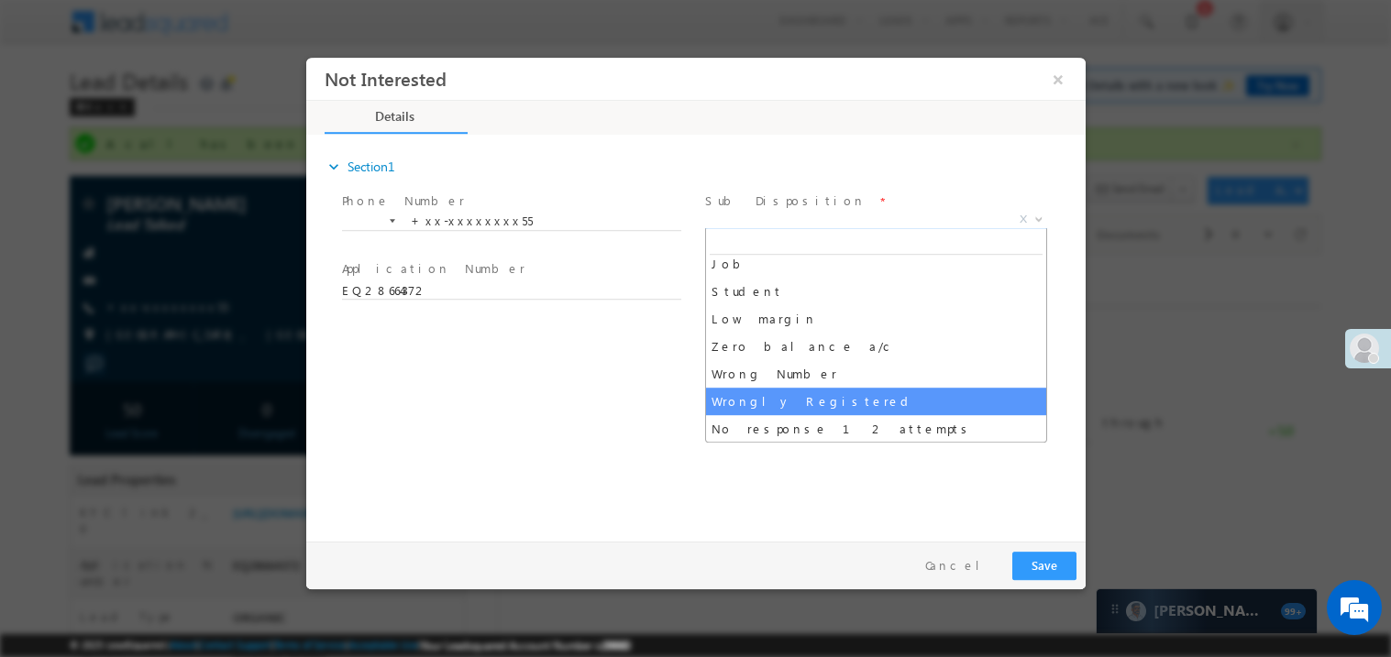
select select "Wrongly Registered"
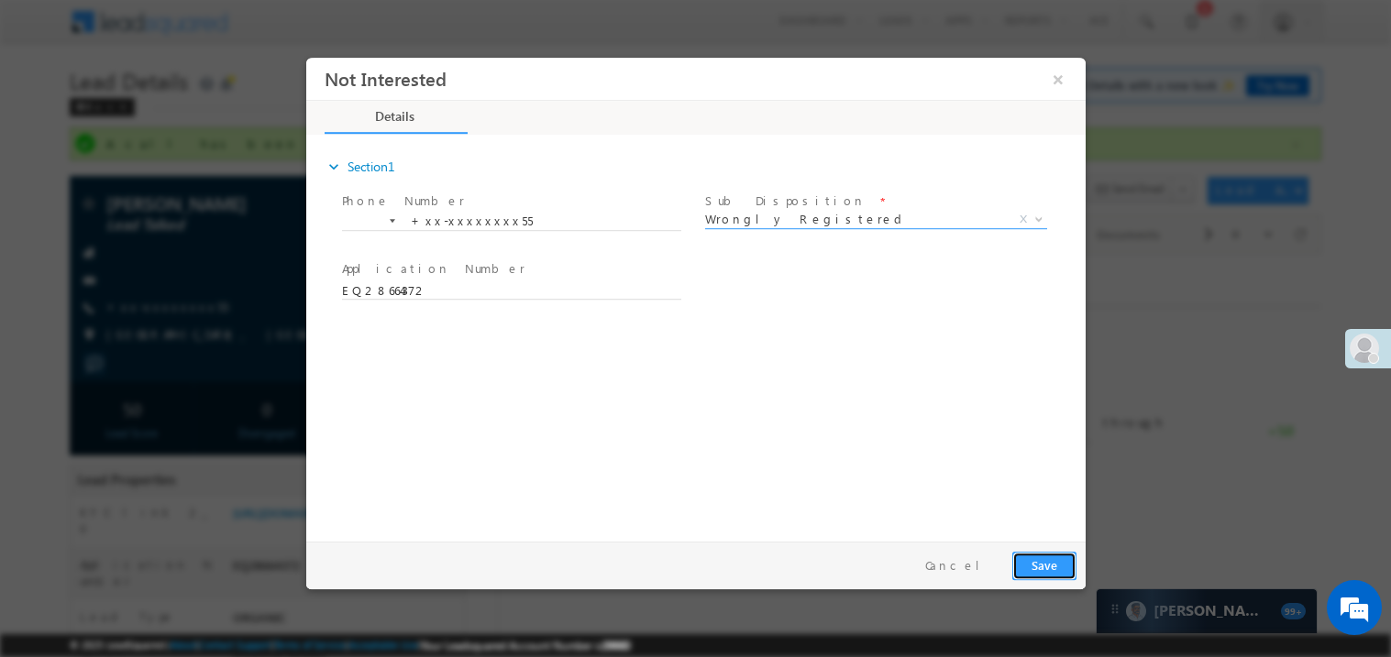
click at [1036, 560] on button "Save" at bounding box center [1043, 565] width 64 height 28
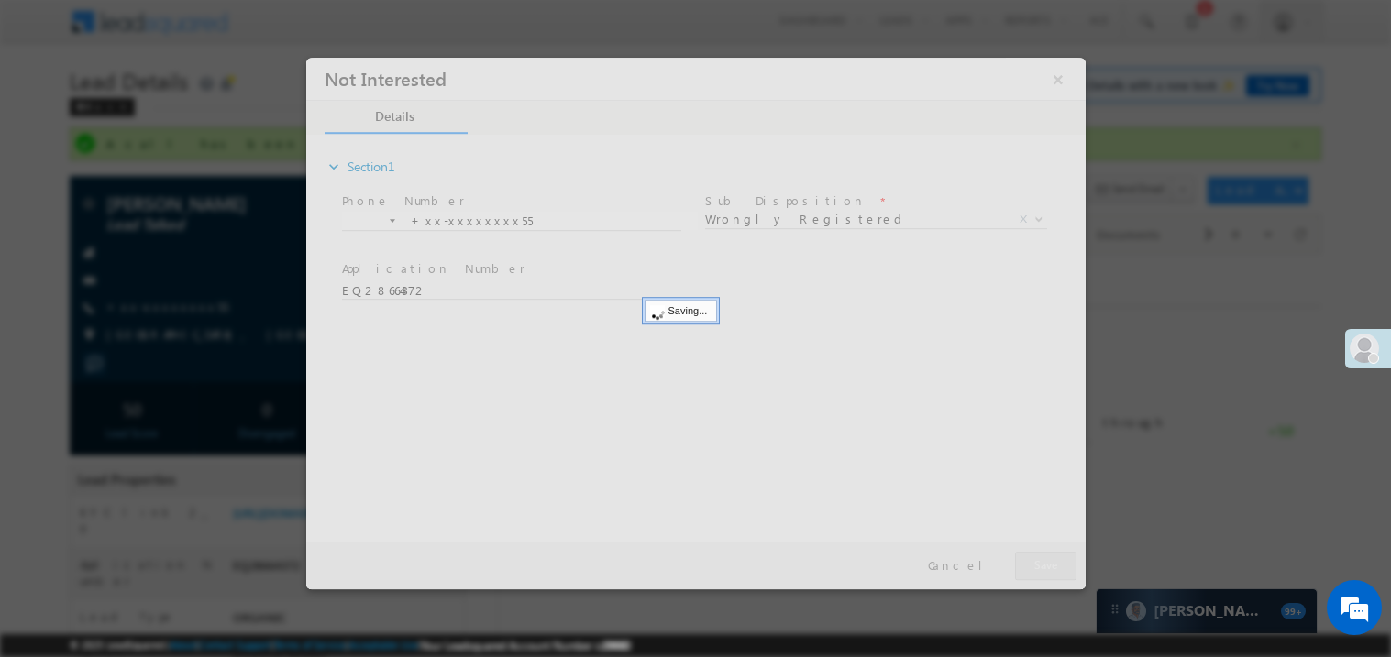
click at [1036, 560] on div at bounding box center [694, 323] width 779 height 532
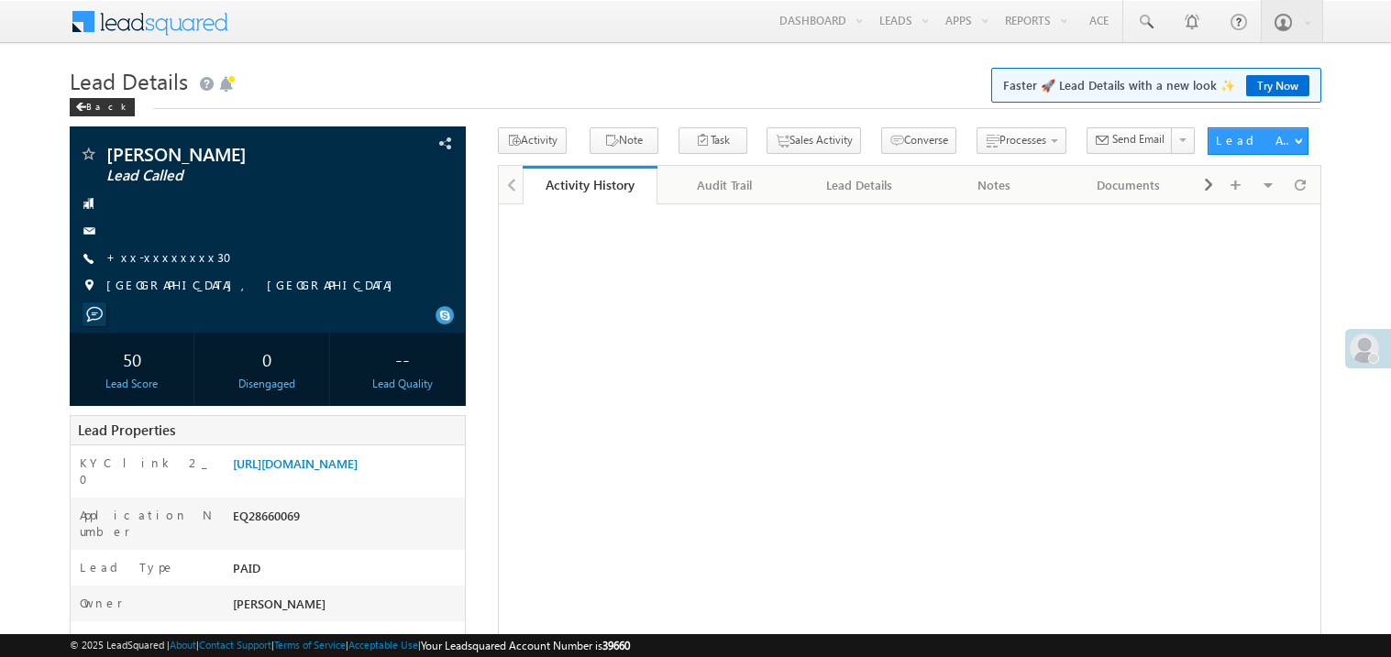
click at [149, 259] on link "+xx-xxxxxxxx30" at bounding box center [174, 257] width 137 height 16
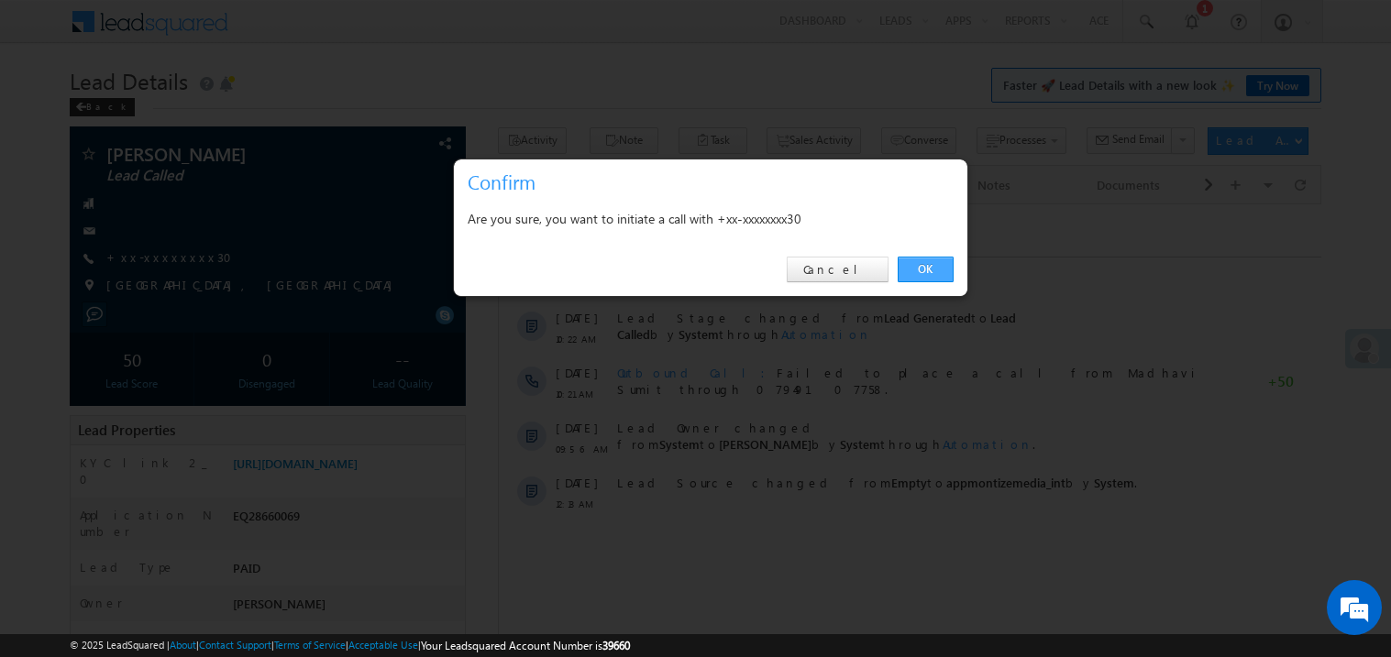
click at [921, 268] on link "OK" at bounding box center [925, 270] width 56 height 26
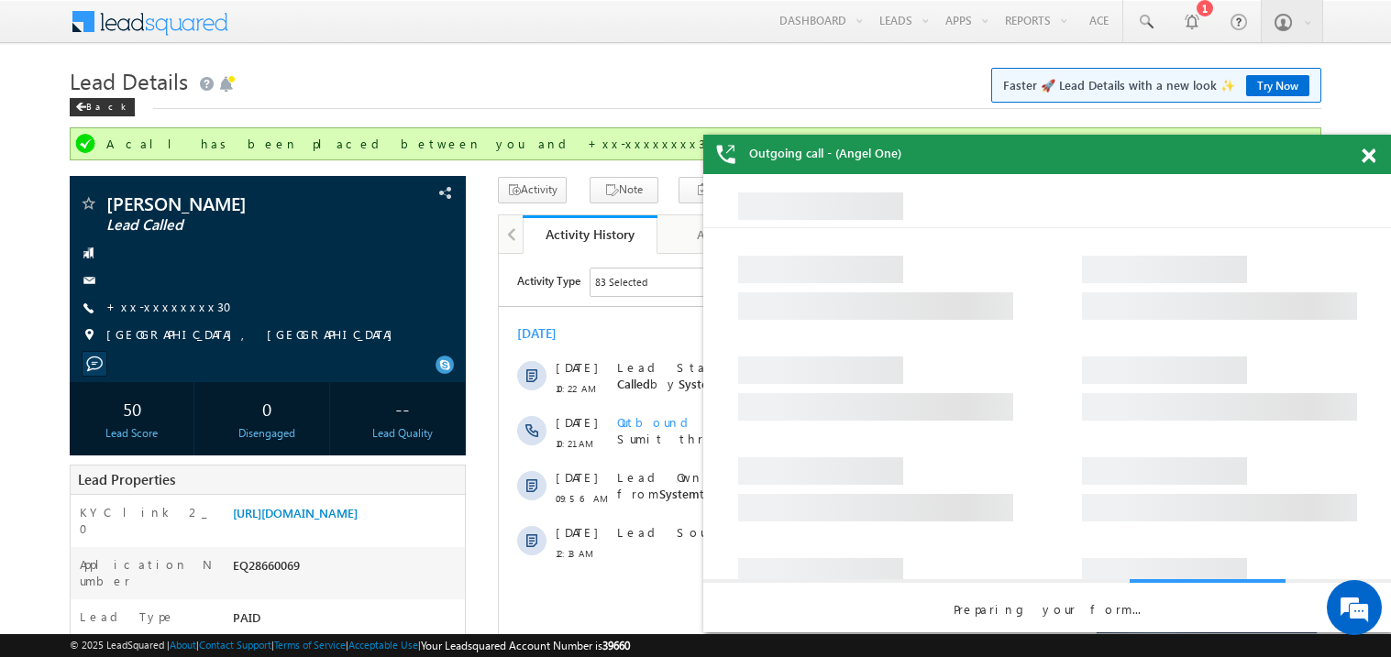
click at [1375, 160] on div at bounding box center [1378, 153] width 25 height 36
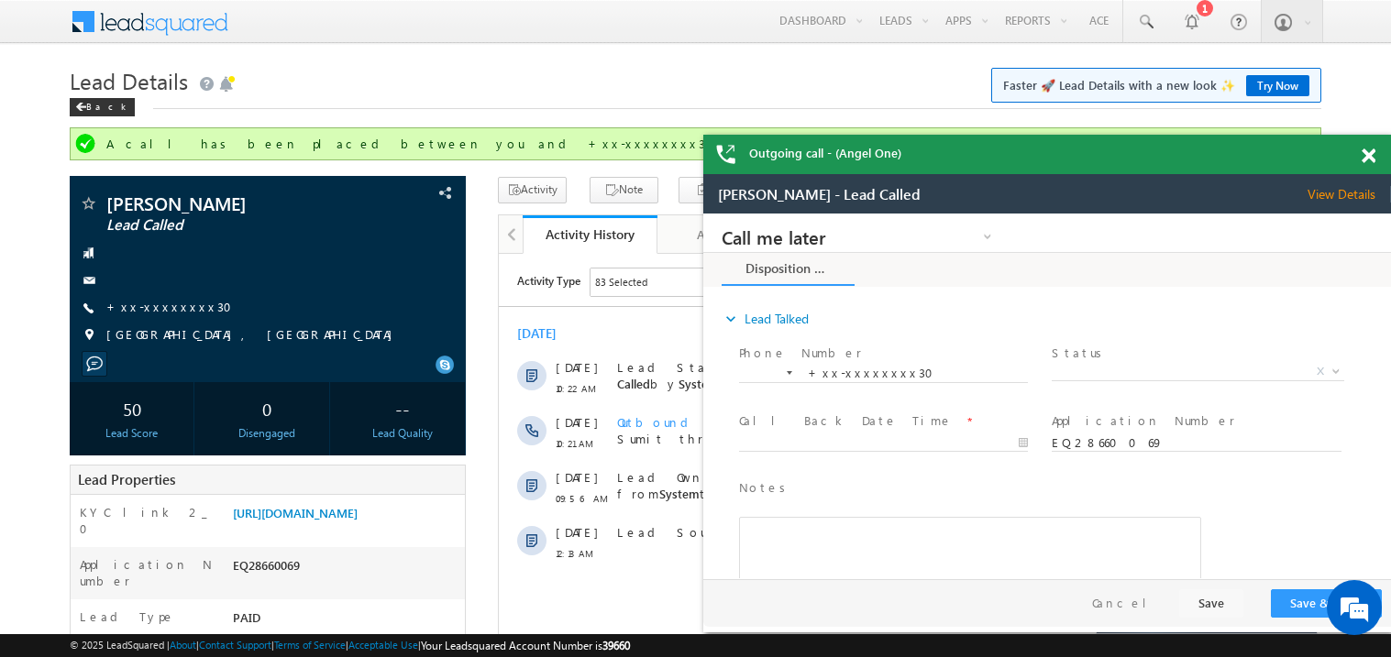
click at [1367, 157] on span at bounding box center [1368, 157] width 14 height 16
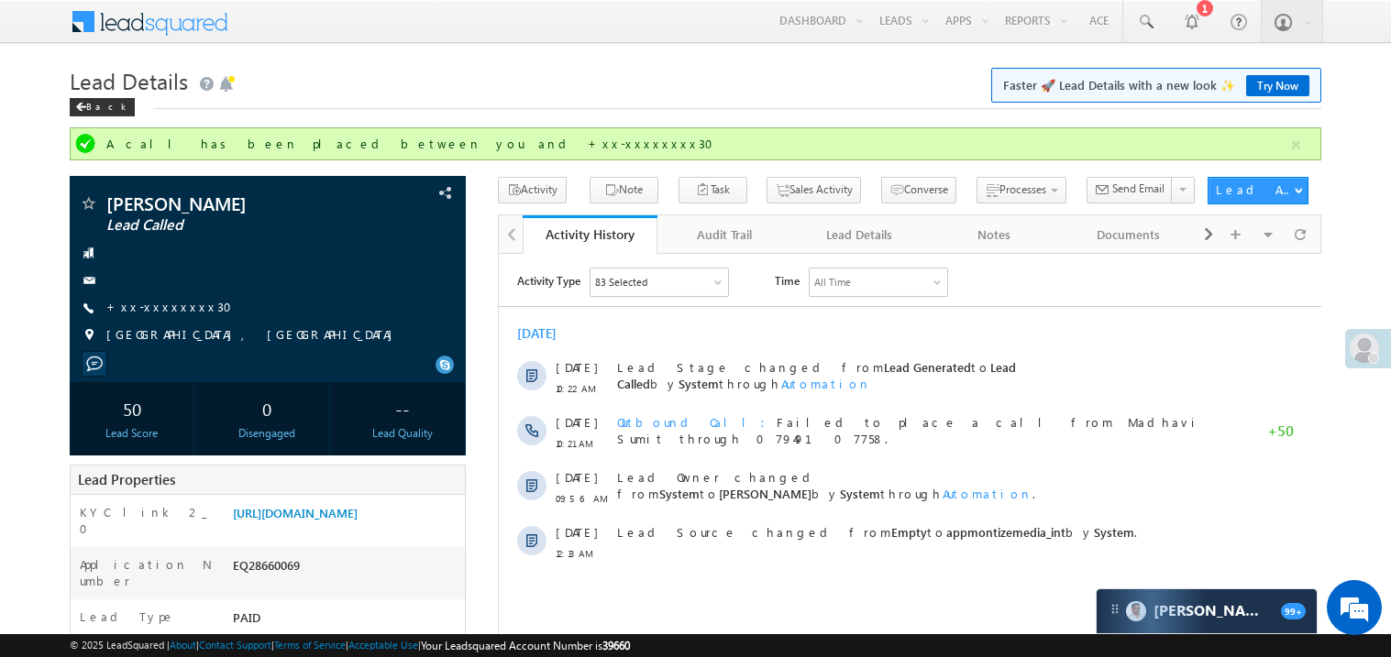
click at [685, 83] on h1 "Lead Details Faster 🚀 Lead Details with a new look ✨ Try Now" at bounding box center [695, 79] width 1251 height 36
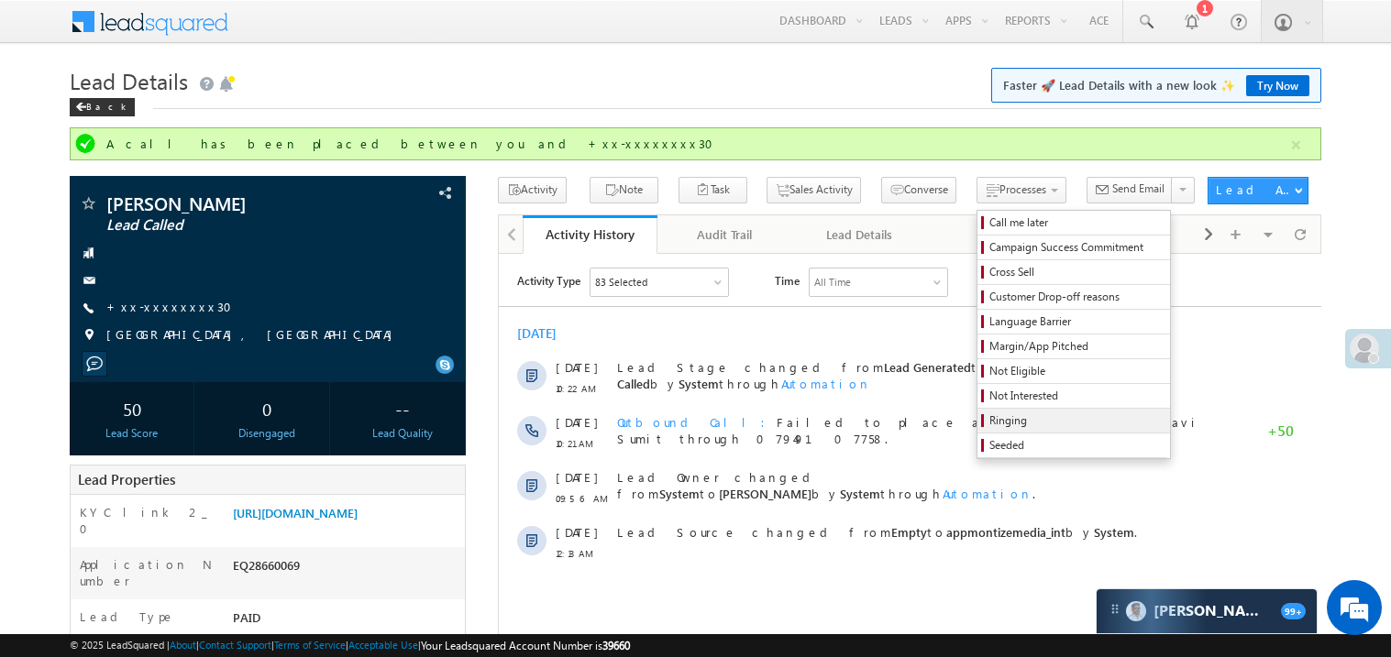
click at [1022, 424] on span "Ringing" at bounding box center [1076, 421] width 174 height 17
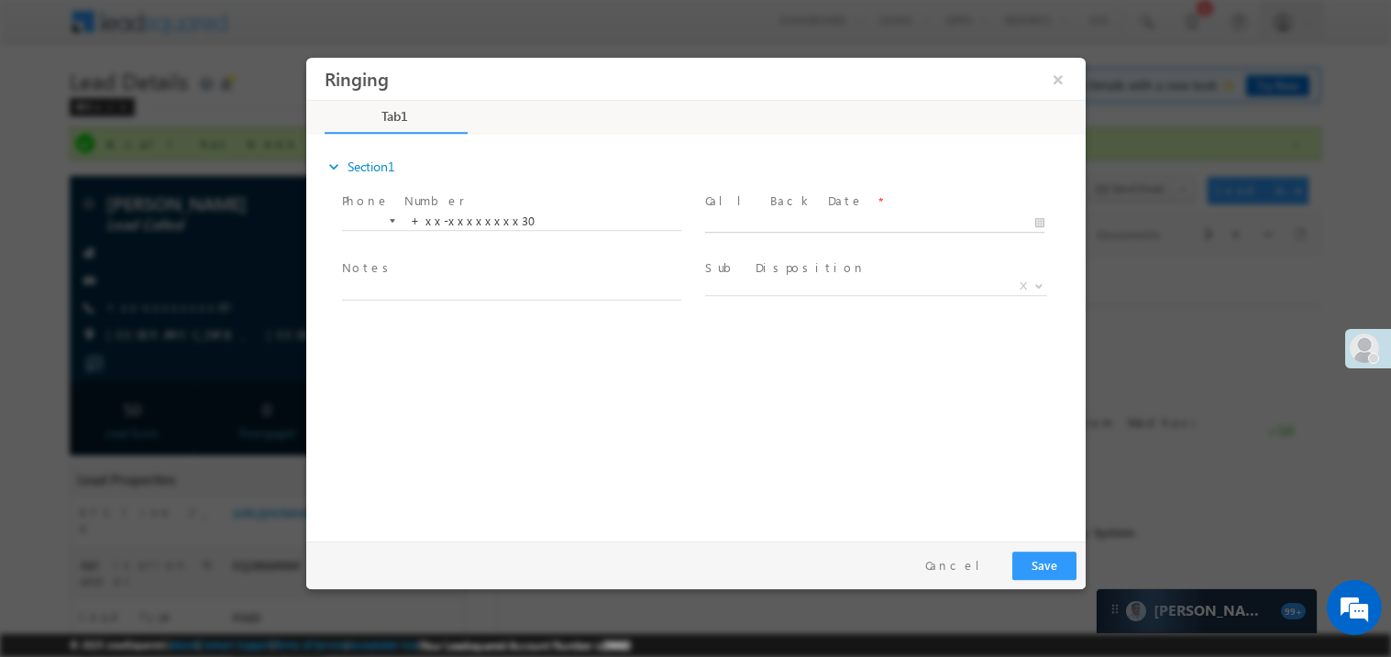
click at [769, 225] on body "Ringing ×" at bounding box center [694, 295] width 779 height 476
type input "[DATE] 8:21 PM"
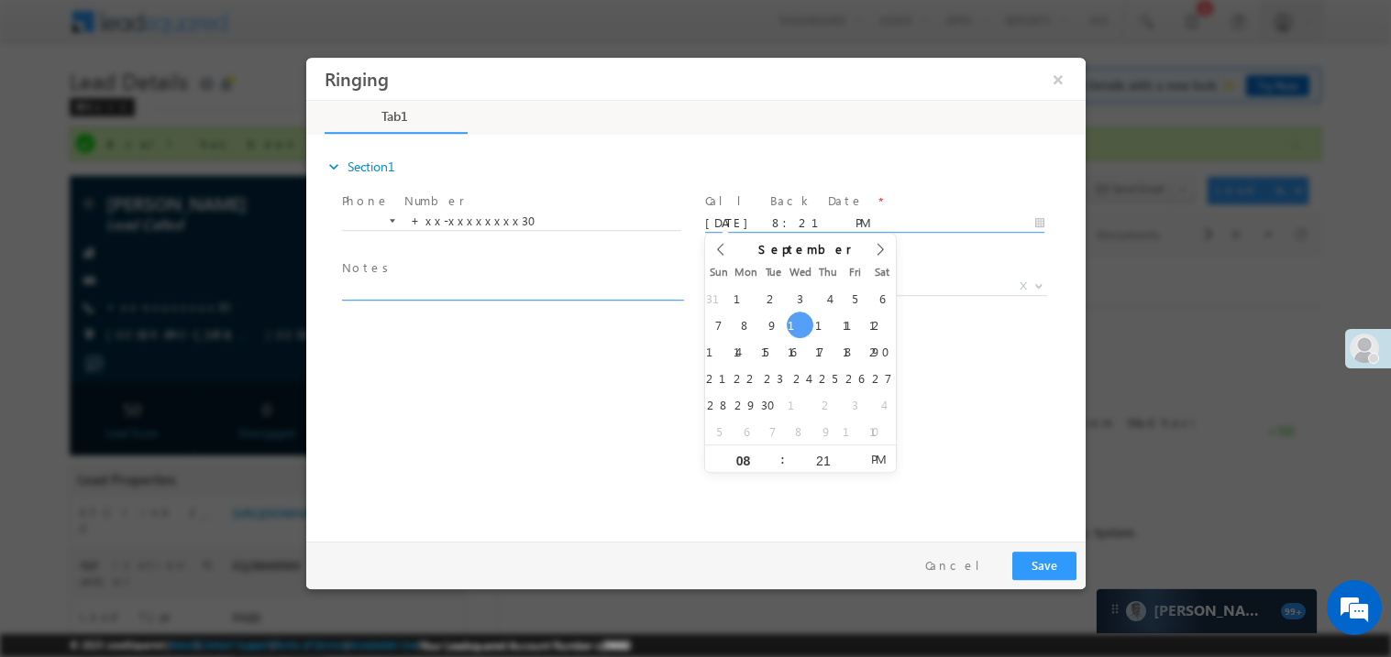
click at [469, 292] on textarea at bounding box center [510, 289] width 339 height 21
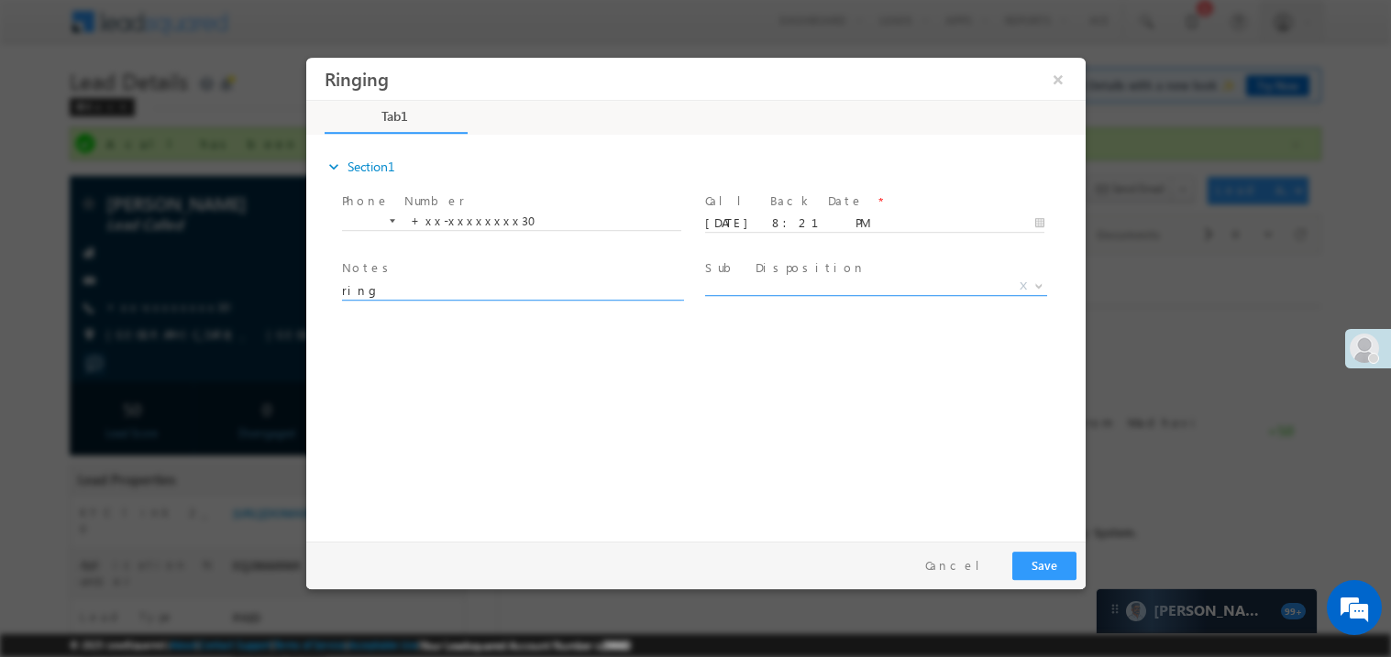
type textarea "ring"
click at [755, 283] on span "X" at bounding box center [875, 286] width 342 height 18
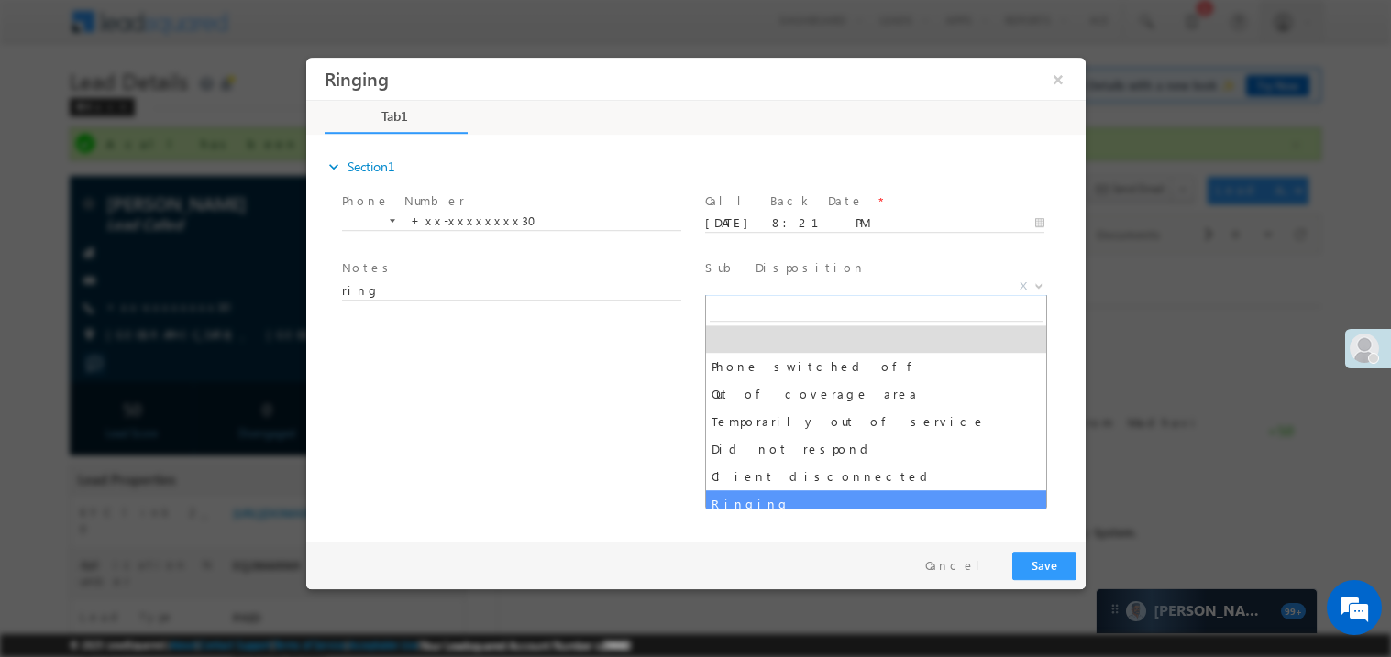
select select "Ringing"
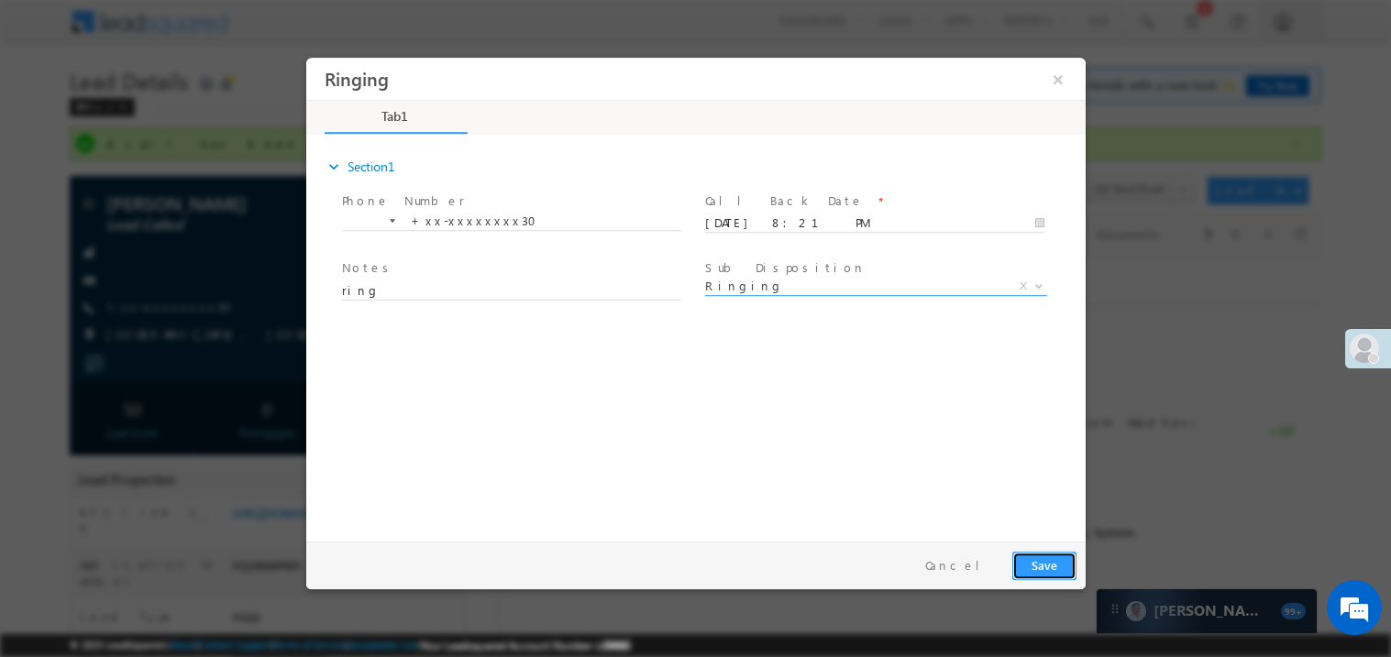
click at [1051, 566] on button "Save" at bounding box center [1043, 565] width 64 height 28
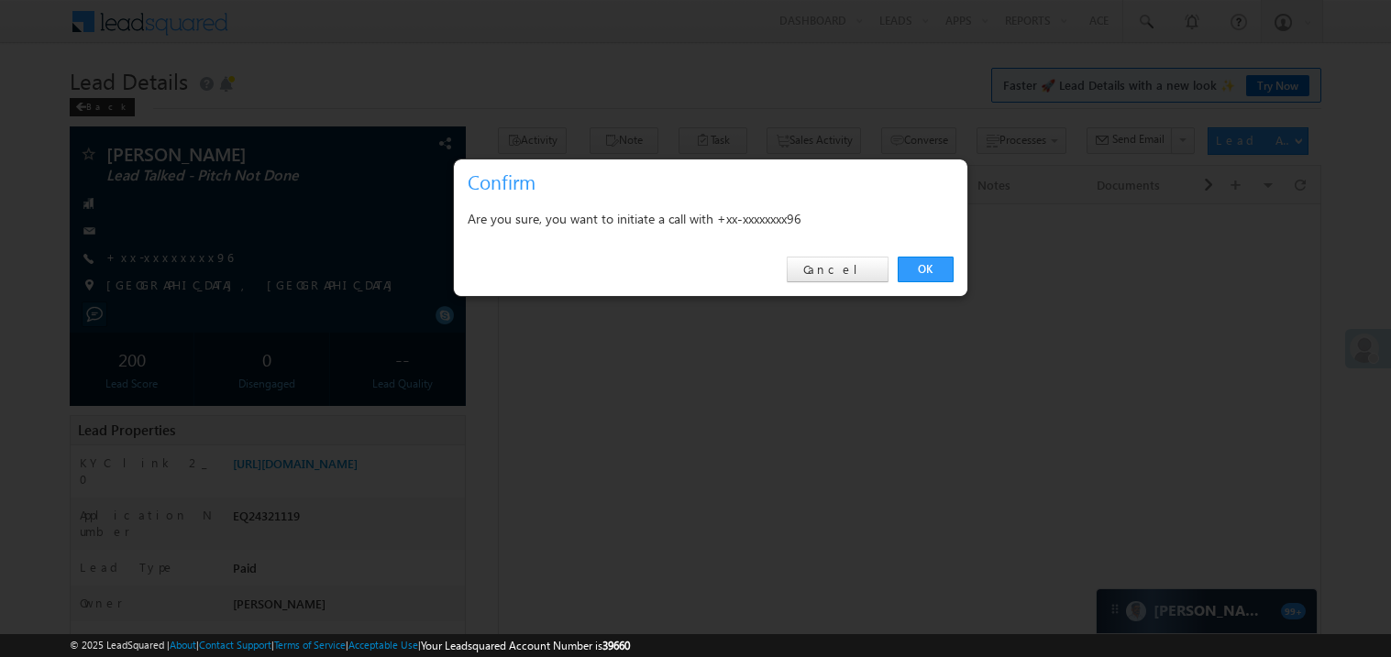
click at [166, 258] on div at bounding box center [695, 328] width 1391 height 657
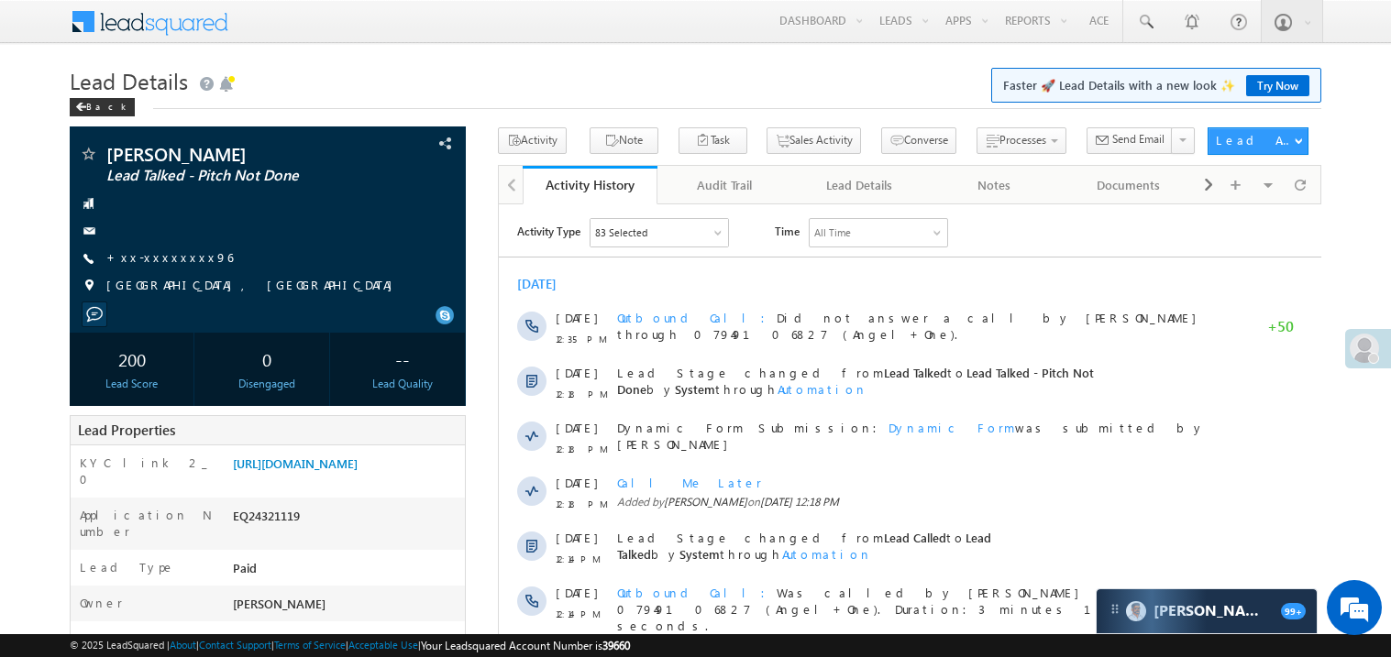
click at [166, 258] on link "+xx-xxxxxxxx96" at bounding box center [169, 257] width 127 height 16
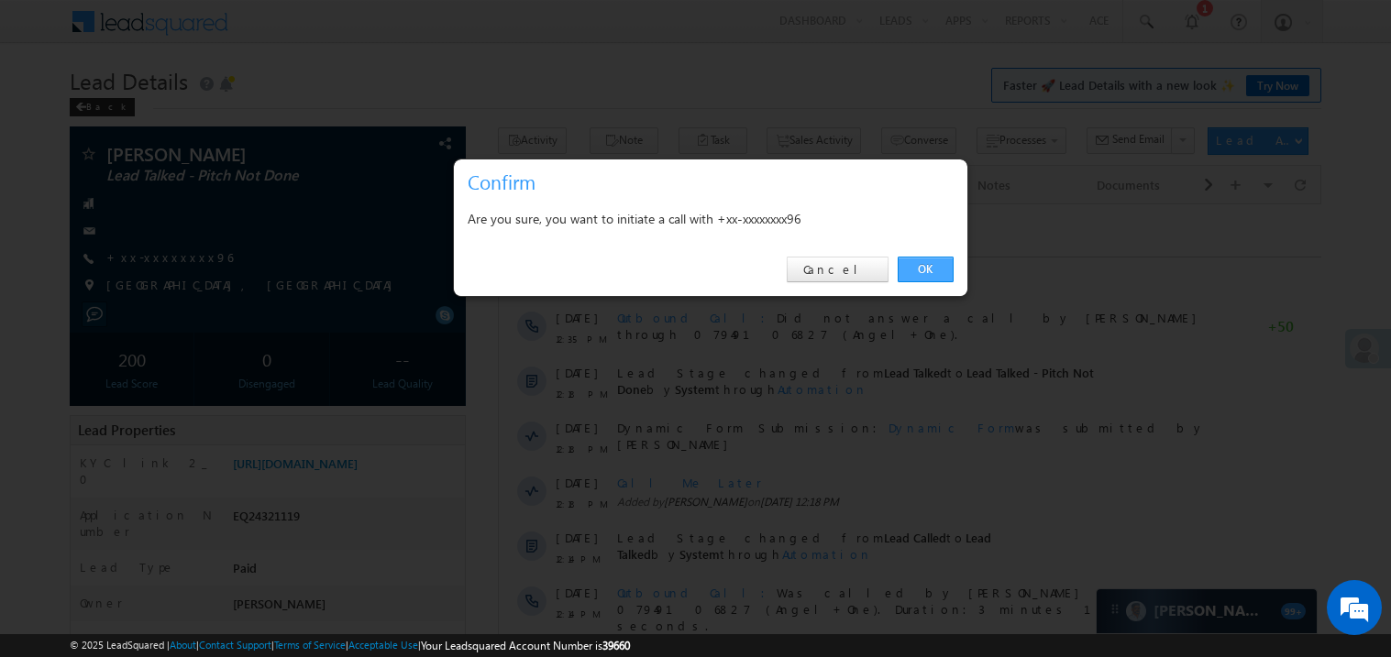
click at [926, 260] on link "OK" at bounding box center [925, 270] width 56 height 26
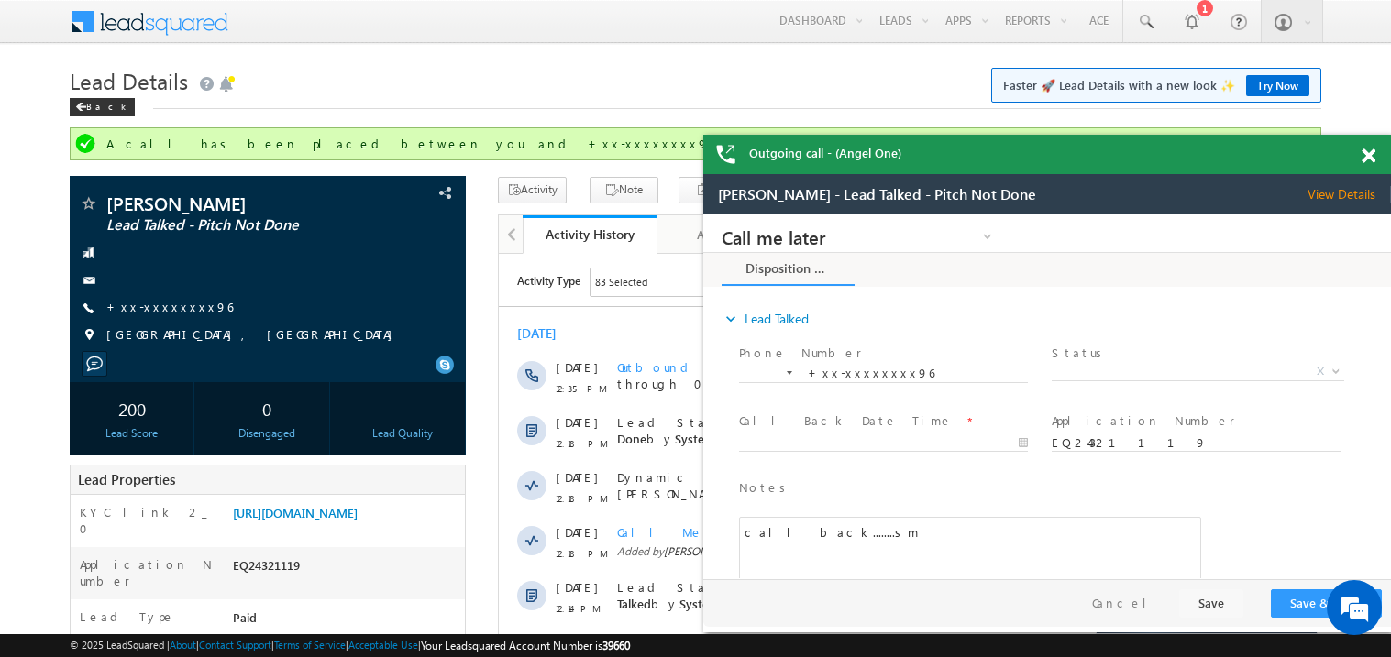
click at [1367, 151] on span at bounding box center [1368, 157] width 14 height 16
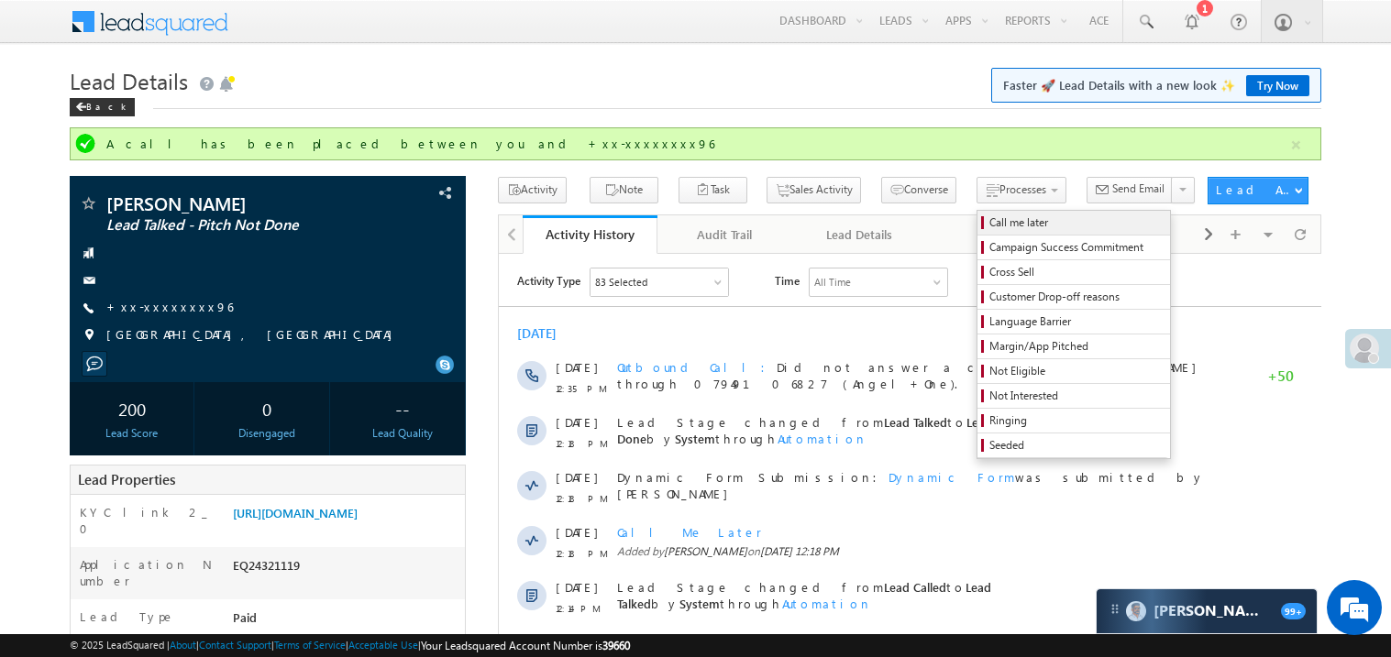
click at [989, 219] on span "Call me later" at bounding box center [1076, 223] width 174 height 17
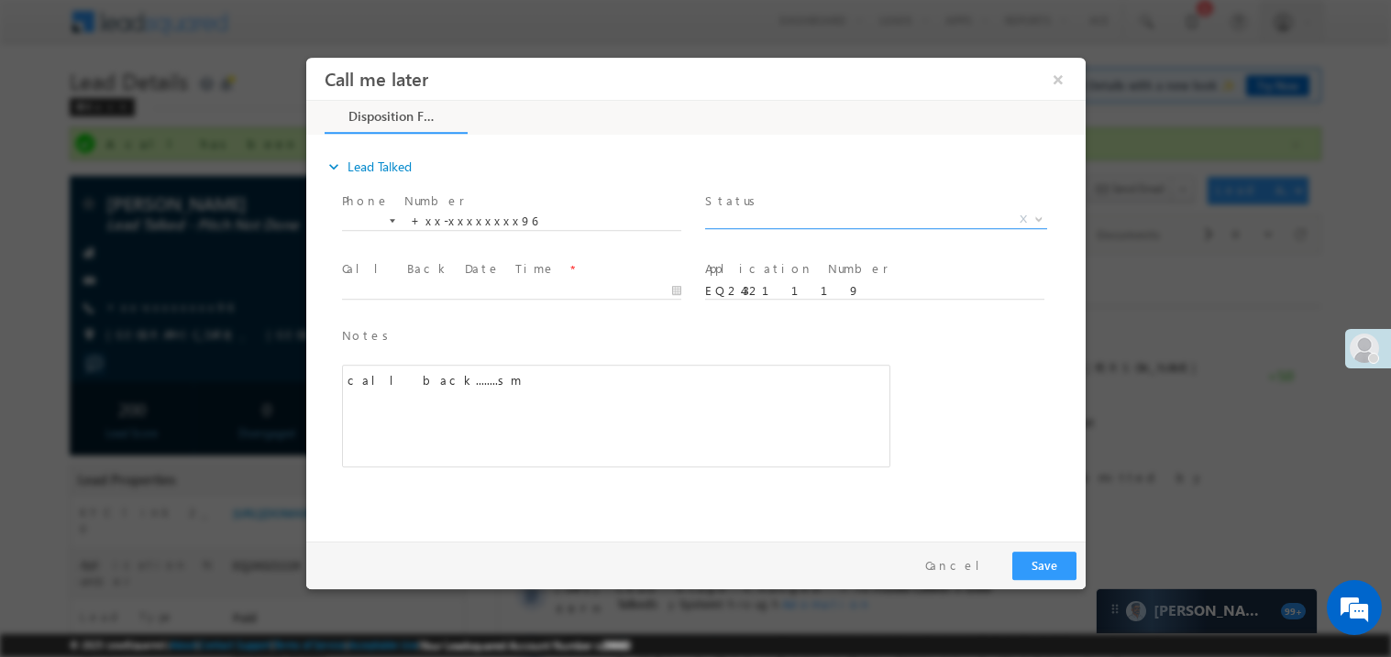
click at [770, 222] on span "X" at bounding box center [875, 219] width 342 height 18
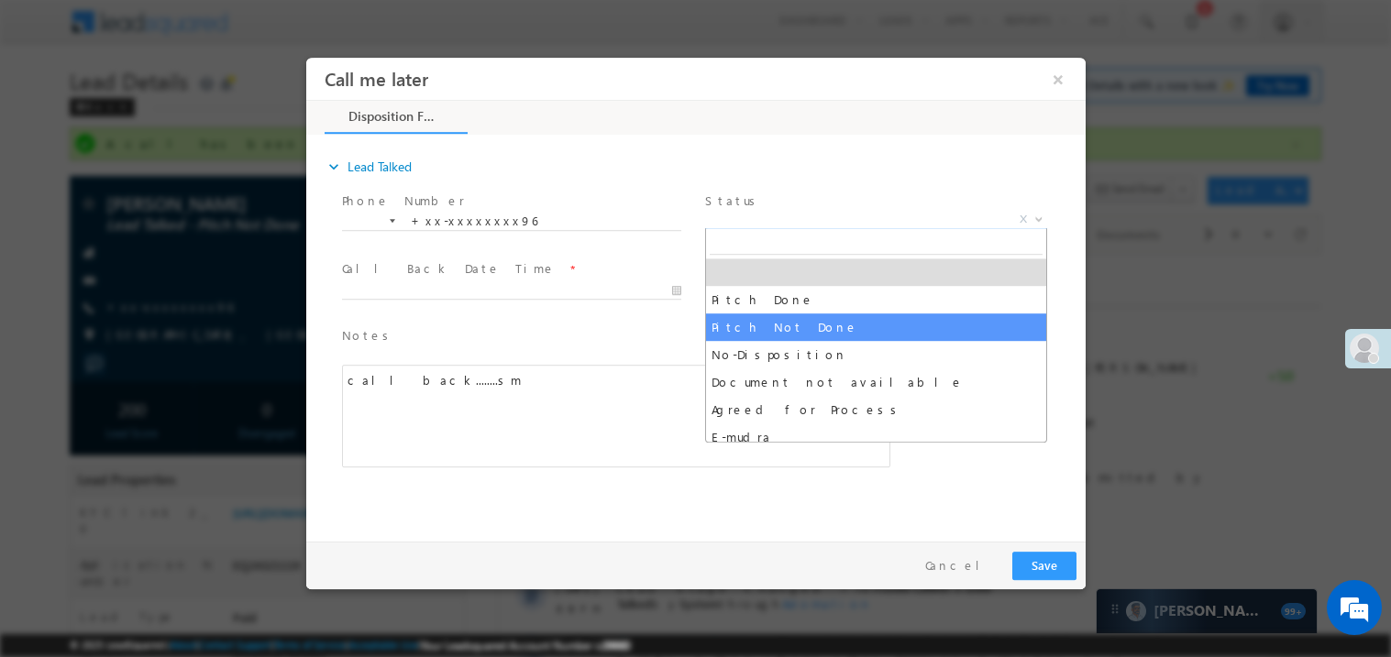
select select "Pitch Not Done"
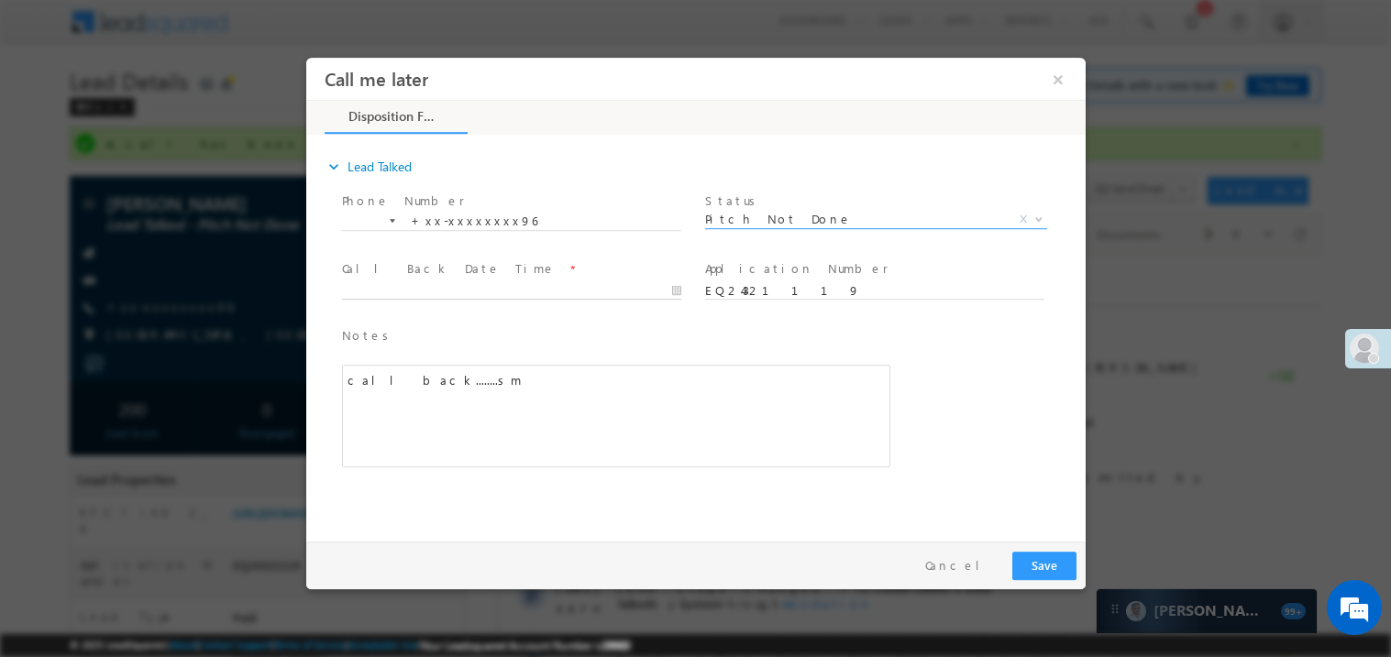
click at [370, 289] on body "Call me later ×" at bounding box center [694, 295] width 779 height 476
type input "[DATE] 8:22 PM"
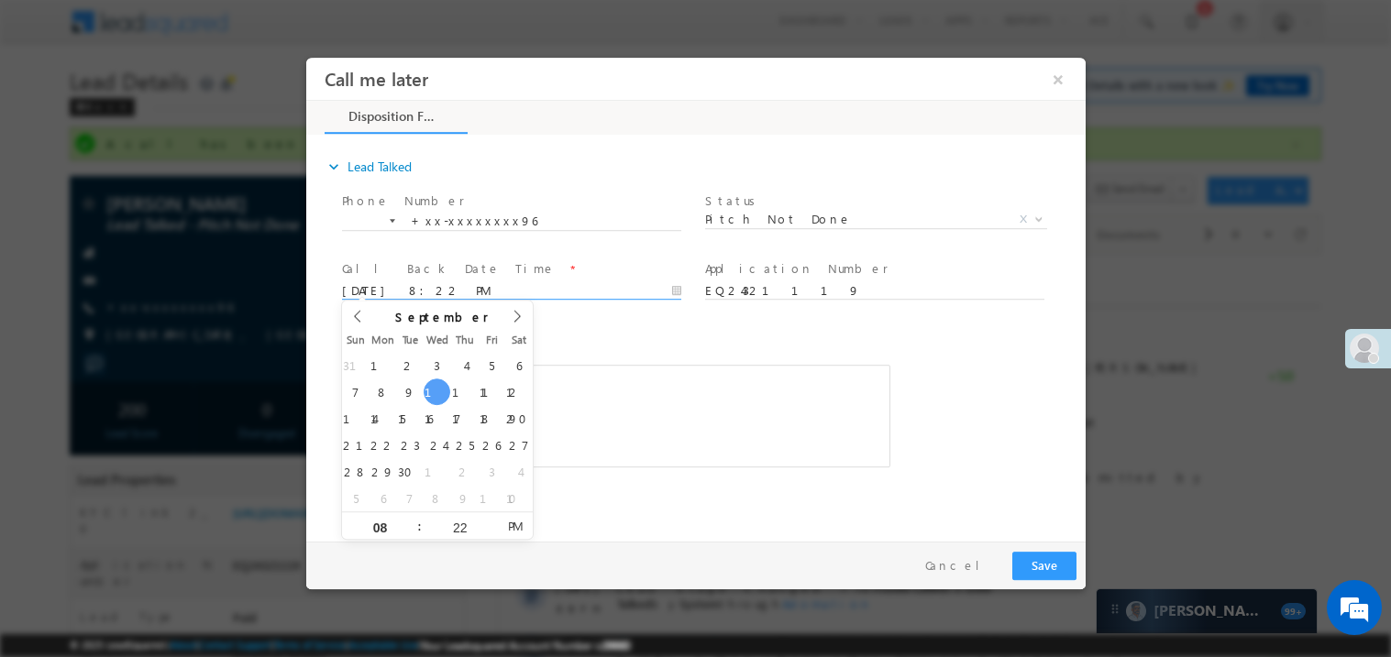
click at [702, 416] on div "call back........sm" at bounding box center [615, 415] width 548 height 103
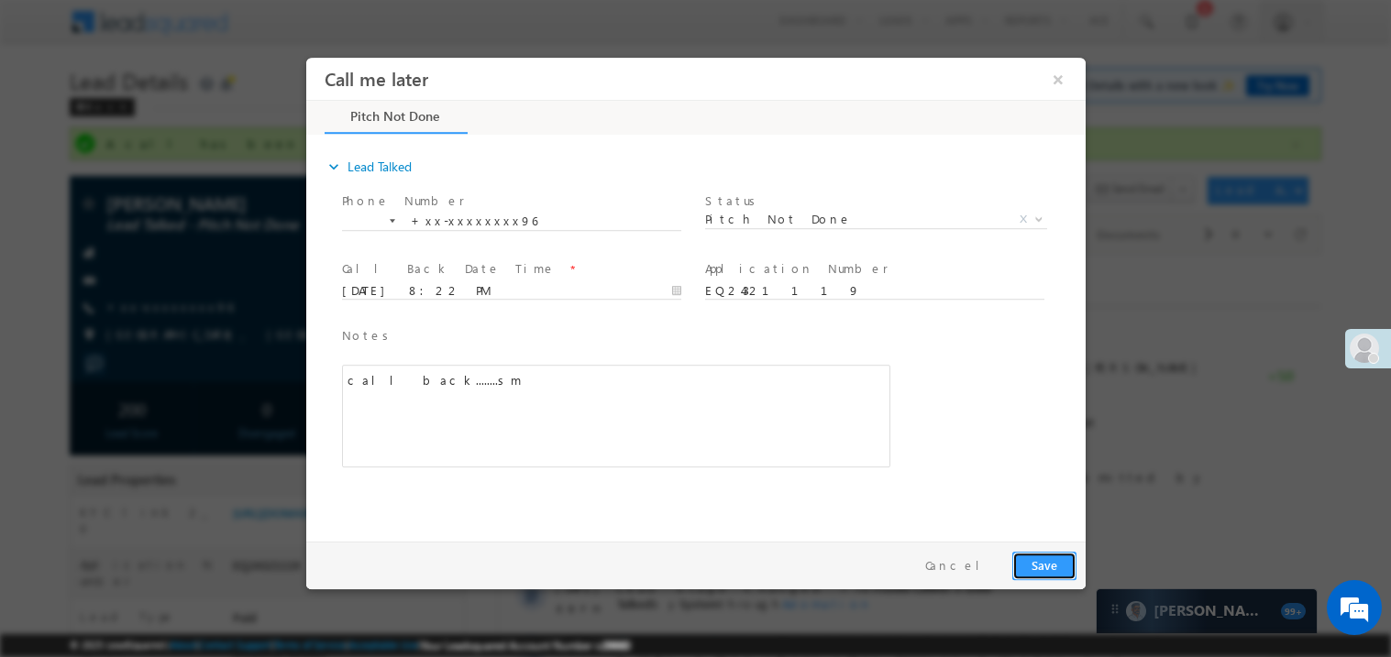
click at [1039, 561] on button "Save" at bounding box center [1043, 565] width 64 height 28
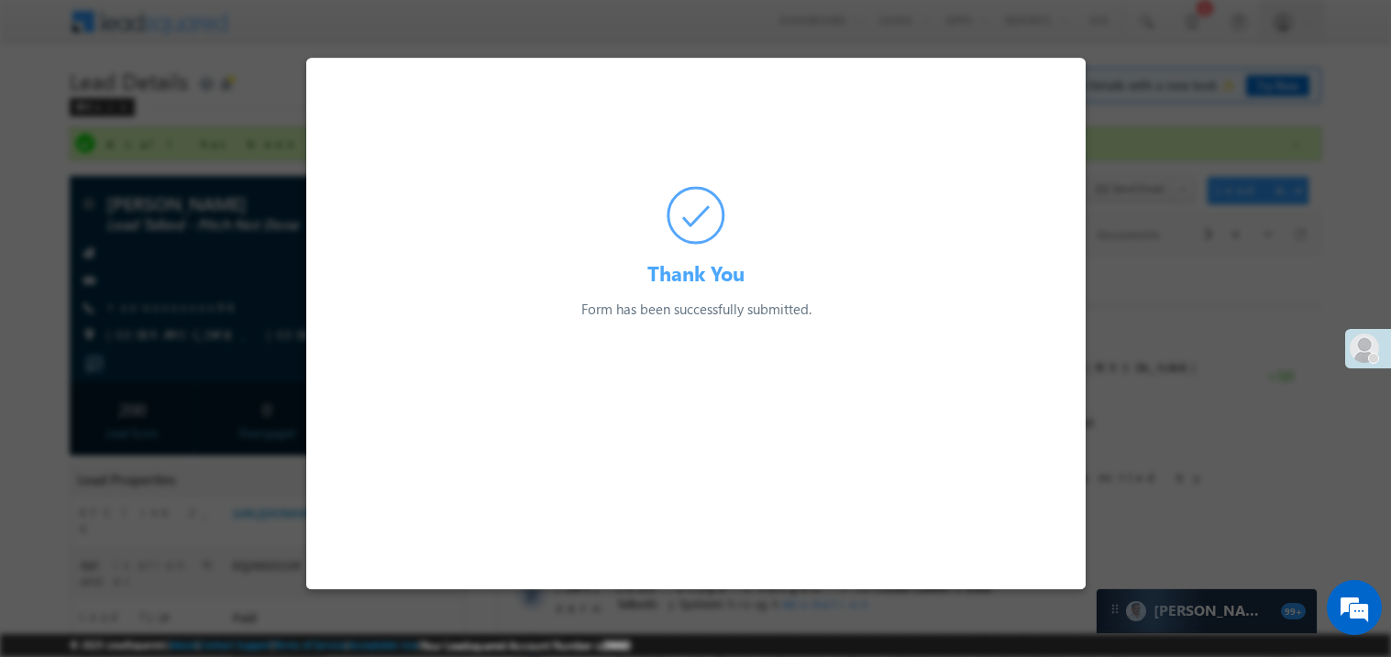
click at [1039, 319] on html "Thank You Form has been successfully submitted. Preparing your form... Septembe…" at bounding box center [694, 188] width 779 height 262
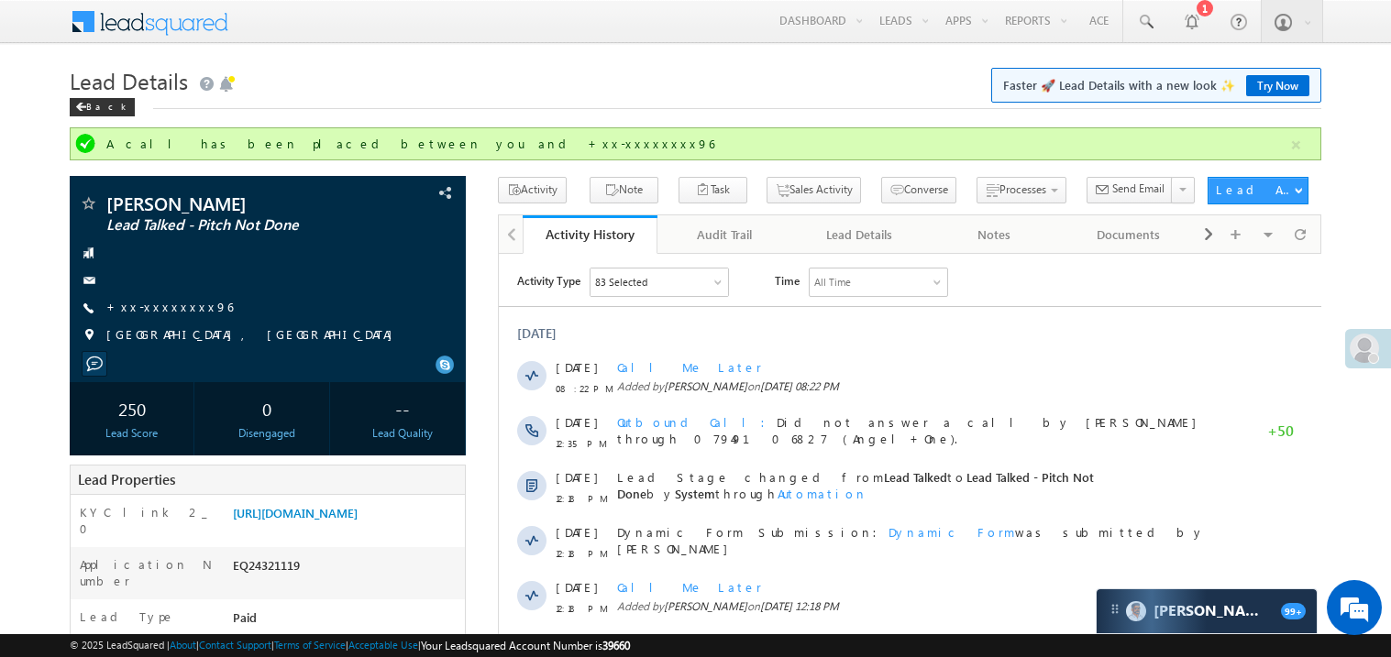
click at [1039, 565] on div "Dynamic Form Submission: Dynamic Form was submitted by Madhavi Sumit" at bounding box center [917, 542] width 603 height 55
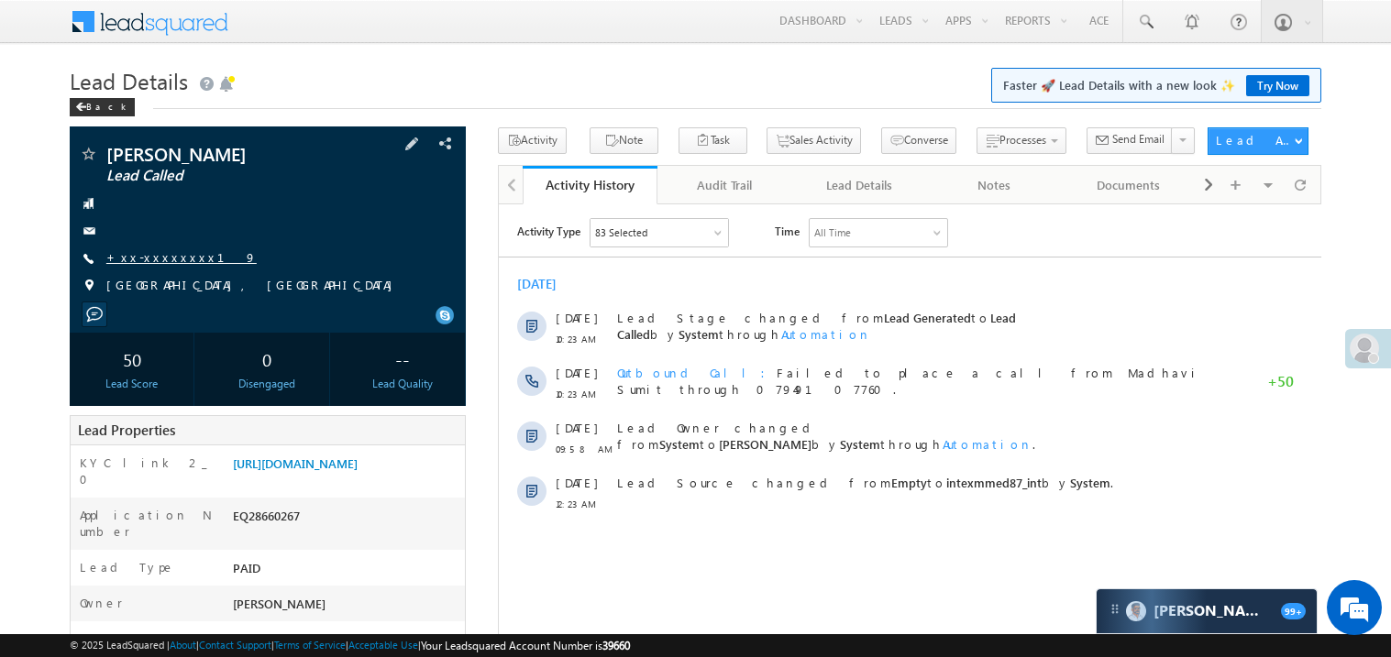
click at [170, 259] on link "+xx-xxxxxxxx19" at bounding box center [181, 257] width 150 height 16
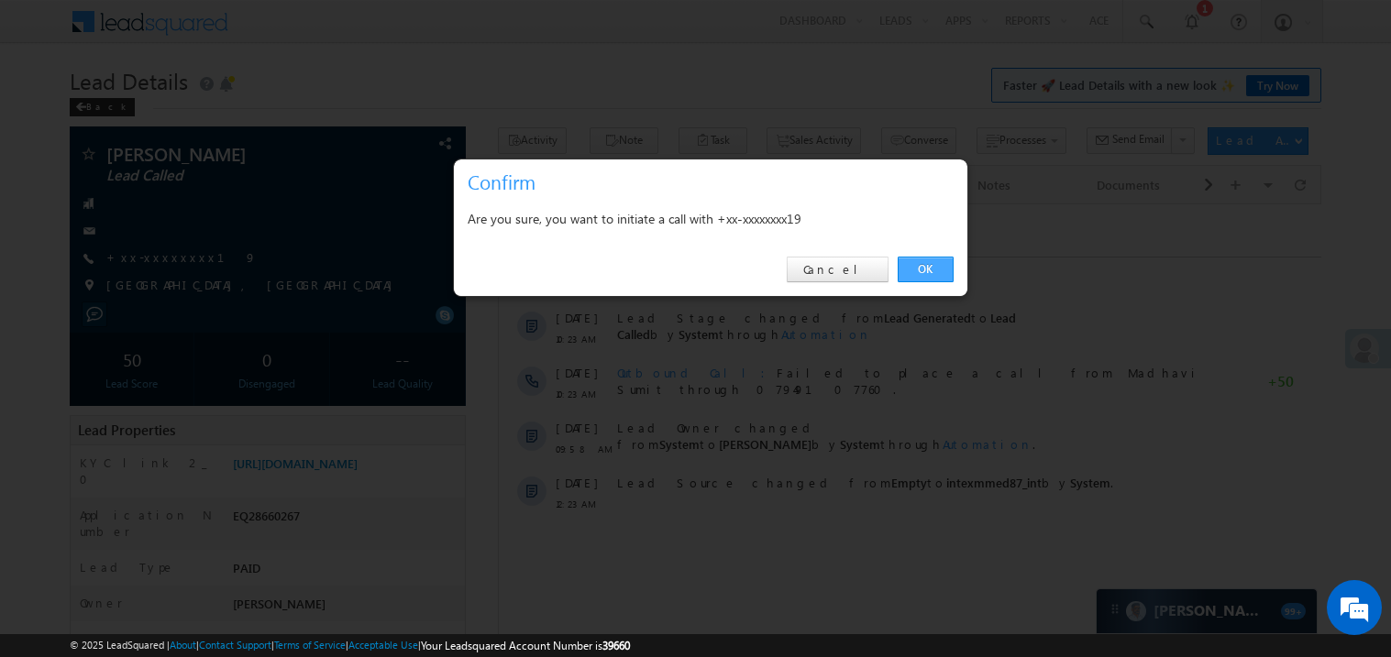
click at [931, 270] on link "OK" at bounding box center [925, 270] width 56 height 26
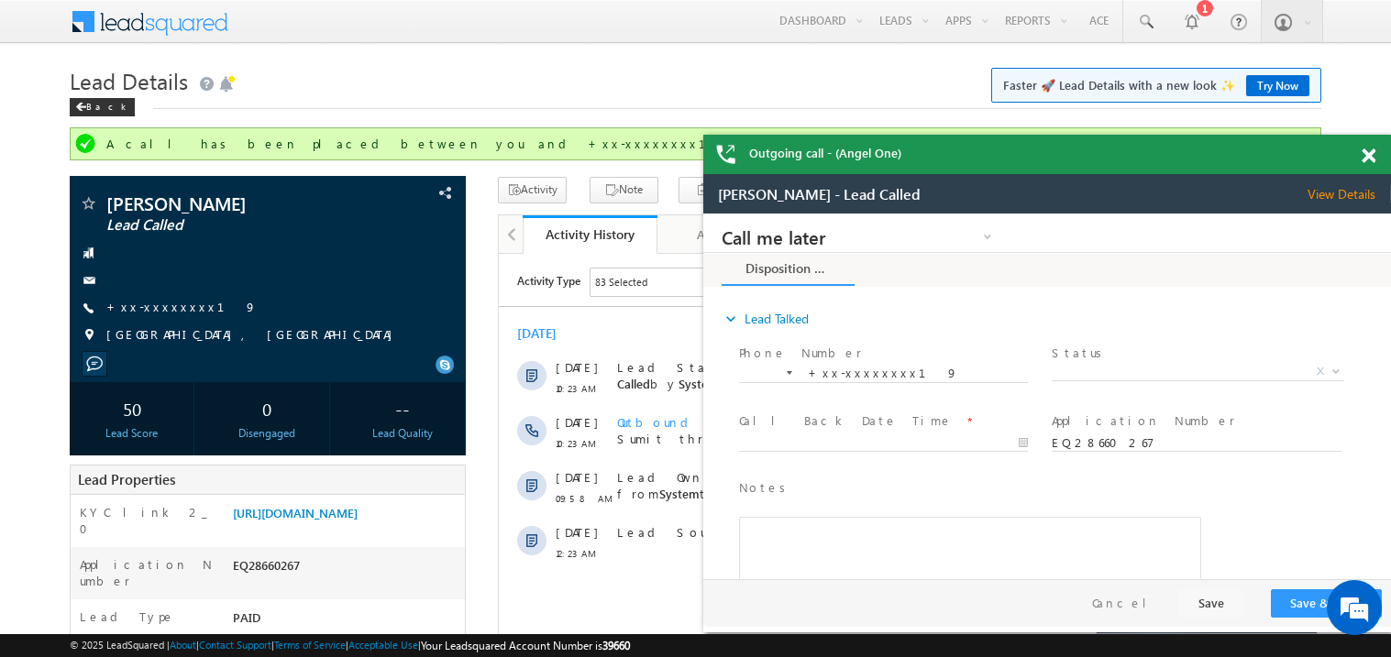
click at [1370, 154] on span at bounding box center [1368, 157] width 14 height 16
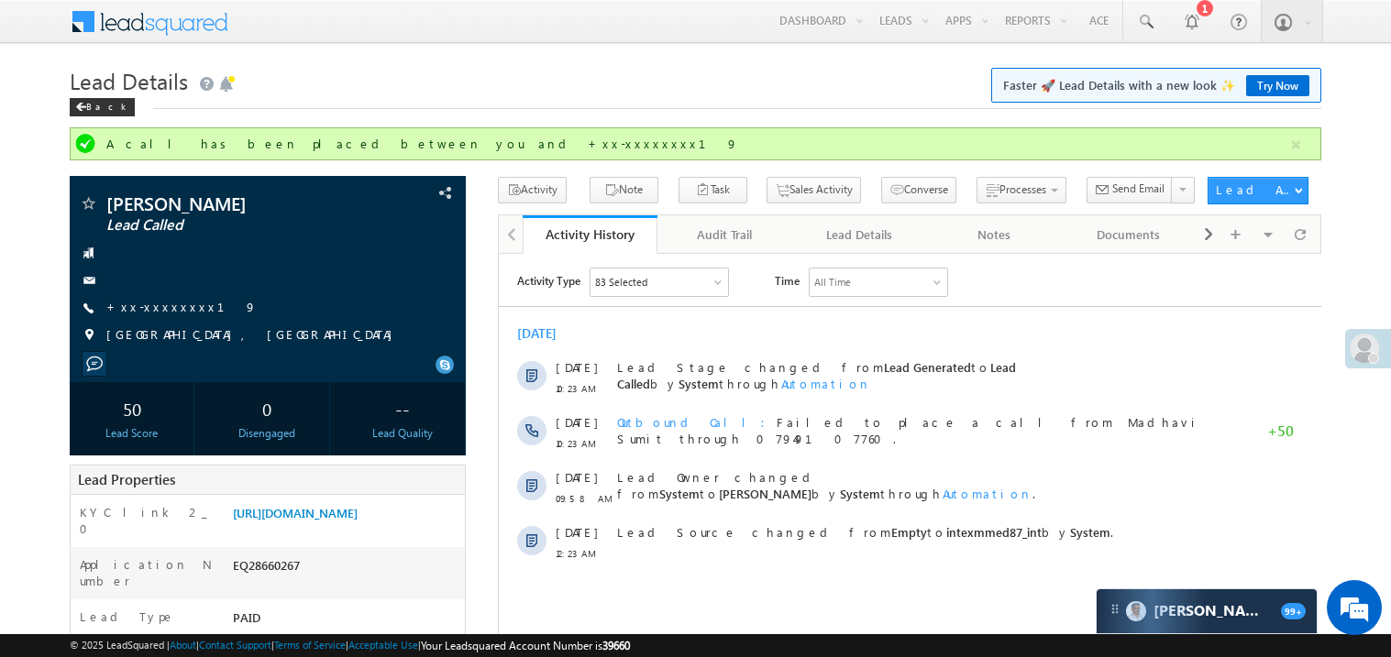
click at [740, 93] on h1 "Lead Details Faster 🚀 Lead Details with a new look ✨ Try Now" at bounding box center [695, 79] width 1251 height 36
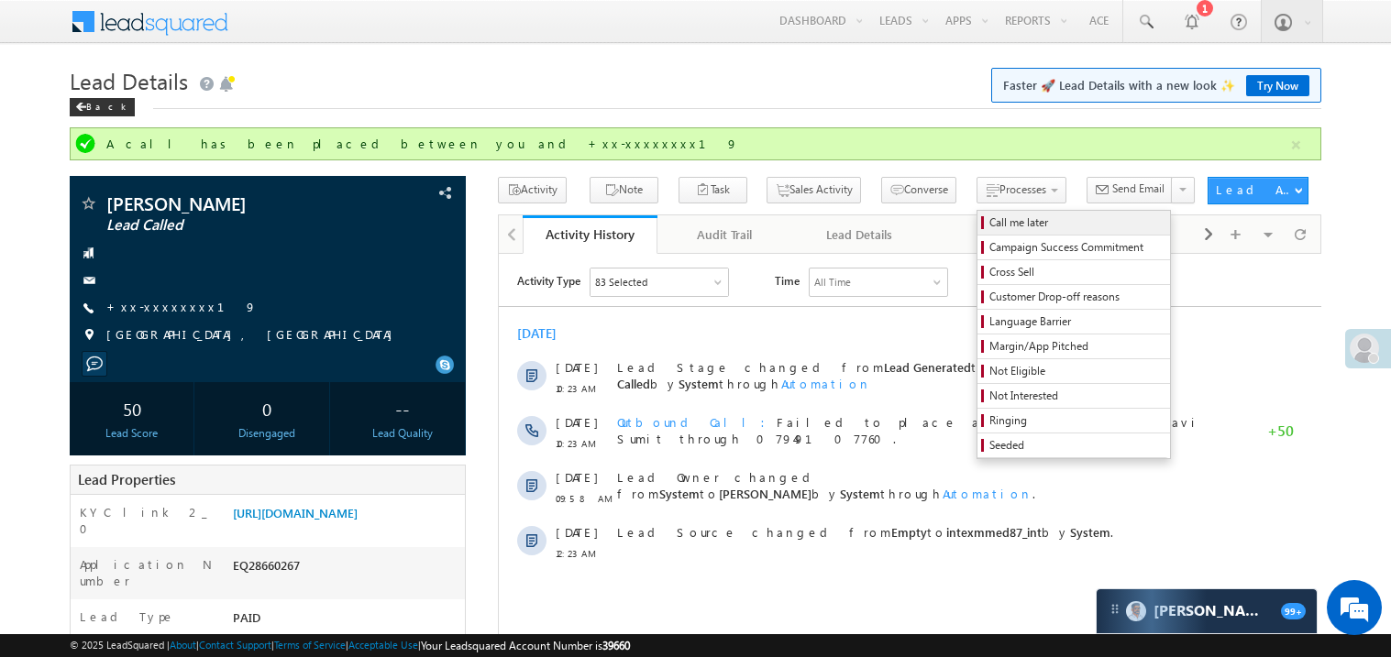
click at [989, 225] on span "Call me later" at bounding box center [1076, 223] width 174 height 17
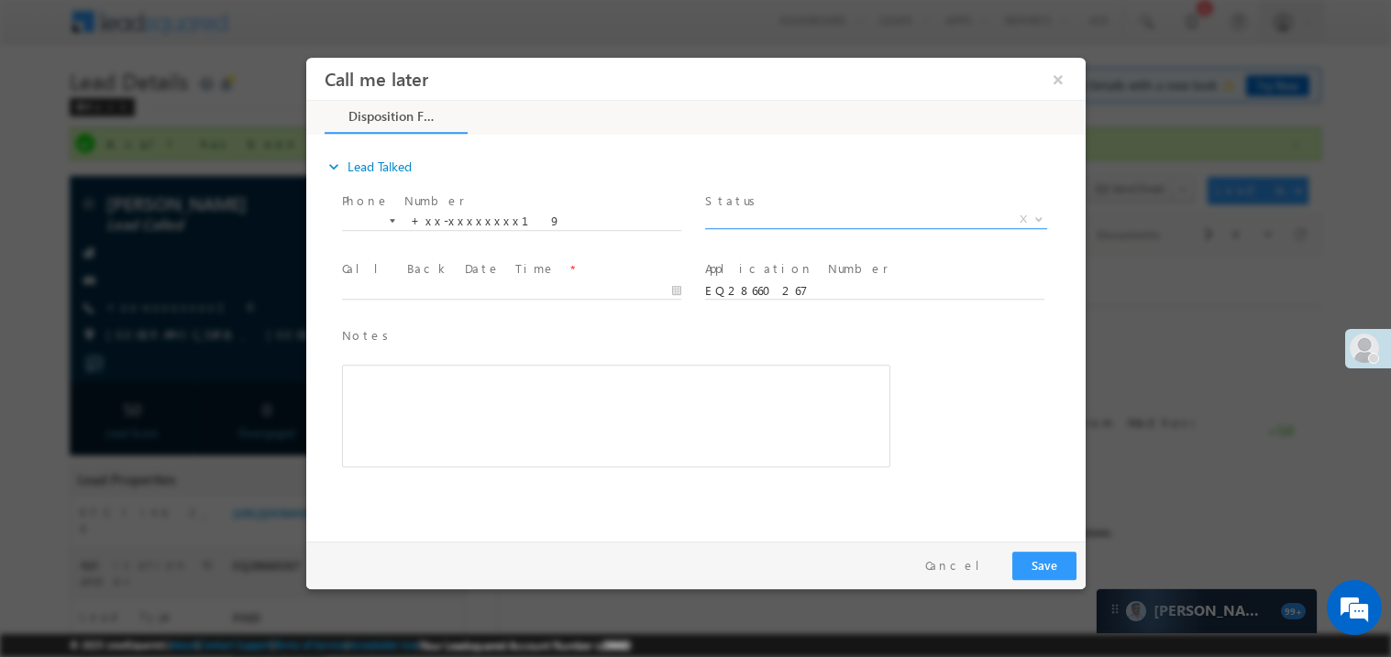
click at [749, 223] on span "X" at bounding box center [875, 219] width 342 height 18
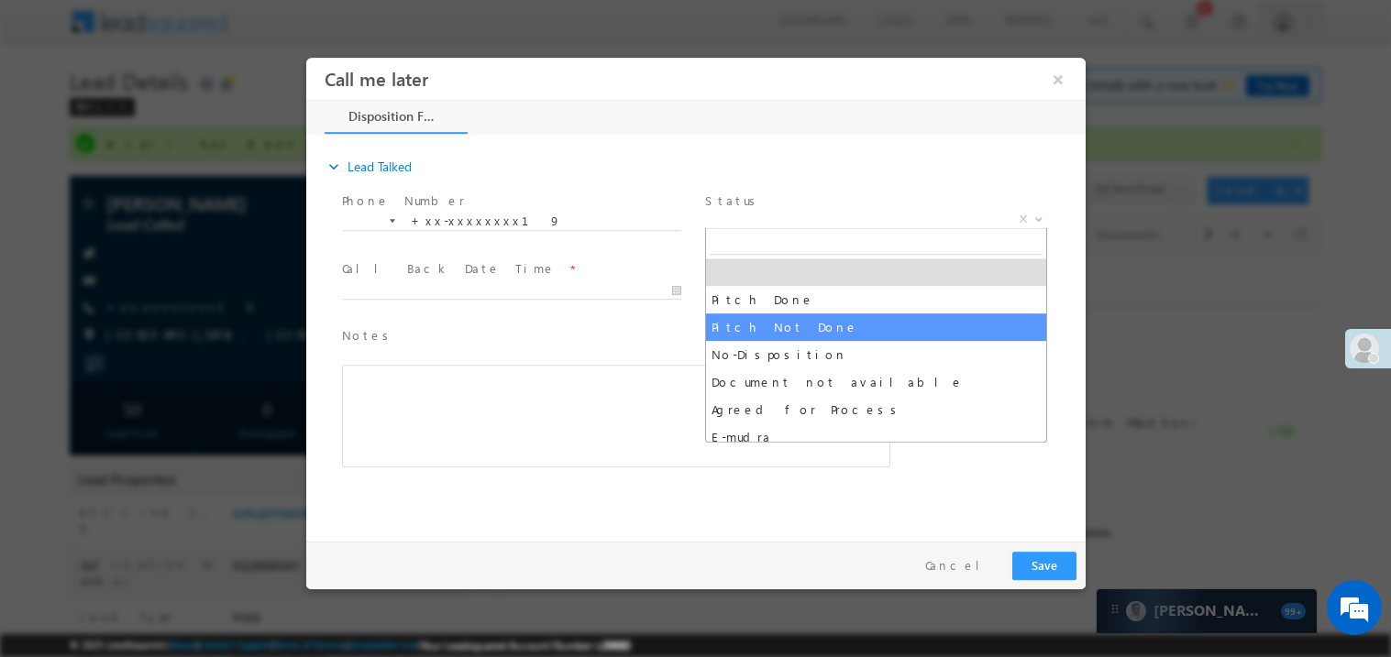
select select "Pitch Not Done"
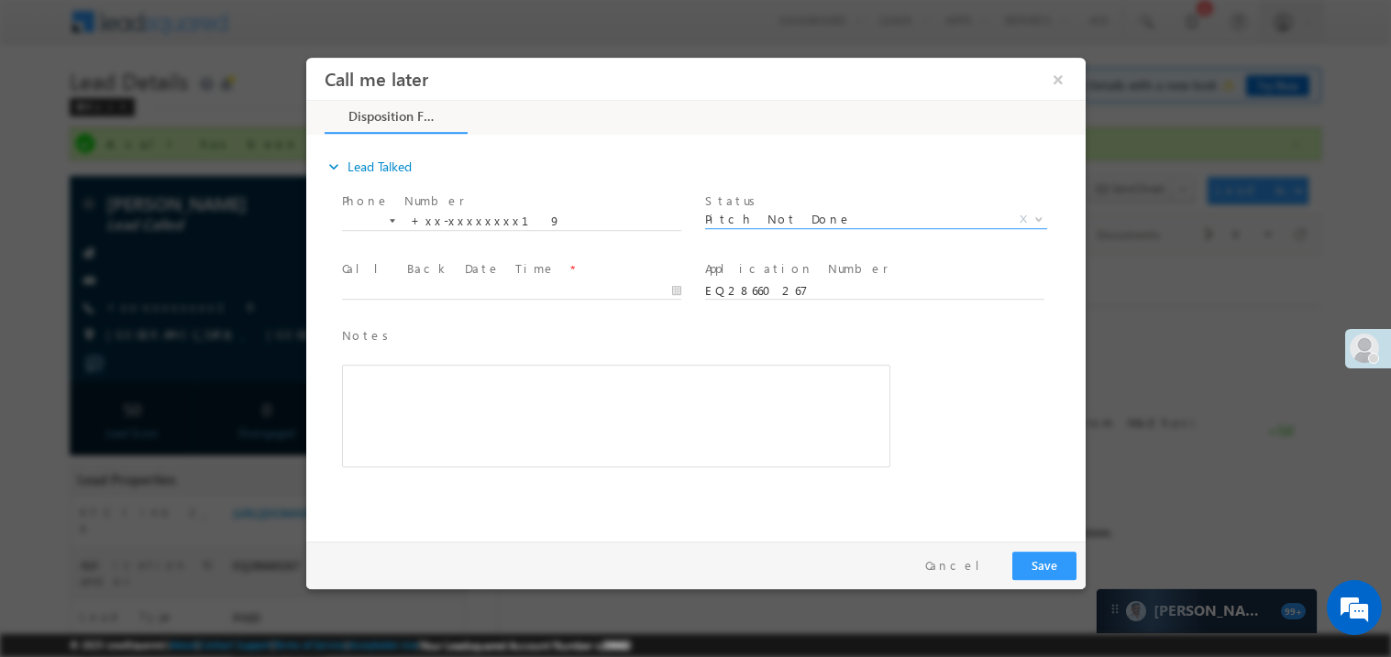
click at [403, 300] on span at bounding box center [510, 308] width 338 height 20
click at [410, 293] on body "Call me later ×" at bounding box center [694, 295] width 779 height 476
type input "09/10/25 8:23 PM"
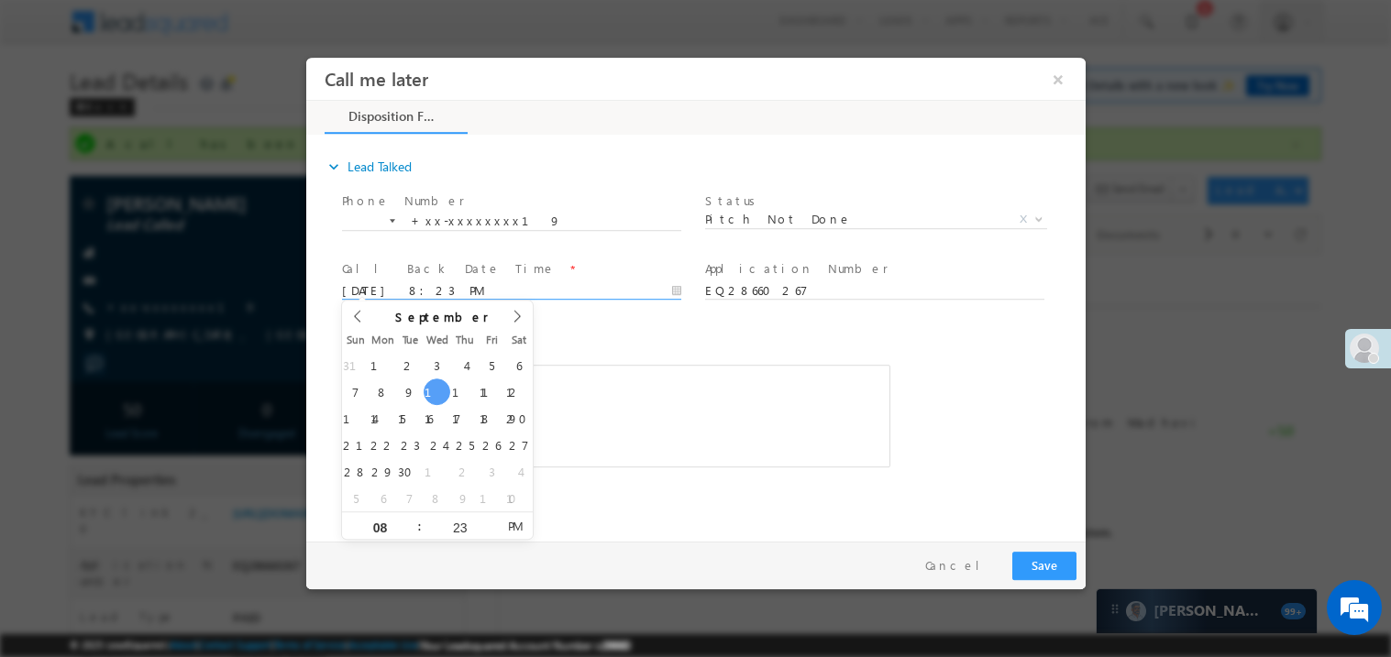
click at [662, 429] on div "Rich Text Editor, 40788eee-0fb2-11ec-a811-0adc8a9d82c2__tab1__section1__Notes__…" at bounding box center [615, 415] width 548 height 103
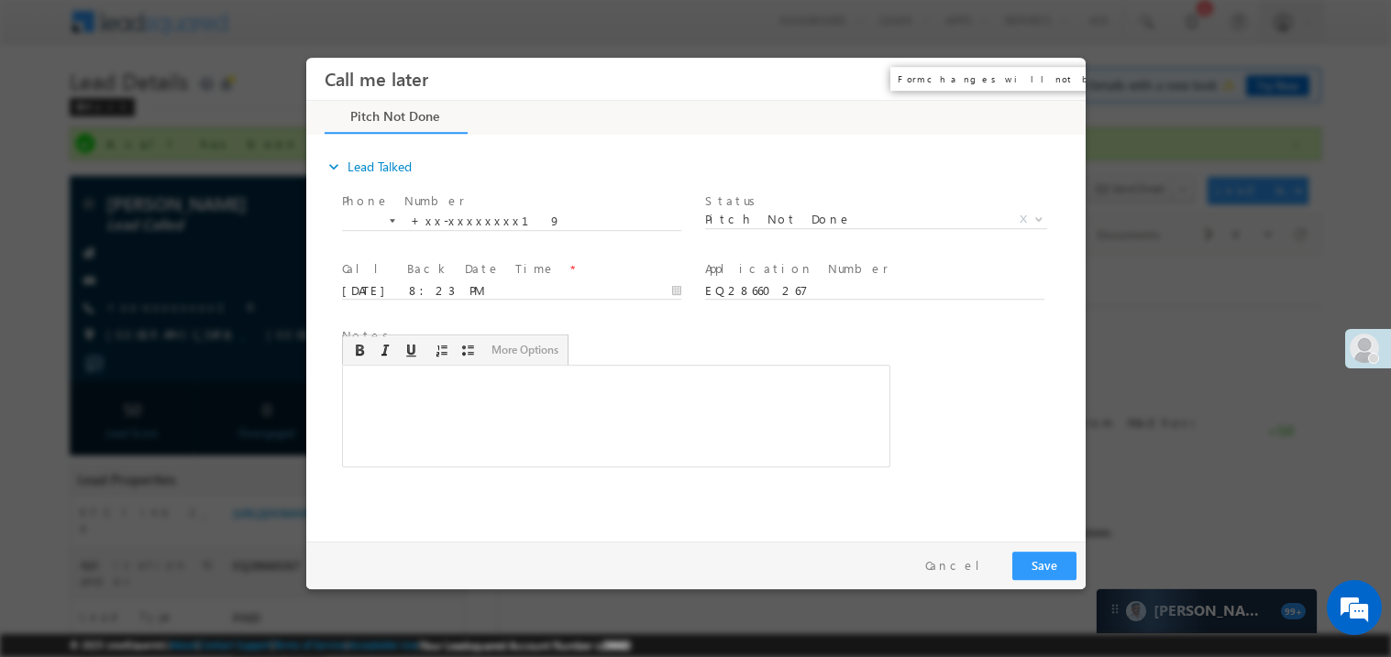
click at [1058, 79] on button "×" at bounding box center [1056, 78] width 31 height 34
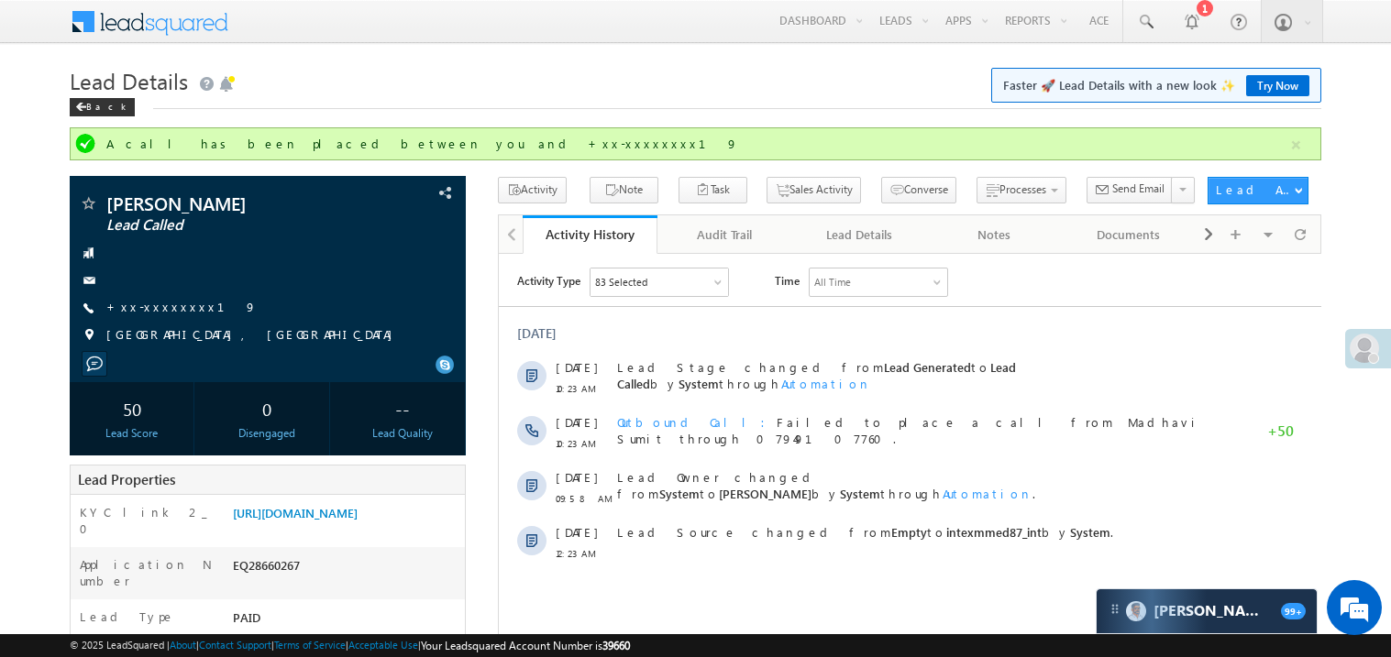
click at [721, 316] on div "play pause stop mute unmute max volume repeat repeat off X" at bounding box center [909, 442] width 822 height 255
click at [355, 521] on link "https://angelbroking1-pk3em7sa.customui-test.leadsquared.com?leadId=a1796347-c6…" at bounding box center [295, 513] width 125 height 16
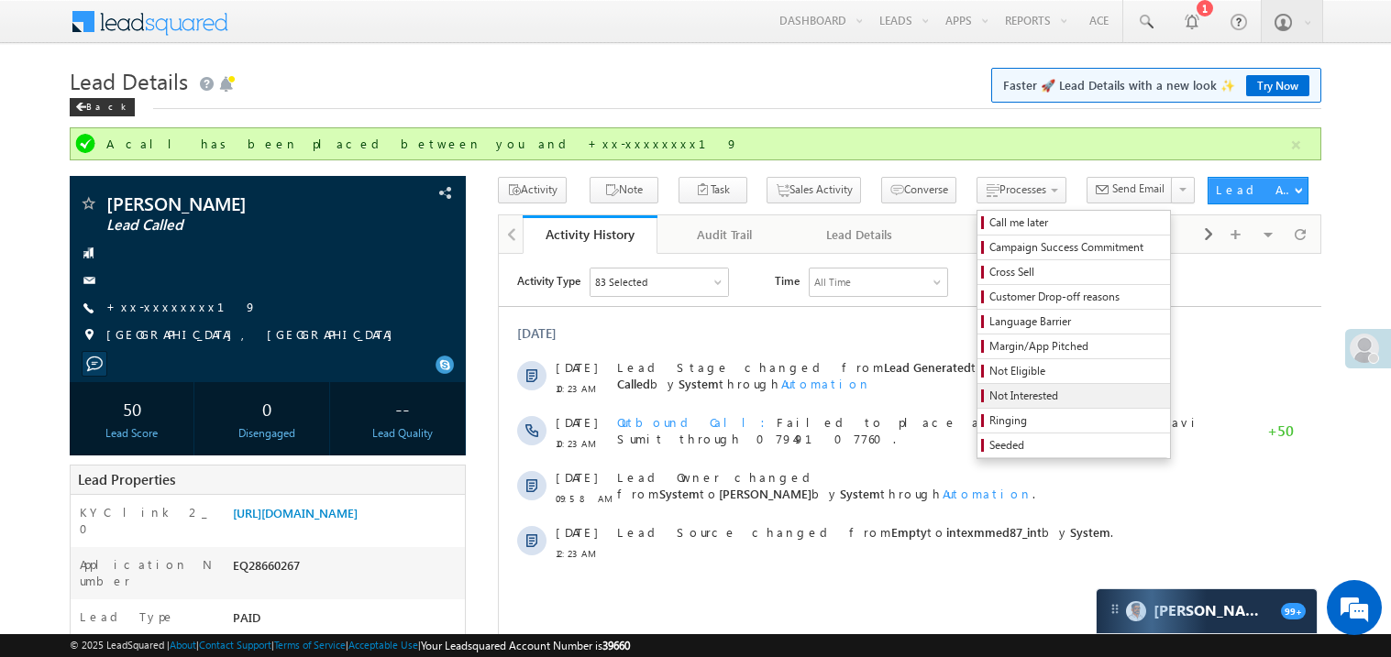
click at [989, 399] on span "Not Interested" at bounding box center [1076, 396] width 174 height 17
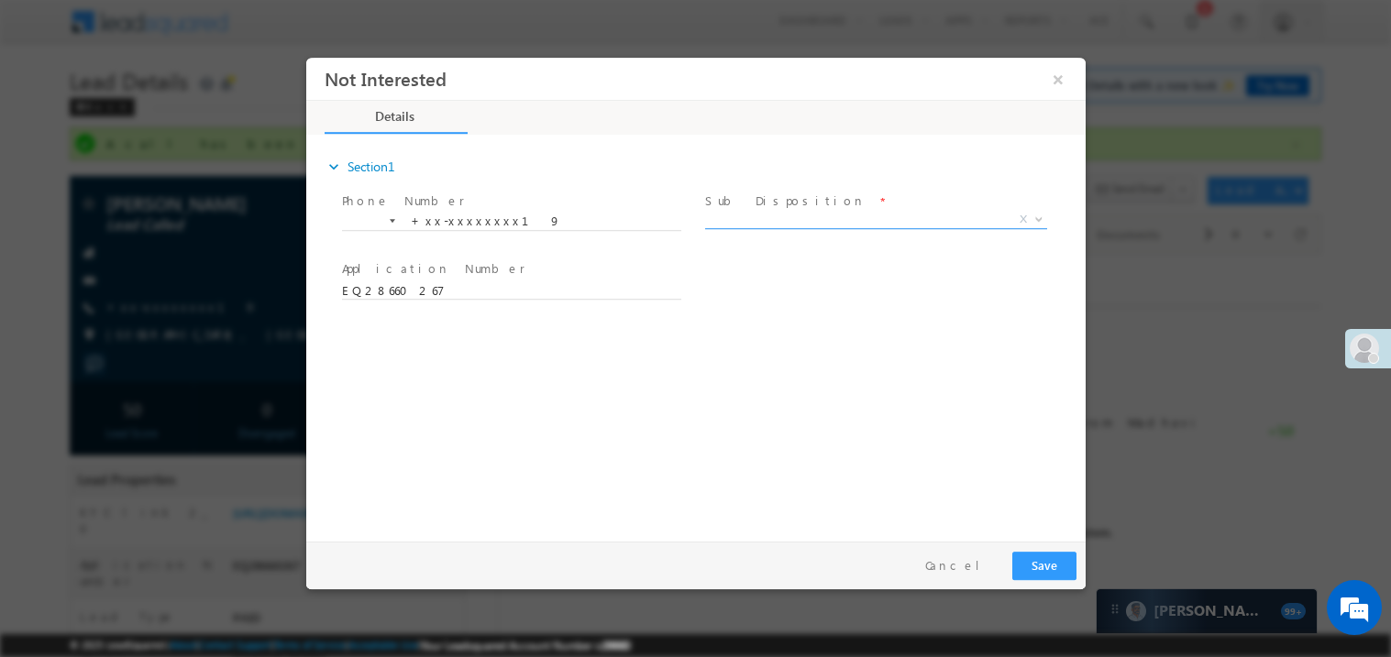
click at [780, 212] on span "X" at bounding box center [875, 219] width 342 height 18
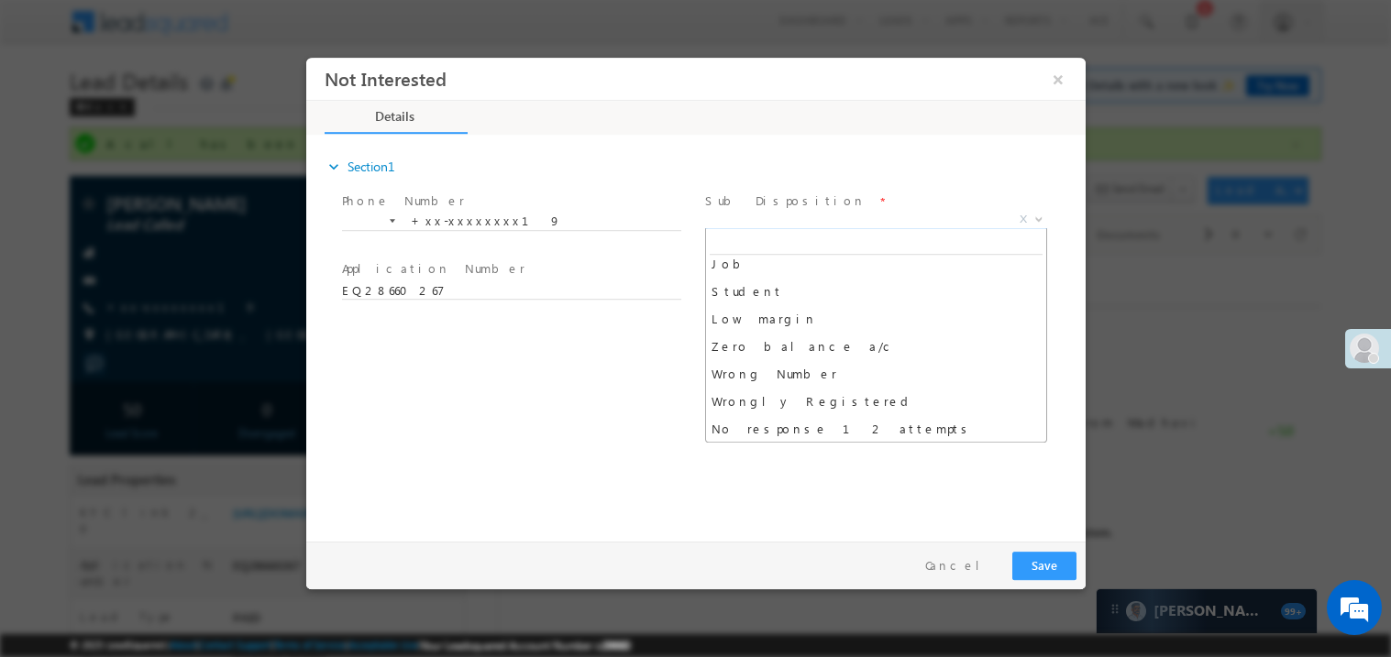
scroll to position [146, 0]
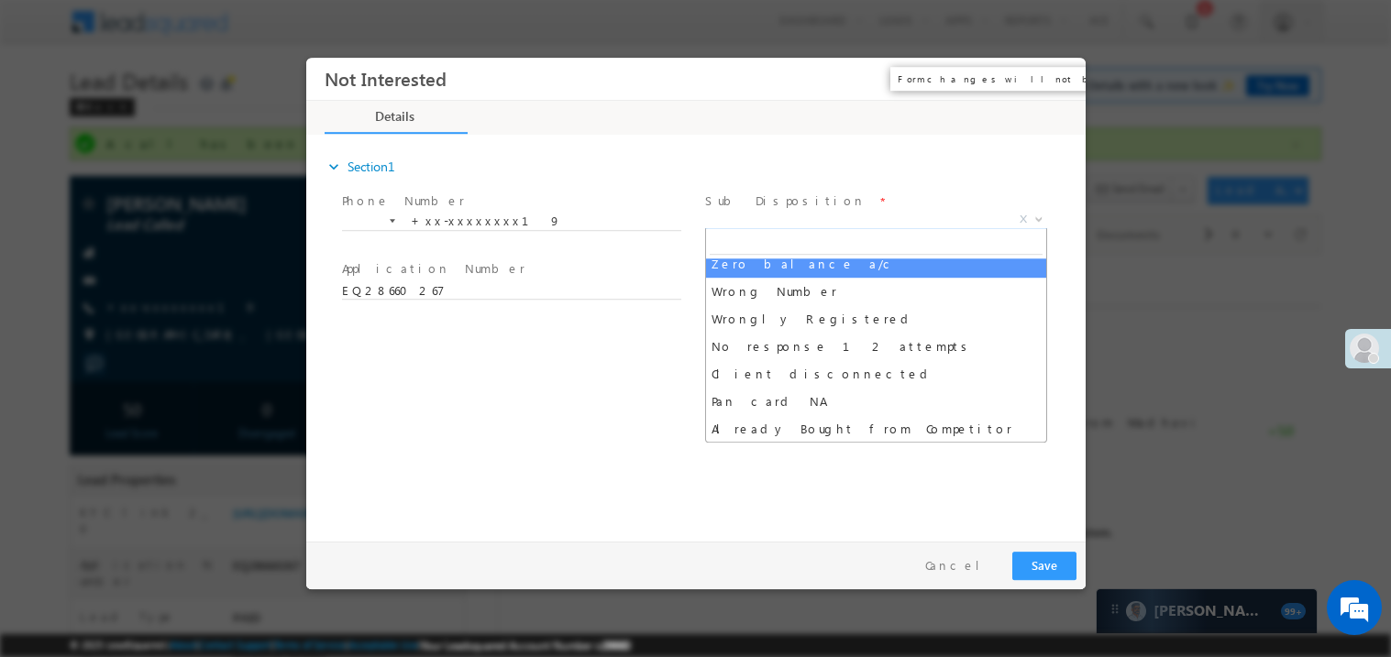
click at [1062, 81] on button "×" at bounding box center [1056, 78] width 31 height 34
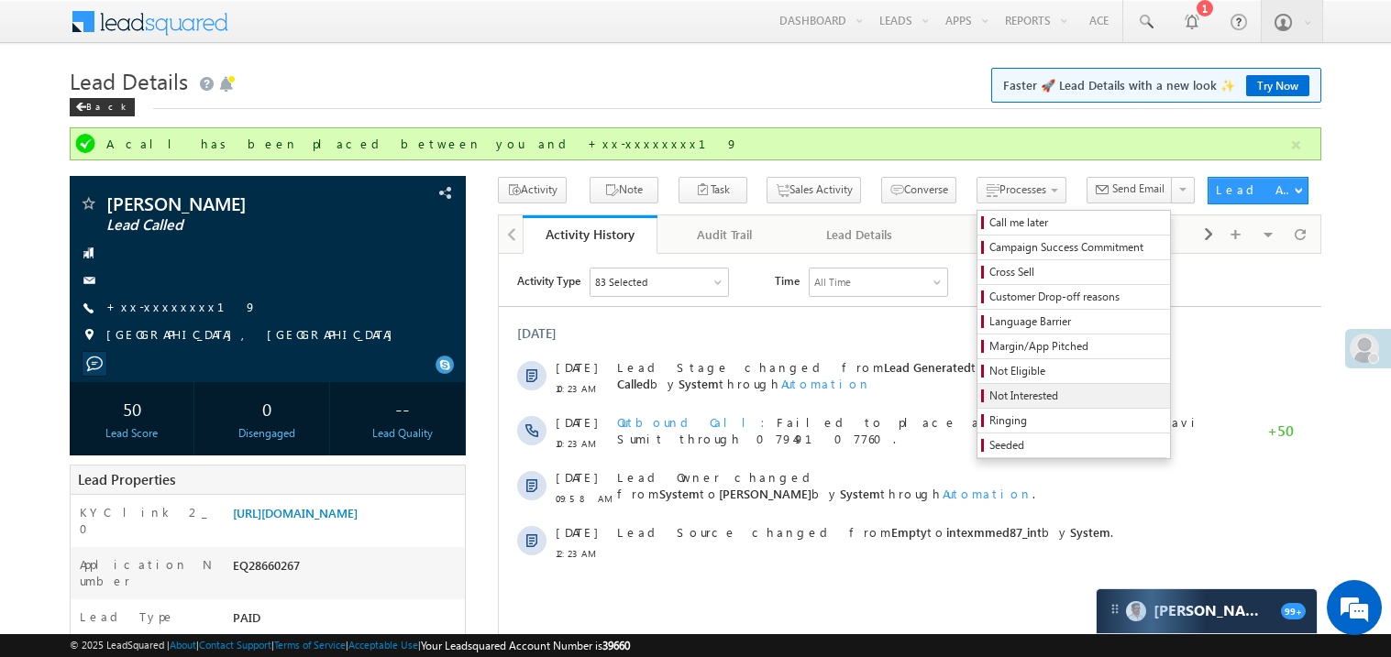
click at [997, 399] on span "Not Interested" at bounding box center [1076, 396] width 174 height 17
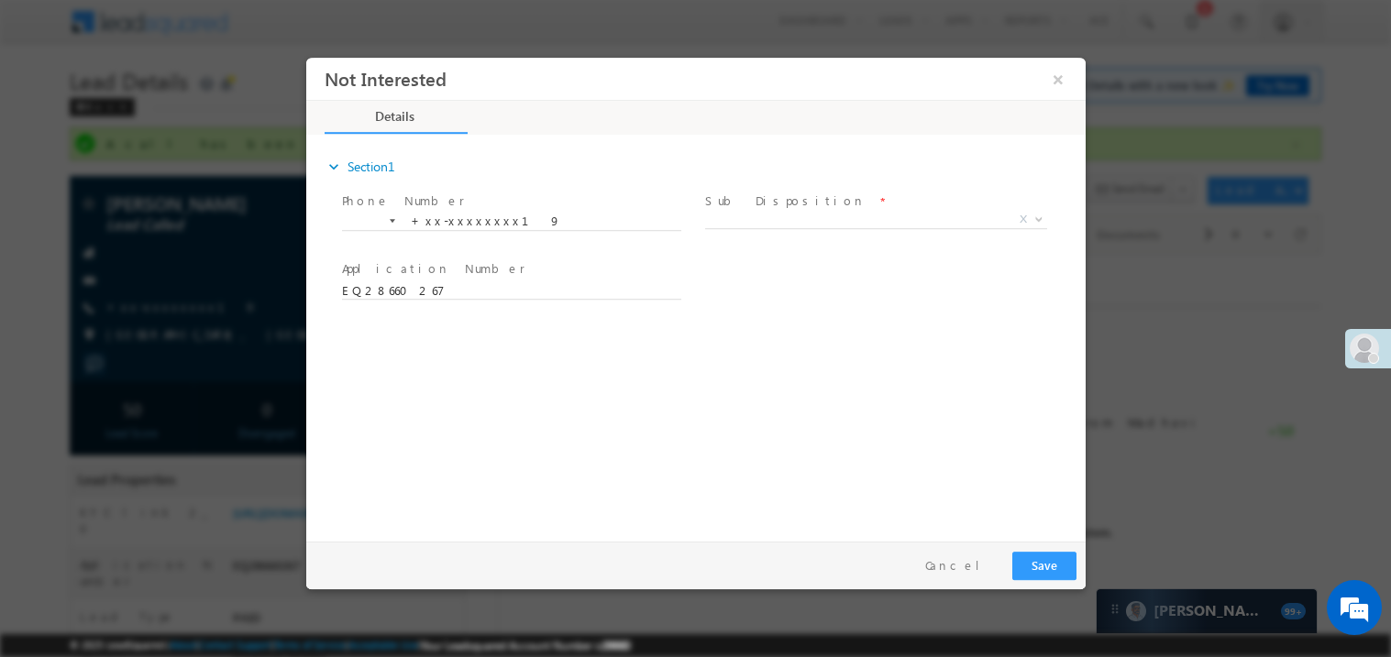
scroll to position [0, 0]
click at [755, 216] on span "X" at bounding box center [875, 219] width 342 height 18
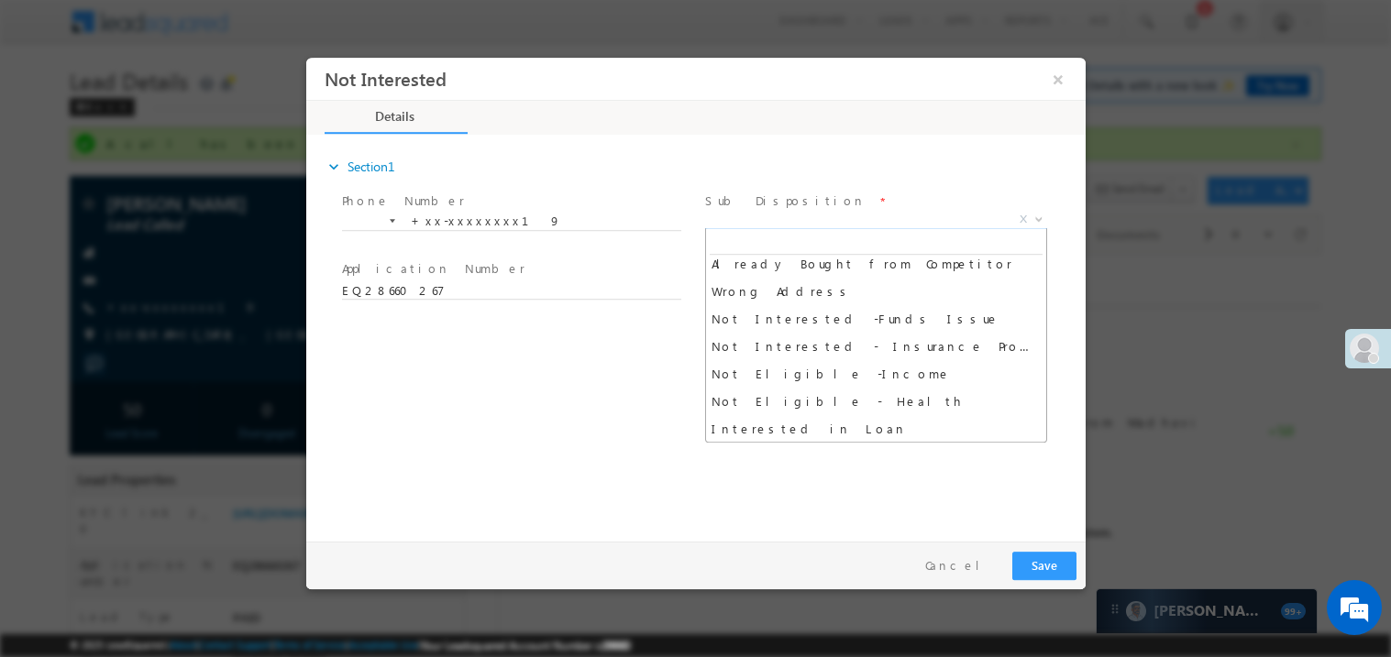
scroll to position [338, 0]
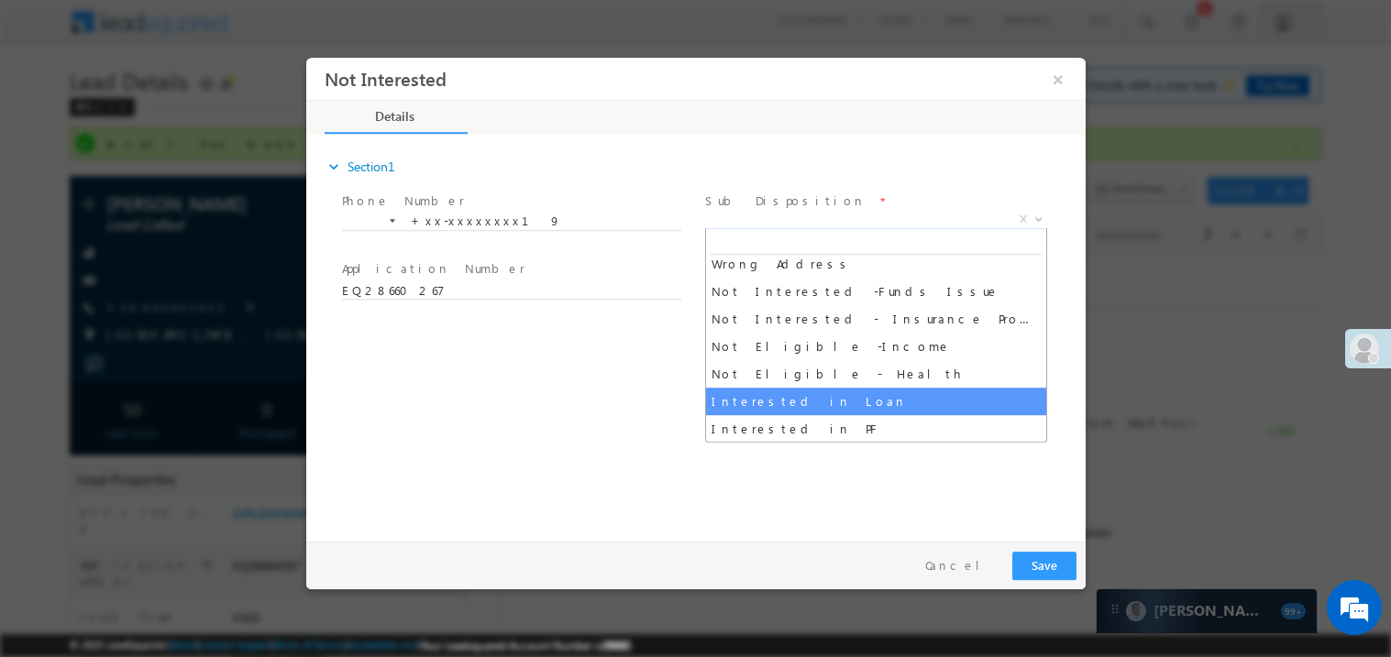
select select "Interested in Loan"
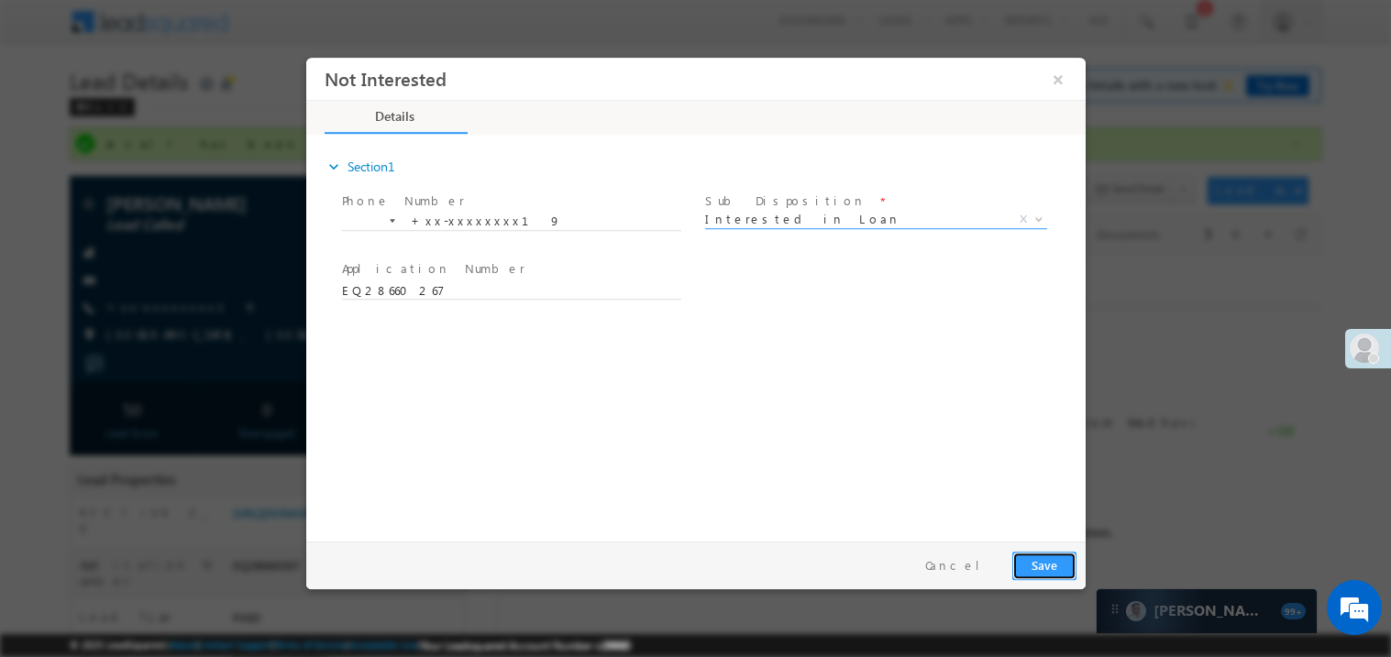
click at [1052, 569] on button "Save" at bounding box center [1043, 565] width 64 height 28
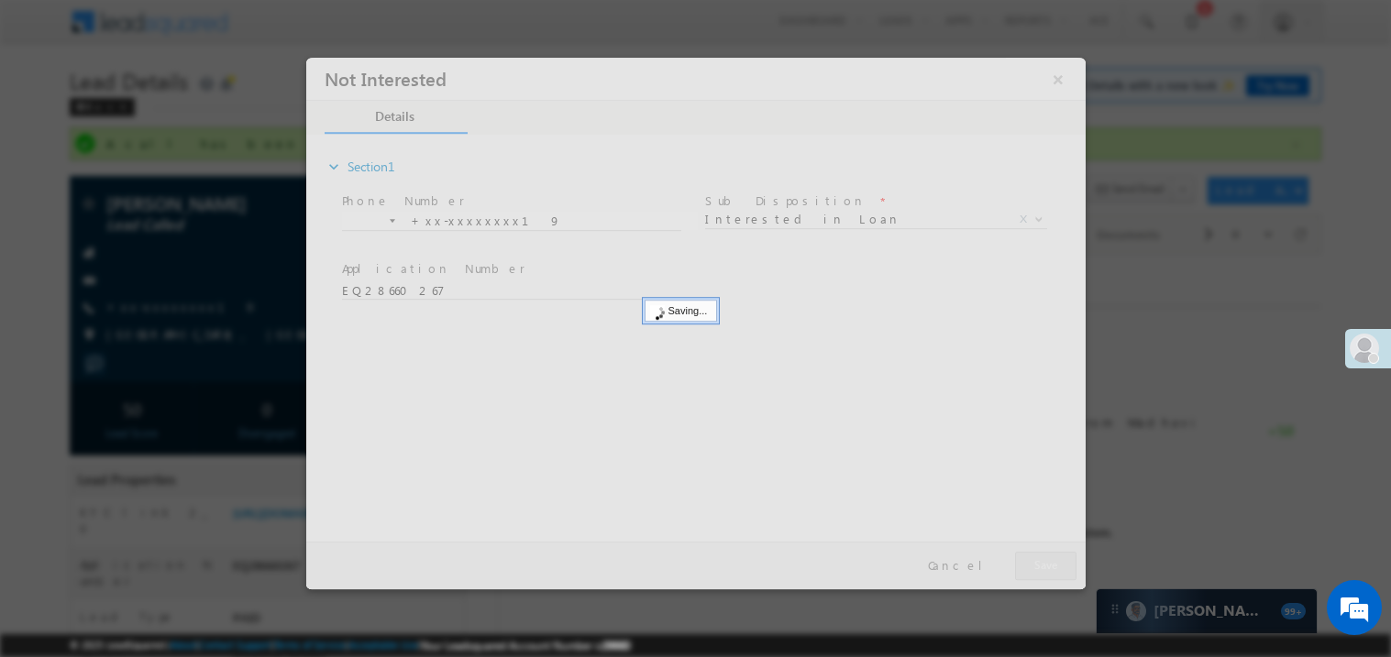
click at [1052, 569] on div at bounding box center [694, 323] width 779 height 532
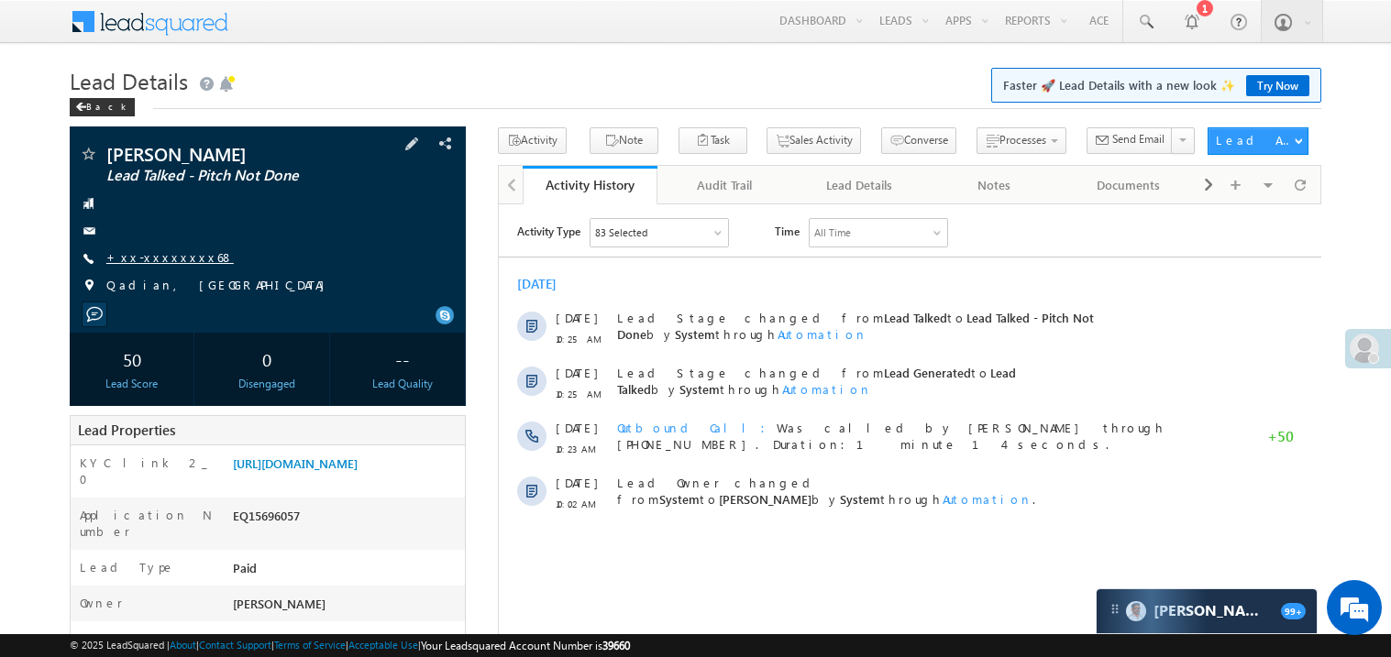
click at [163, 259] on link "+xx-xxxxxxxx68" at bounding box center [169, 257] width 127 height 16
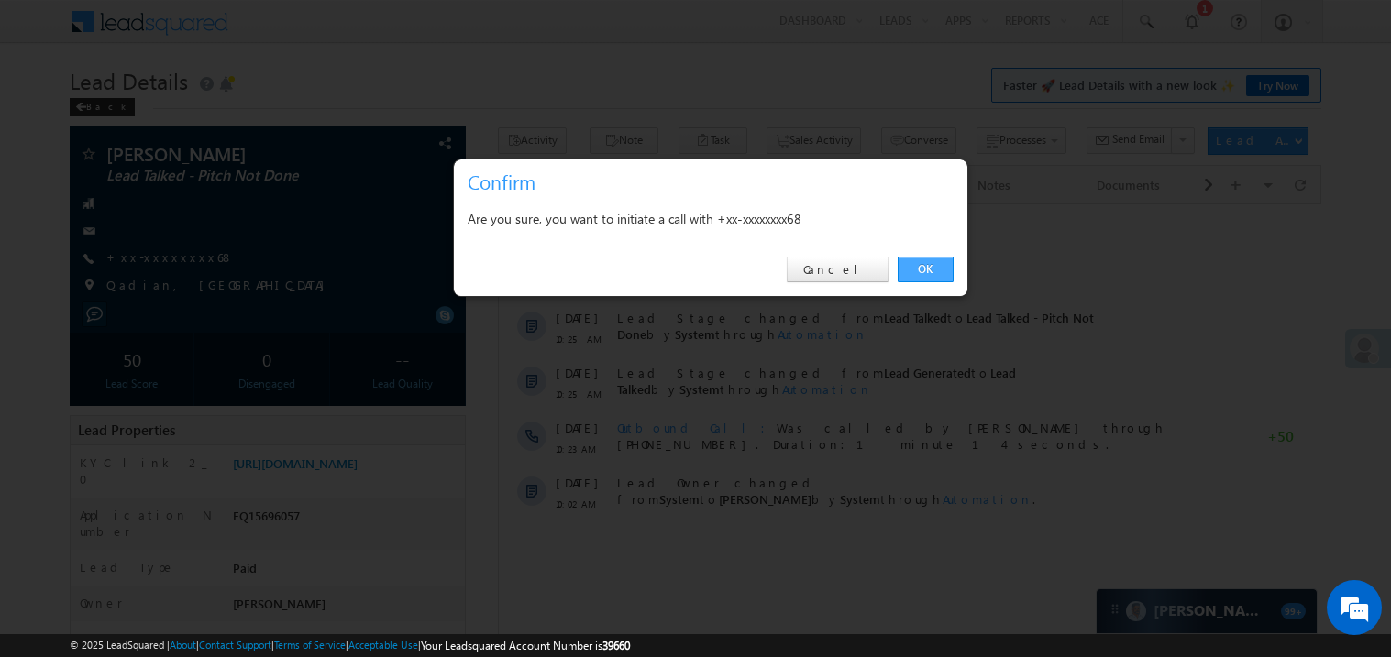
click at [920, 266] on link "OK" at bounding box center [925, 270] width 56 height 26
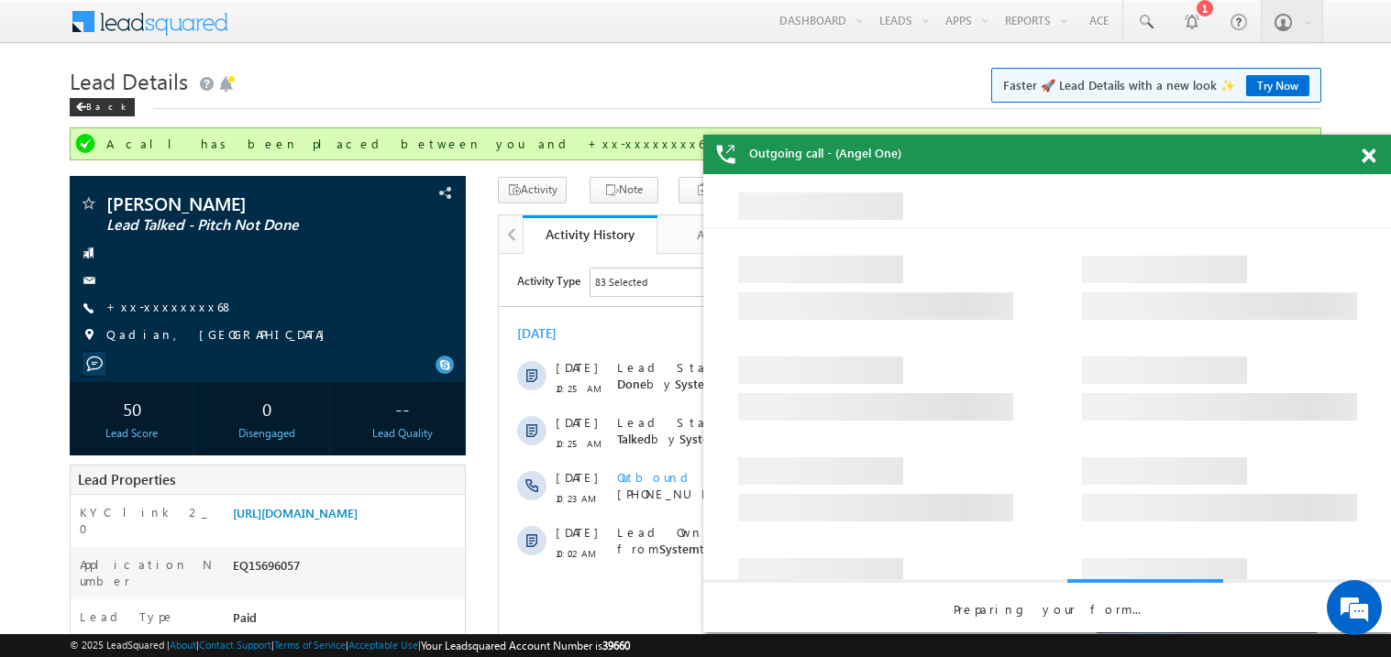
click at [1371, 158] on span at bounding box center [1368, 157] width 14 height 16
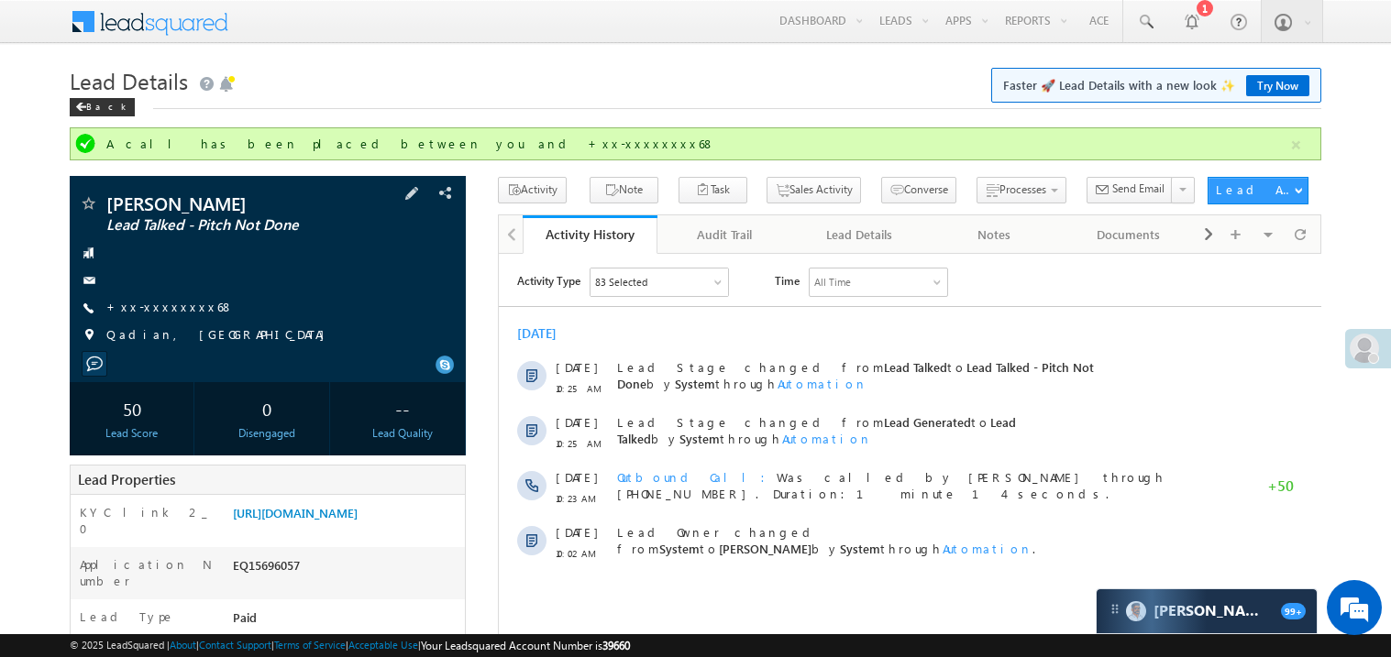
click at [171, 316] on span "+xx-xxxxxxxx68" at bounding box center [169, 308] width 127 height 18
click at [171, 305] on link "+xx-xxxxxxxx68" at bounding box center [169, 307] width 127 height 16
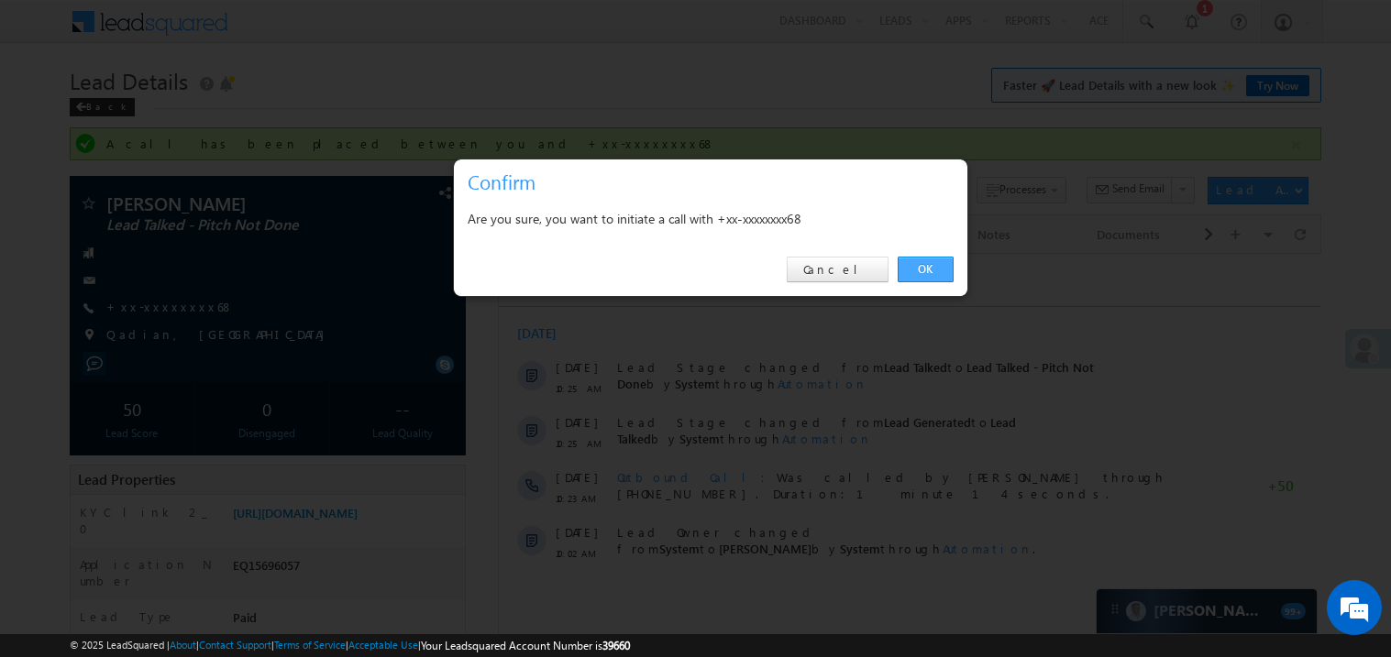
click at [929, 270] on link "OK" at bounding box center [925, 270] width 56 height 26
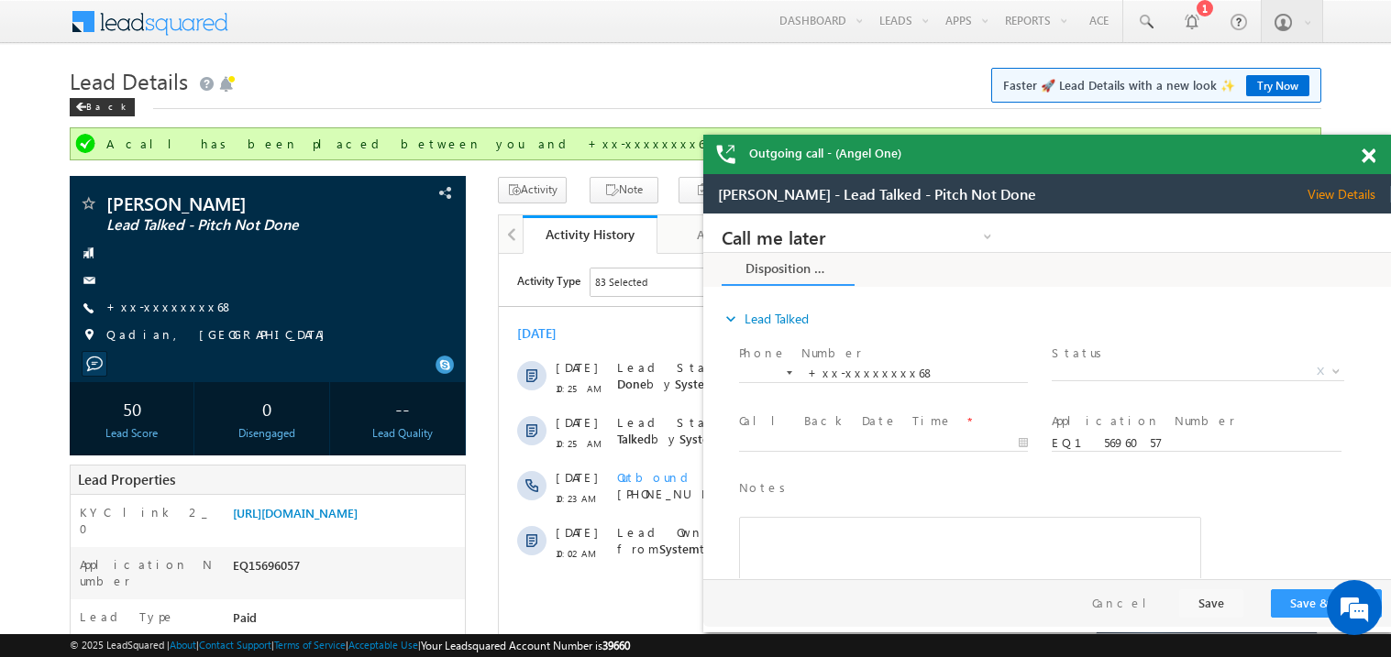
click at [1368, 149] on span at bounding box center [1368, 157] width 14 height 16
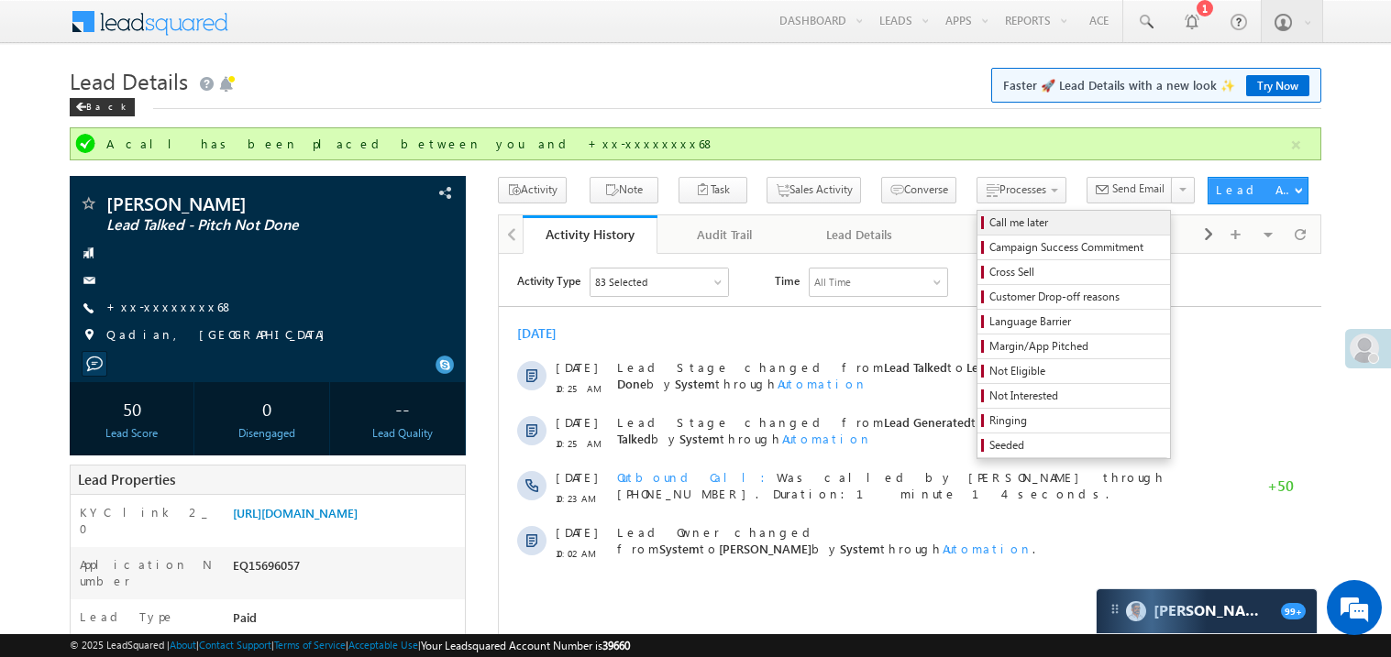
click at [989, 224] on span "Call me later" at bounding box center [1076, 223] width 174 height 17
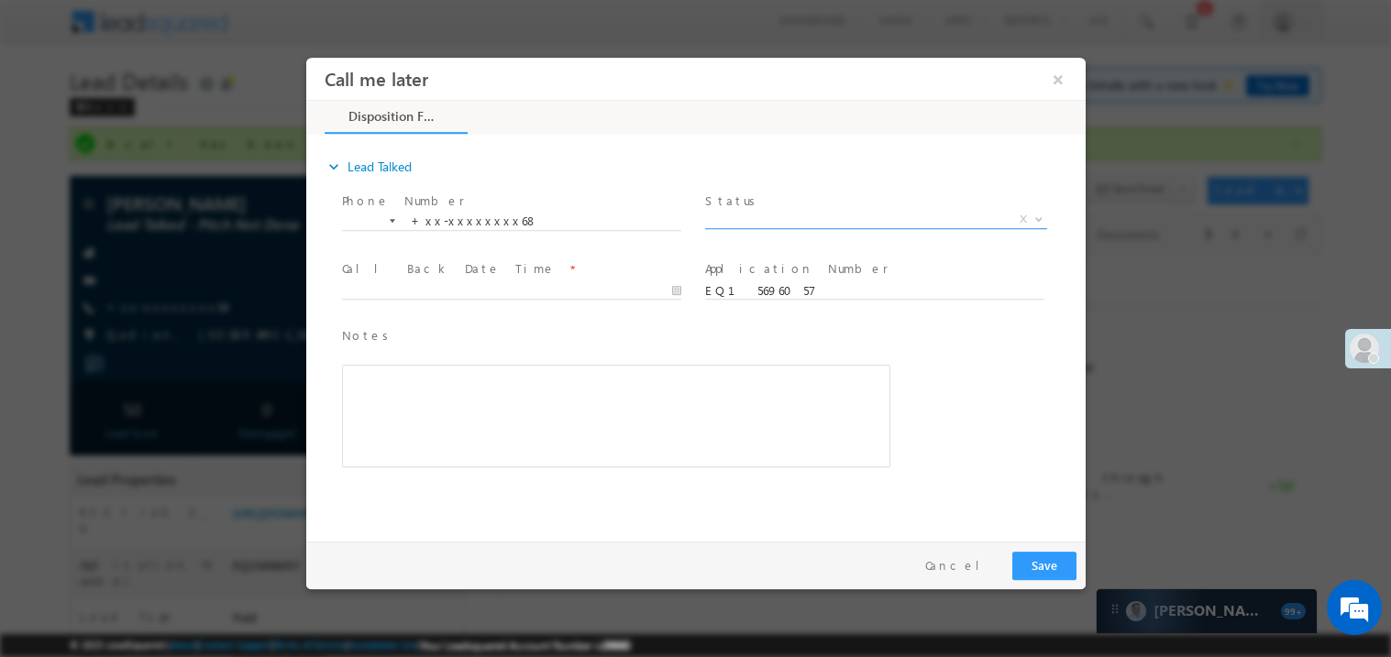
click at [748, 214] on span "X" at bounding box center [875, 219] width 342 height 18
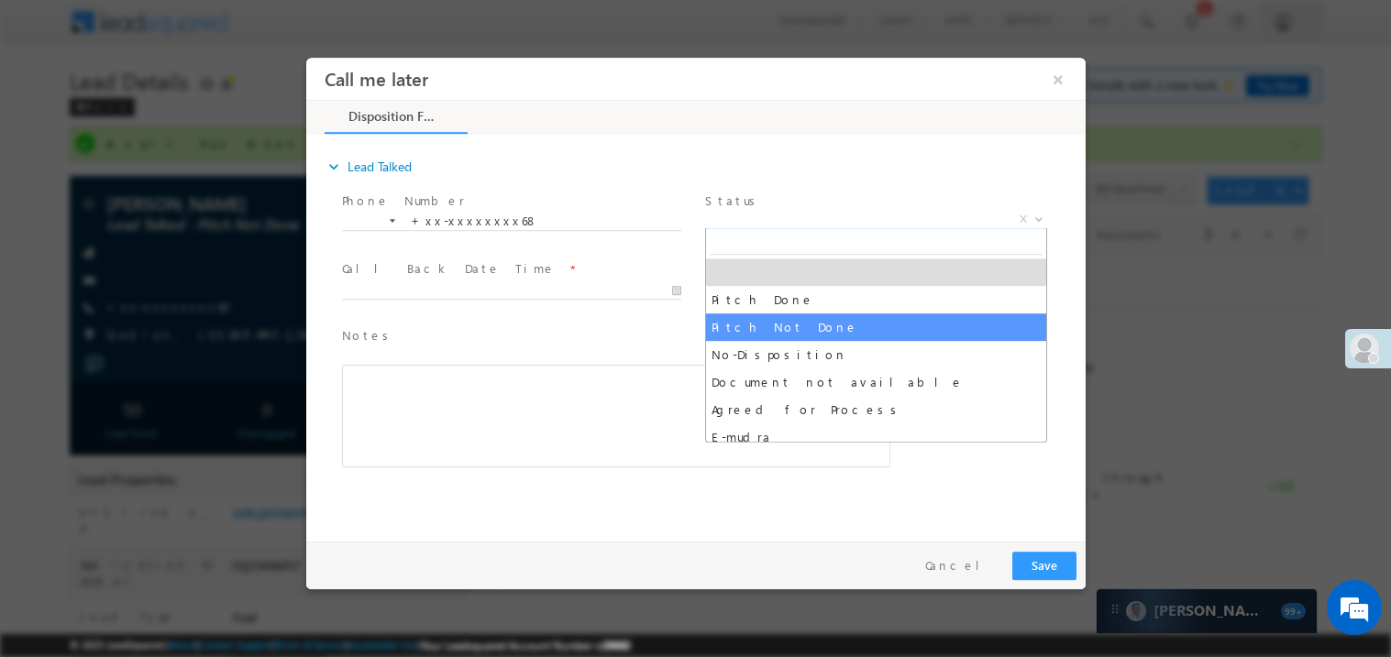
select select "Pitch Not Done"
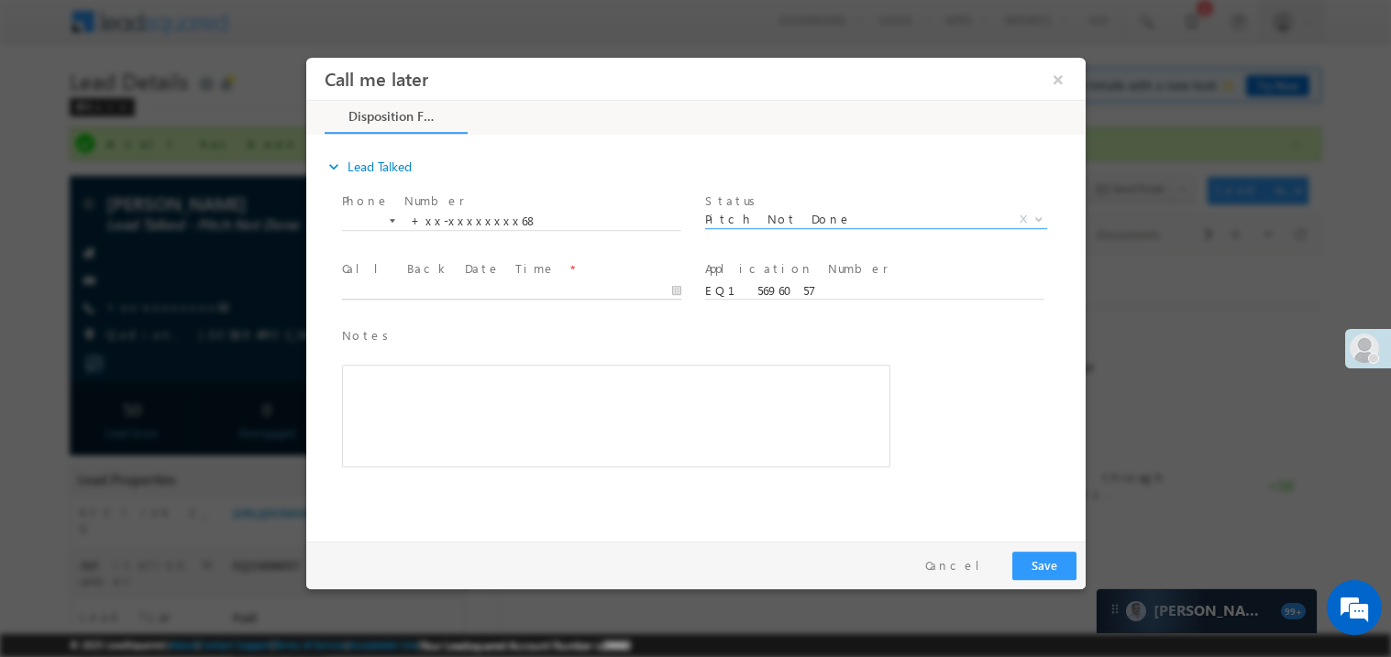
click at [416, 281] on body "Call me later ×" at bounding box center [694, 295] width 779 height 476
type input "[DATE] 8:26 PM"
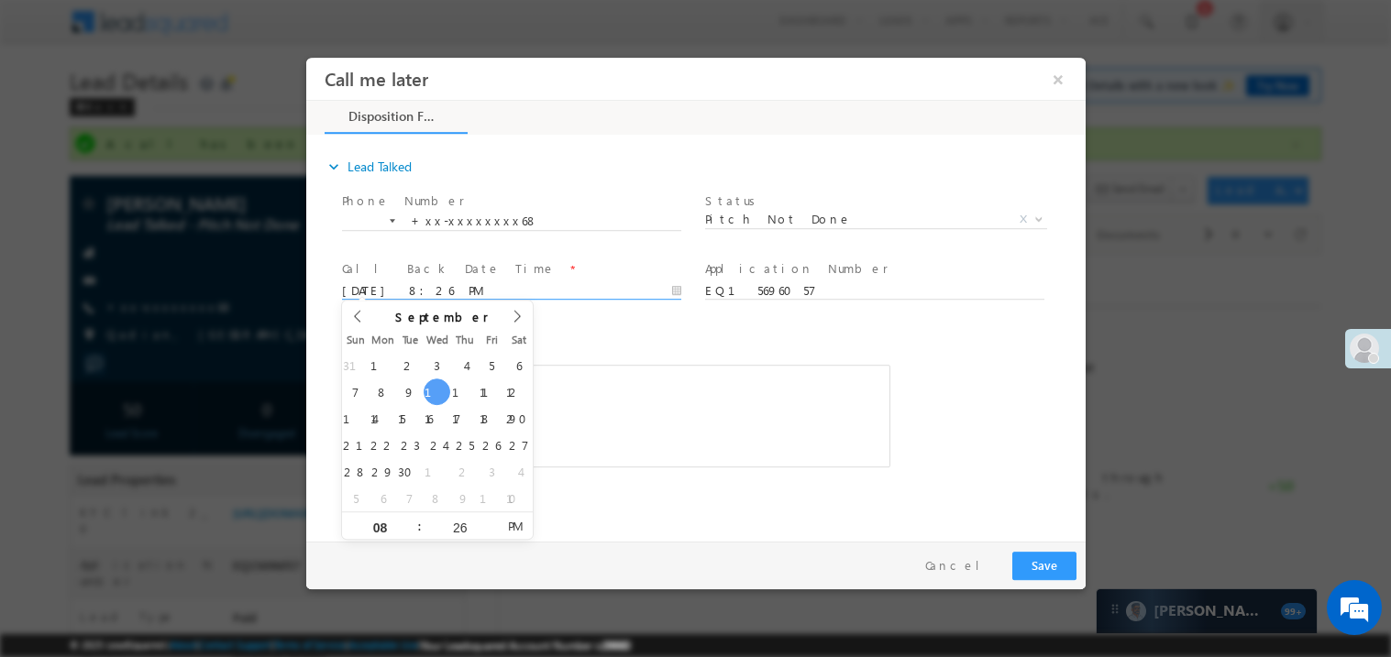
click at [678, 419] on div "Rich Text Editor, 40788eee-0fb2-11ec-a811-0adc8a9d82c2__tab1__section1__Notes__…" at bounding box center [615, 415] width 548 height 103
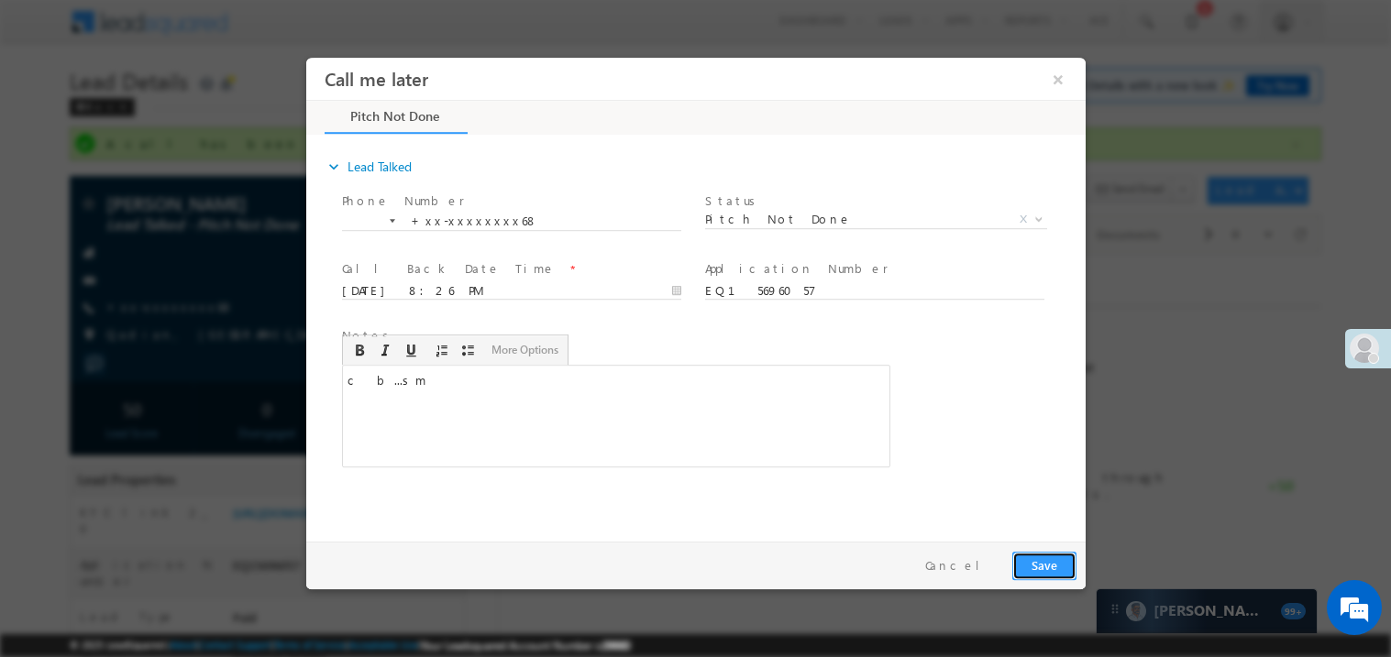
click at [1041, 568] on button "Save" at bounding box center [1043, 565] width 64 height 28
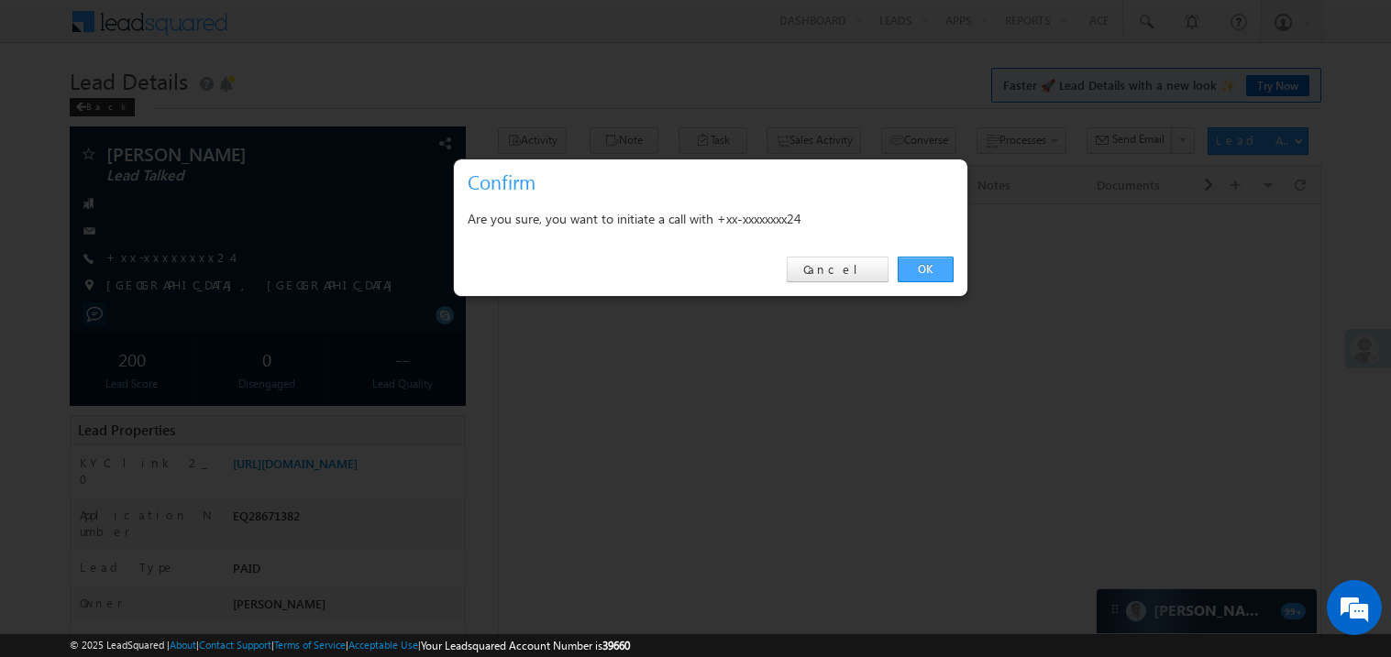
click at [922, 270] on link "OK" at bounding box center [925, 270] width 56 height 26
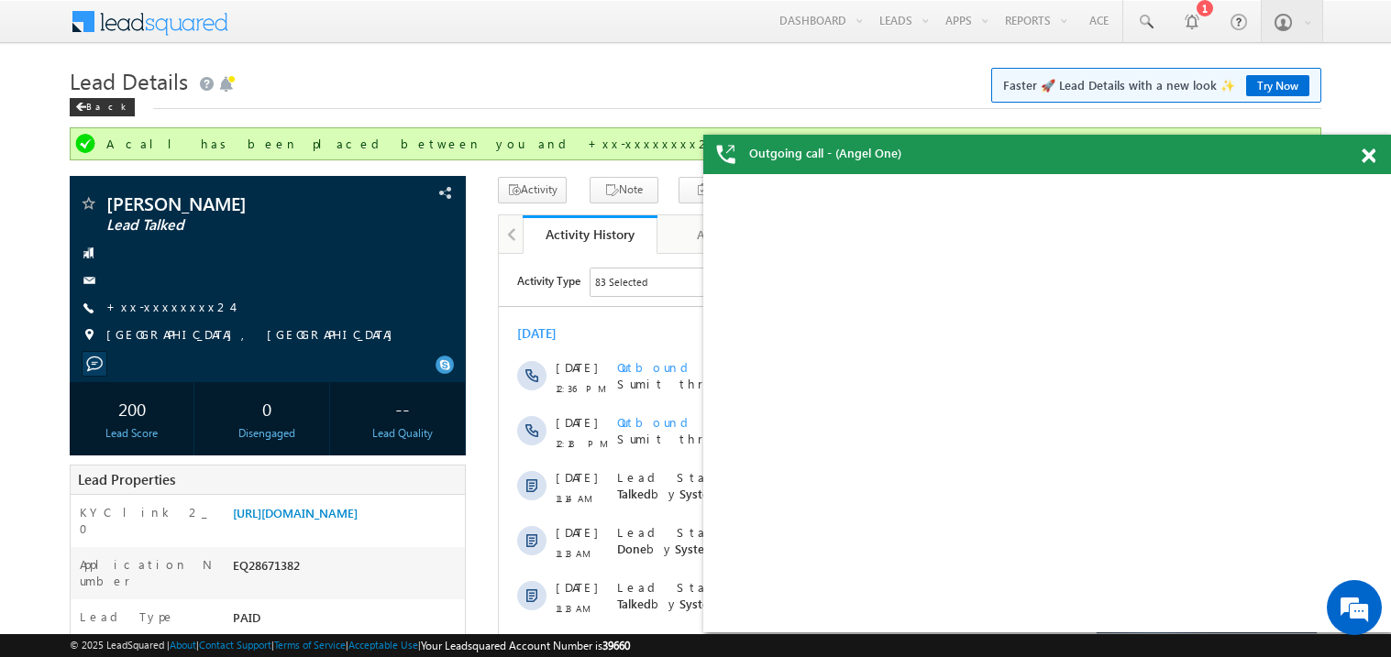
click at [923, 270] on div "Javed Ahmad - Lead Talked View Details Change Lead View Details Change Opportun…" at bounding box center [1046, 403] width 651 height 458
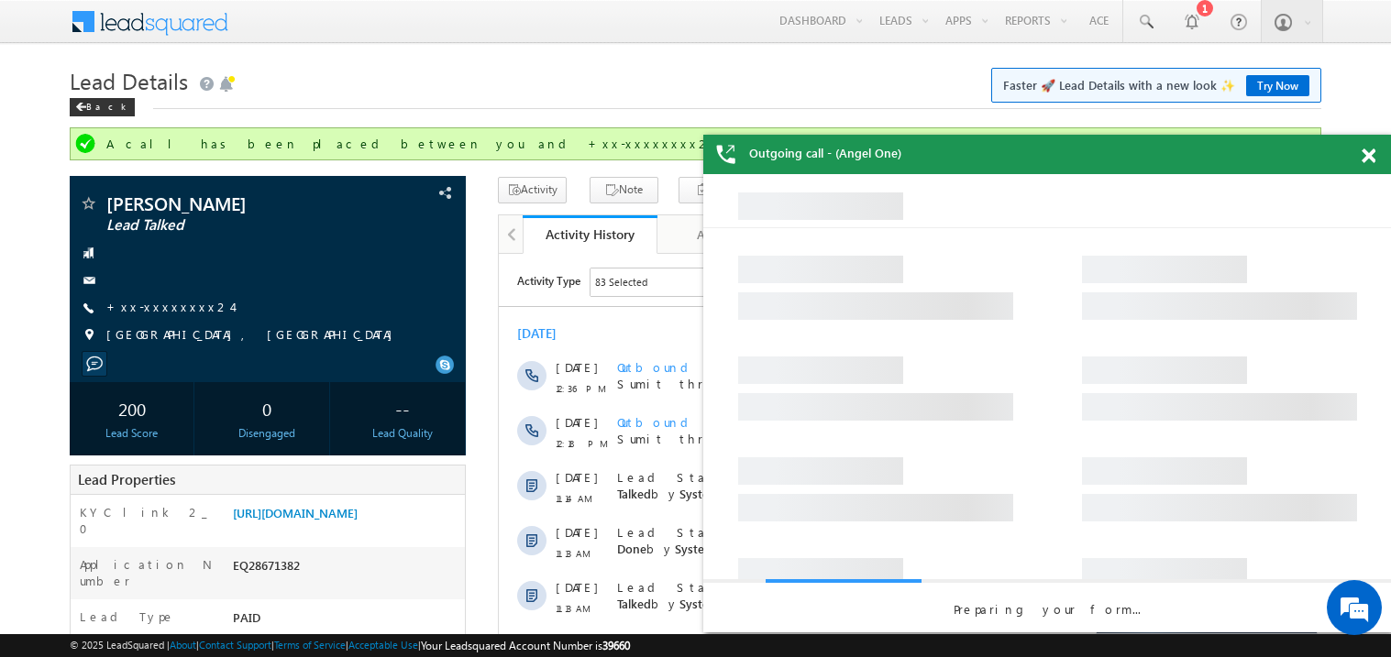
click at [1370, 158] on span at bounding box center [1368, 157] width 14 height 16
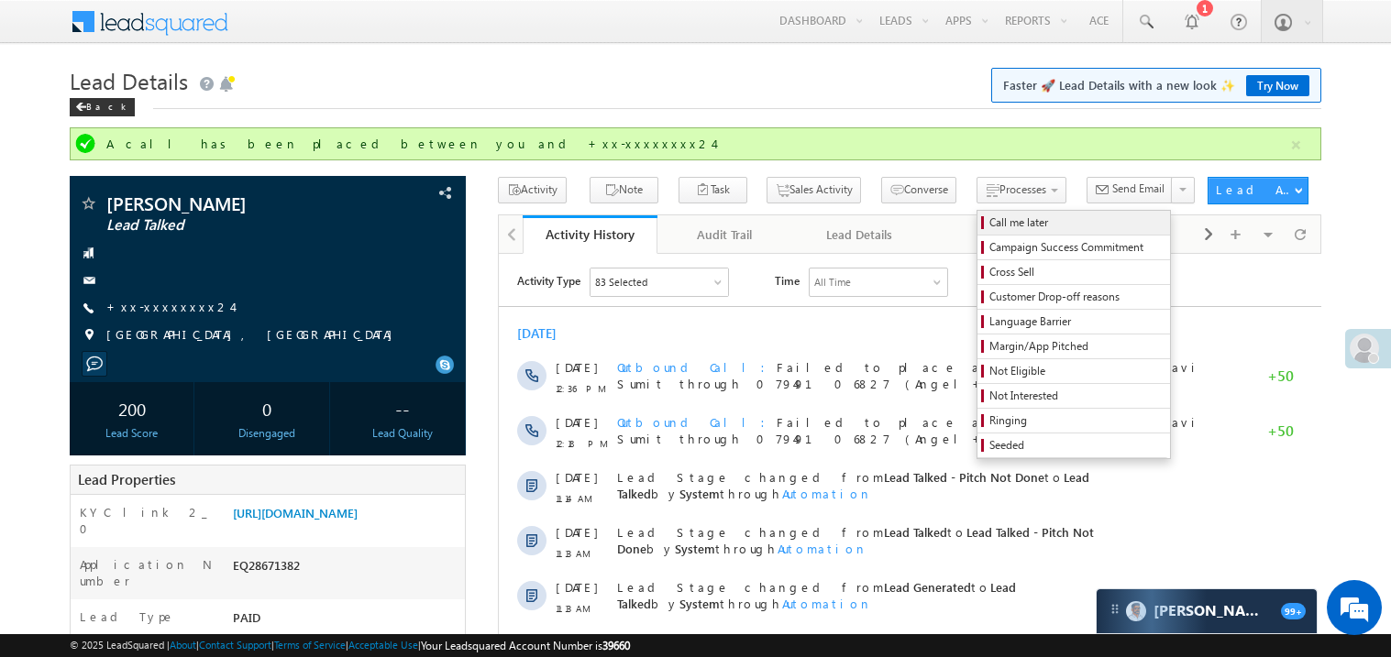
click at [989, 221] on span "Call me later" at bounding box center [1076, 223] width 174 height 17
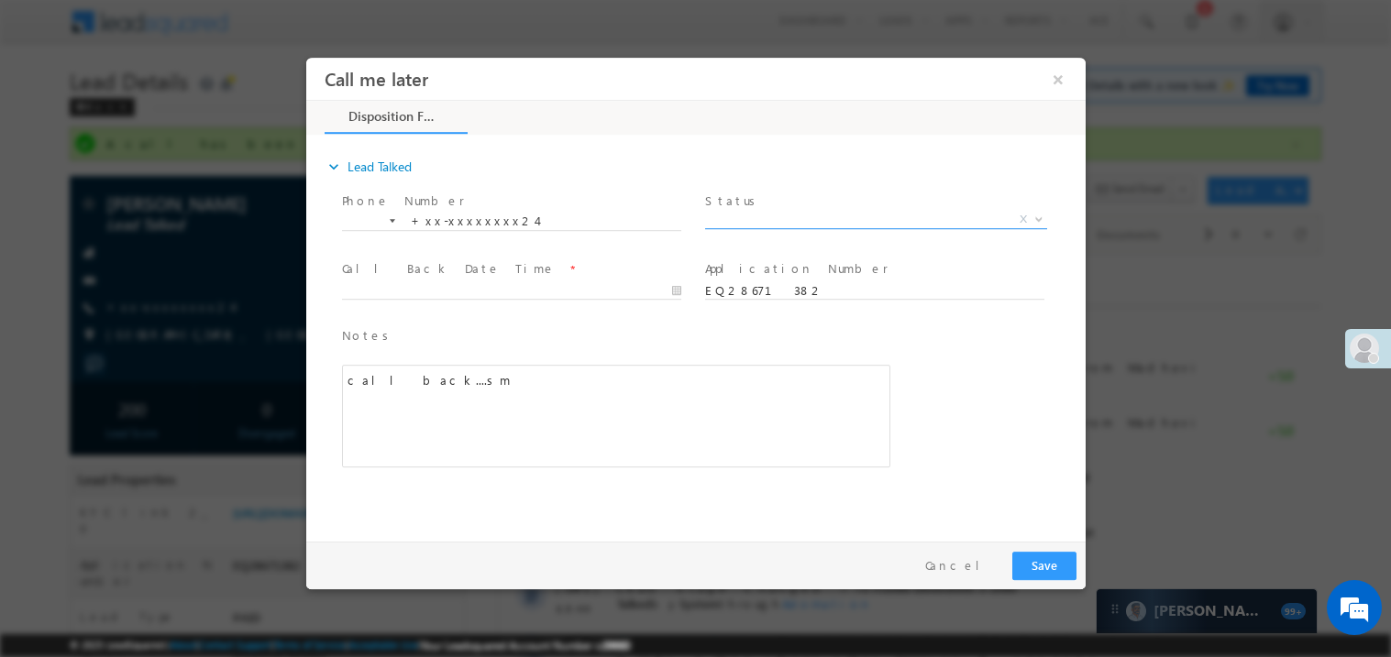
click at [761, 212] on span "X" at bounding box center [875, 219] width 342 height 18
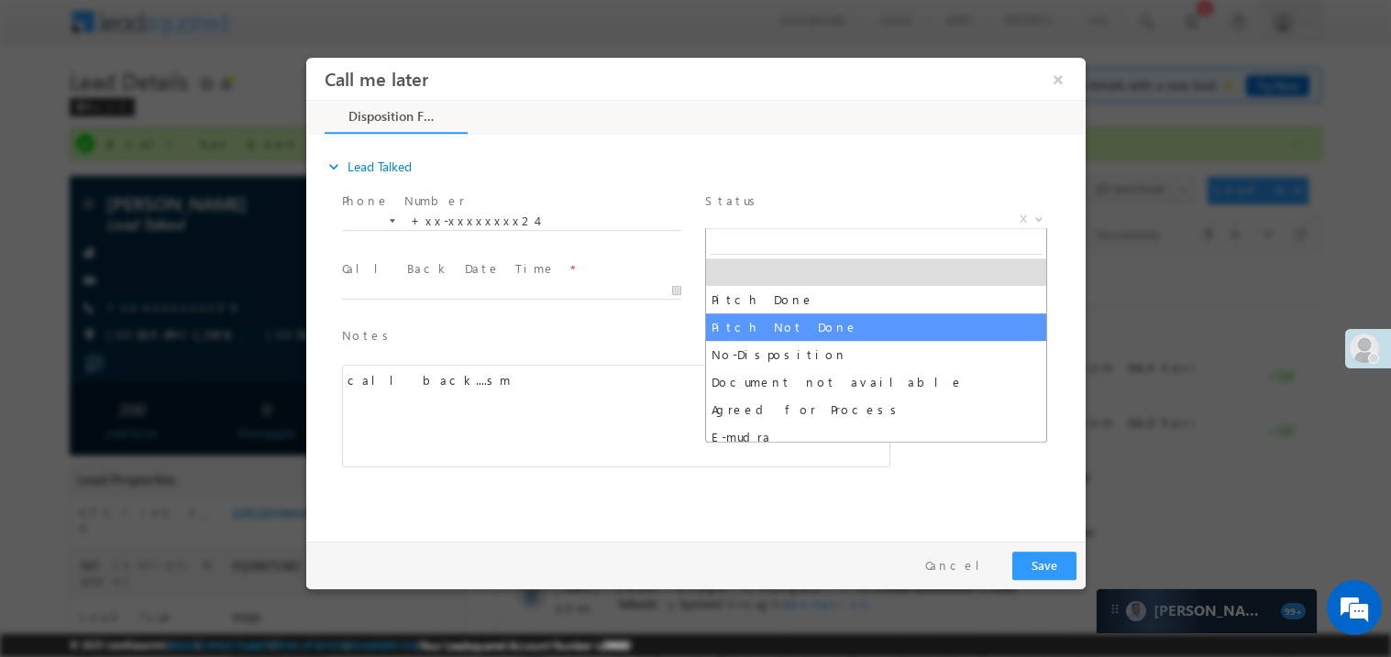
select select "Pitch Not Done"
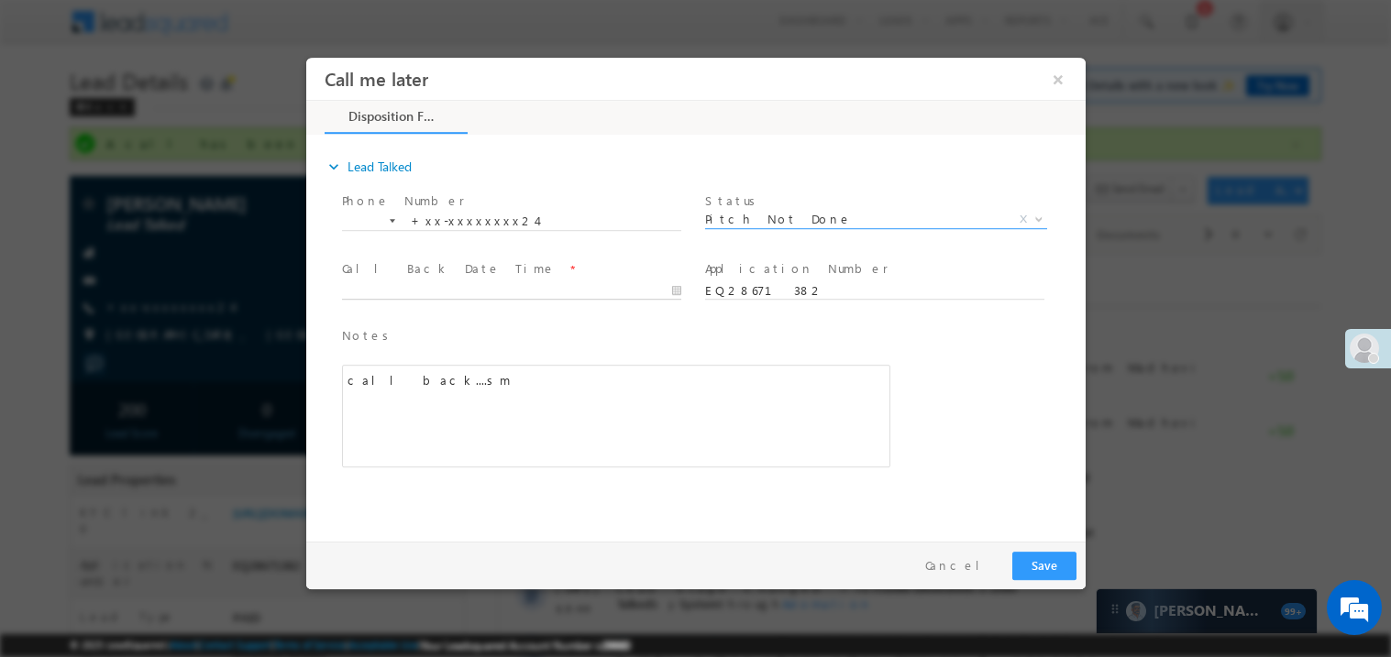
click at [404, 288] on body "Call me later ×" at bounding box center [694, 295] width 779 height 476
type input "09/10/25 8:39 PM"
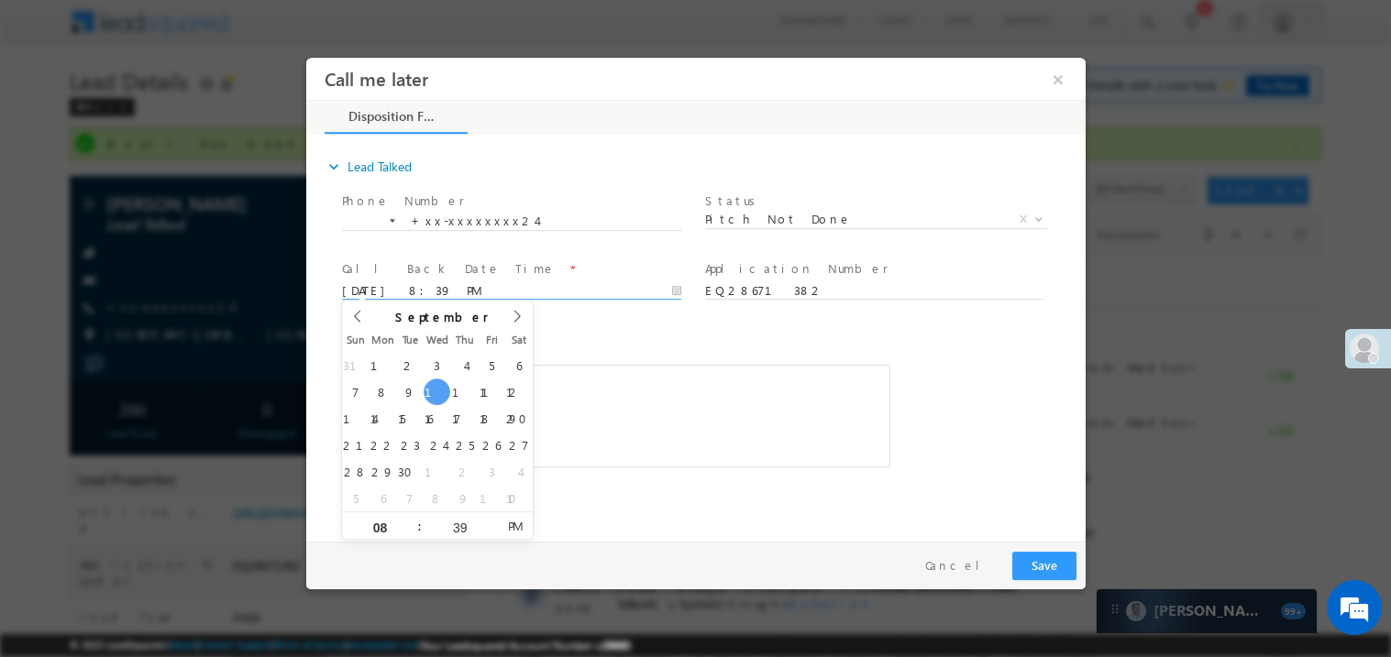
click at [679, 359] on div "Notes * call back....sm Editor toolbars Basic Styles Bold Italic Underline Para…" at bounding box center [615, 396] width 548 height 142
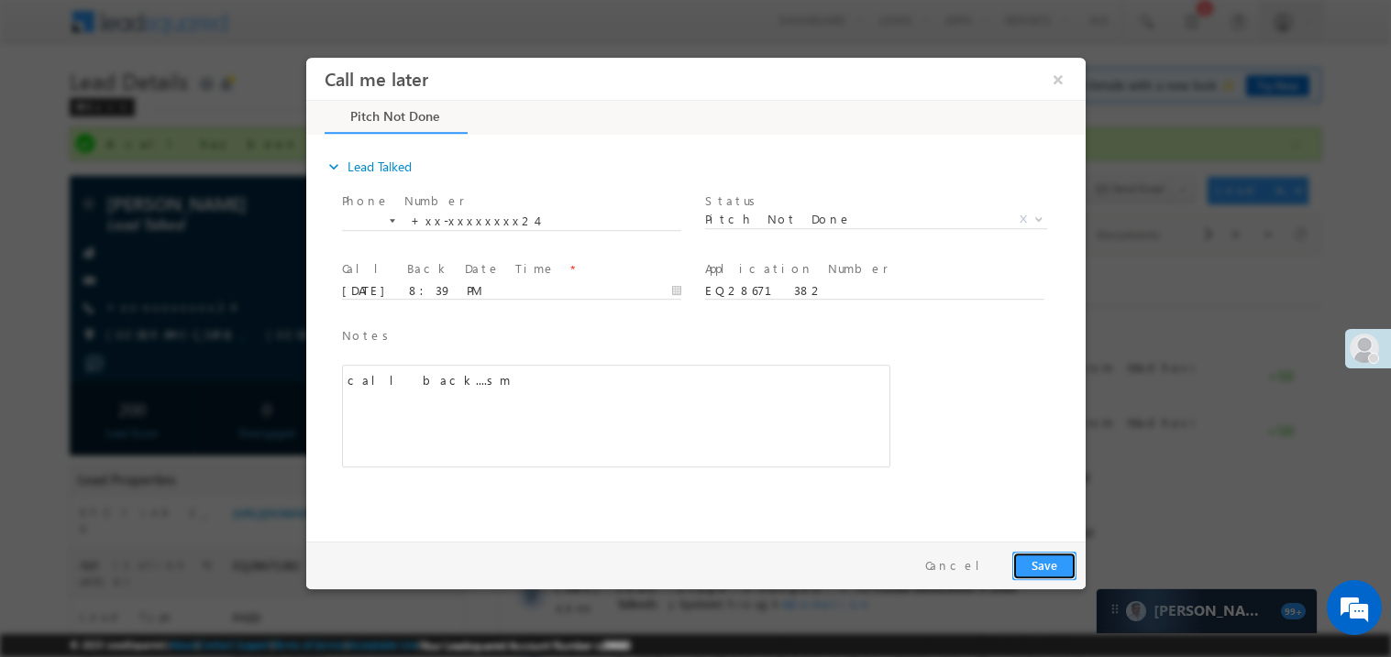
click at [1050, 561] on button "Save" at bounding box center [1043, 565] width 64 height 28
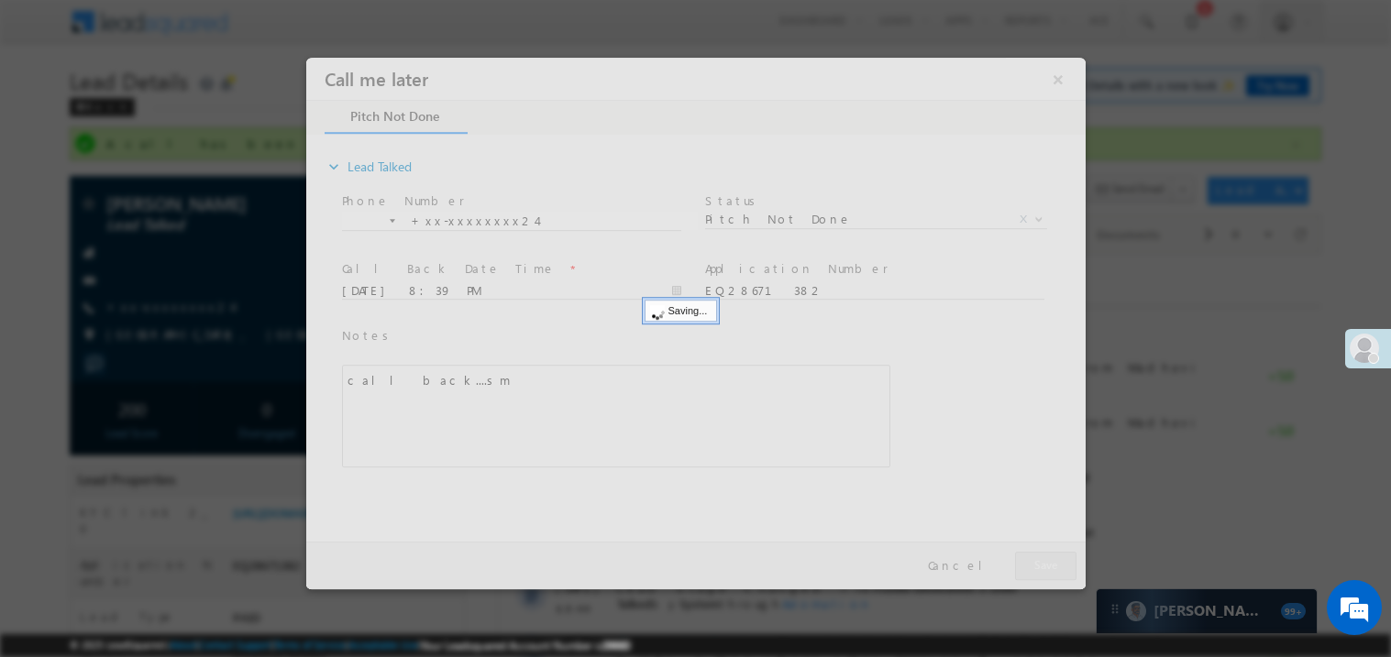
click at [1050, 561] on div at bounding box center [694, 323] width 779 height 532
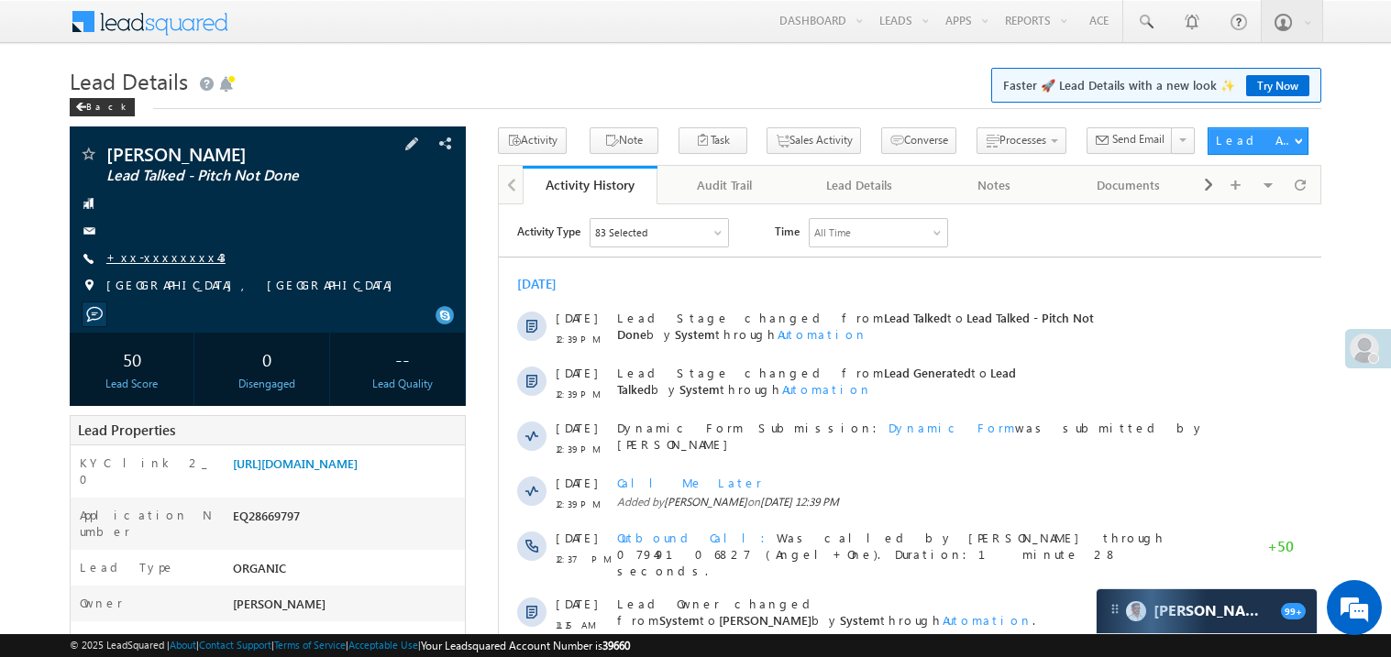
click at [158, 258] on link "+xx-xxxxxxxx43" at bounding box center [165, 257] width 119 height 16
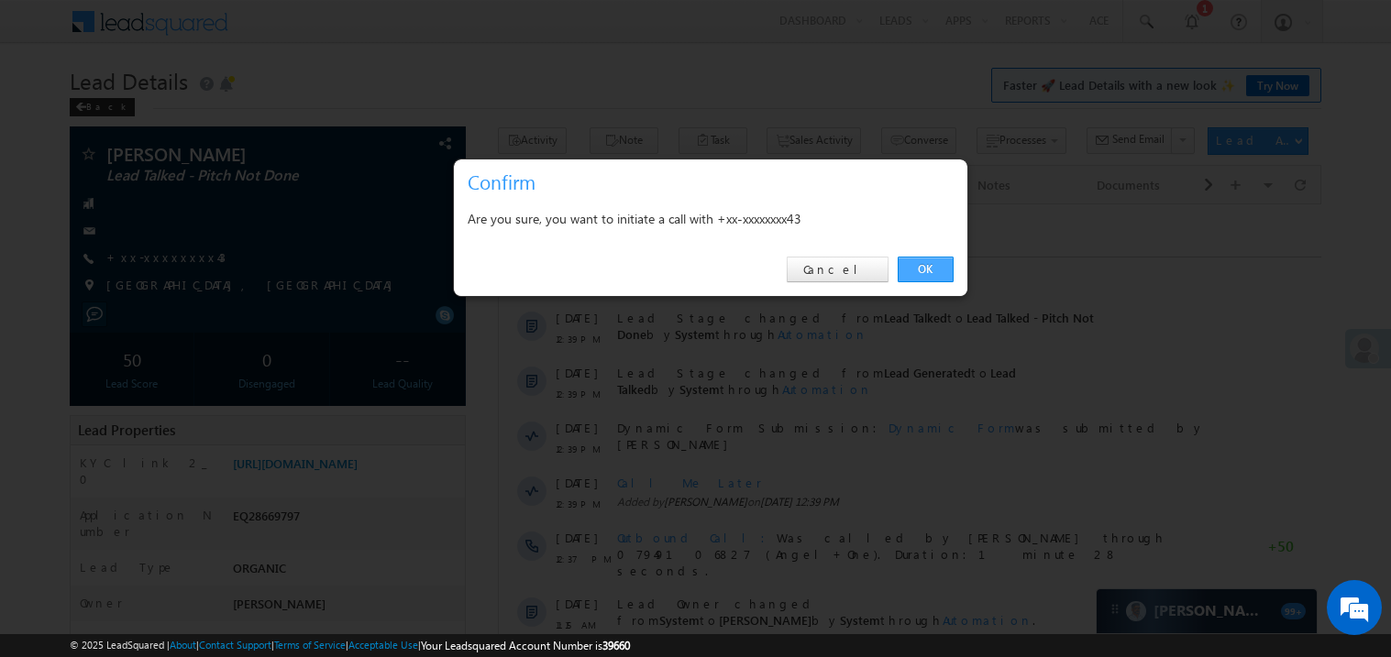
click at [929, 269] on link "OK" at bounding box center [925, 270] width 56 height 26
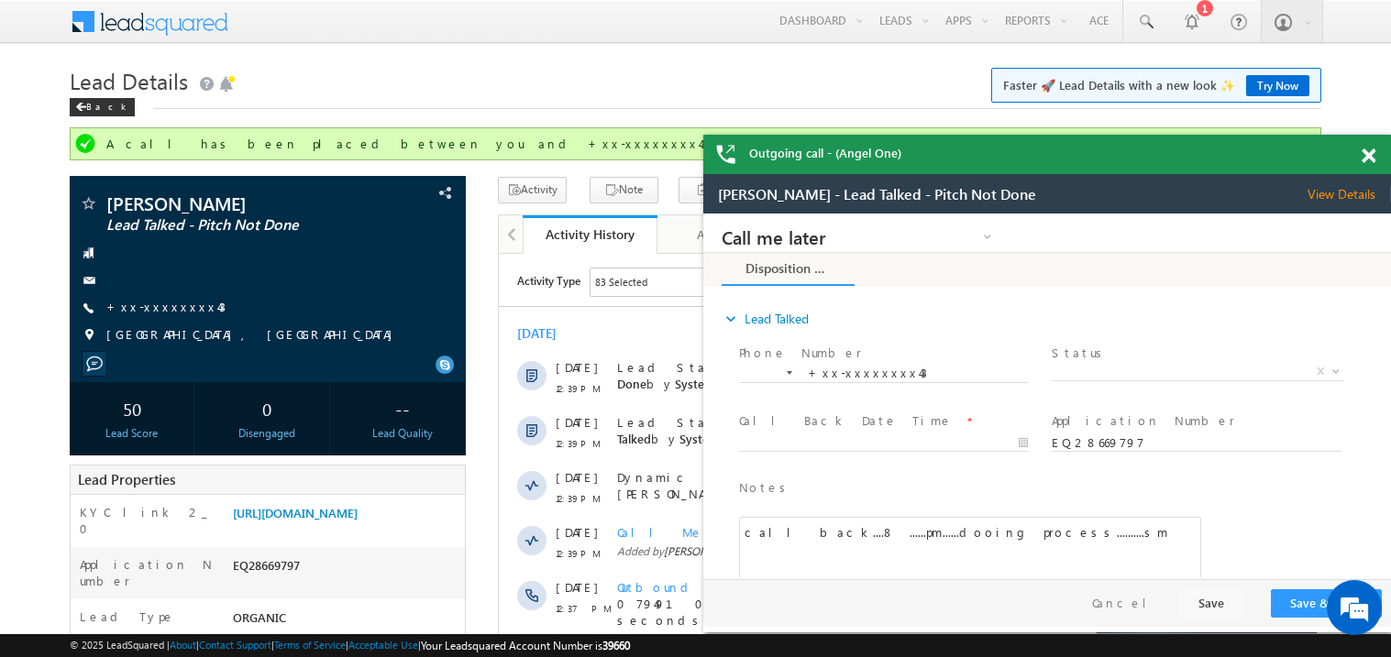
click at [1368, 152] on span at bounding box center [1368, 157] width 14 height 16
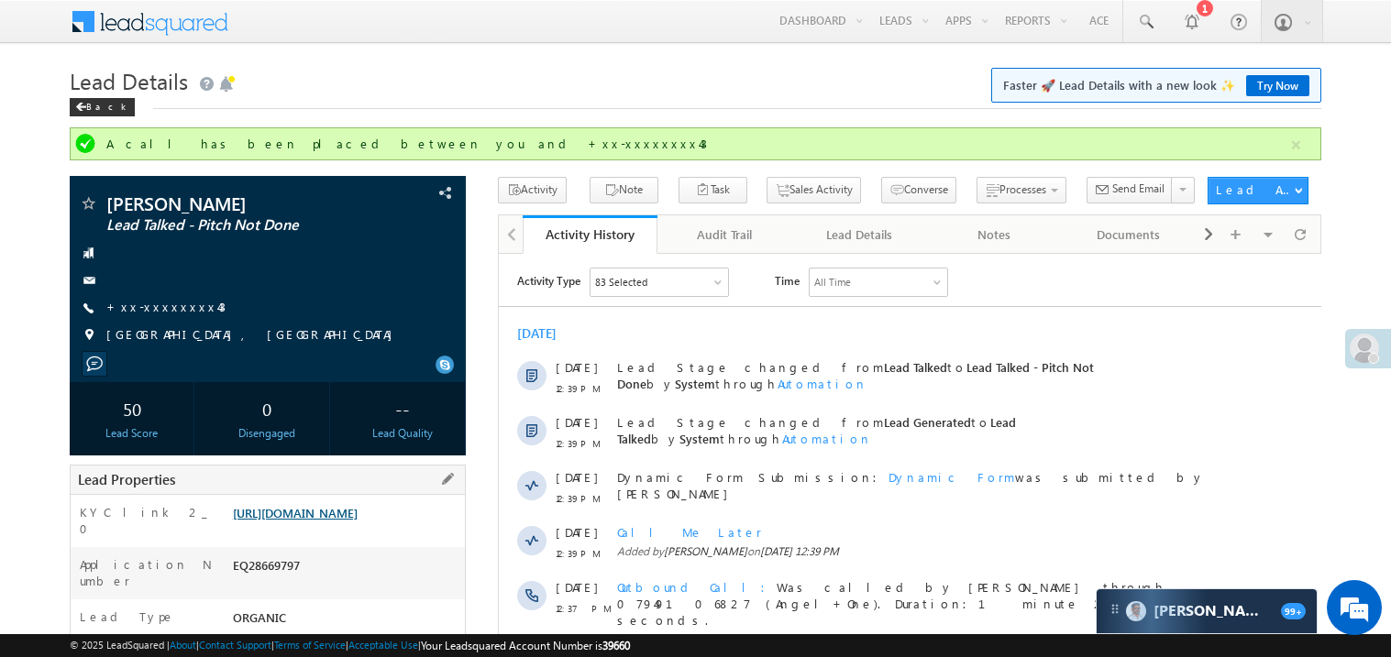
click at [320, 521] on link "[URL][DOMAIN_NAME]" at bounding box center [295, 513] width 125 height 16
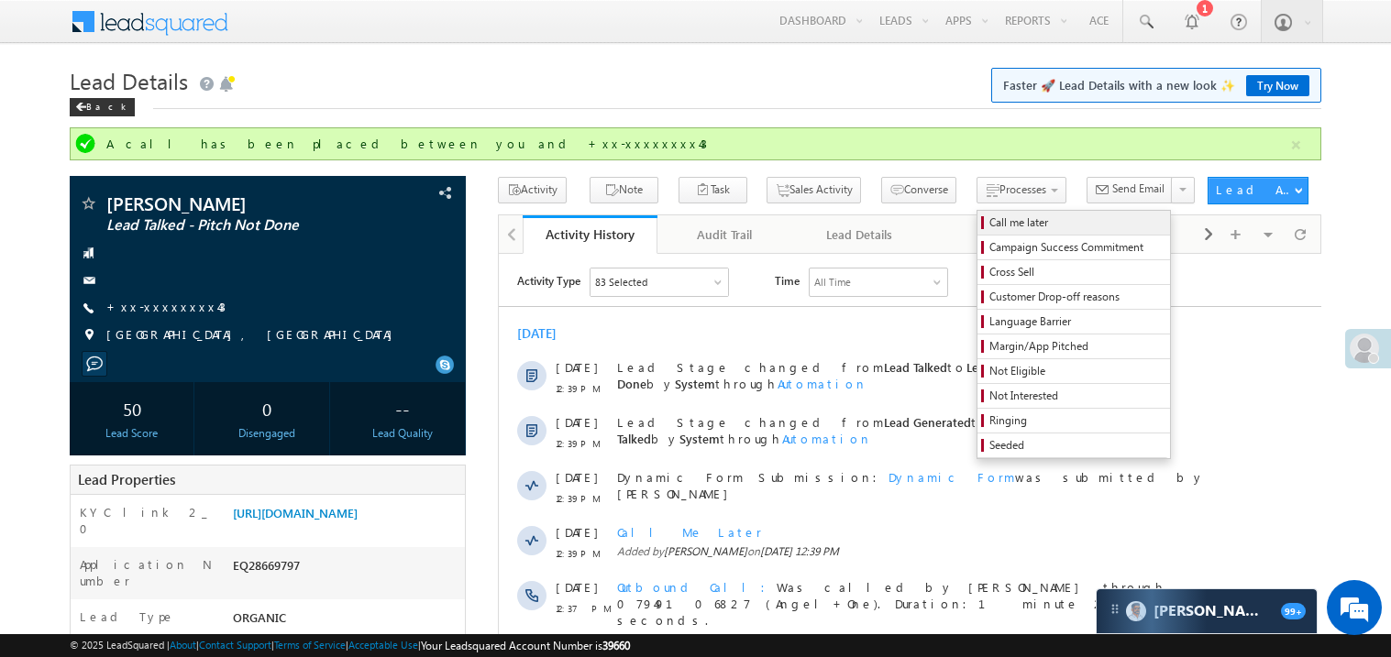
click at [989, 223] on span "Call me later" at bounding box center [1076, 223] width 174 height 17
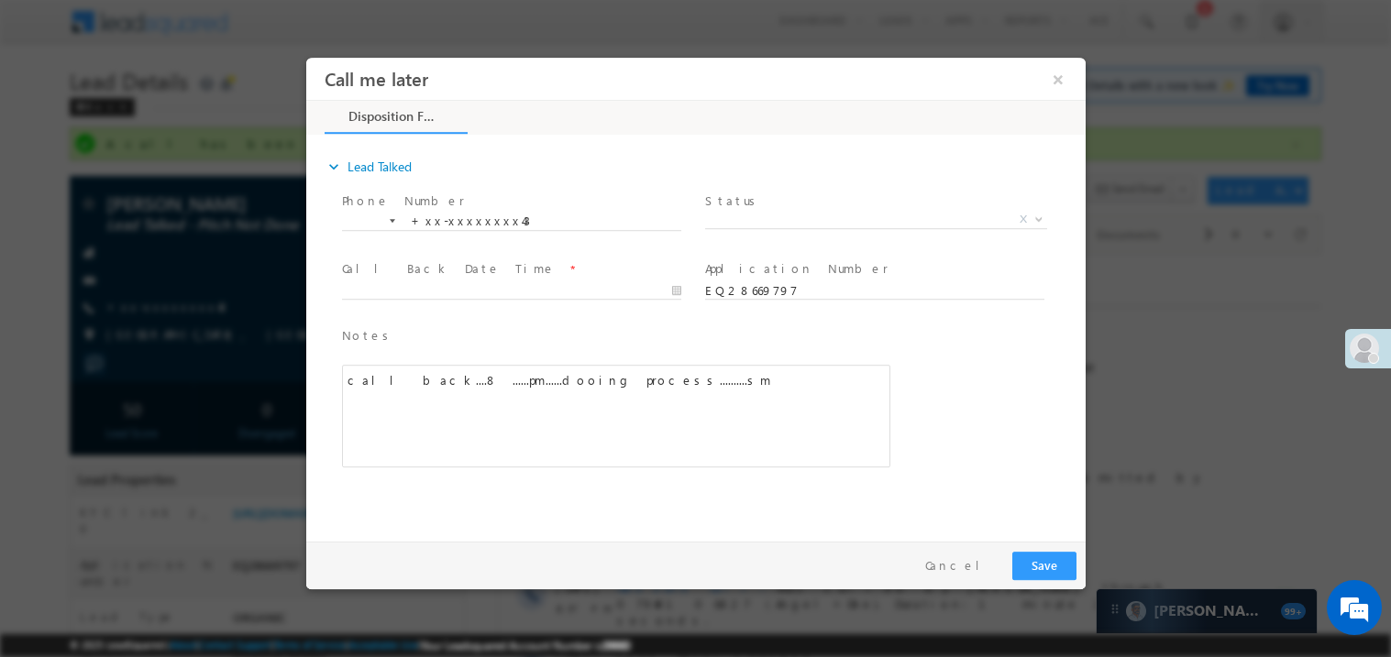
click at [741, 206] on span "Status *" at bounding box center [873, 201] width 338 height 20
click at [765, 220] on span "X" at bounding box center [875, 219] width 342 height 18
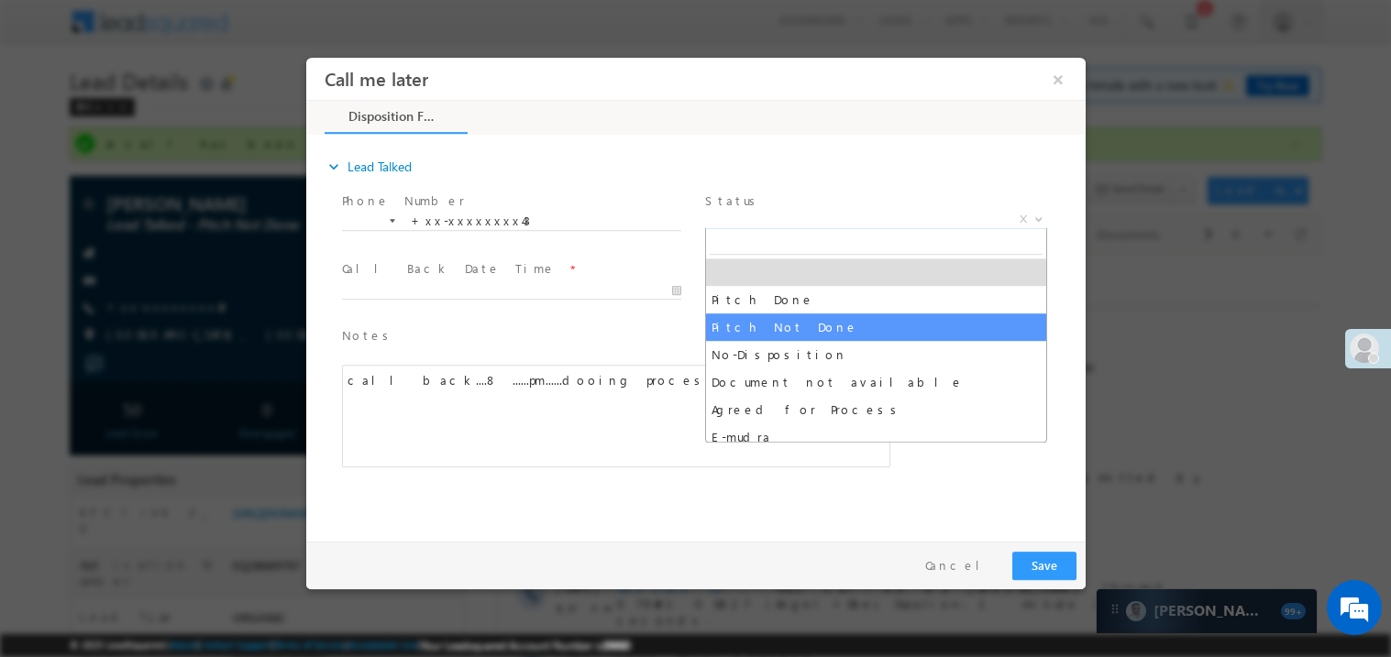
select select "Pitch Not Done"
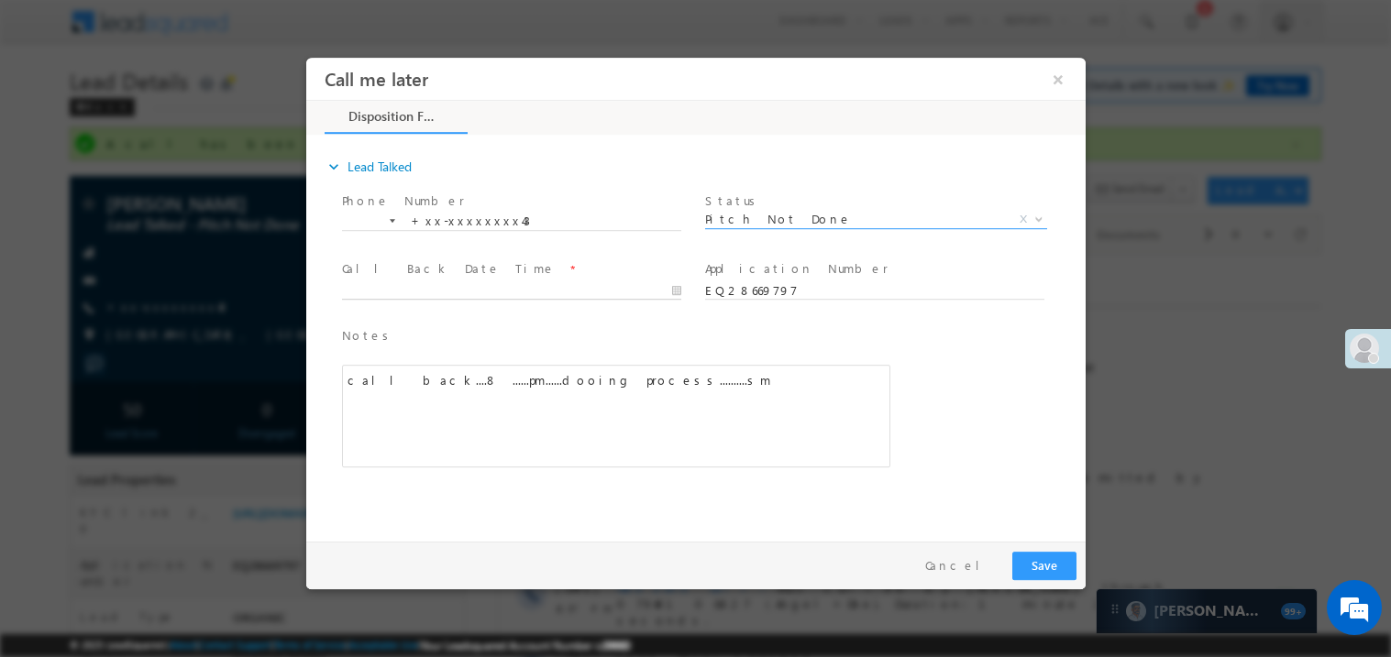
click at [472, 286] on body "Call me later ×" at bounding box center [694, 295] width 779 height 476
type input "[DATE] 8:40 PM"
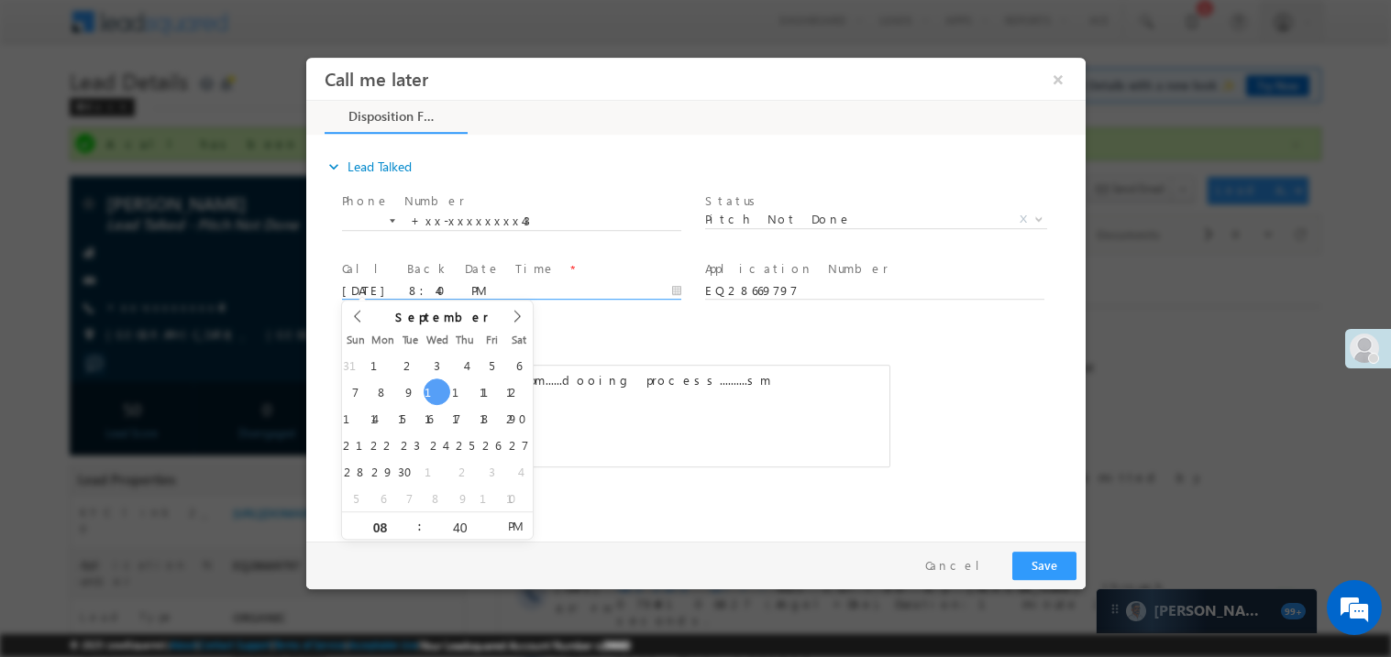
click at [871, 479] on div "Notes * call back....8 ......pm......dooing process..........sm Editor toolbars…" at bounding box center [615, 406] width 556 height 168
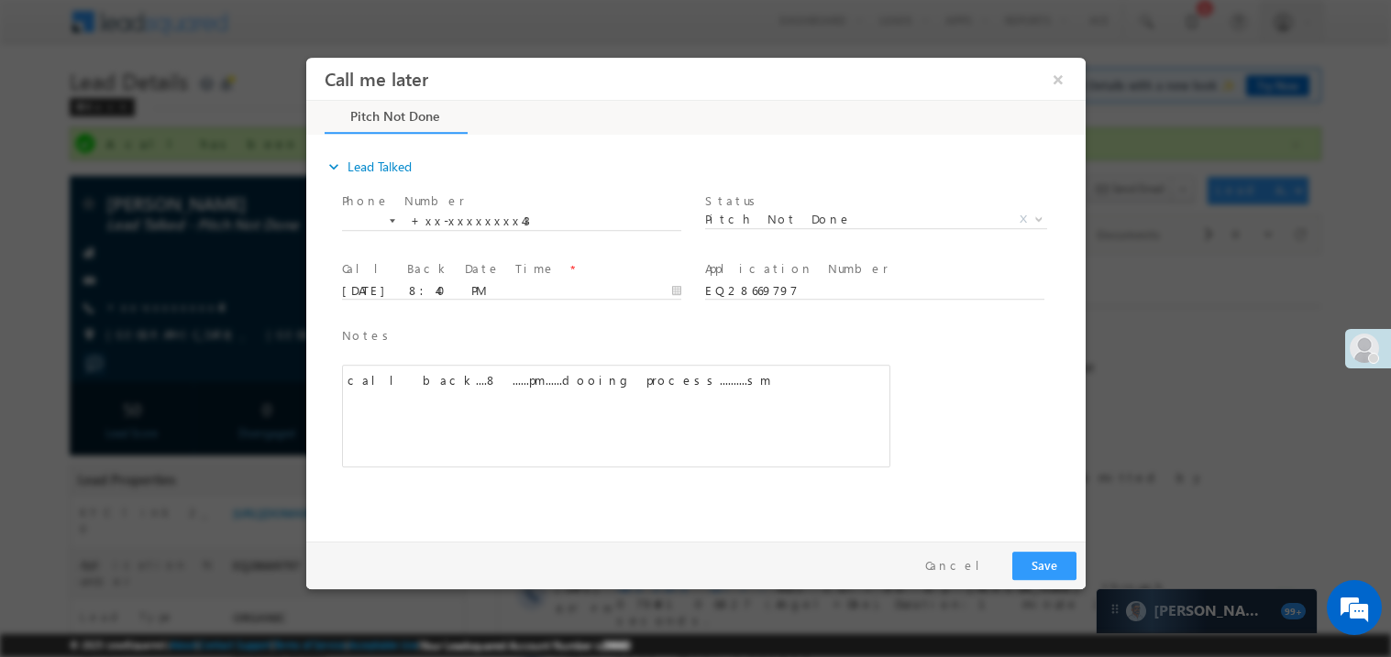
click at [699, 397] on div "call back....8 ......pm......dooing process..........sm" at bounding box center [615, 415] width 548 height 103
click at [1050, 556] on button "Save" at bounding box center [1043, 565] width 64 height 28
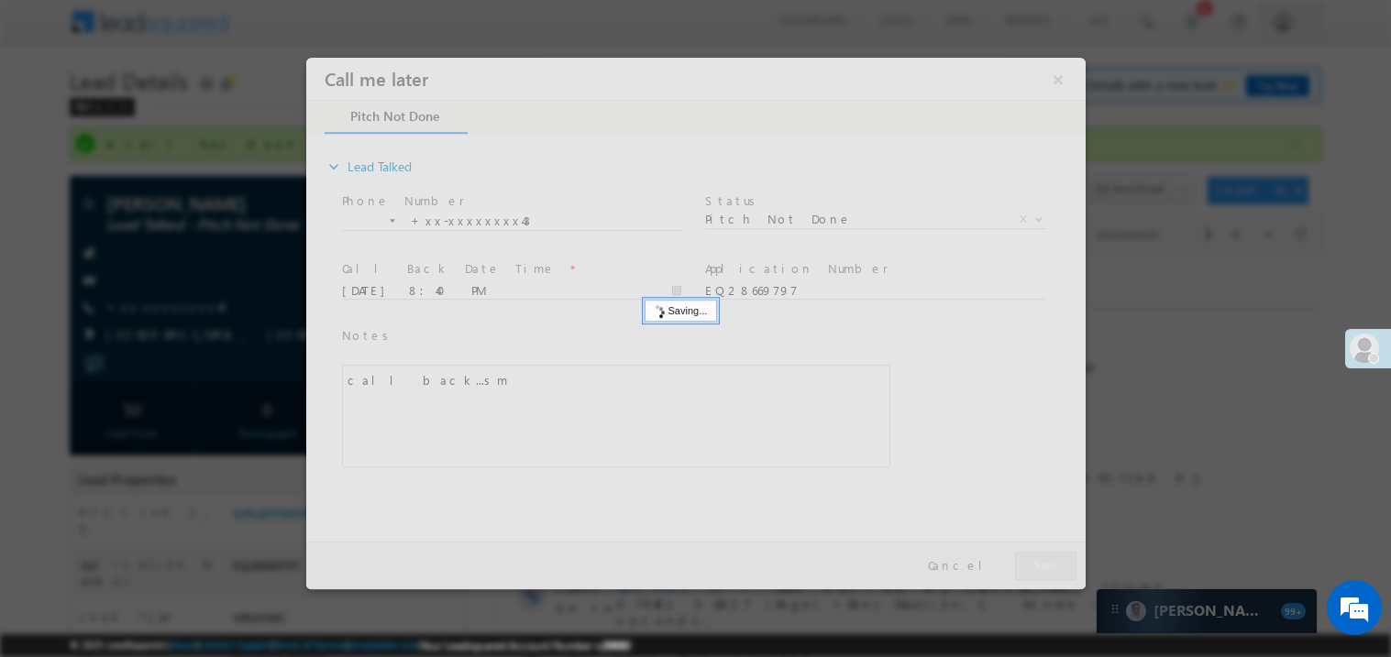
click at [1050, 556] on div at bounding box center [694, 323] width 779 height 532
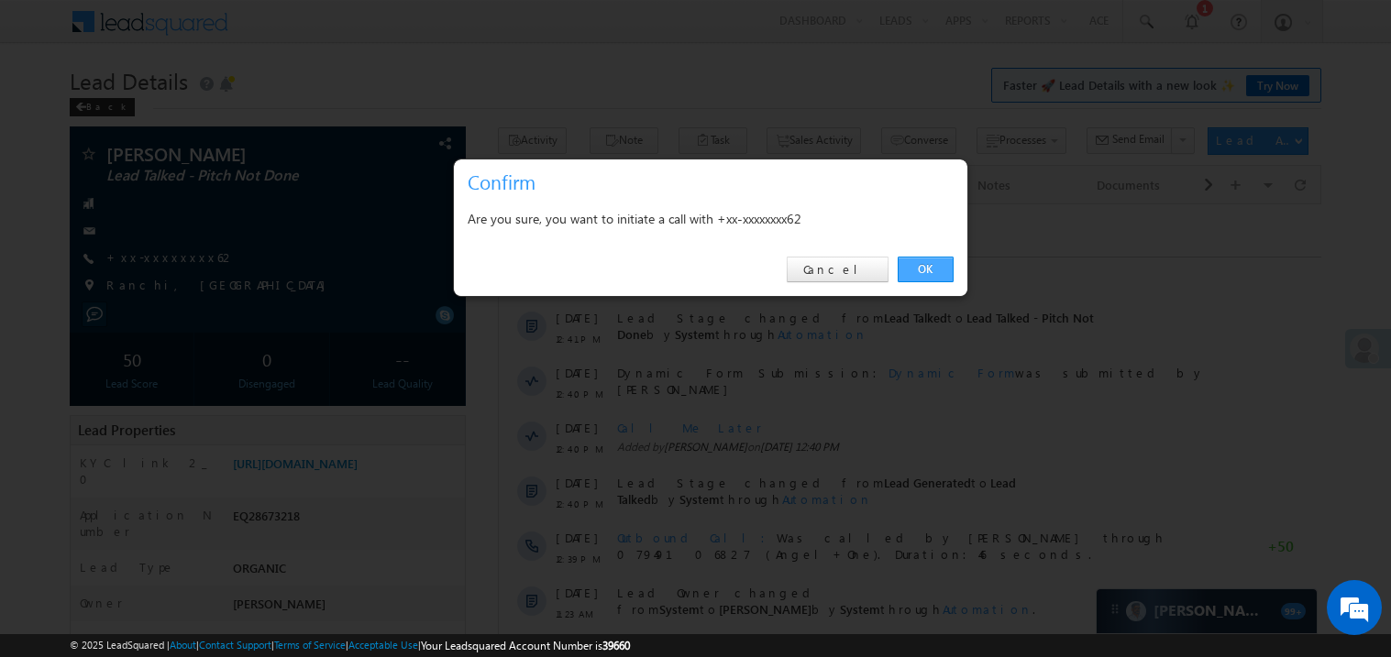
click at [919, 269] on link "OK" at bounding box center [925, 270] width 56 height 26
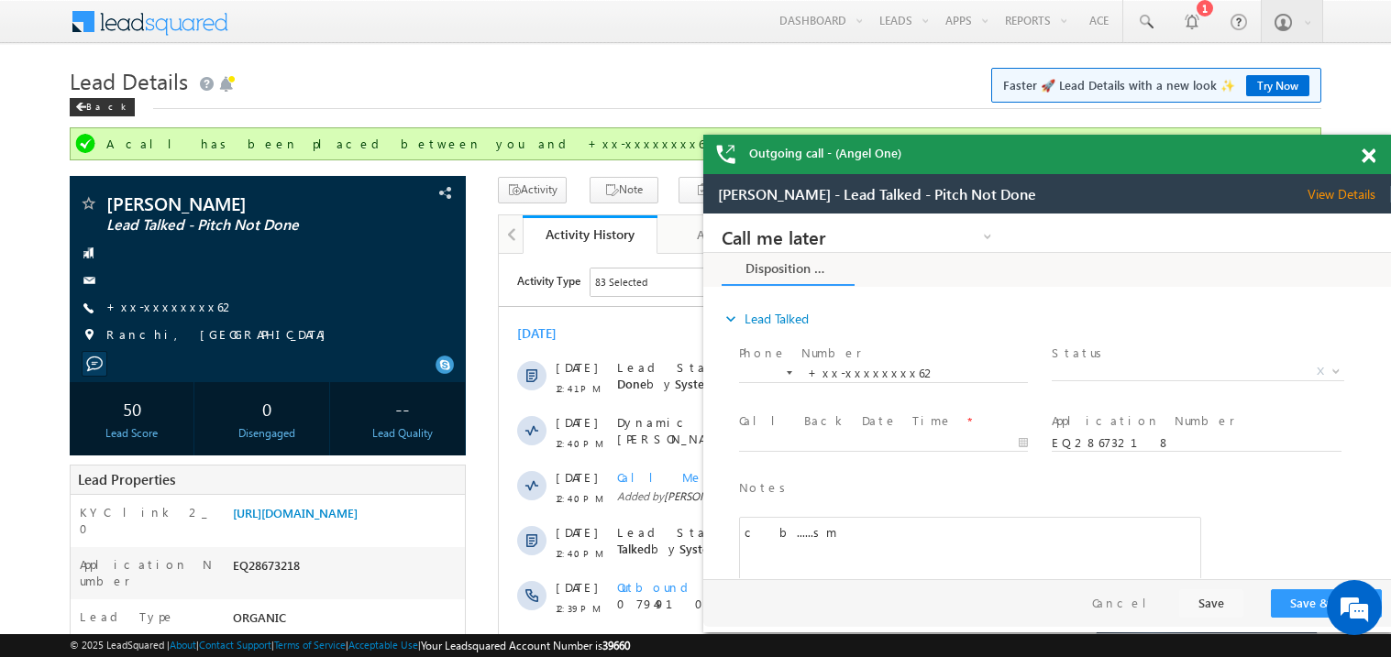
click at [1369, 156] on span at bounding box center [1368, 157] width 14 height 16
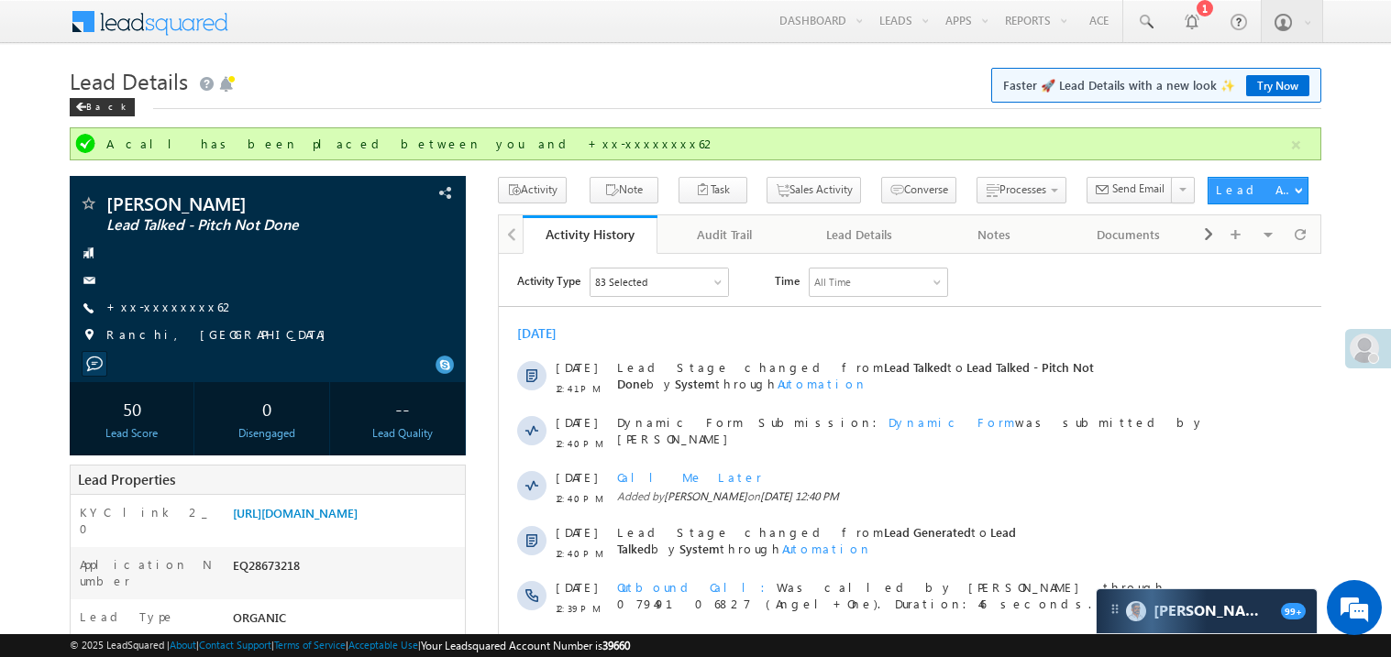
click at [776, 113] on div "Lead Details Faster 🚀 Lead Details with a new look ✨ Try Now Back" at bounding box center [695, 94] width 1251 height 66
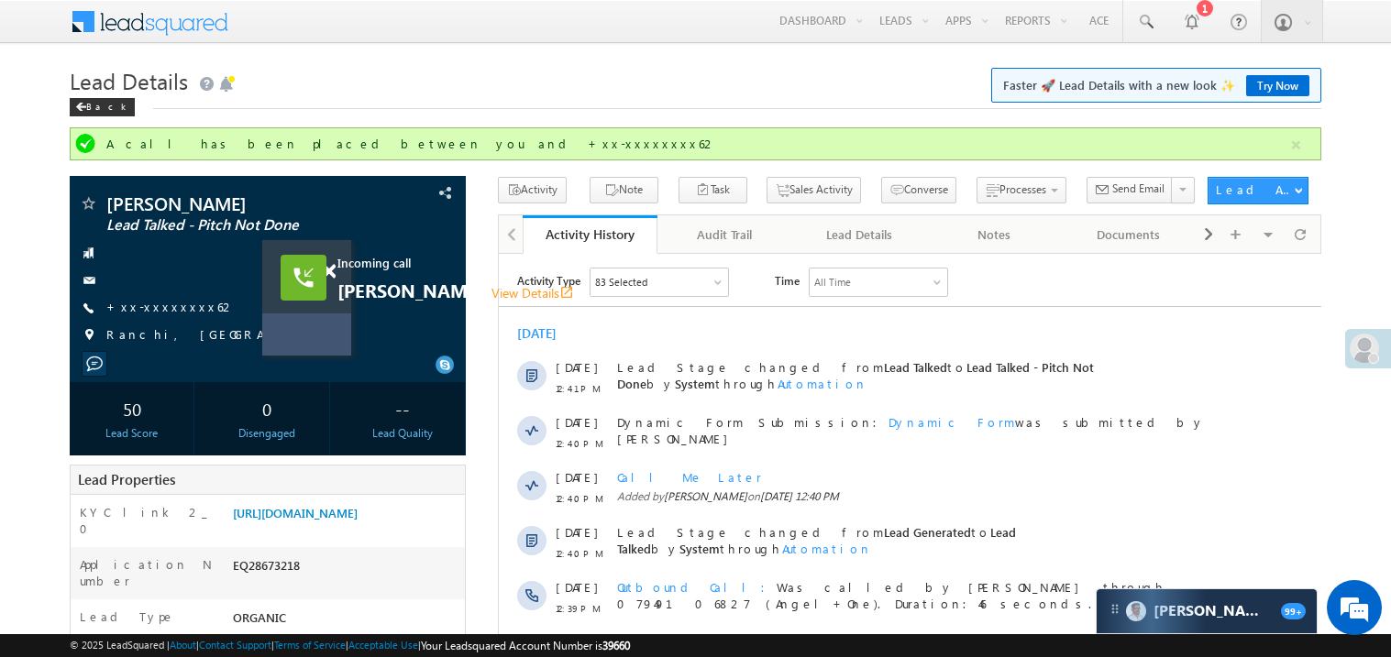
drag, startPoint x: 834, startPoint y: 325, endPoint x: 343, endPoint y: 332, distance: 491.4
click at [343, 332] on div "Incoming call [PERSON_NAME] View Details open_in_new" at bounding box center [306, 298] width 89 height 116
click at [332, 275] on span at bounding box center [329, 272] width 14 height 16
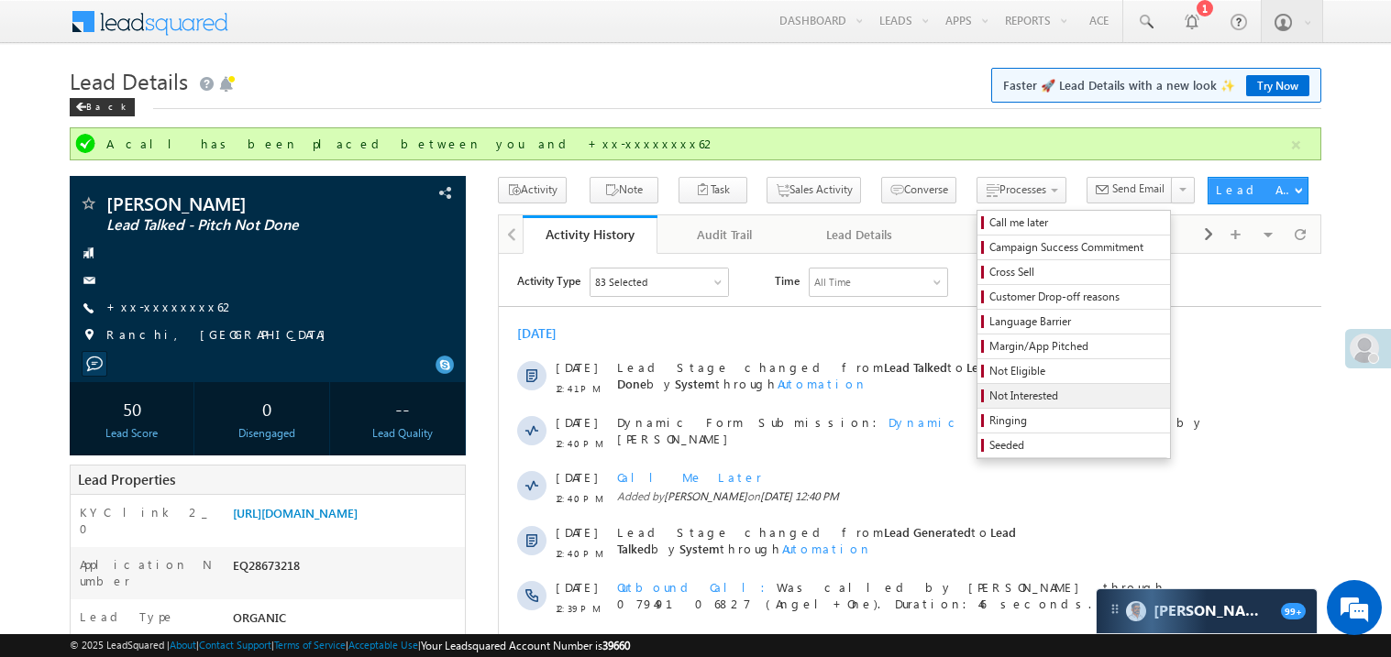
click at [989, 395] on span "Not Interested" at bounding box center [1076, 396] width 174 height 17
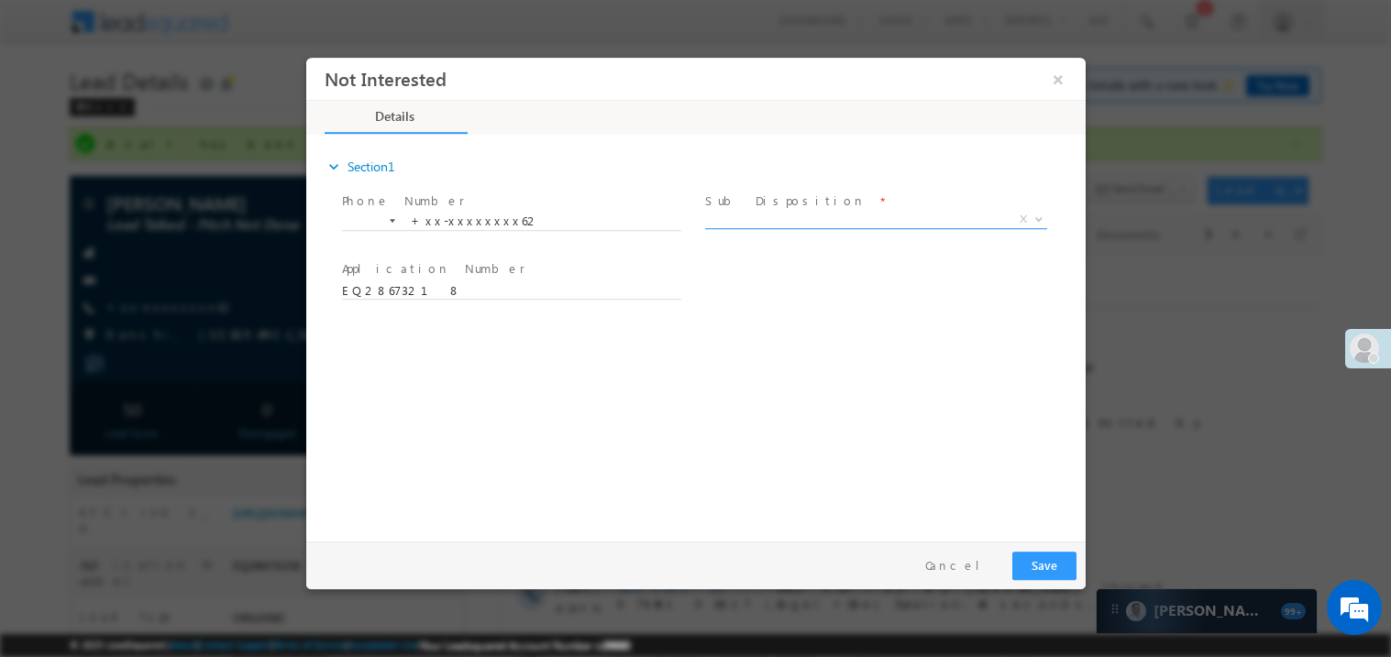
click at [757, 222] on span "X" at bounding box center [875, 219] width 342 height 18
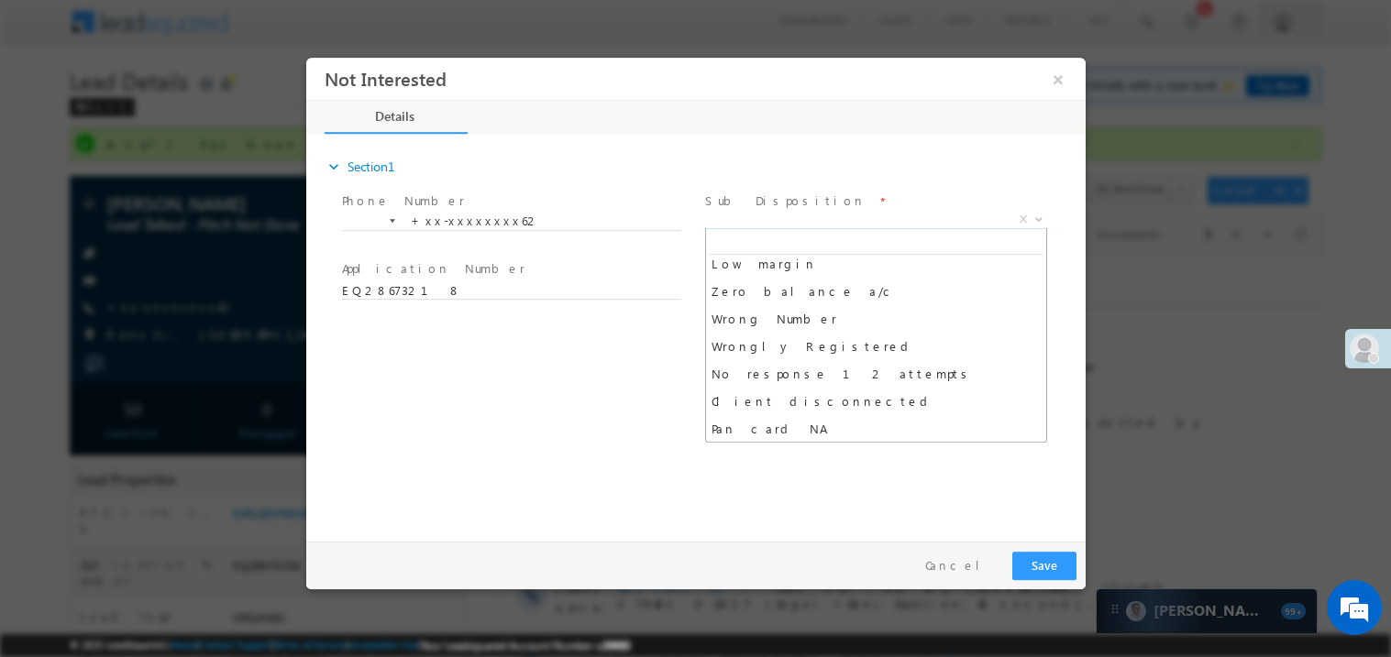
scroll to position [146, 0]
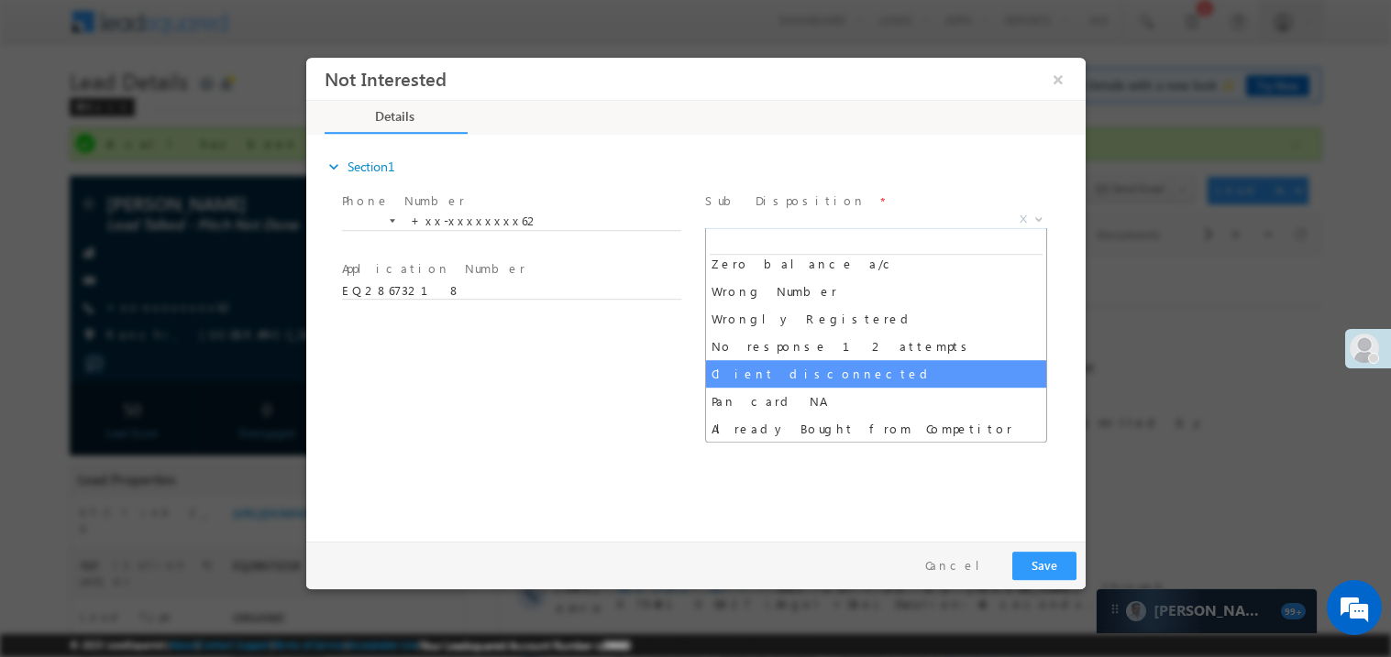
select select "Client disconnected"
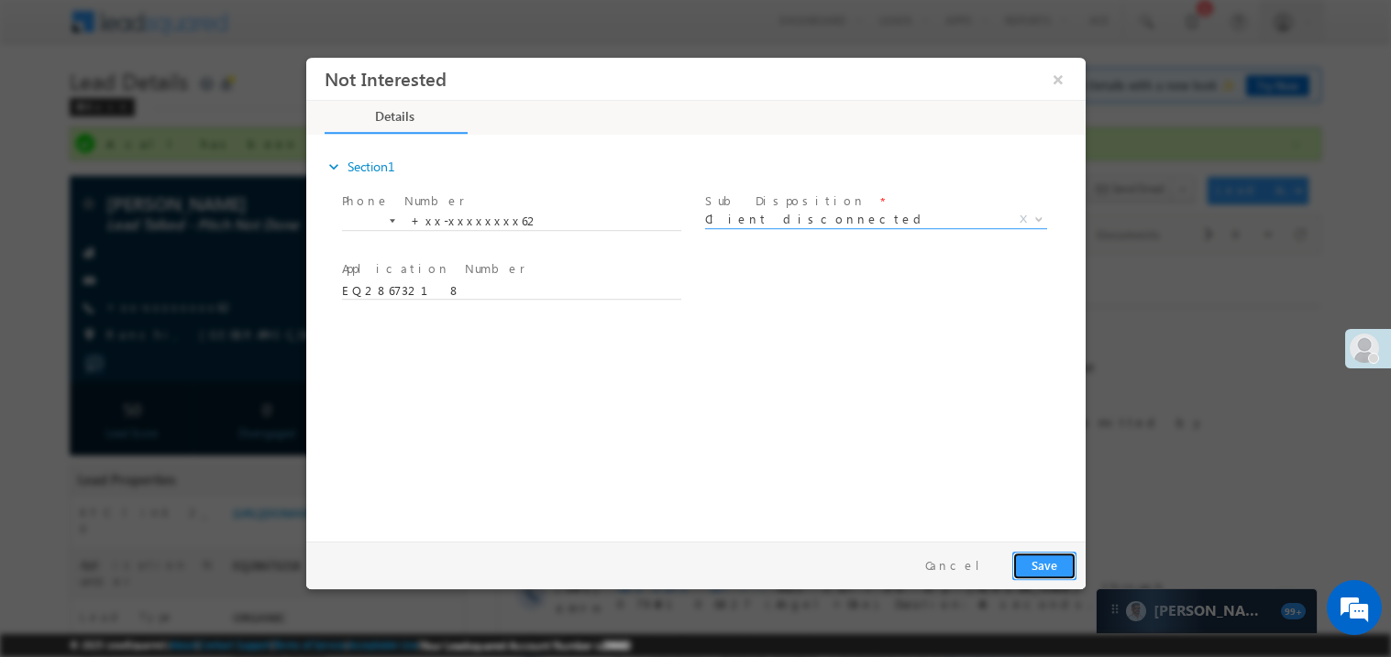
click at [1051, 568] on button "Save" at bounding box center [1043, 565] width 64 height 28
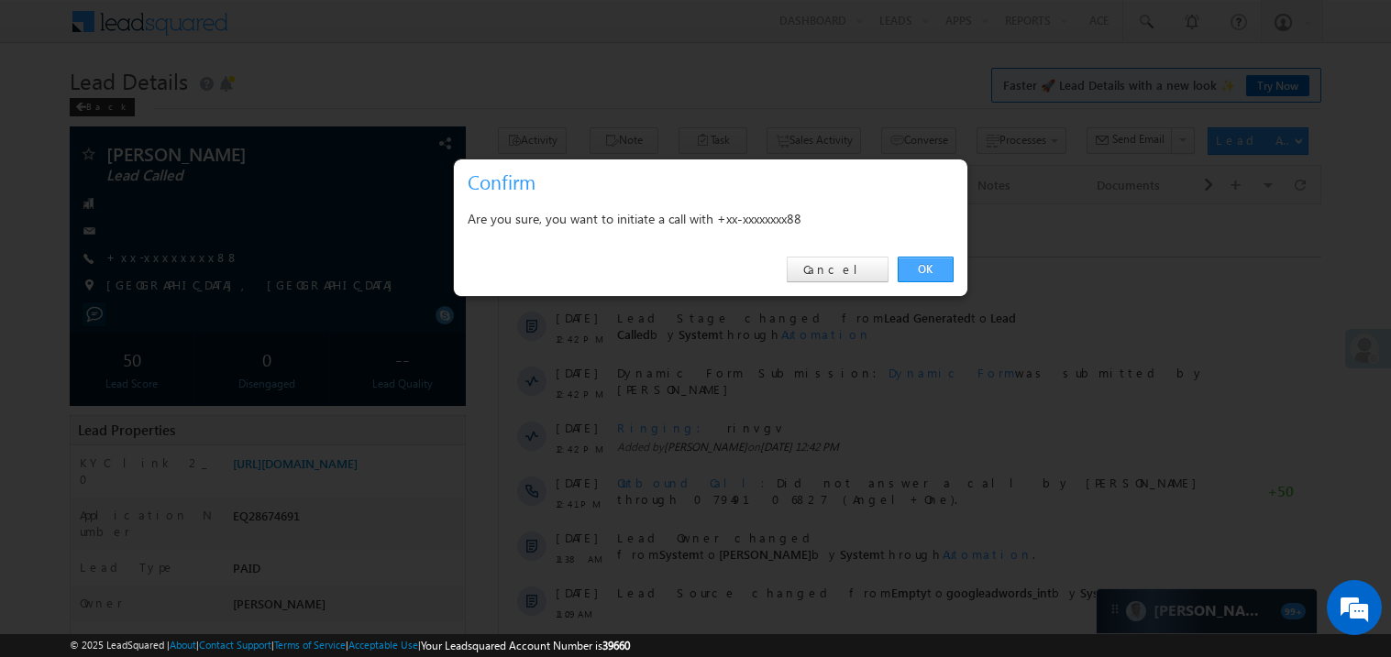
click at [920, 266] on link "OK" at bounding box center [925, 270] width 56 height 26
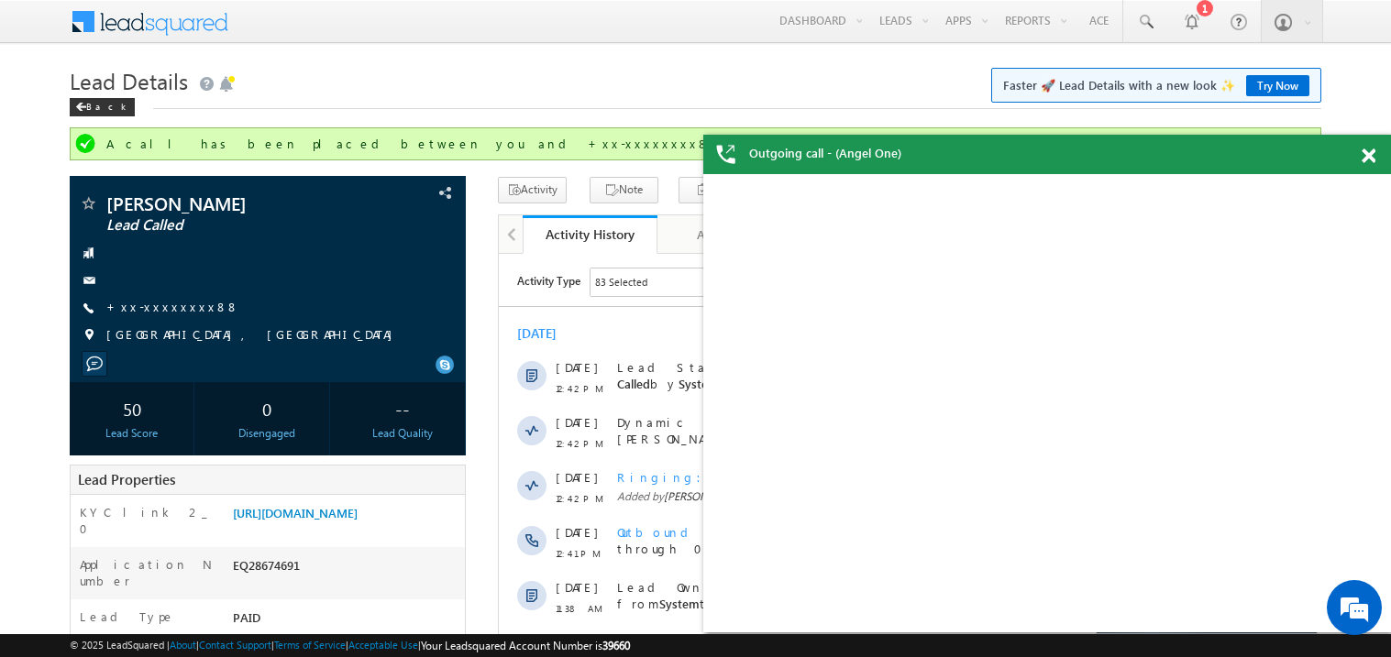
click at [1370, 151] on span at bounding box center [1368, 157] width 14 height 16
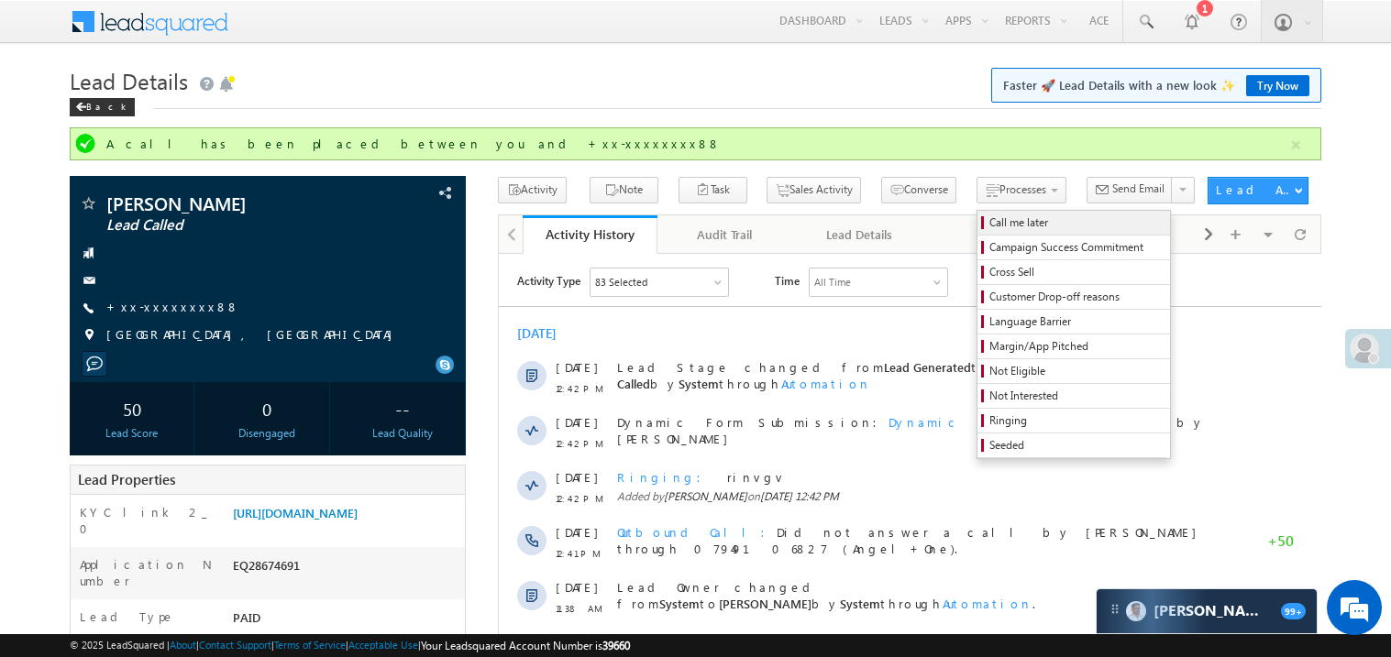
click at [989, 222] on span "Call me later" at bounding box center [1076, 223] width 174 height 17
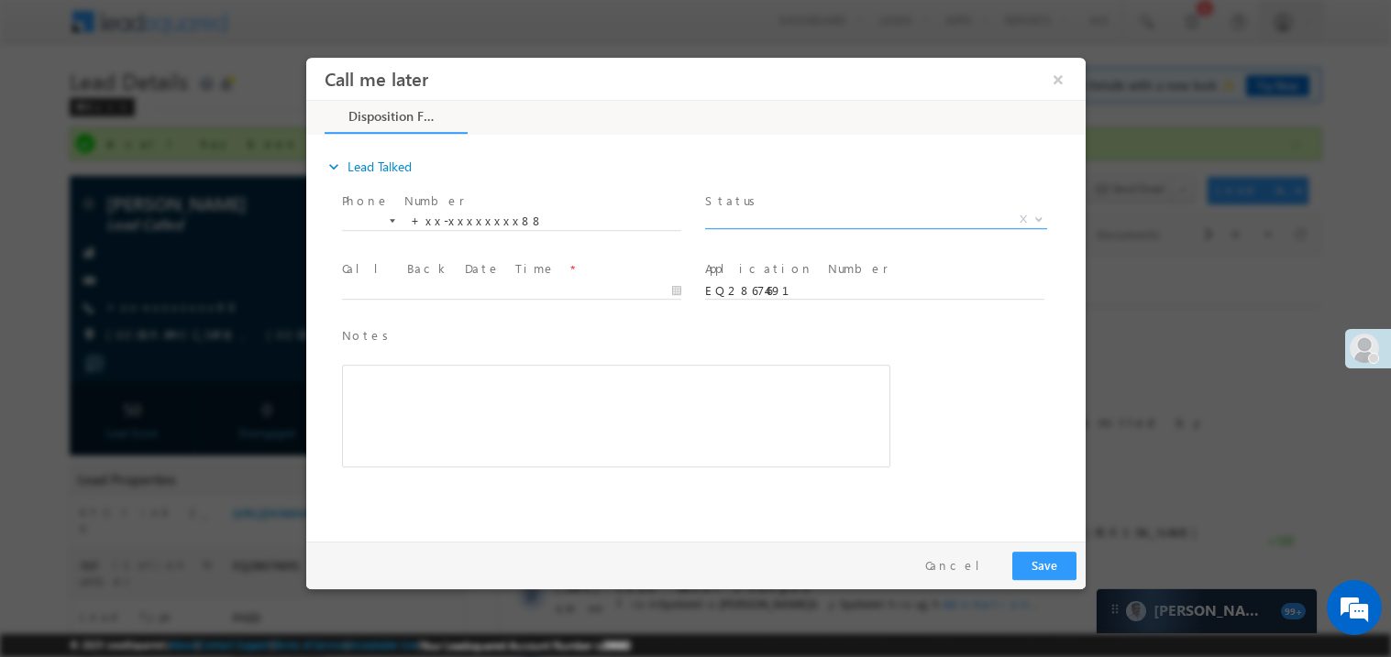
click at [763, 216] on span "X" at bounding box center [875, 219] width 342 height 18
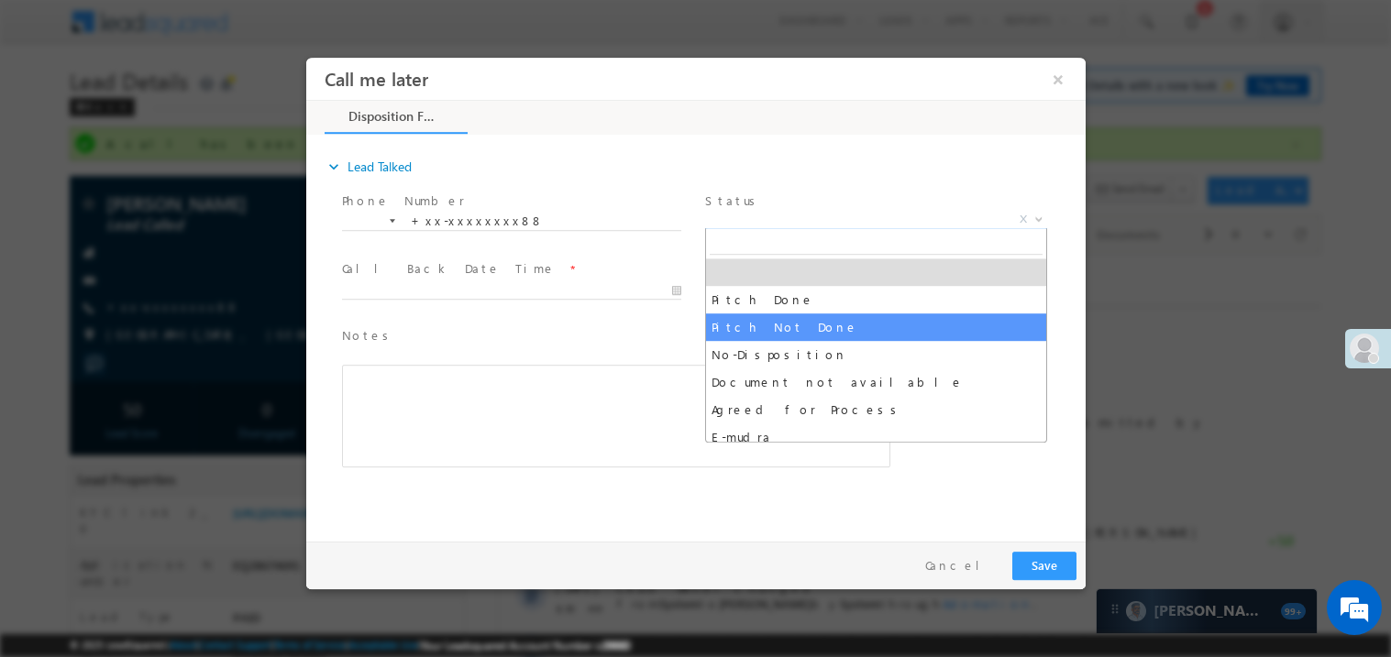
select select "Pitch Not Done"
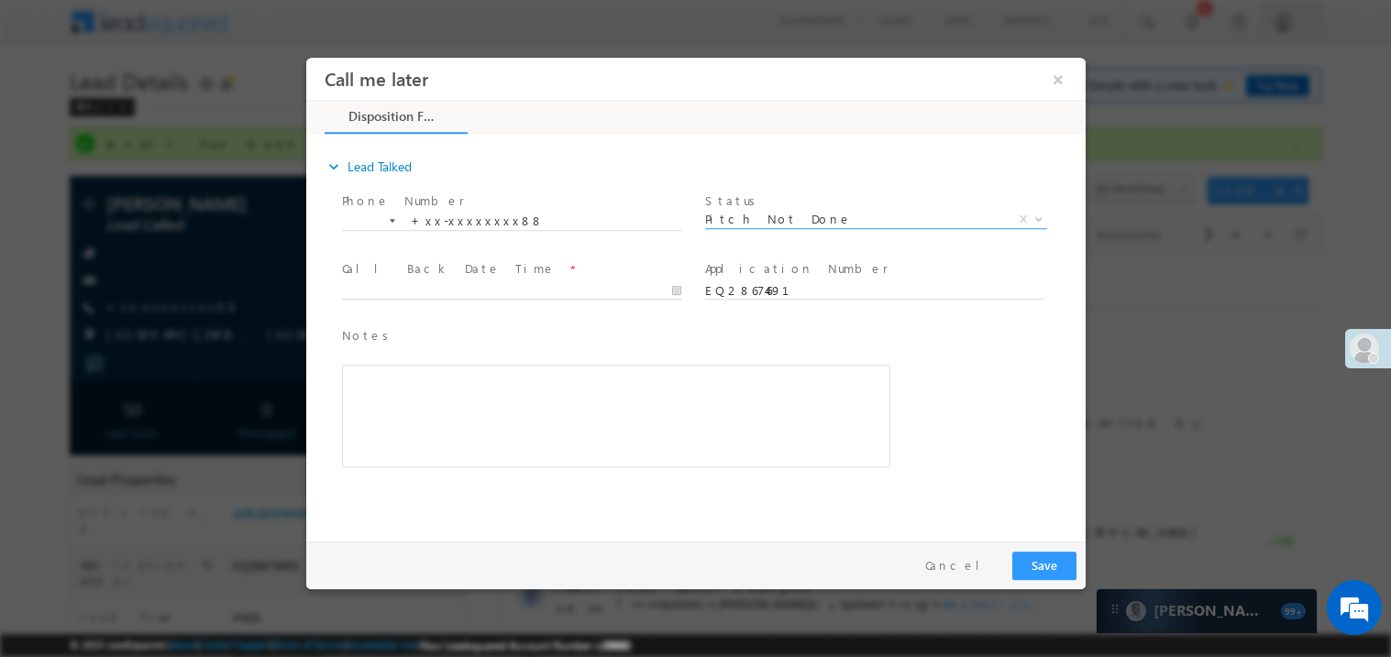
click at [443, 295] on body "Call me later ×" at bounding box center [694, 295] width 779 height 476
type input "09/10/25 8:43 PM"
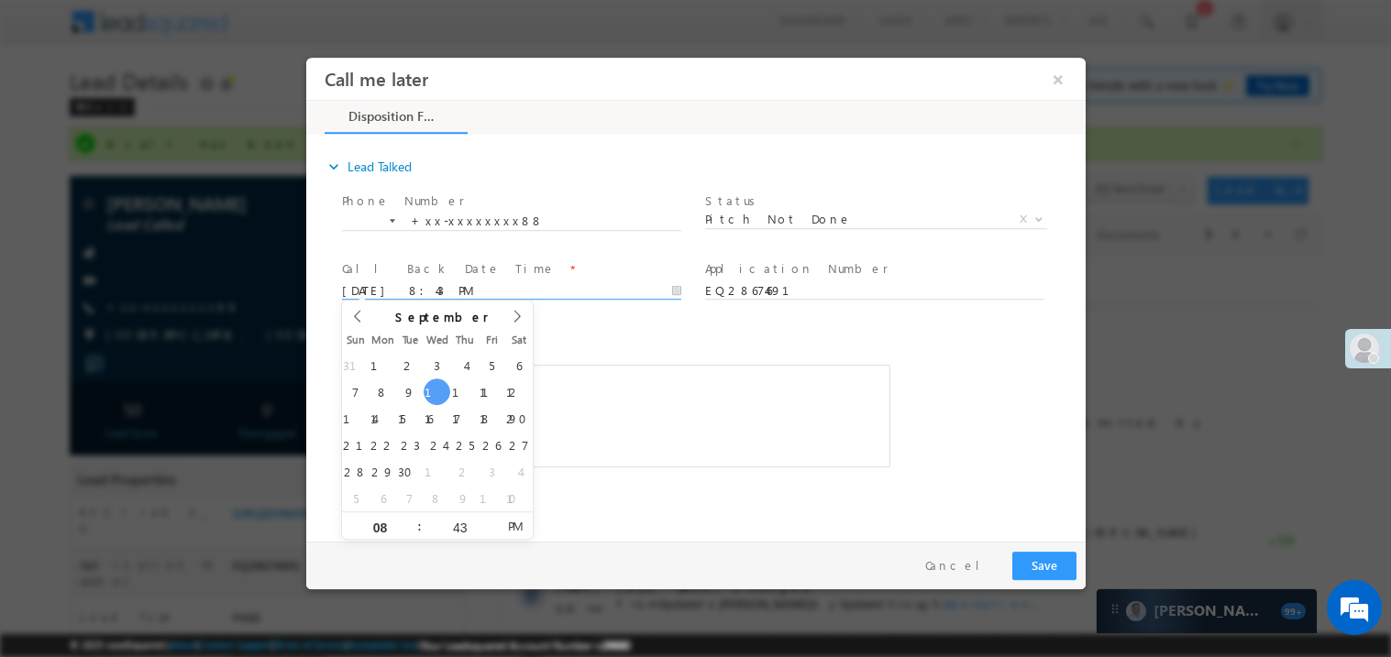
click at [622, 347] on div "Notes * Editor toolbars Basic Styles Bold Italic Underline Paragraph Insert/Rem…" at bounding box center [615, 396] width 548 height 142
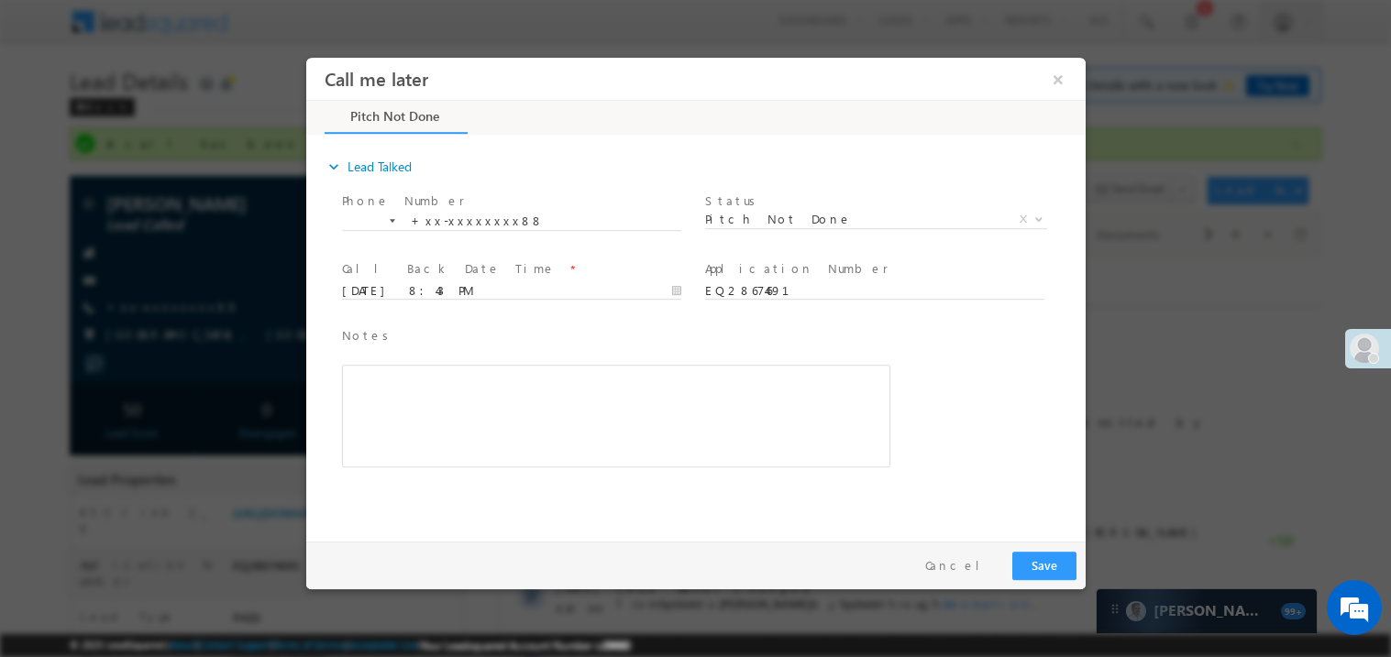
click at [615, 431] on div "Rich Text Editor, 40788eee-0fb2-11ec-a811-0adc8a9d82c2__tab1__section1__Notes__…" at bounding box center [615, 415] width 548 height 103
click at [1042, 563] on button "Save" at bounding box center [1043, 565] width 64 height 28
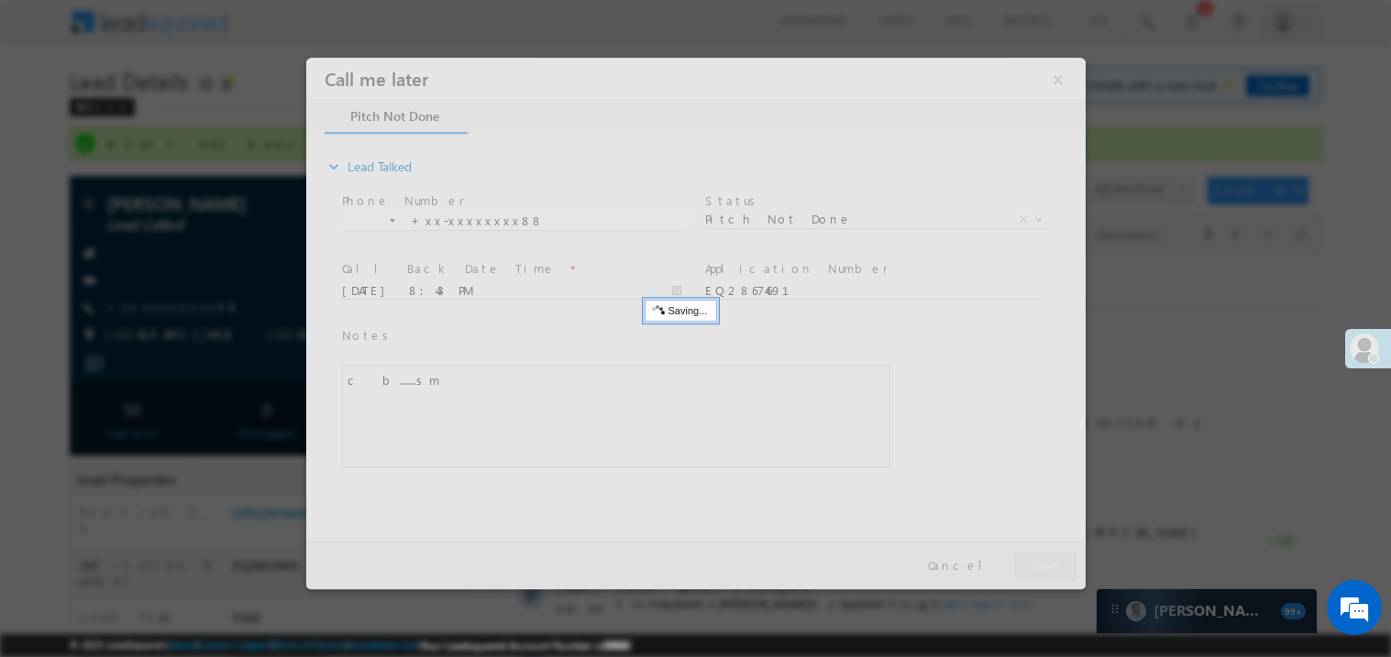
click at [1042, 563] on div at bounding box center [694, 323] width 779 height 532
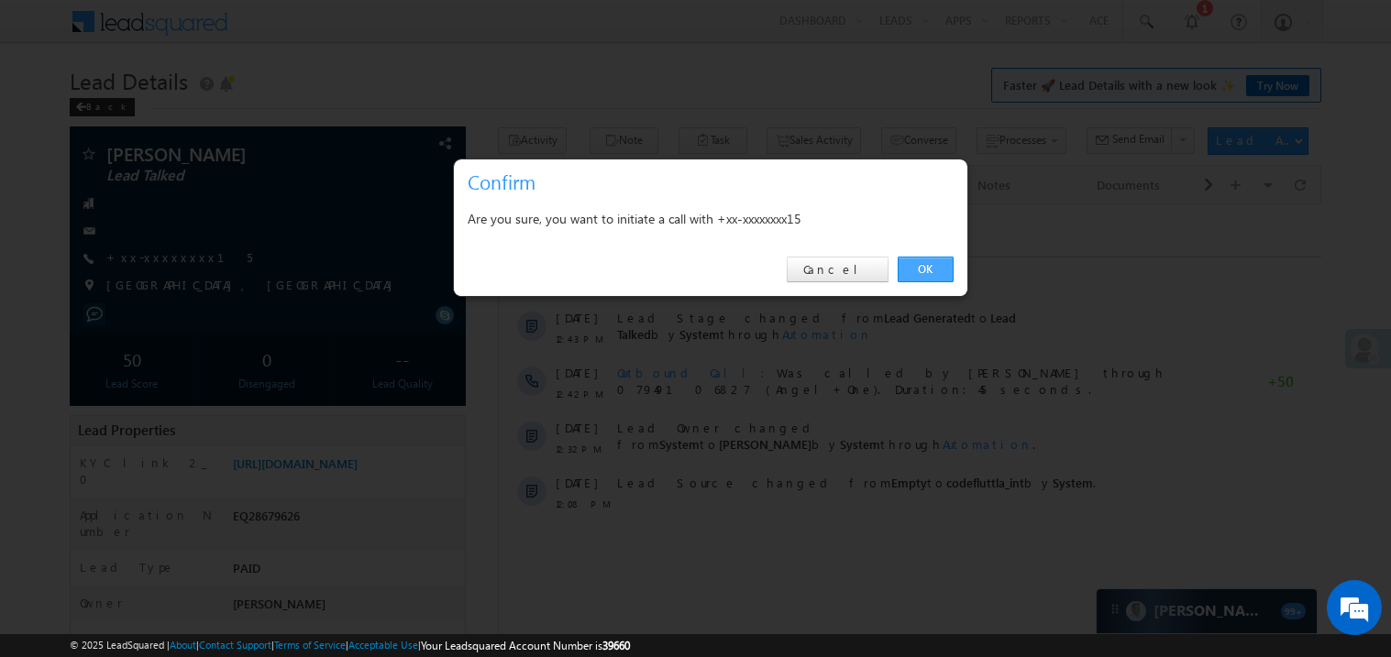
click at [927, 271] on link "OK" at bounding box center [925, 270] width 56 height 26
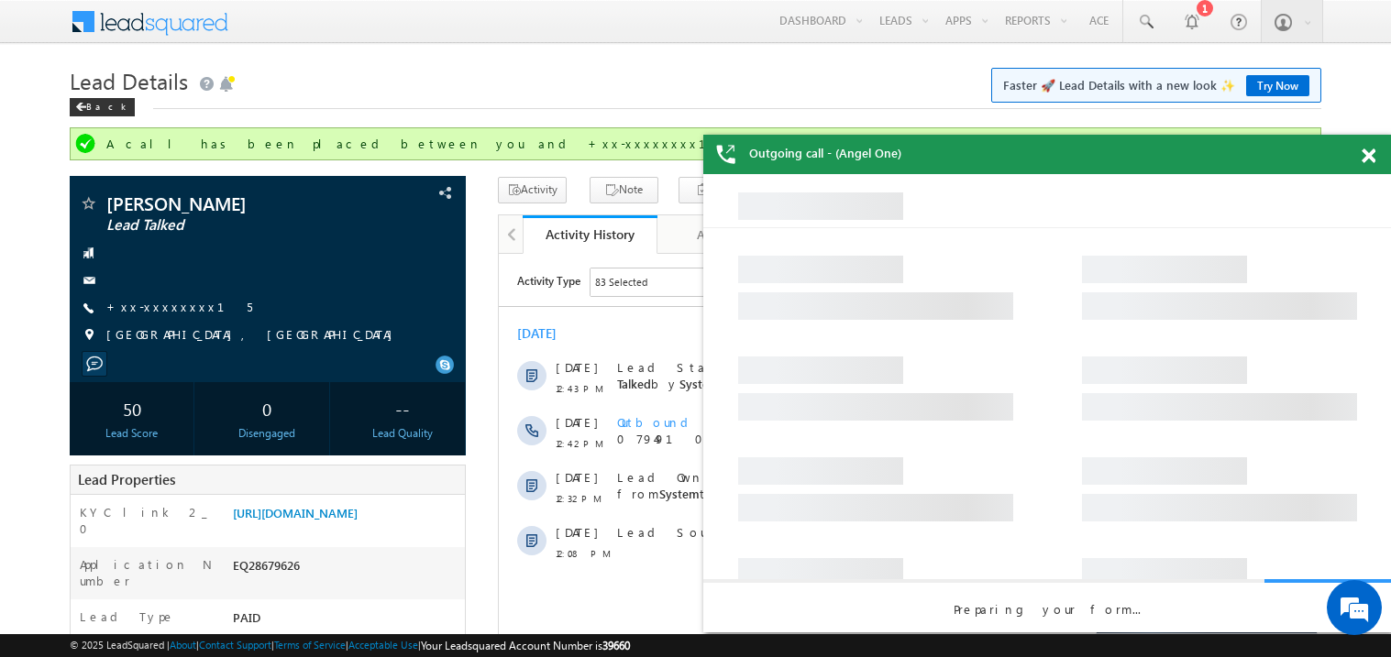
click at [1366, 158] on span at bounding box center [1368, 157] width 14 height 16
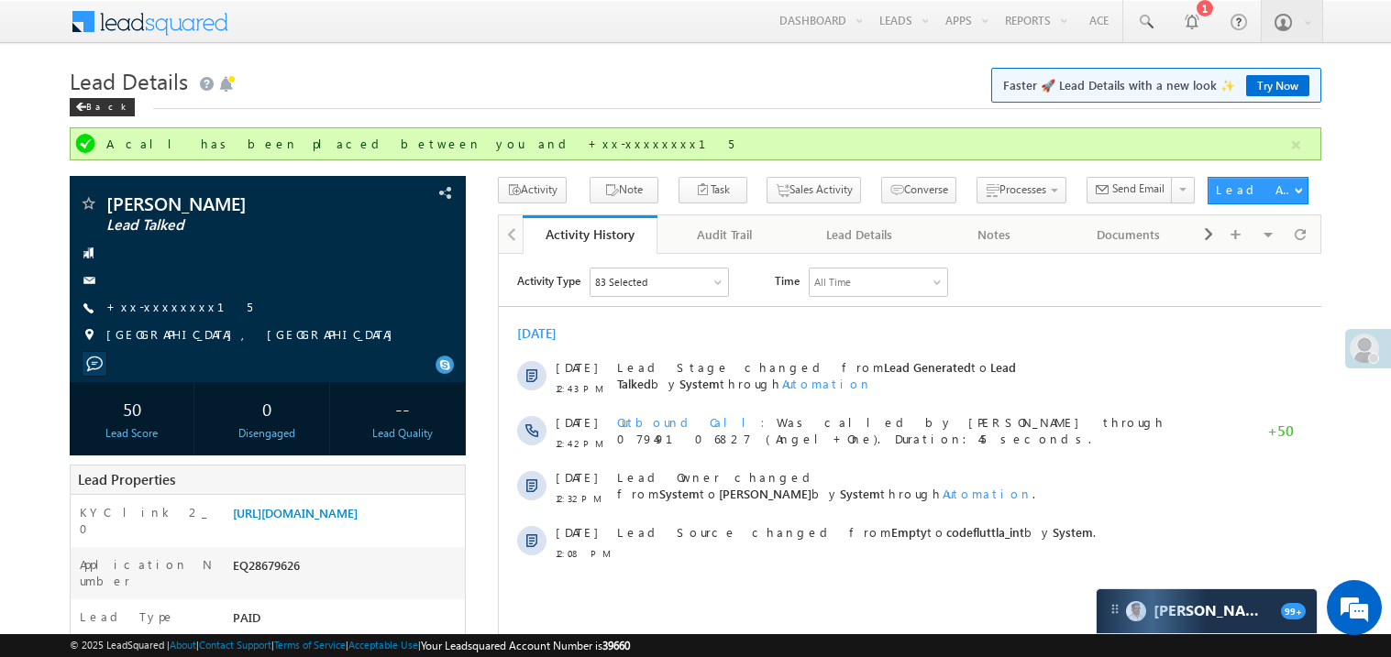
click at [752, 103] on div "Back" at bounding box center [695, 103] width 1251 height 12
click at [328, 521] on link "[URL][DOMAIN_NAME]" at bounding box center [295, 513] width 125 height 16
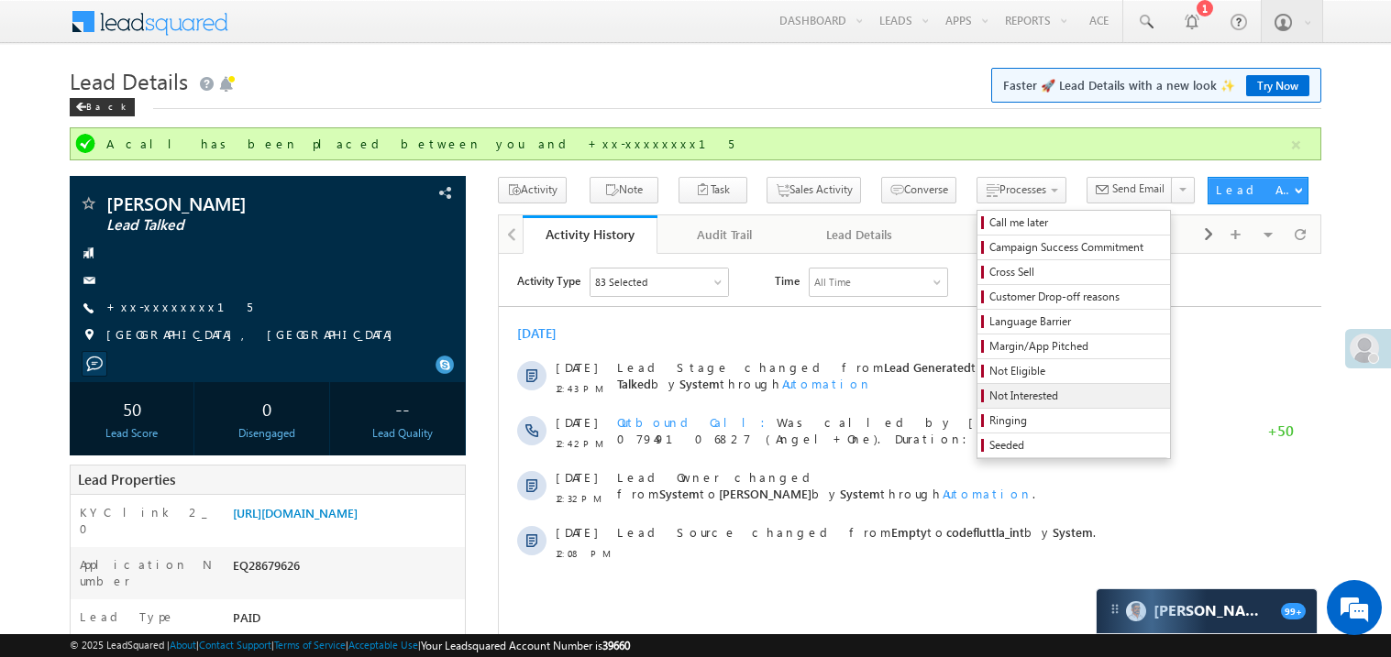
click at [989, 395] on span "Not Interested" at bounding box center [1076, 396] width 174 height 17
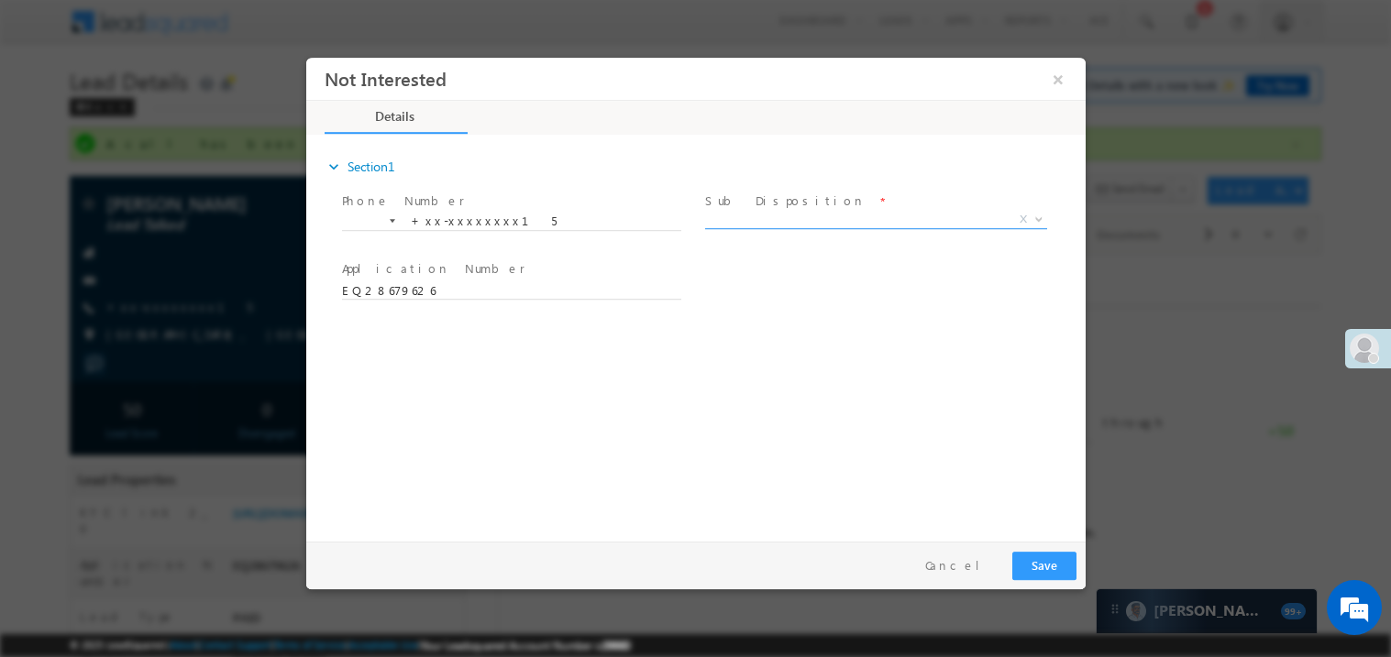
click at [742, 221] on span "X" at bounding box center [875, 219] width 342 height 18
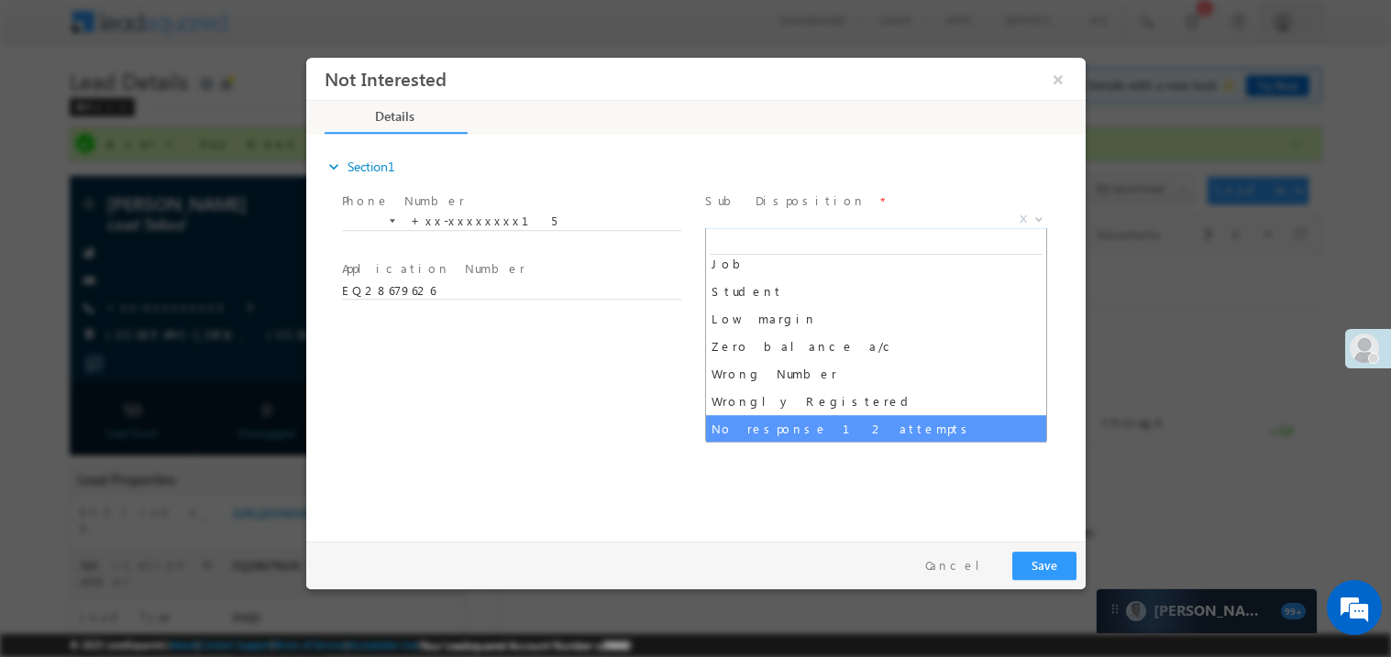
scroll to position [91, 0]
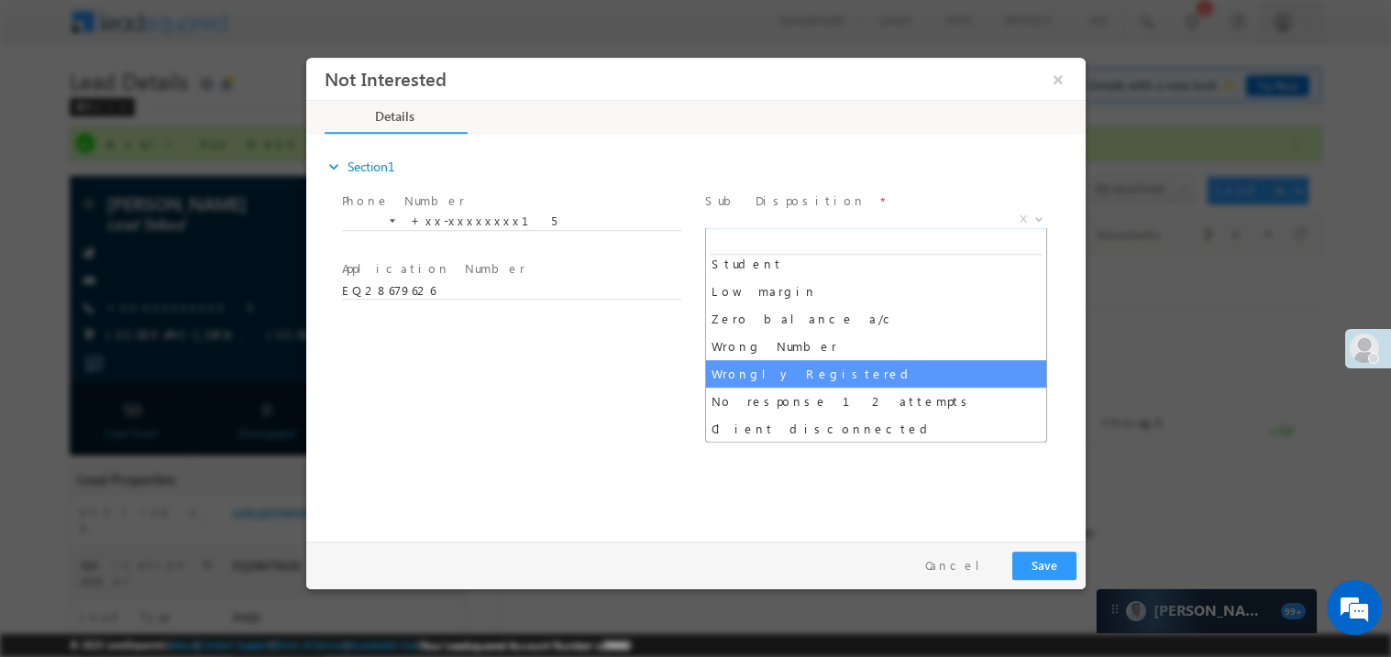
select select "Wrongly Registered"
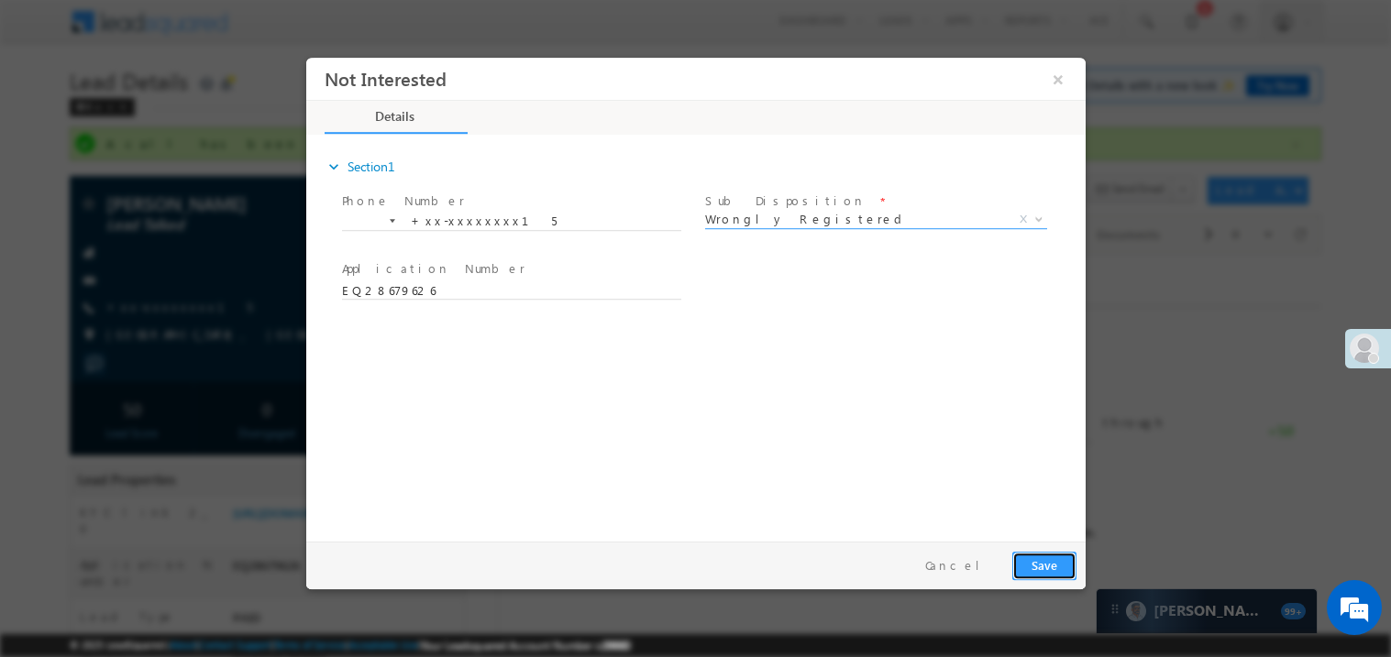
click at [1040, 567] on button "Save" at bounding box center [1043, 565] width 64 height 28
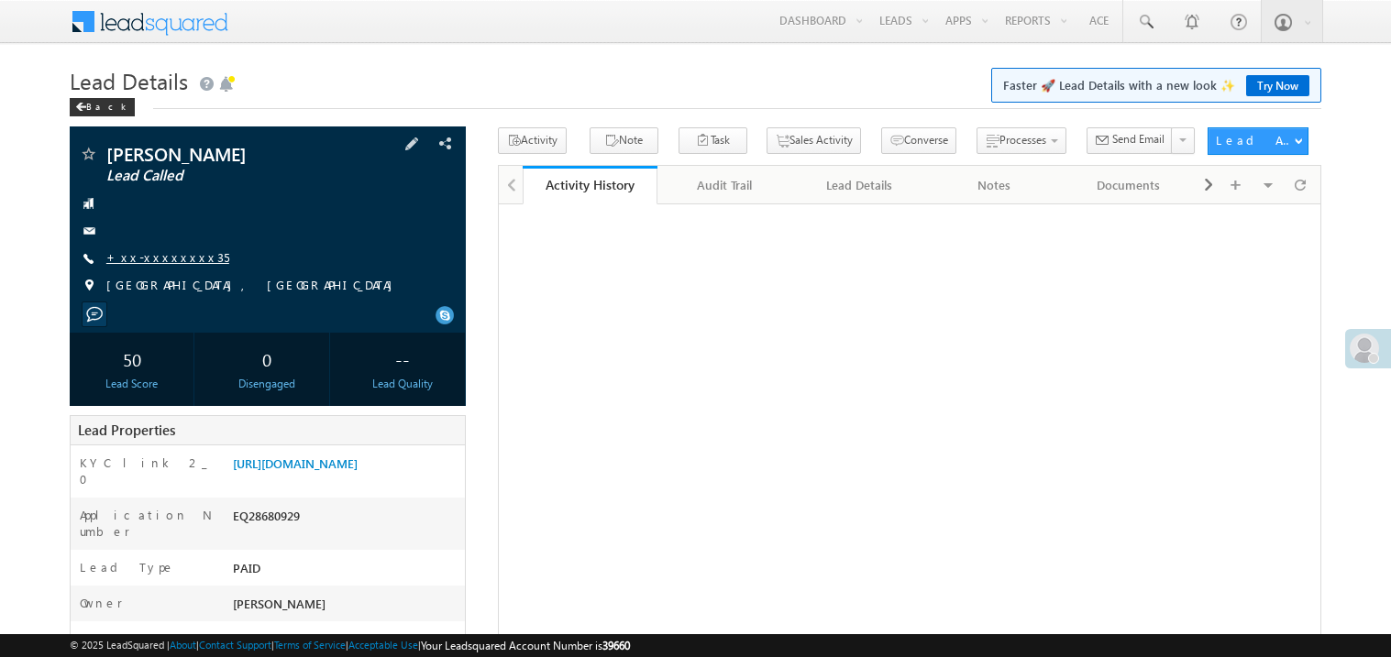
click at [165, 258] on link "+xx-xxxxxxxx35" at bounding box center [167, 257] width 123 height 16
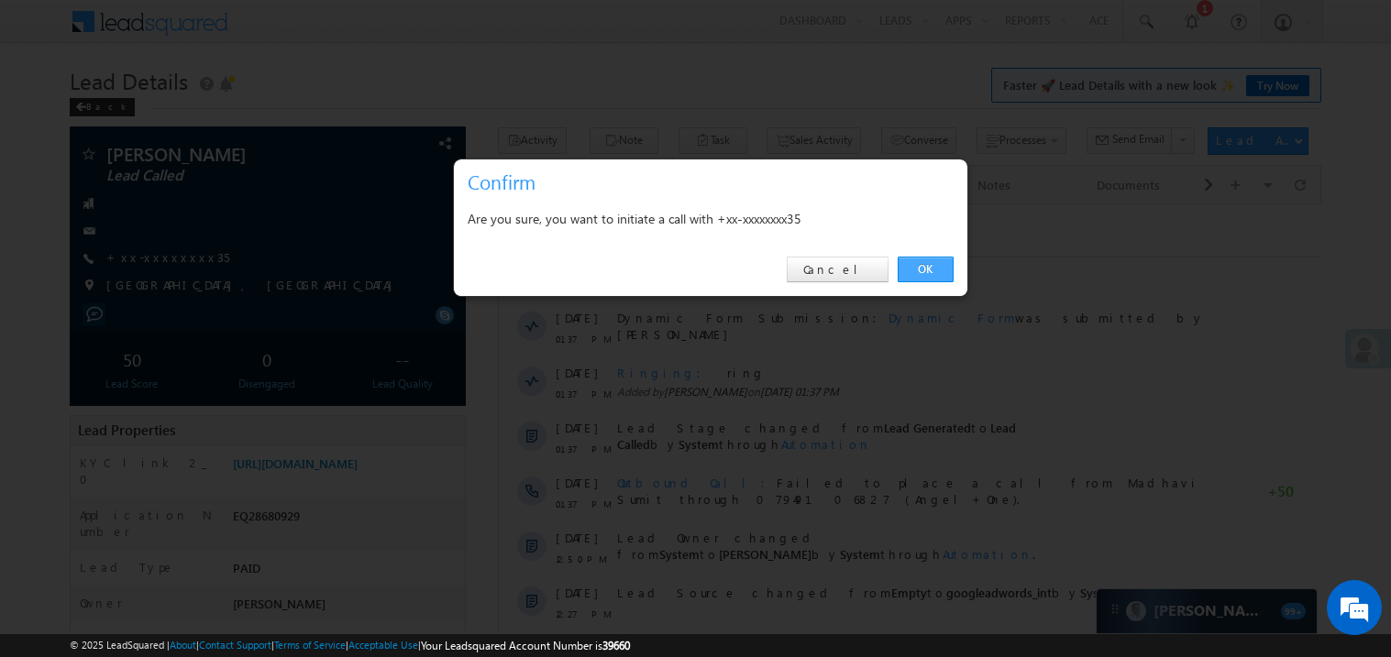
click at [931, 266] on link "OK" at bounding box center [925, 270] width 56 height 26
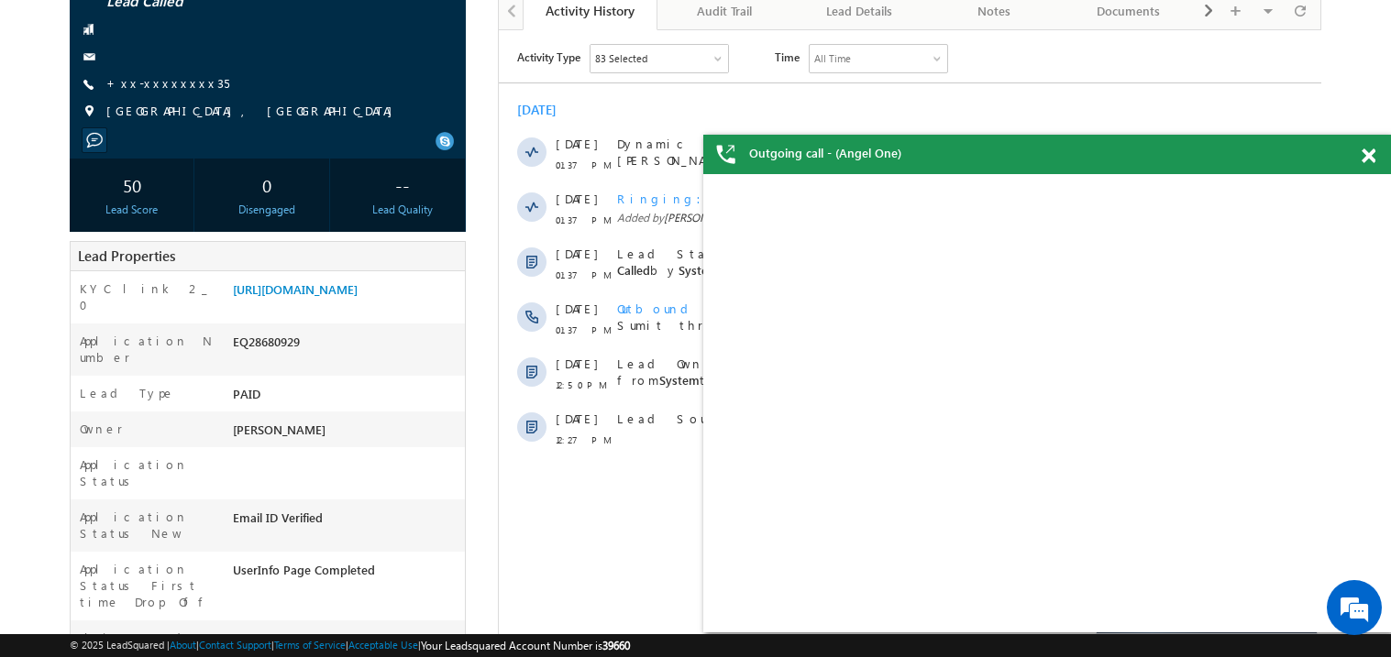
scroll to position [292, 0]
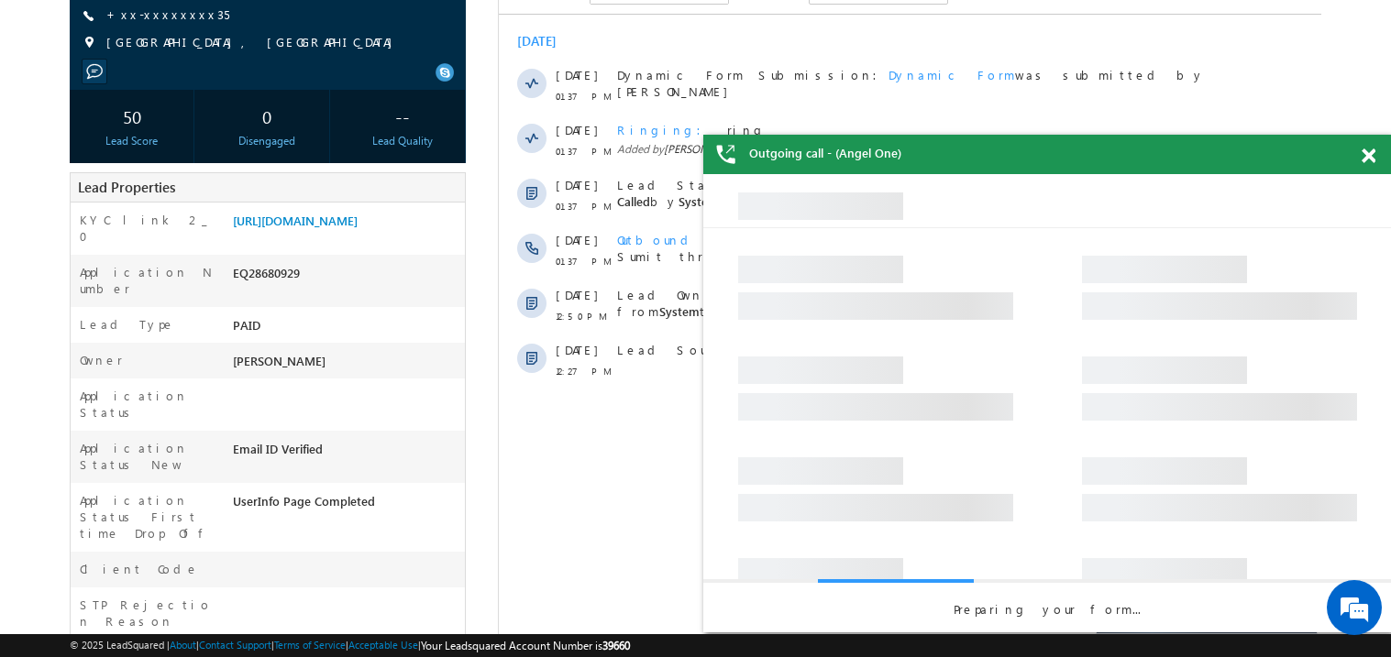
click at [1370, 154] on span at bounding box center [1368, 157] width 14 height 16
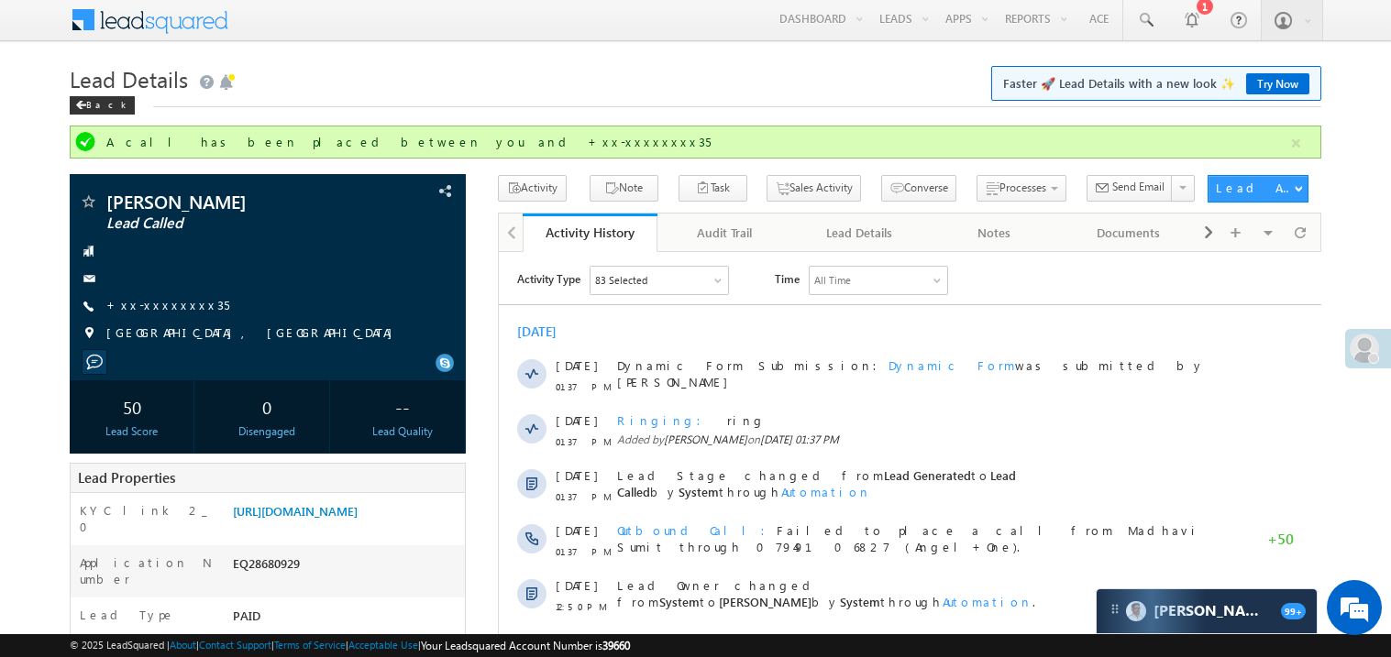
scroll to position [0, 0]
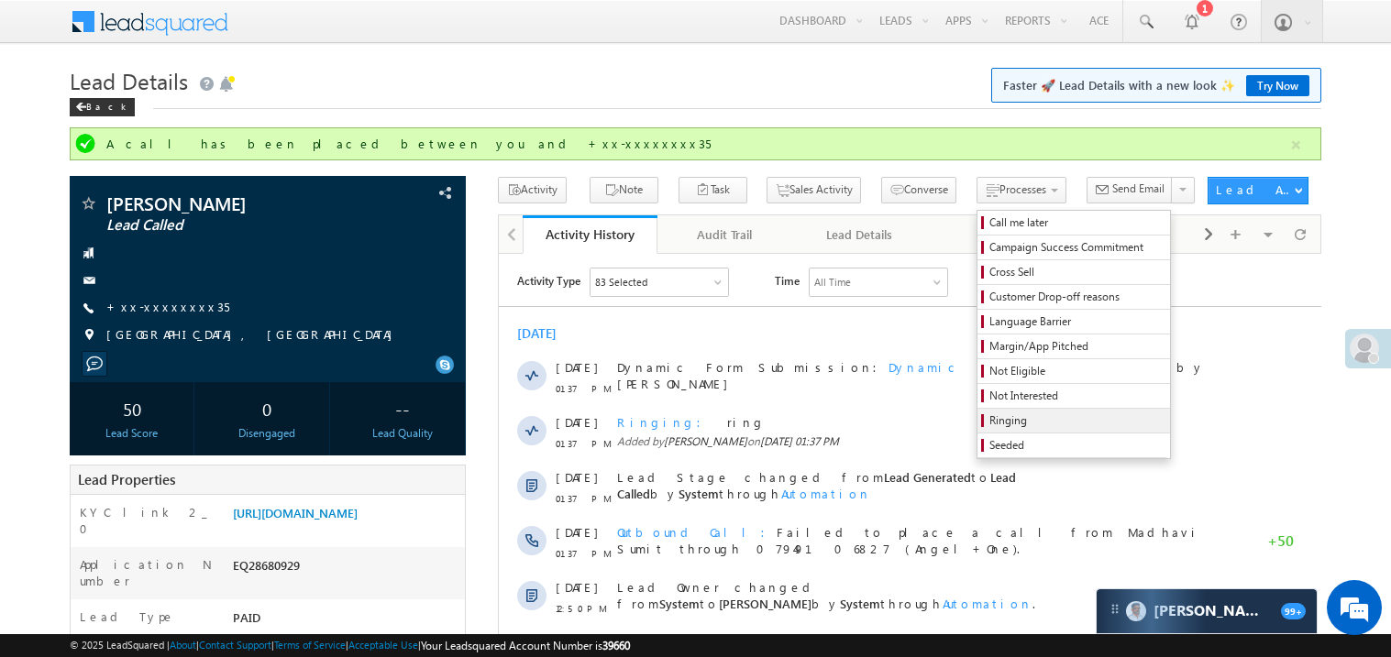
click at [989, 422] on span "Ringing" at bounding box center [1076, 421] width 174 height 17
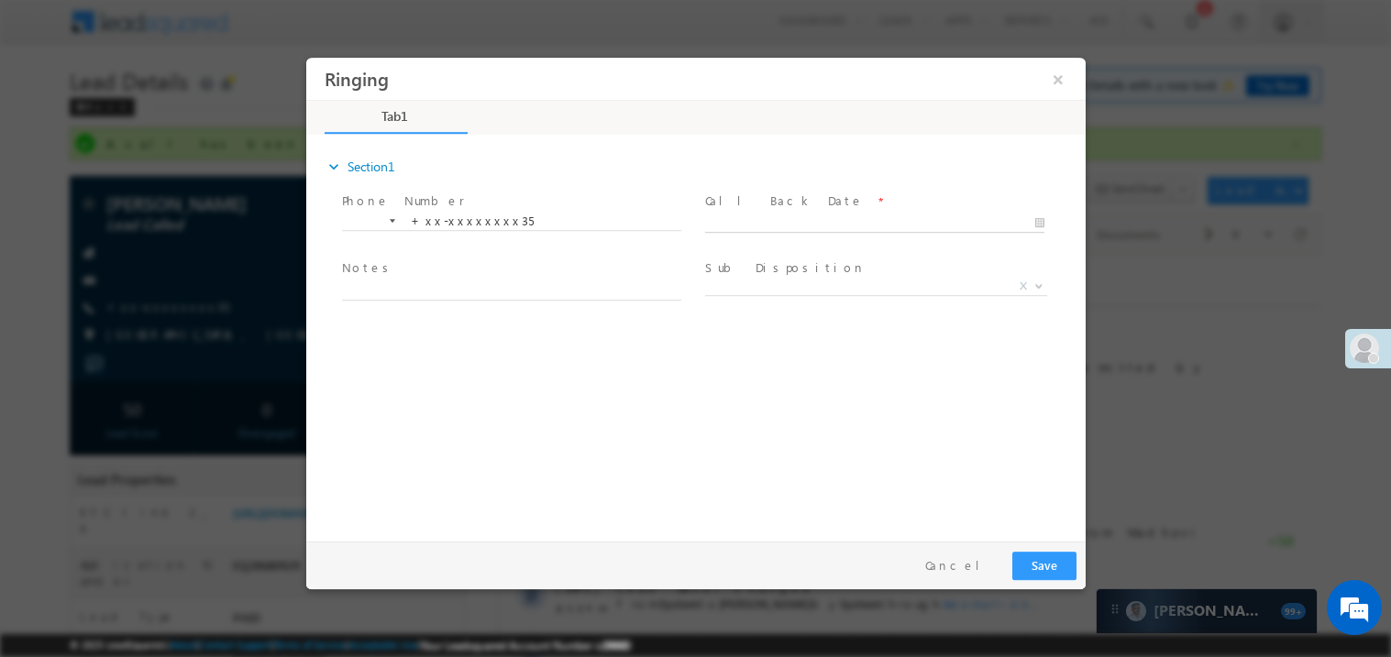
click at [739, 214] on body "Ringing ×" at bounding box center [694, 295] width 779 height 476
type input "09/10/25 8:45 PM"
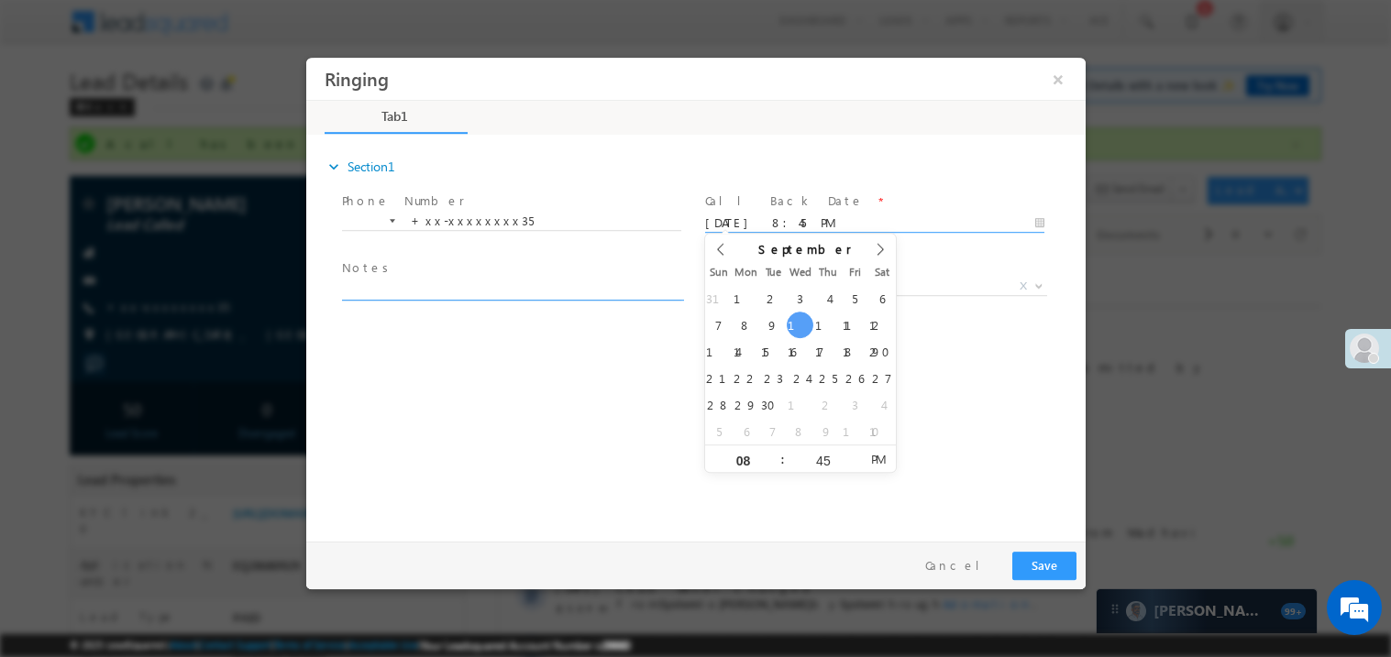
click at [427, 282] on textarea at bounding box center [510, 289] width 339 height 21
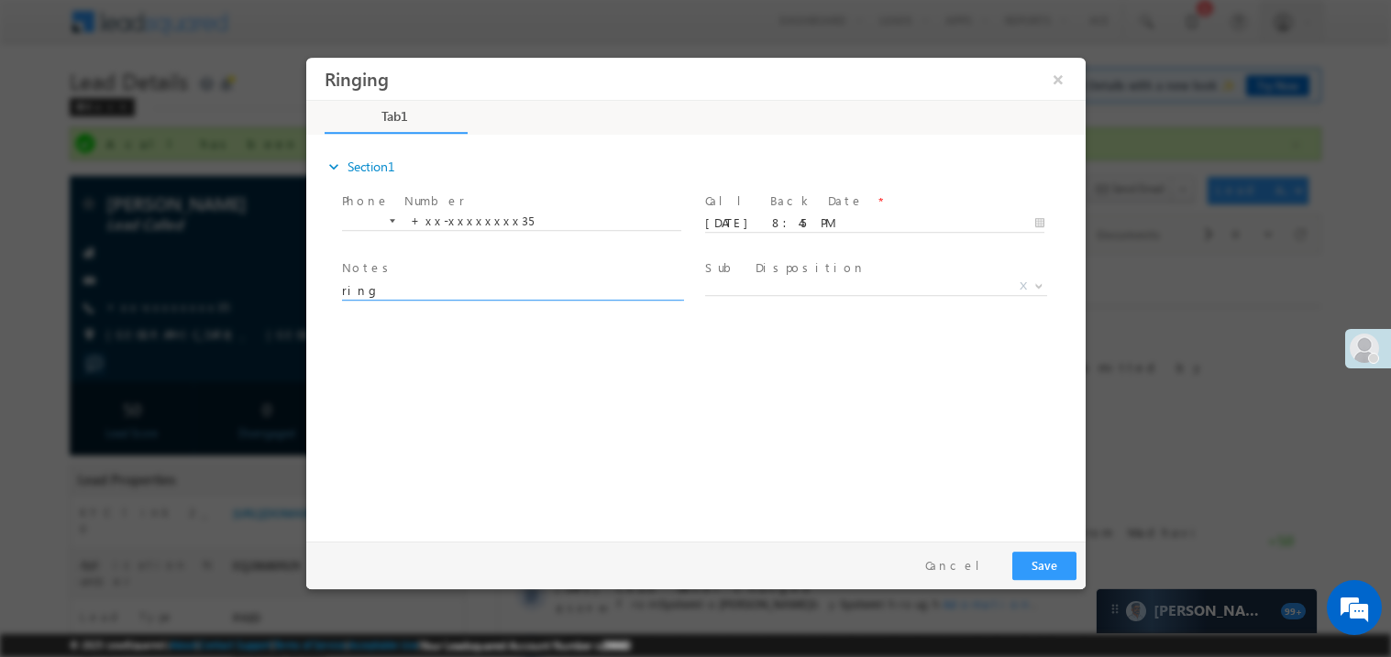
type textarea "ring"
click at [1053, 569] on button "Save" at bounding box center [1043, 565] width 64 height 28
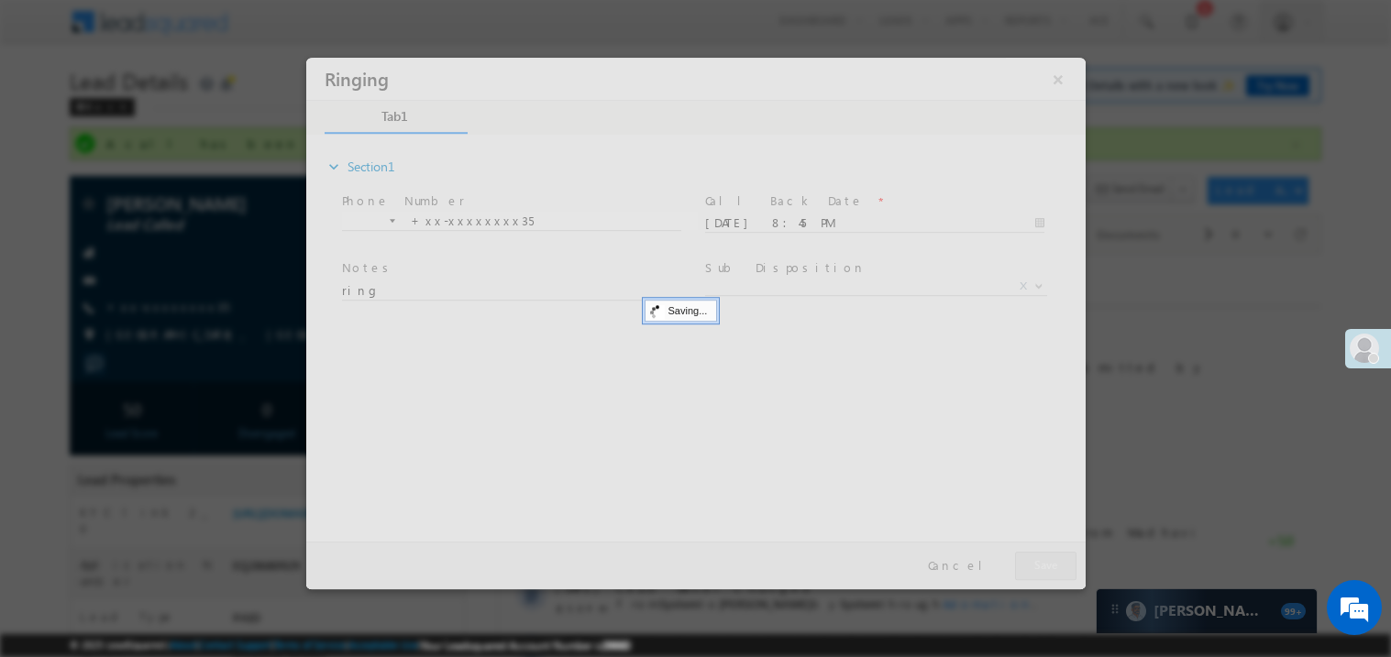
click at [1053, 569] on div at bounding box center [694, 323] width 779 height 532
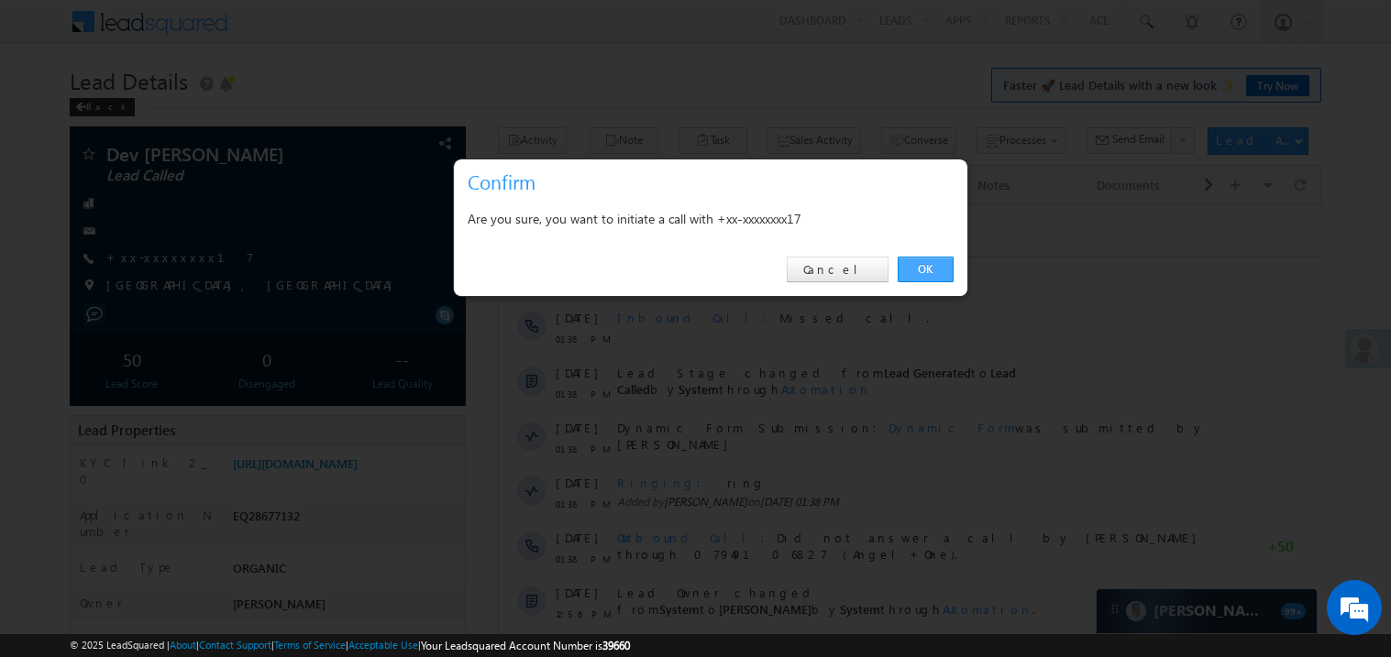
click at [919, 270] on link "OK" at bounding box center [925, 270] width 56 height 26
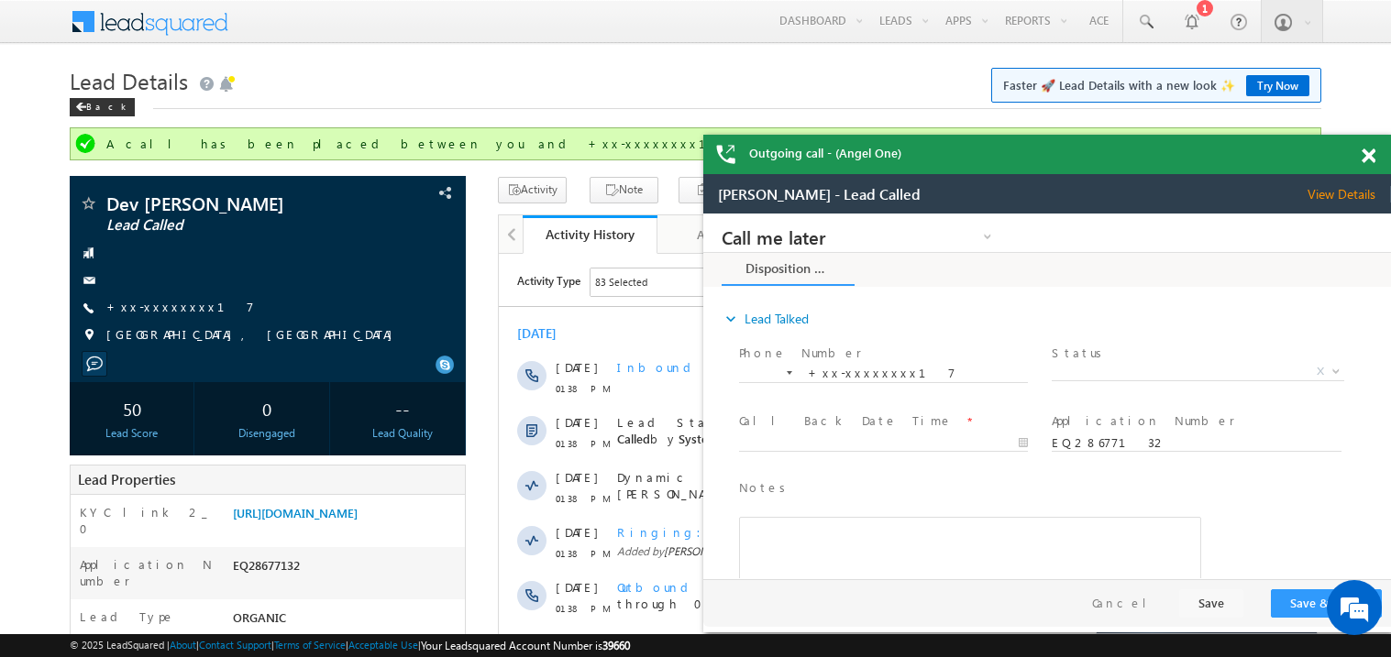
click at [1371, 156] on span at bounding box center [1368, 157] width 14 height 16
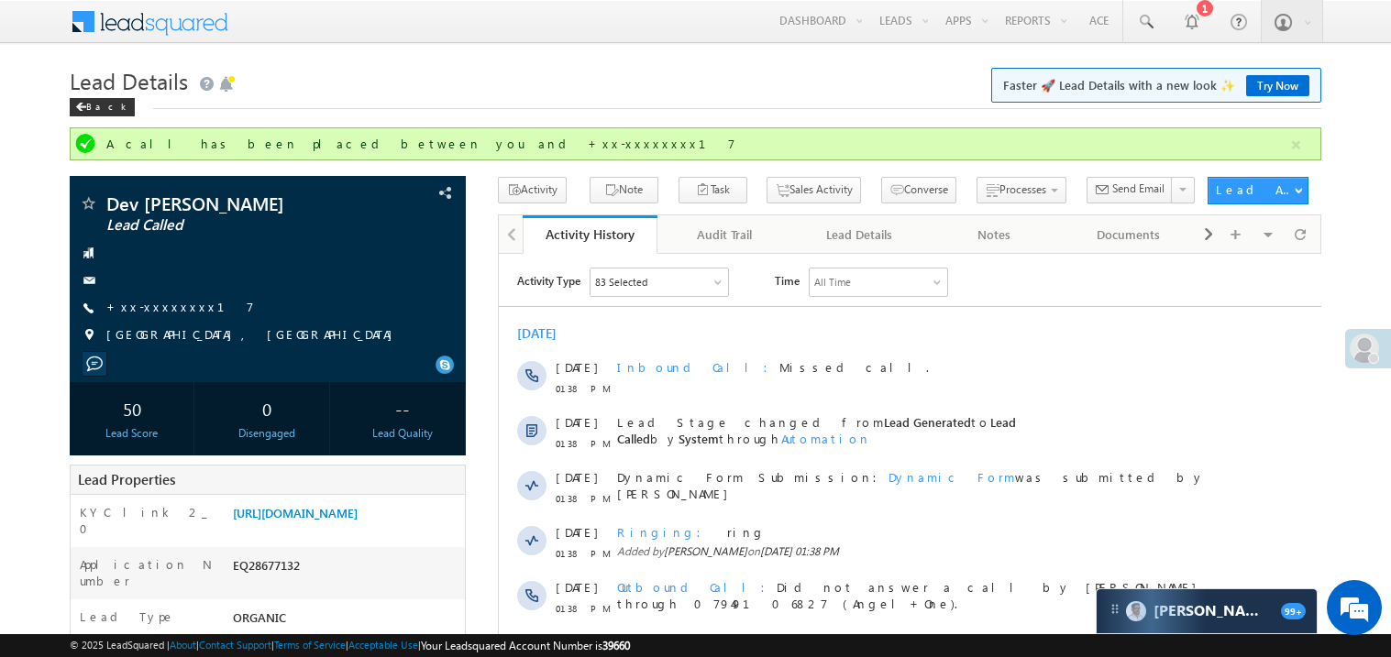
click at [504, 112] on div "Lead Details Faster 🚀 Lead Details with a new look ✨ Try Now Back" at bounding box center [695, 94] width 1251 height 66
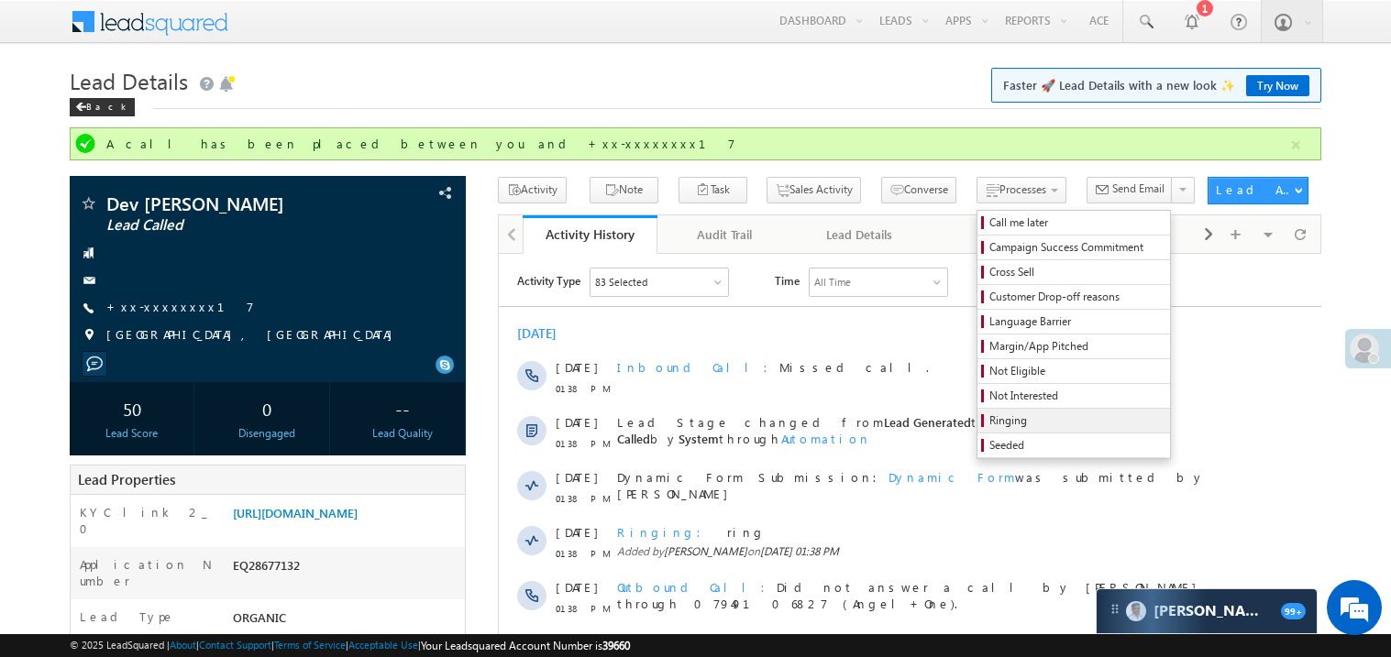
click at [989, 424] on span "Ringing" at bounding box center [1076, 421] width 174 height 17
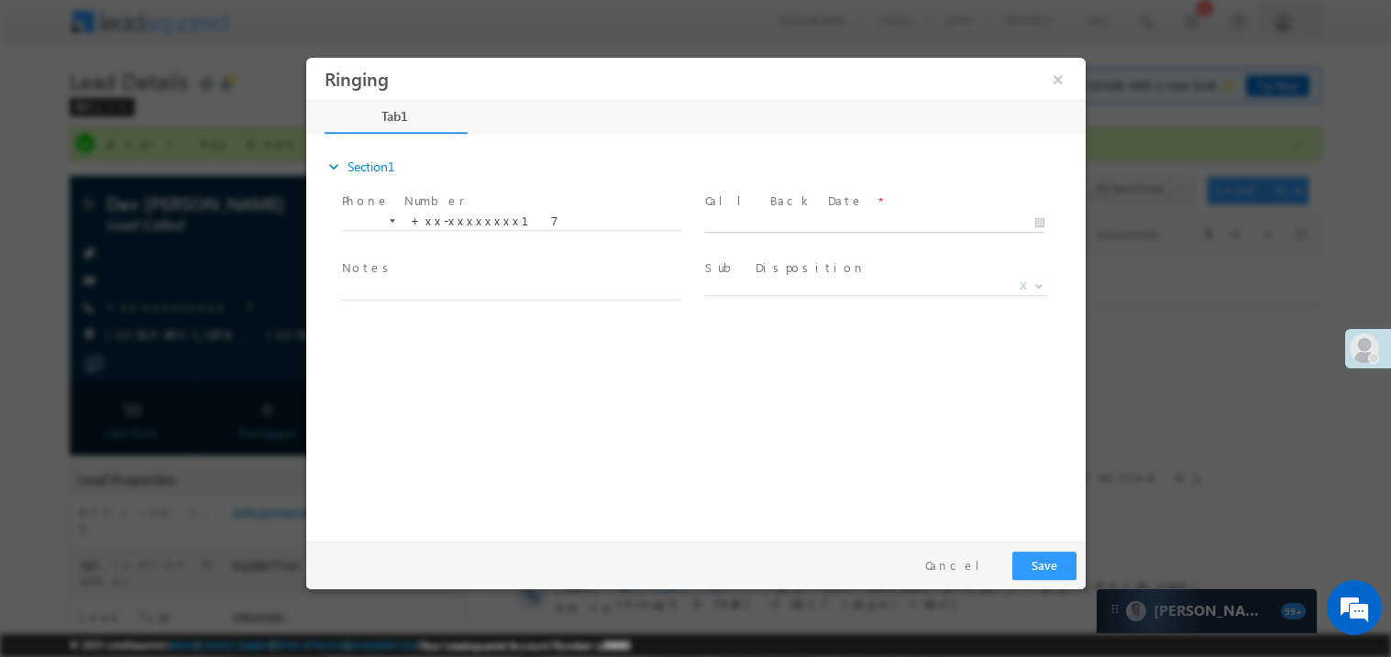
click at [747, 225] on body "Ringing ×" at bounding box center [694, 295] width 779 height 476
type input "[DATE] 8:46 PM"
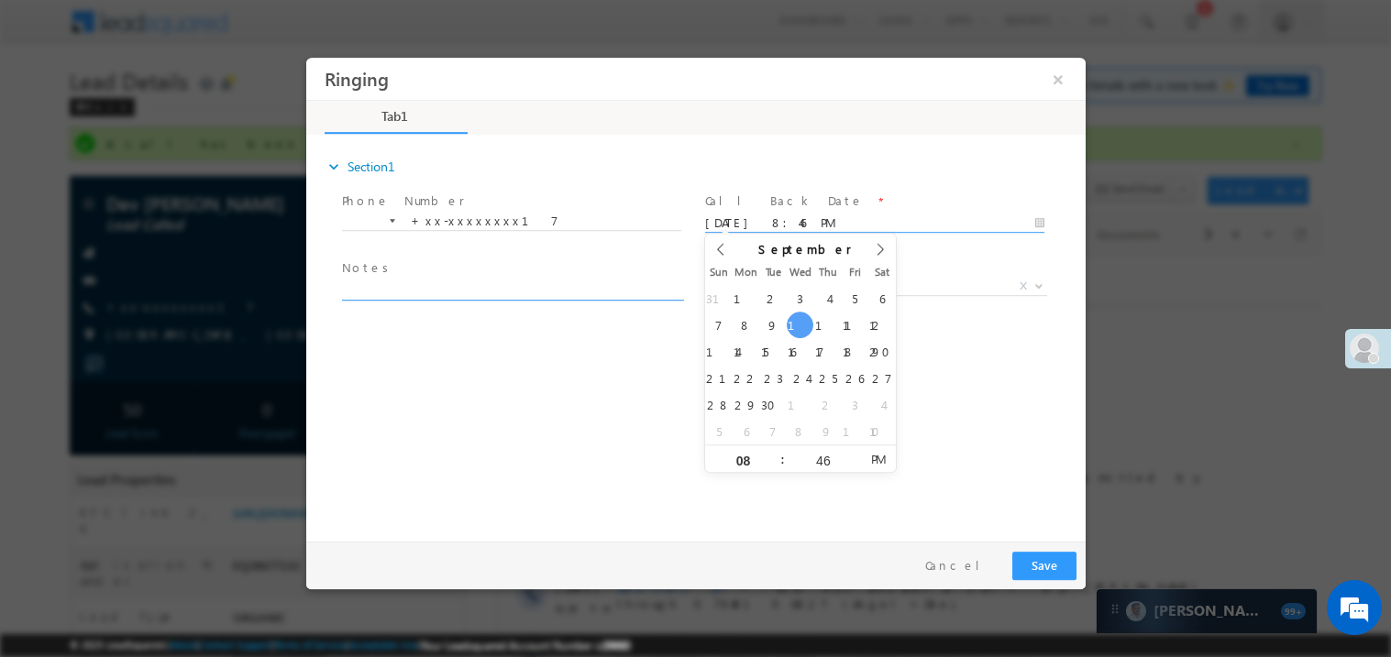
click at [451, 294] on textarea at bounding box center [510, 289] width 339 height 21
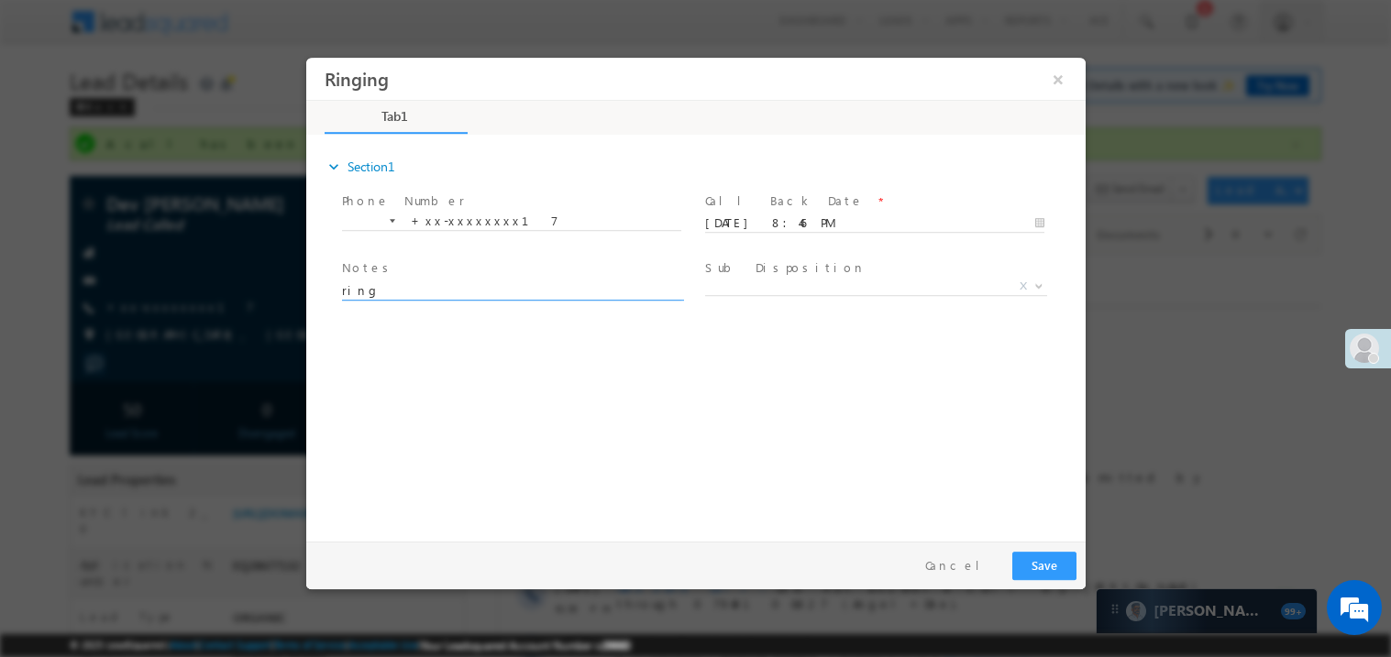
type textarea "ring"
click at [1054, 561] on button "Save" at bounding box center [1043, 565] width 64 height 28
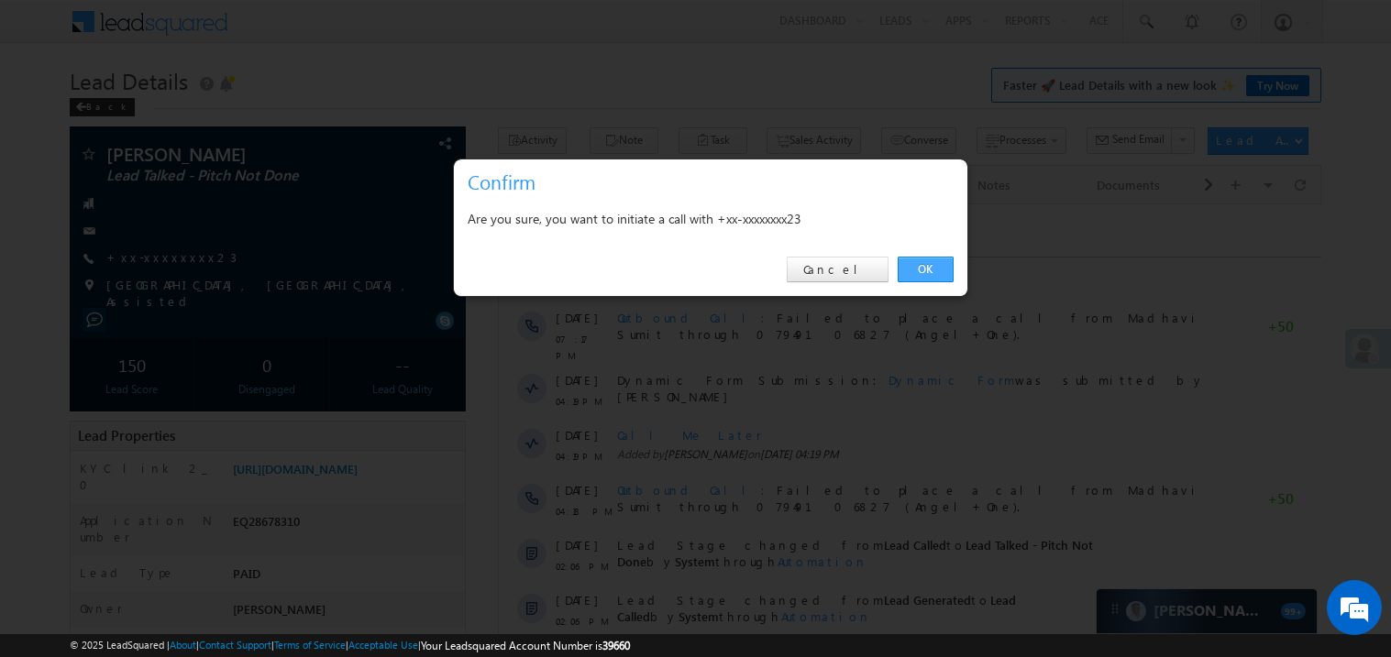
click at [923, 270] on link "OK" at bounding box center [925, 270] width 56 height 26
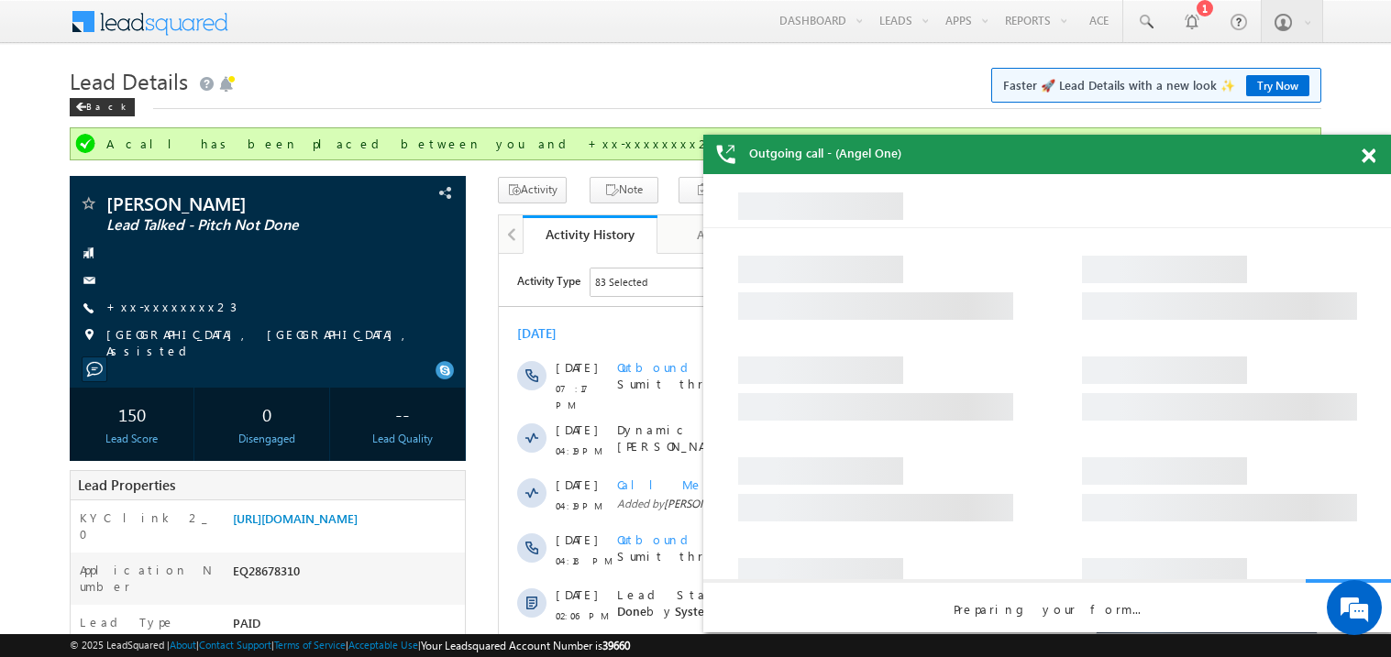
click at [1370, 155] on span at bounding box center [1368, 157] width 14 height 16
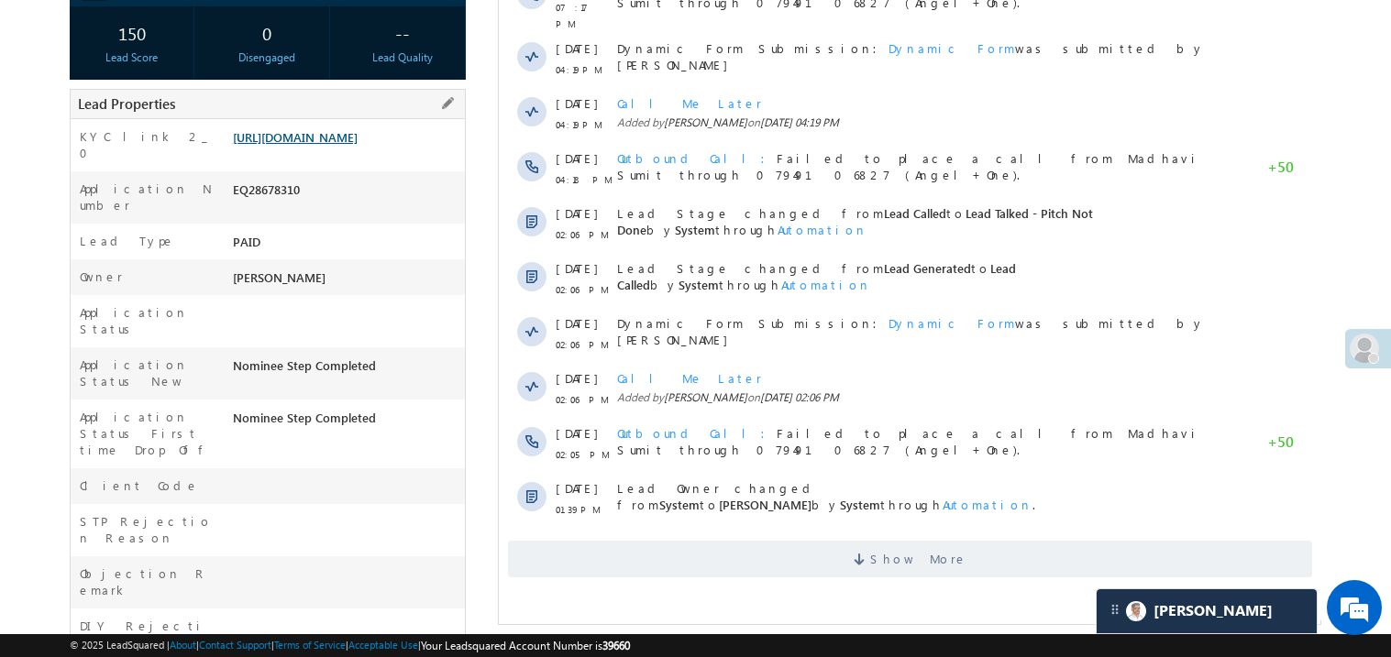
scroll to position [402, 0]
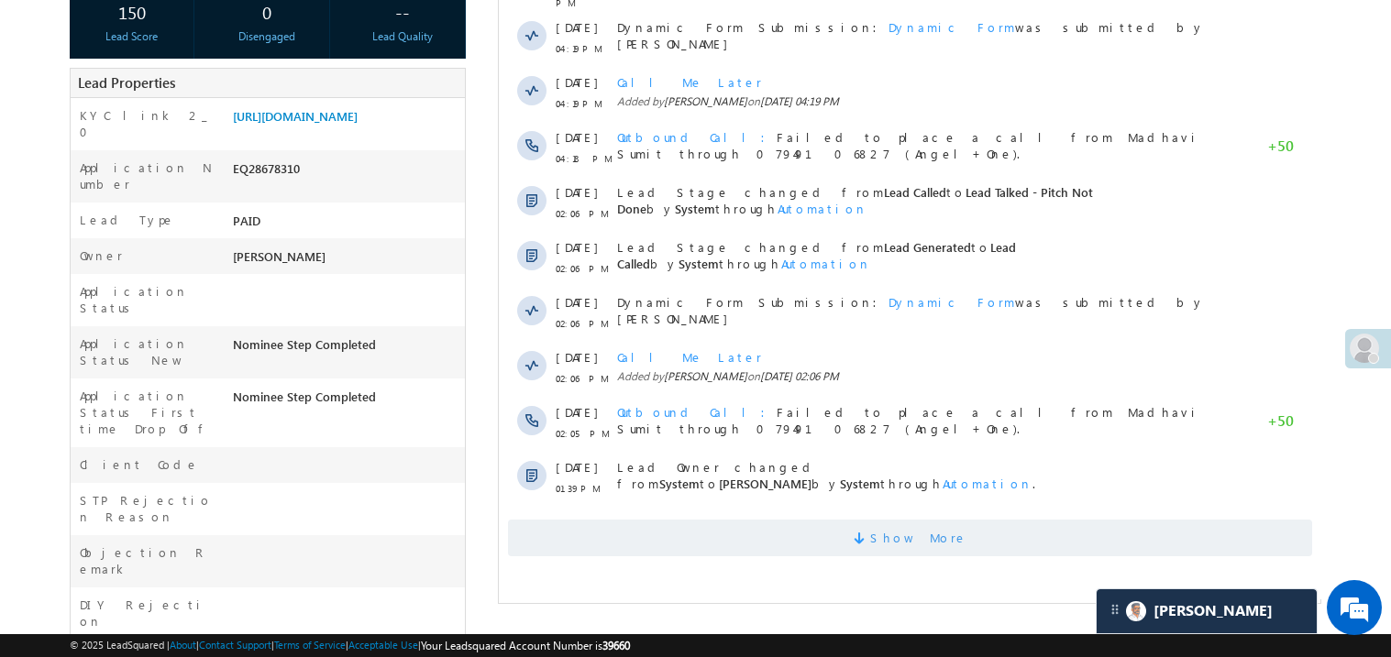
click at [788, 536] on span "Show More" at bounding box center [909, 538] width 804 height 37
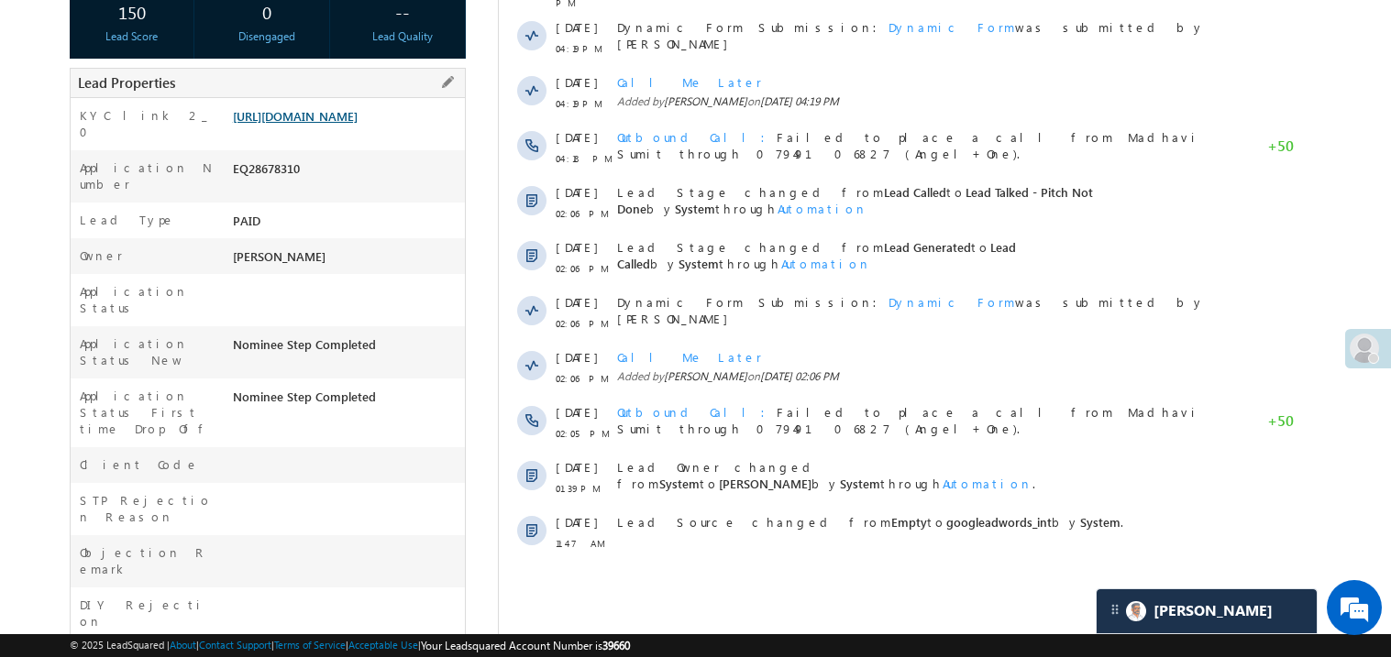
click at [333, 124] on link "https://angelbroking1-pk3em7sa.customui-test.leadsquared.com?leadId=7a65b5d3-5f…" at bounding box center [295, 116] width 125 height 16
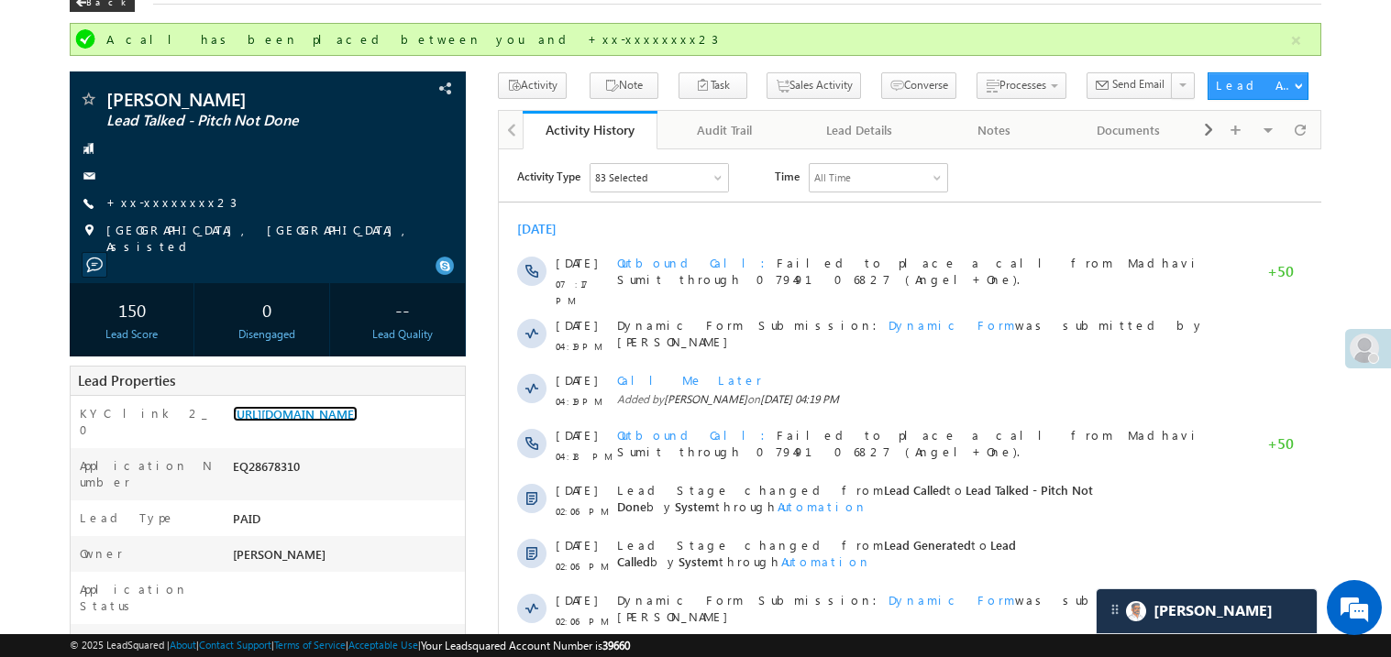
scroll to position [0, 0]
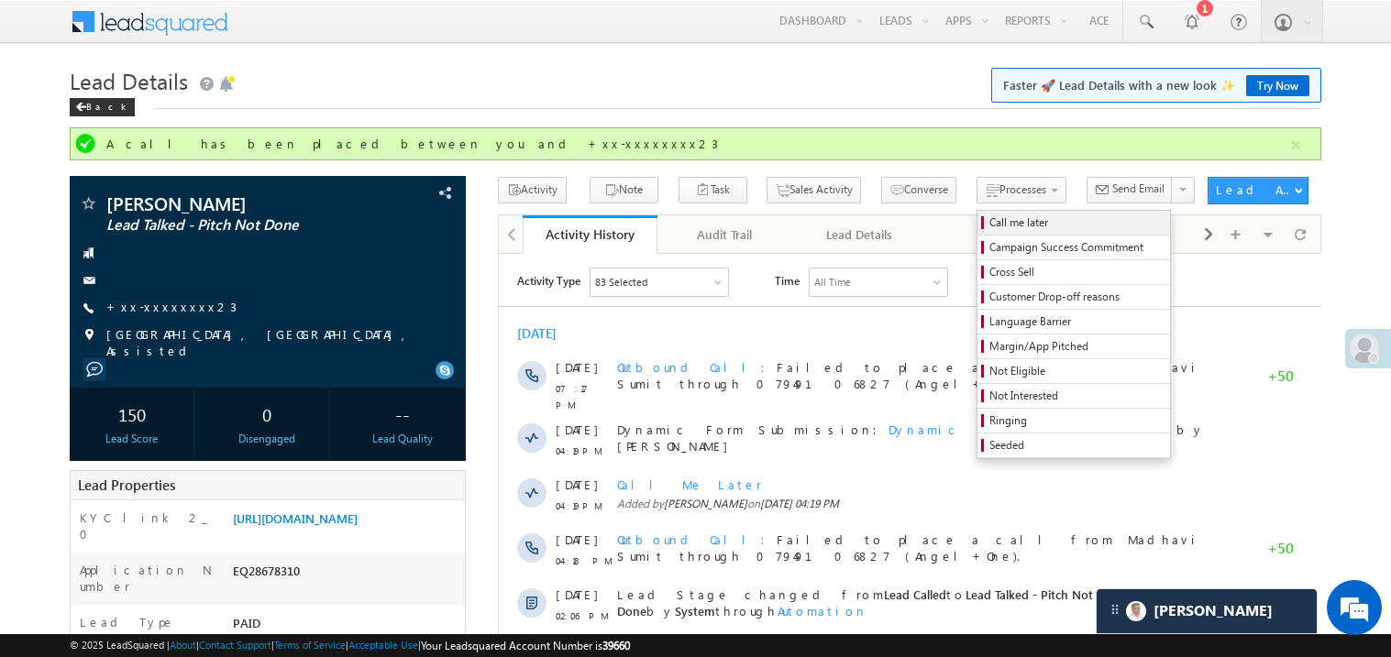
click at [989, 220] on span "Call me later" at bounding box center [1076, 223] width 174 height 17
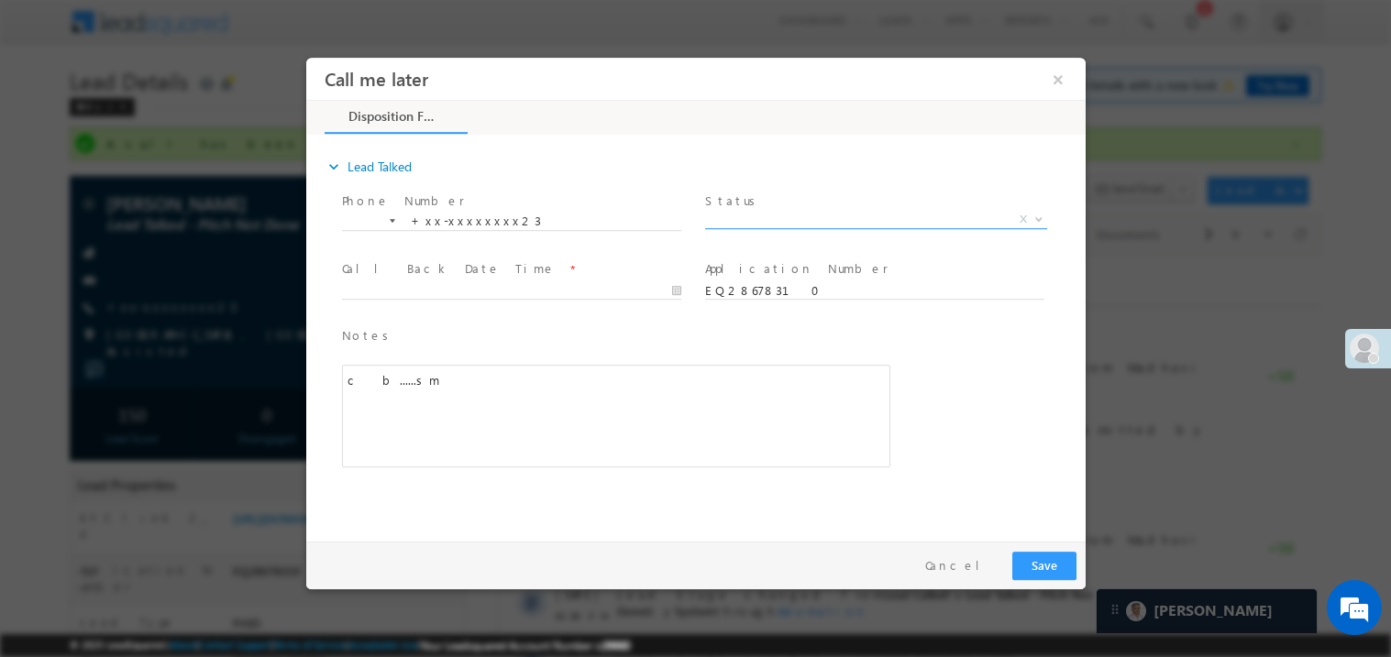
click at [747, 215] on span "X" at bounding box center [875, 219] width 342 height 18
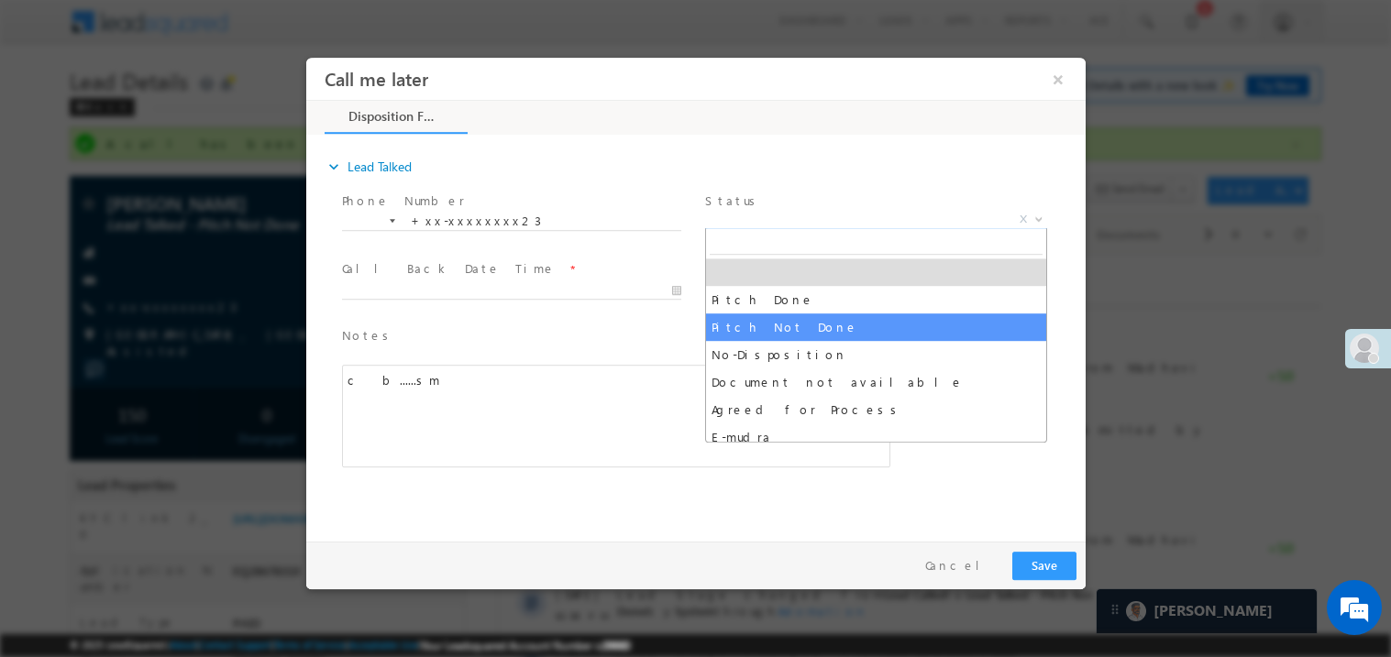
select select "Pitch Not Done"
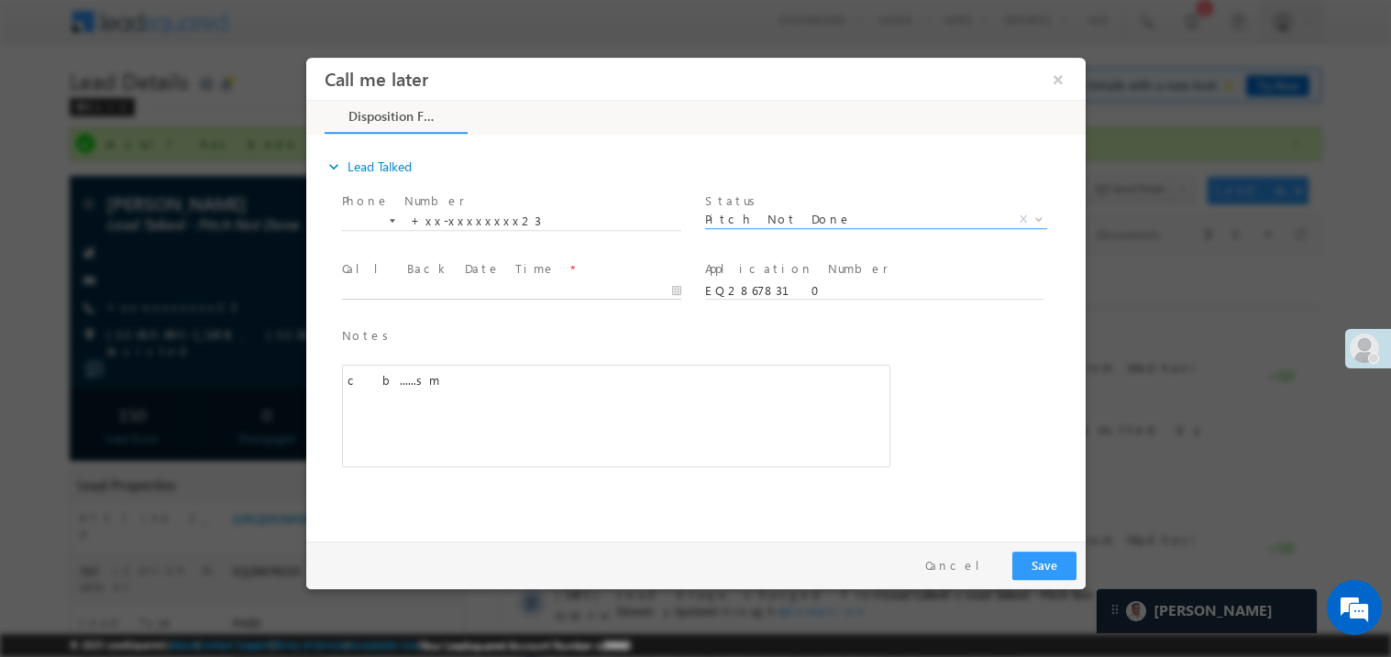
click at [440, 293] on body "Call me later ×" at bounding box center [694, 295] width 779 height 476
type input "09/10/25 9:00 PM"
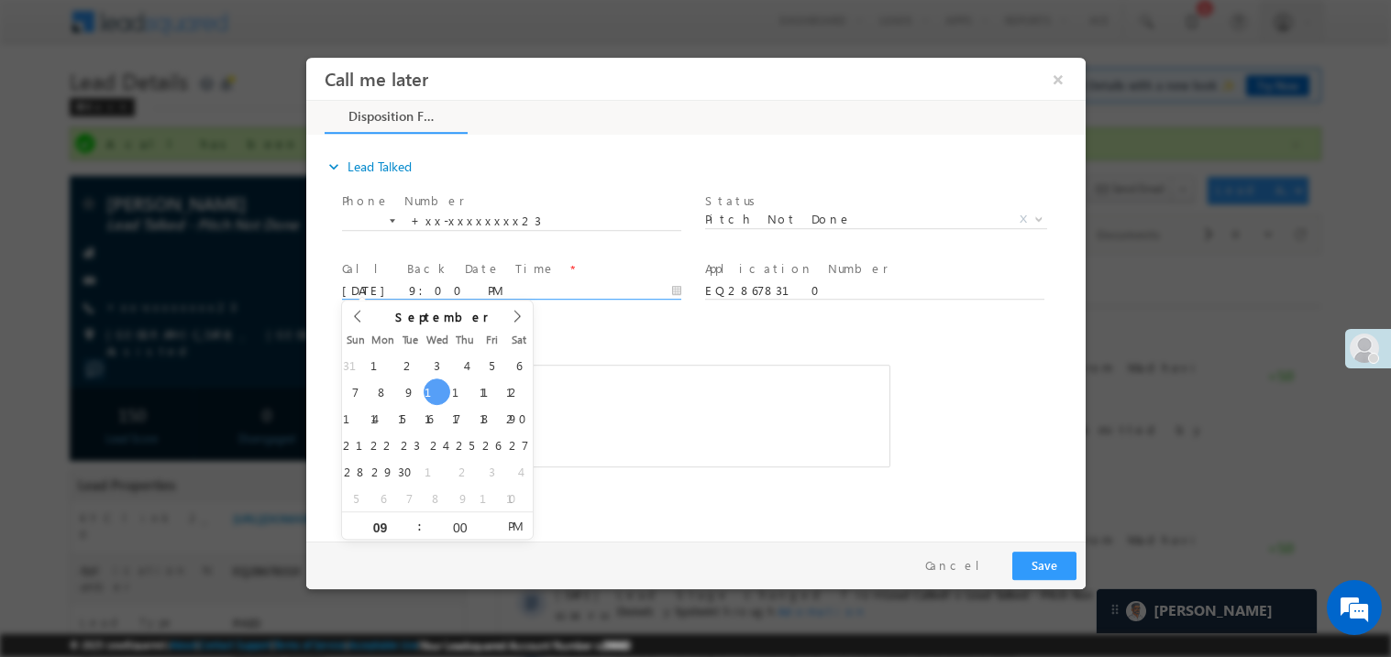
click at [654, 389] on div "c b......sm" at bounding box center [615, 415] width 548 height 103
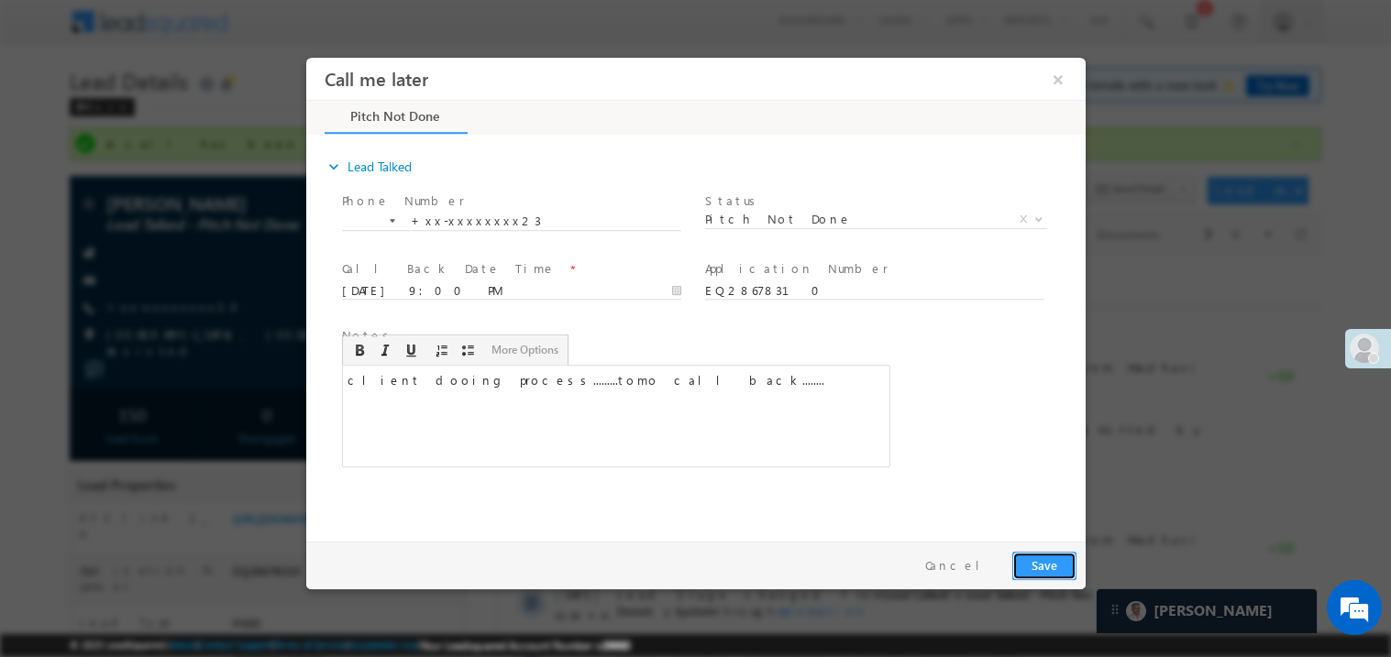
click at [1044, 562] on button "Save" at bounding box center [1043, 565] width 64 height 28
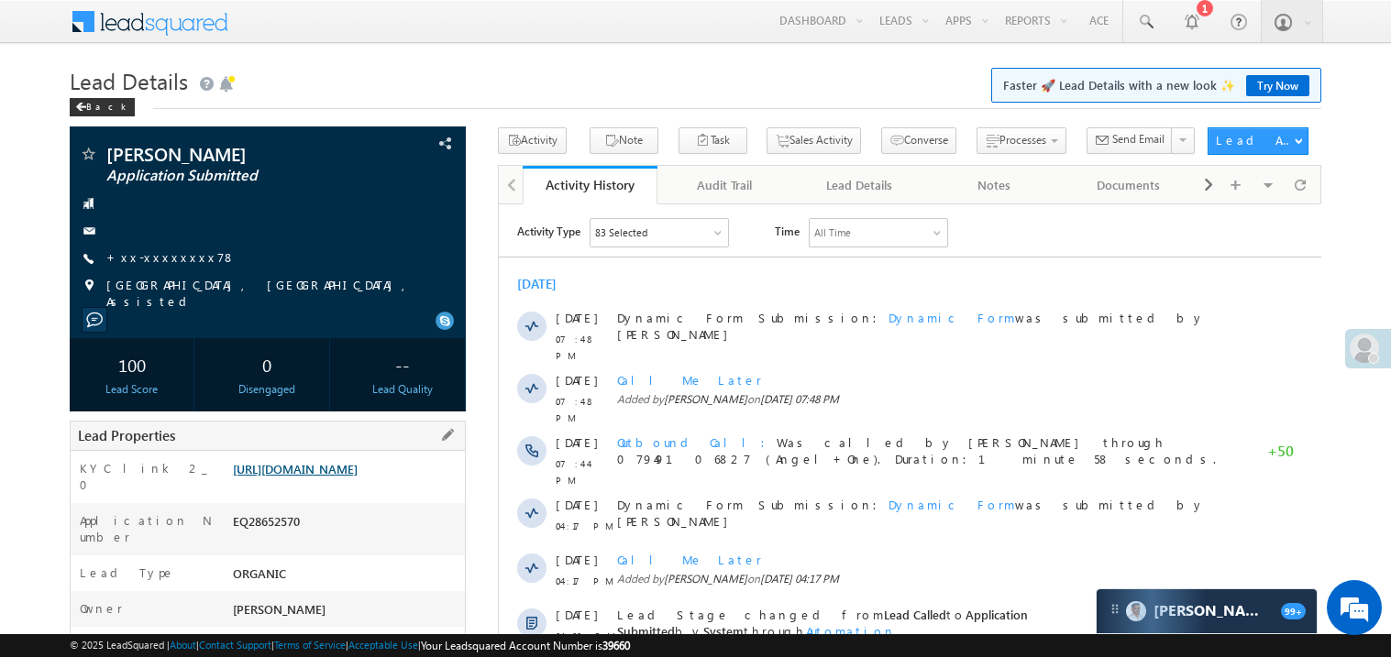
click at [301, 477] on link "[URL][DOMAIN_NAME]" at bounding box center [295, 469] width 125 height 16
